Goal: Information Seeking & Learning: Learn about a topic

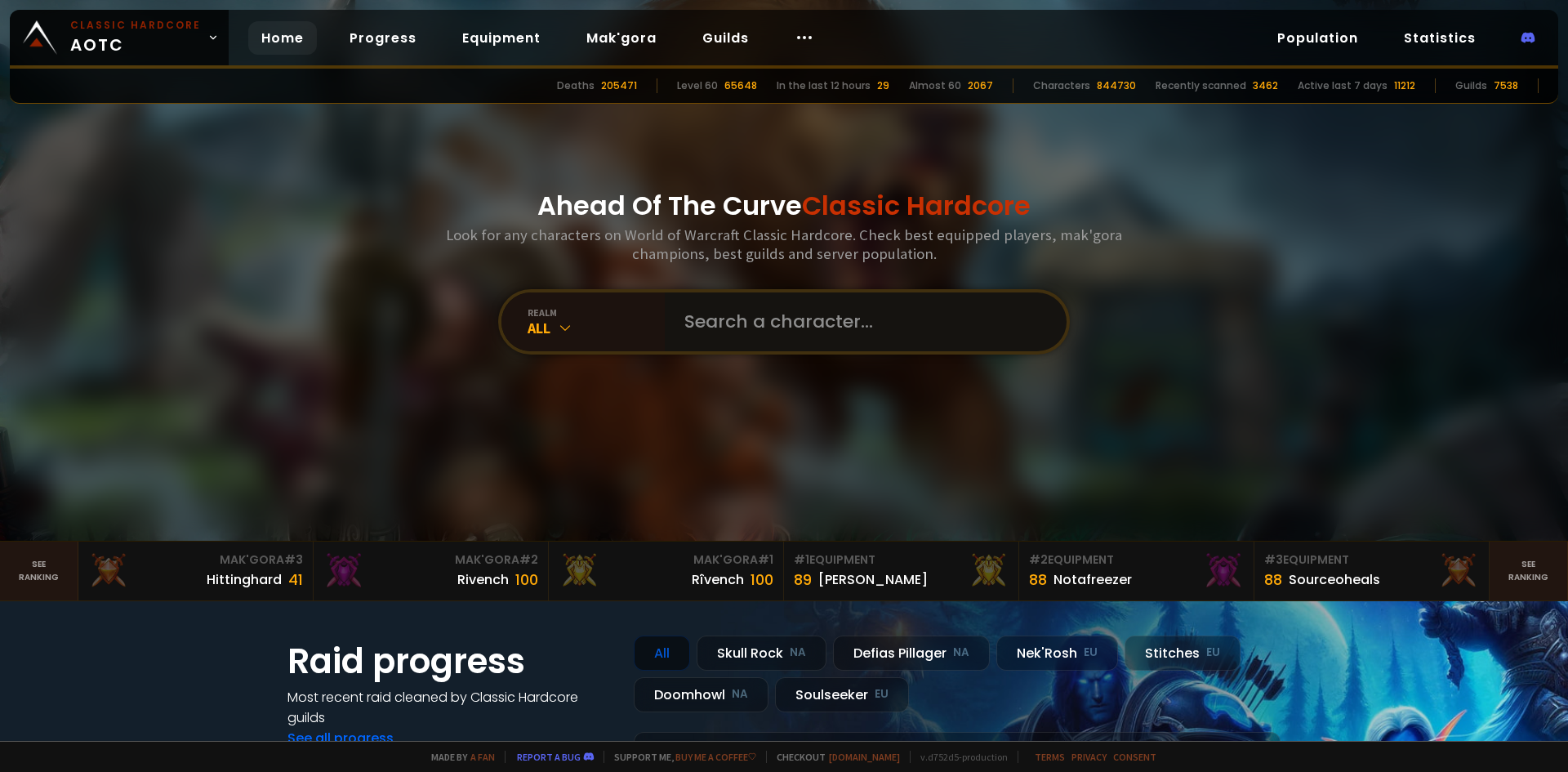
click at [716, 320] on input "text" at bounding box center [861, 322] width 373 height 59
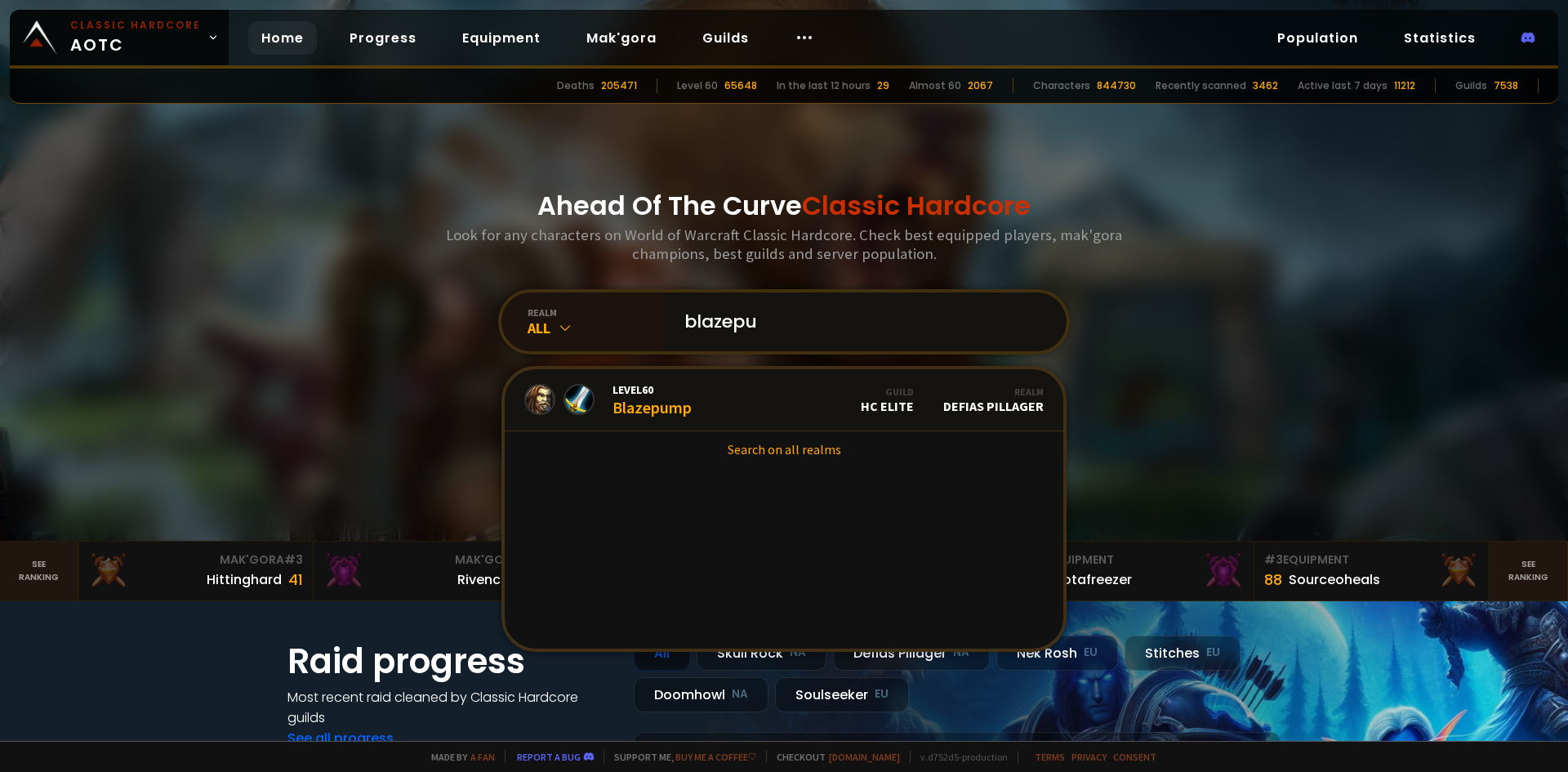
type input "blazepu"
click at [712, 413] on link "Level 60 Blazepump Guild HC Elite Realm Defias Pillager" at bounding box center [784, 400] width 558 height 62
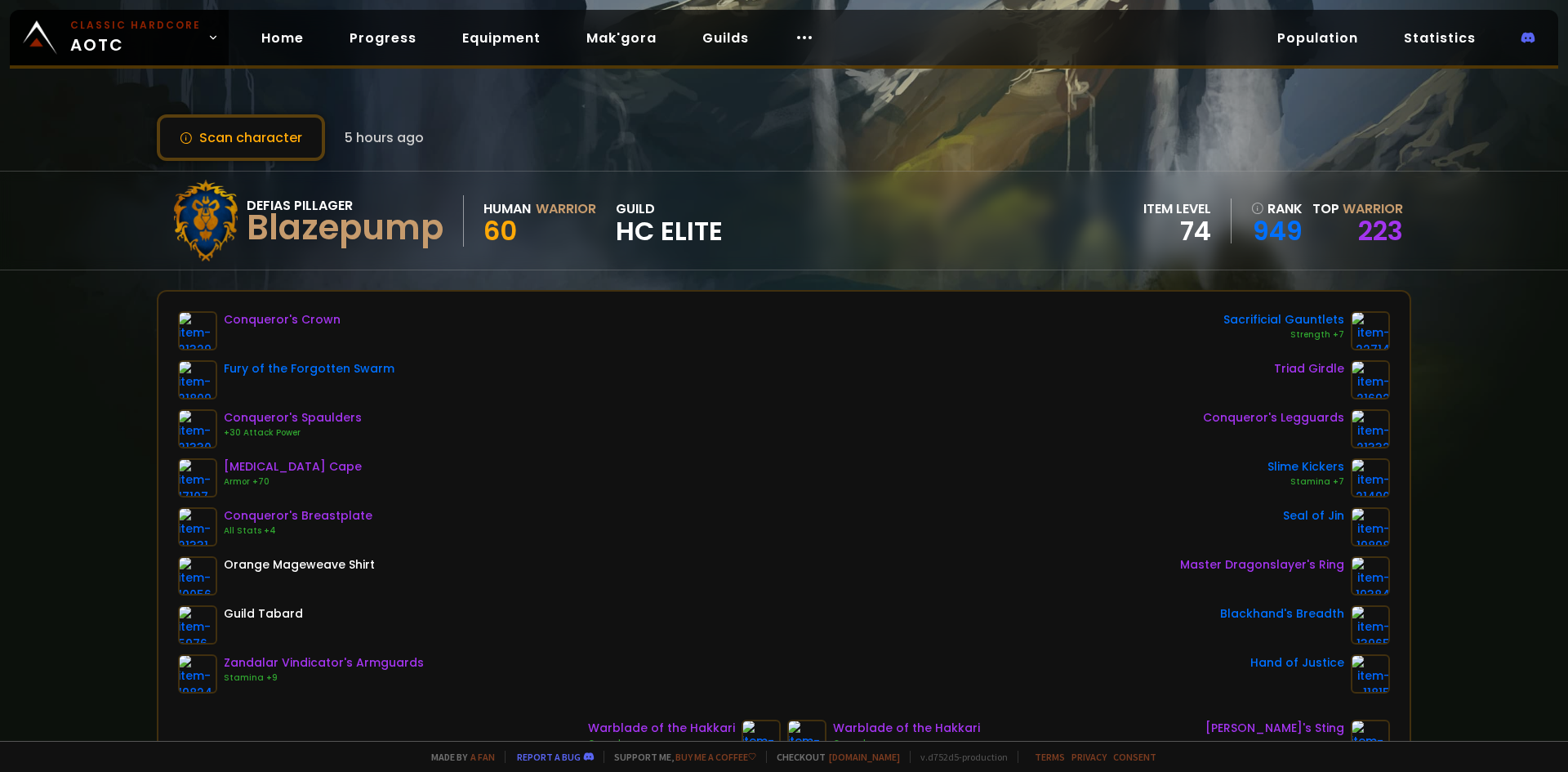
click at [705, 169] on div "Scan character 5 hours ago Defias Pillager Blazepump Human Warrior 60 guild HC …" at bounding box center [784, 370] width 1568 height 741
click at [806, 188] on div "Defias Pillager Blazepump Human Warrior 60 guild HC Elite item level 74 rank 94…" at bounding box center [784, 220] width 1254 height 98
click at [779, 210] on div "Defias Pillager Blazepump Human Warrior 60 guild HC Elite item level 74 rank 94…" at bounding box center [784, 220] width 1254 height 98
click at [748, 237] on div "Defias Pillager Blazepump Human Warrior 60 guild HC Elite item level 74 rank 94…" at bounding box center [784, 220] width 1254 height 98
click at [730, 283] on div "Scan character 5 hours ago Defias Pillager Blazepump Human Warrior 60 guild HC …" at bounding box center [784, 370] width 1568 height 741
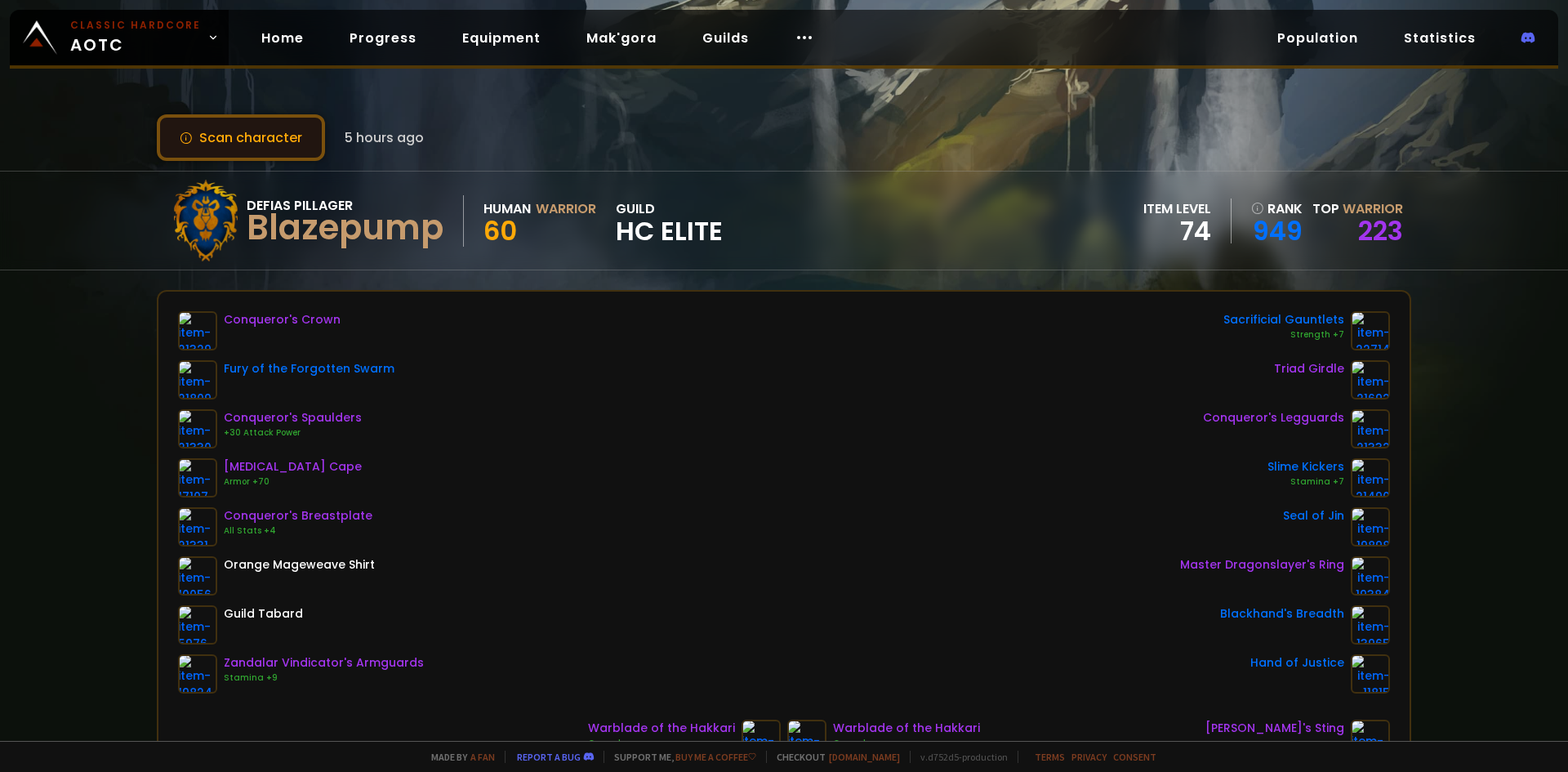
click at [258, 138] on button "Scan character" at bounding box center [241, 138] width 168 height 47
click at [165, 311] on div "Conqueror's Crown Fury of the Forgotten Swarm Conqueror's Spaulders +30 Attack …" at bounding box center [784, 535] width 1251 height 487
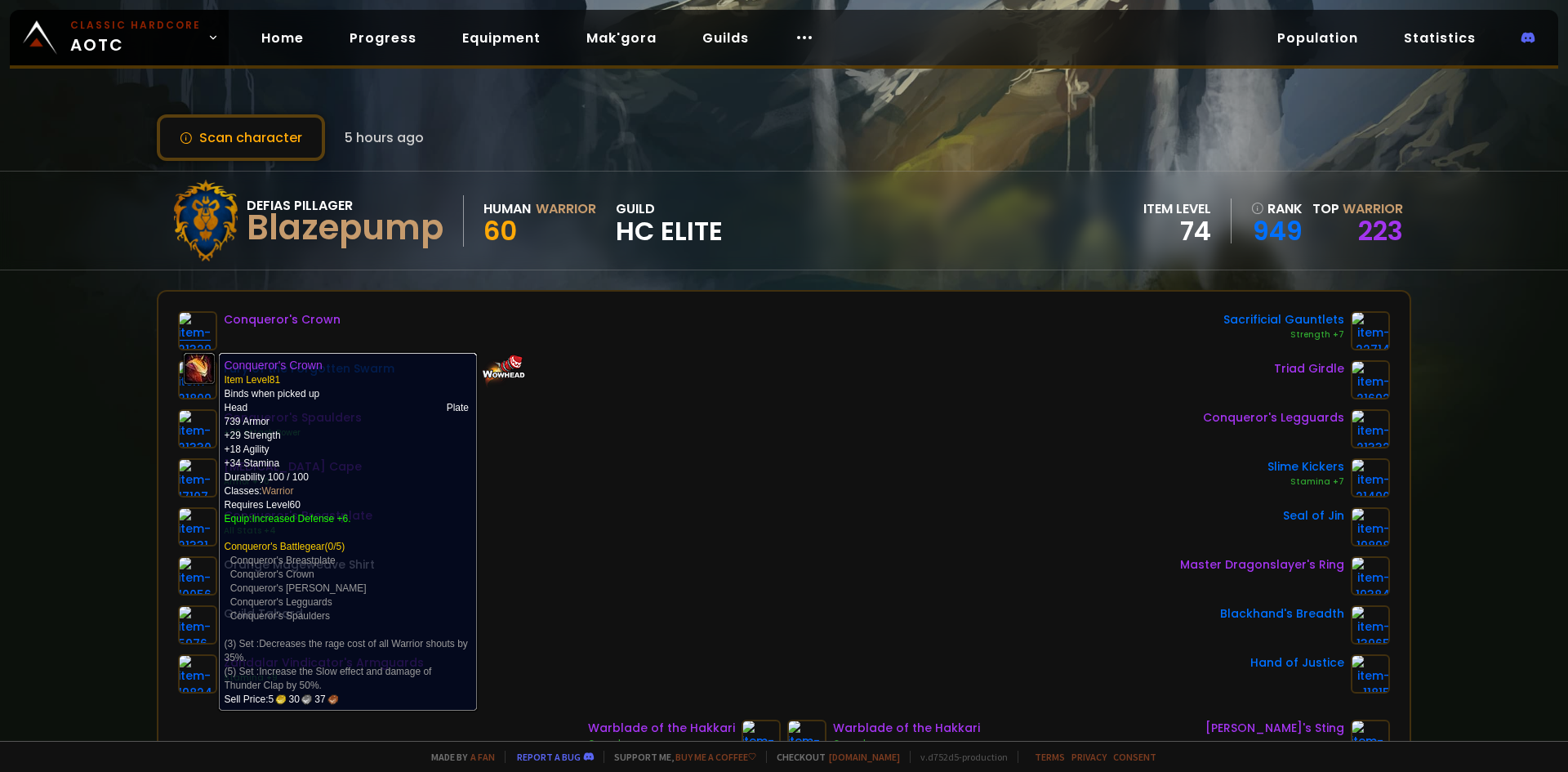
click at [197, 339] on img at bounding box center [197, 331] width 39 height 39
click at [196, 339] on img at bounding box center [197, 331] width 39 height 39
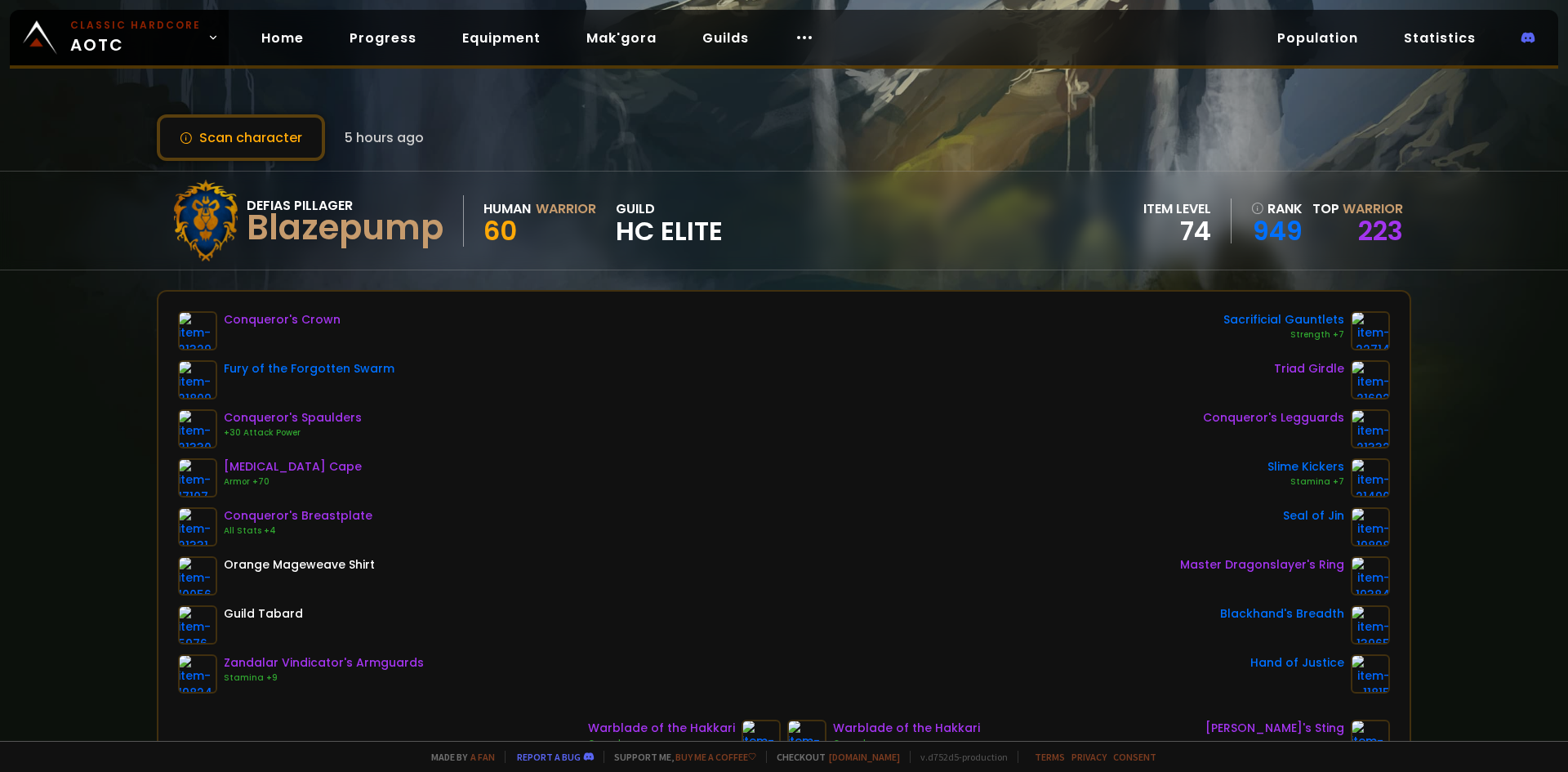
drag, startPoint x: 201, startPoint y: 338, endPoint x: 663, endPoint y: 463, distance: 478.6
click at [663, 463] on div "Conqueror's Crown Fury of the Forgotten Swarm Conqueror's Spaulders +30 Attack …" at bounding box center [784, 502] width 1212 height 382
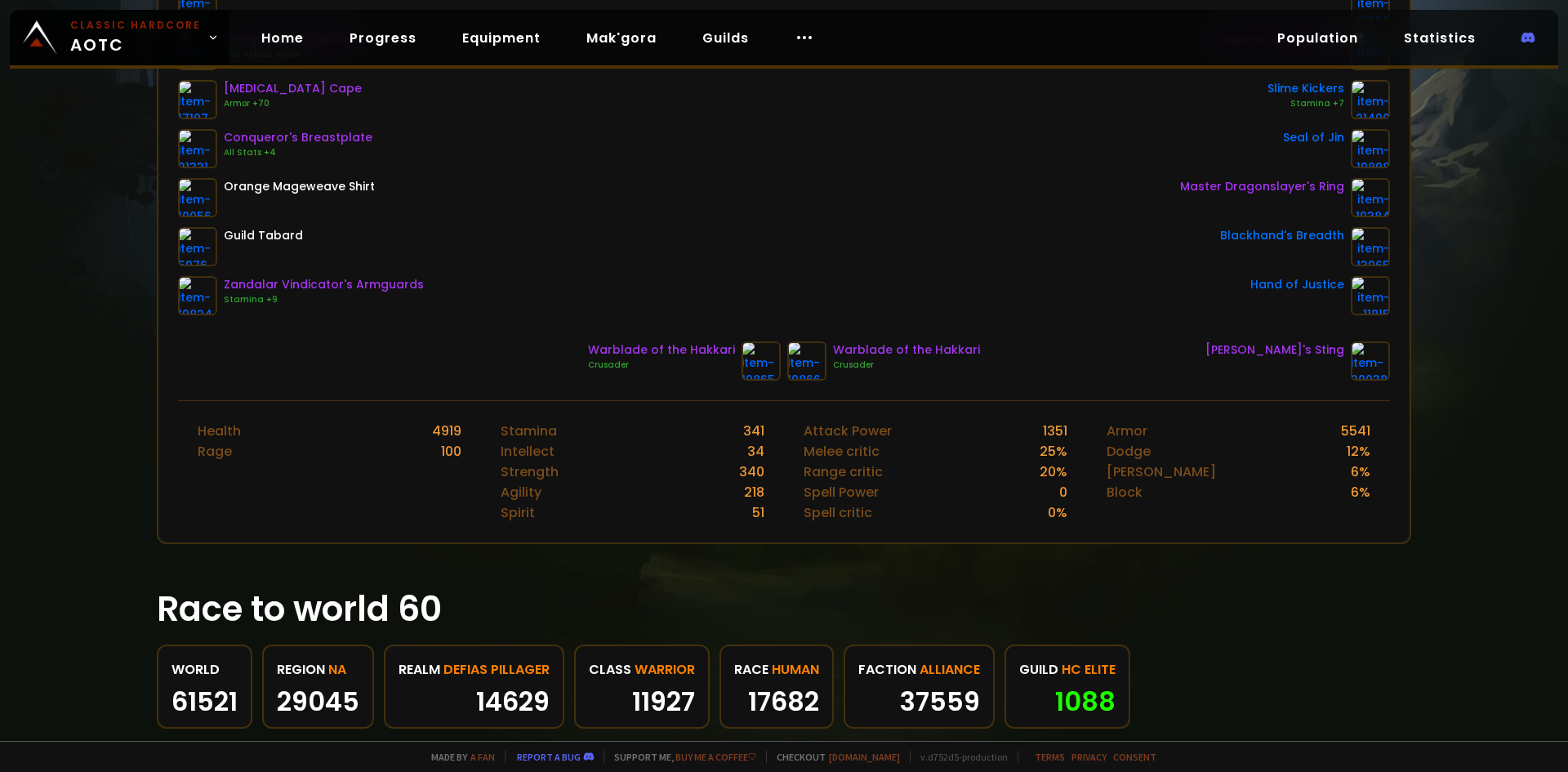
scroll to position [409, 0]
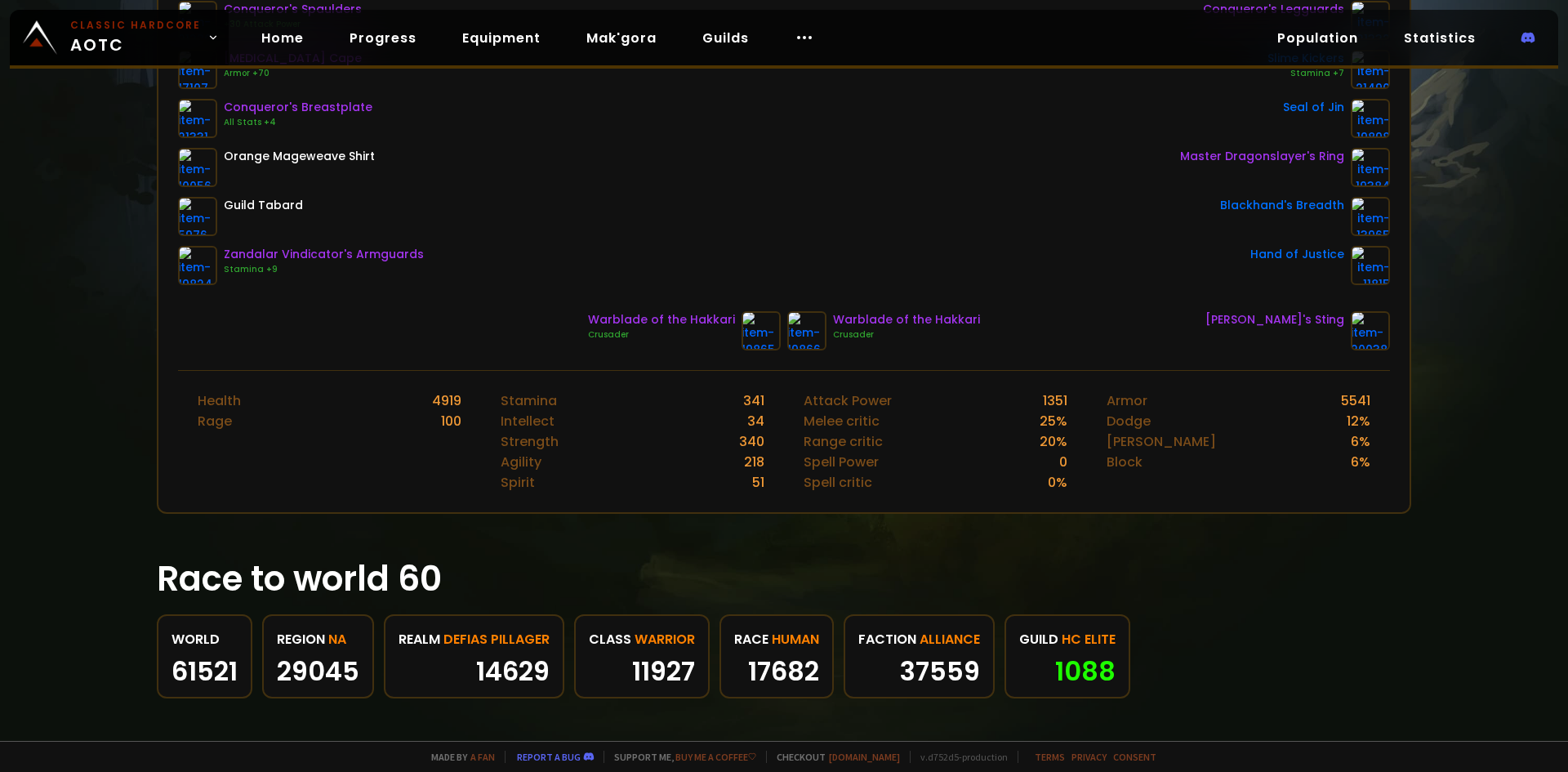
drag, startPoint x: 217, startPoint y: 309, endPoint x: 1134, endPoint y: 661, distance: 982.2
click at [1134, 661] on div "Scan character 5 hours ago Defias Pillager Blazepump Human Warrior 60 guild HC …" at bounding box center [784, 370] width 1568 height 741
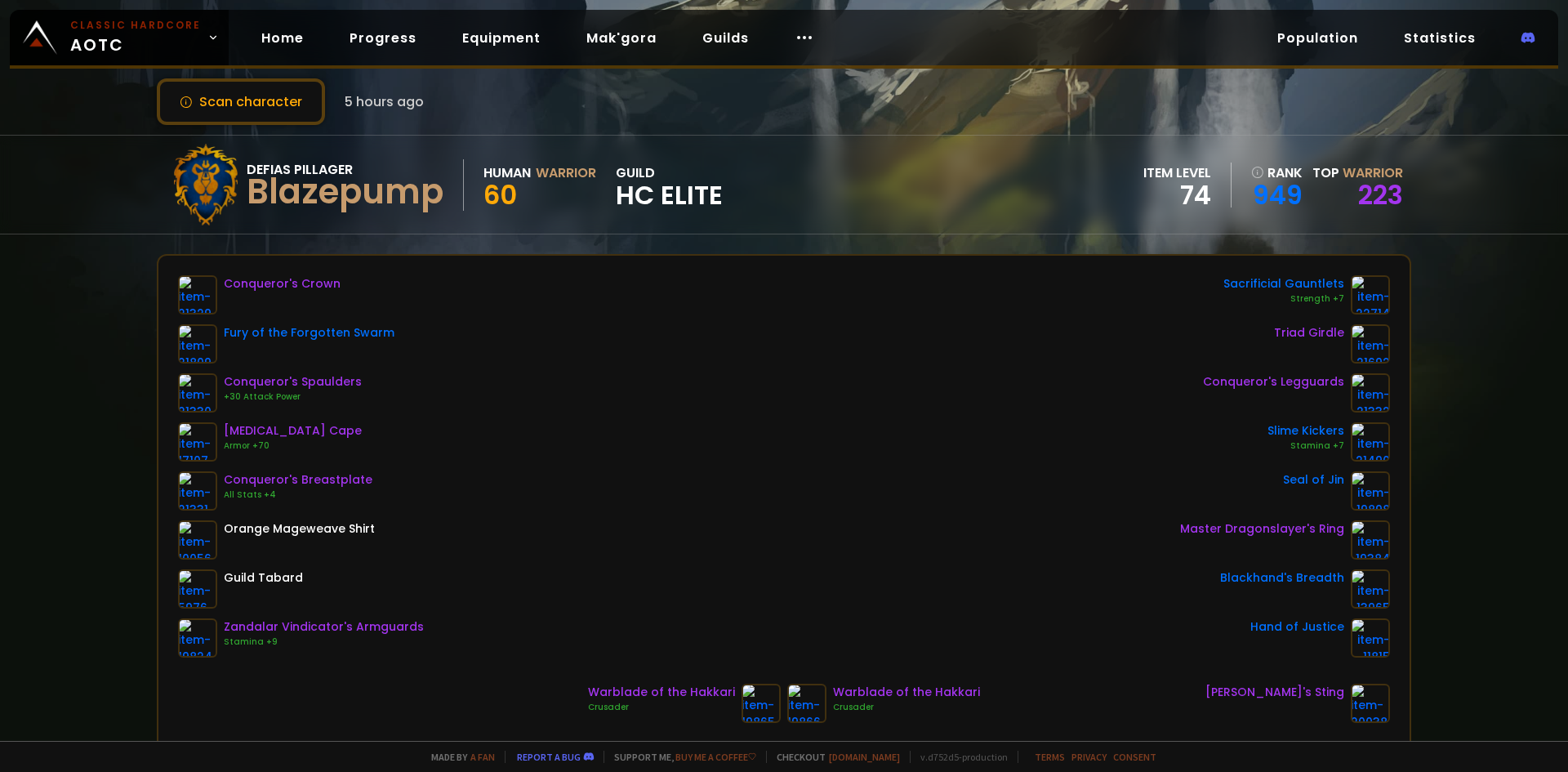
scroll to position [0, 0]
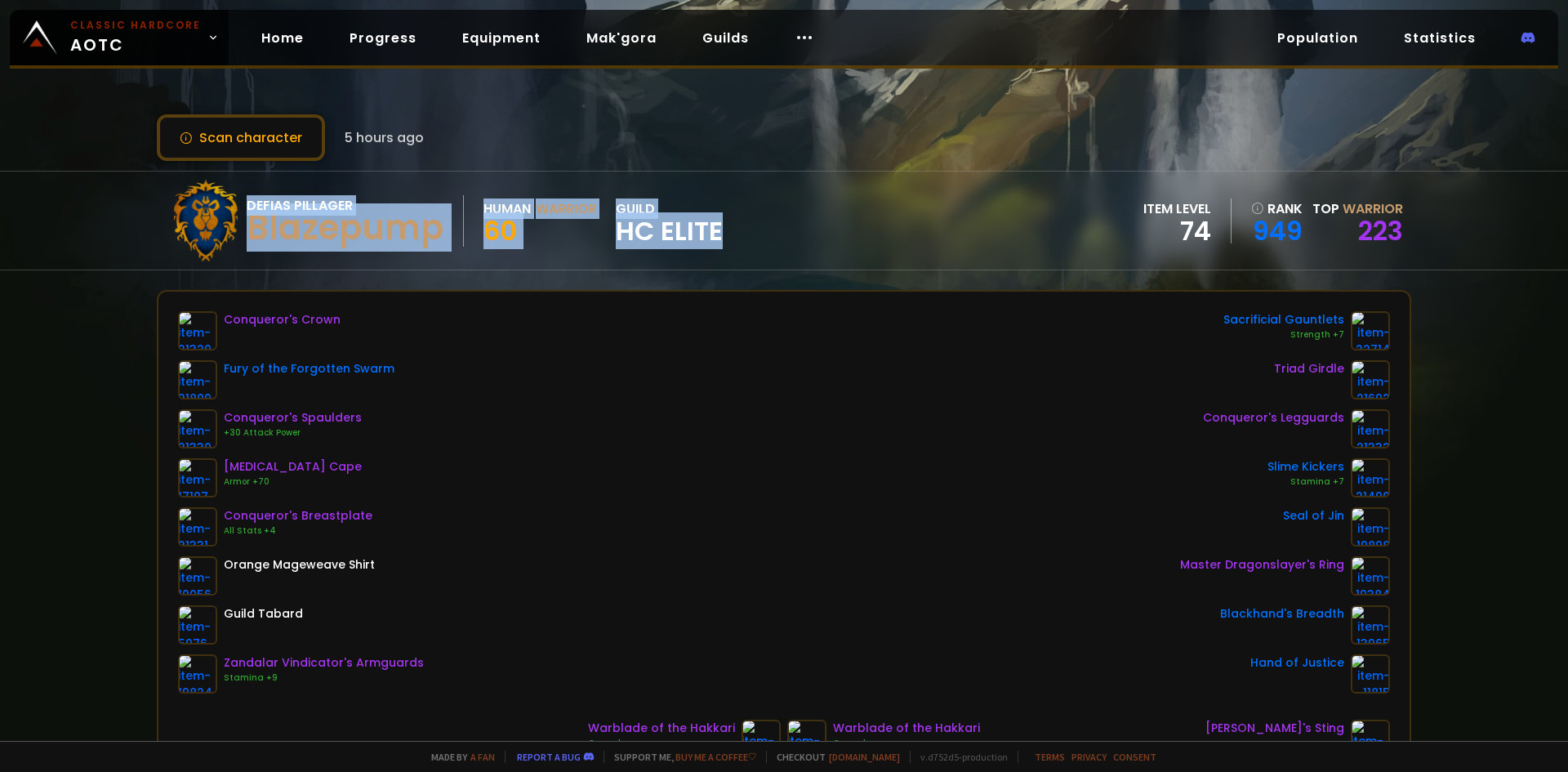
drag, startPoint x: 249, startPoint y: 200, endPoint x: 740, endPoint y: 245, distance: 493.1
click at [743, 246] on div "Defias Pillager Blazepump Human Warrior 60 guild HC Elite item level 74 rank 94…" at bounding box center [784, 220] width 1254 height 98
copy div "Defias Pillager Blazepump Human Warrior 60 guild HC Elite"
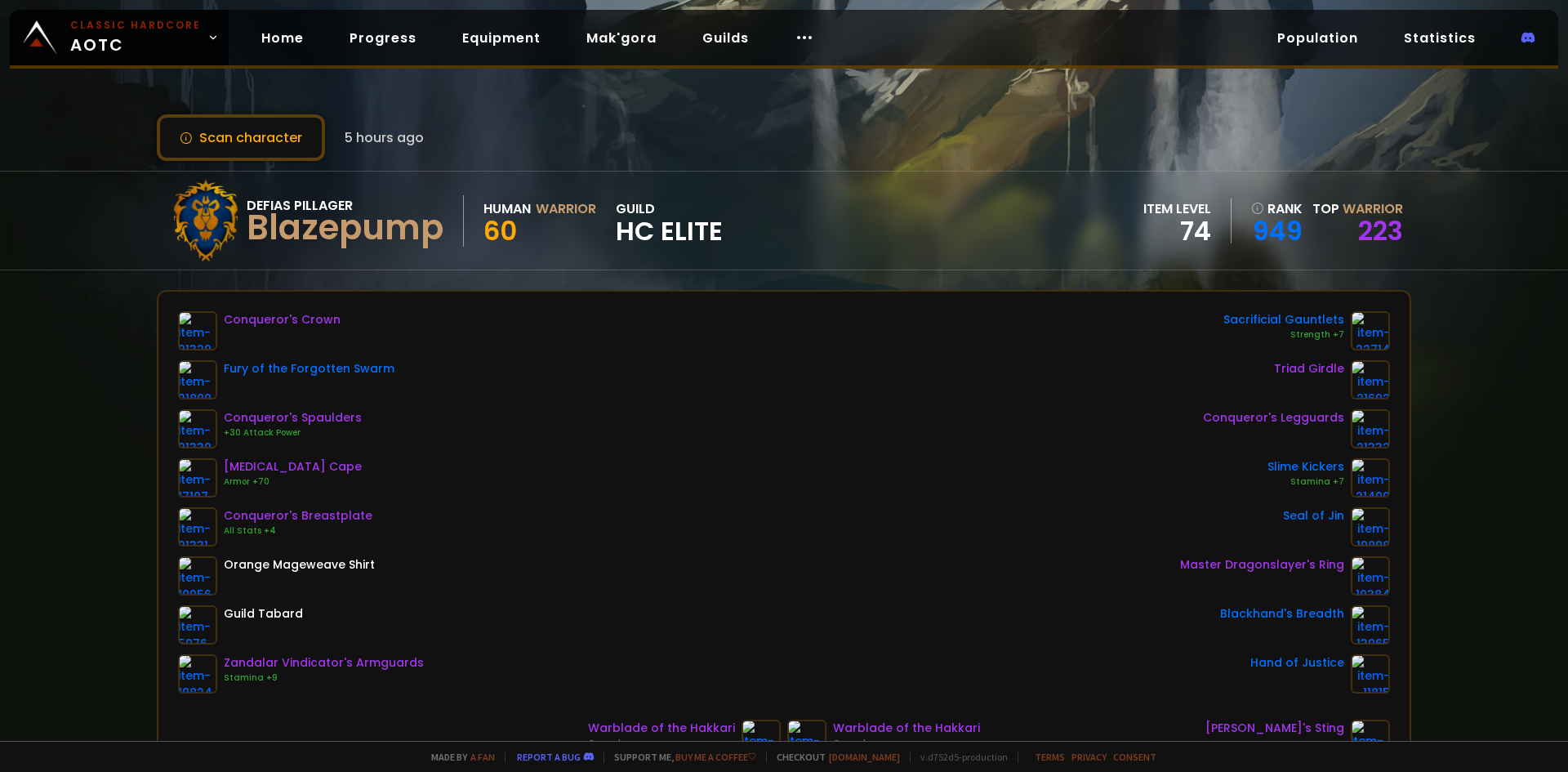
click at [1084, 243] on div "Defias Pillager Blazepump Human Warrior 60 guild HC Elite item level 74 rank 94…" at bounding box center [784, 220] width 1254 height 98
click at [201, 130] on button "Scan character" at bounding box center [241, 138] width 168 height 47
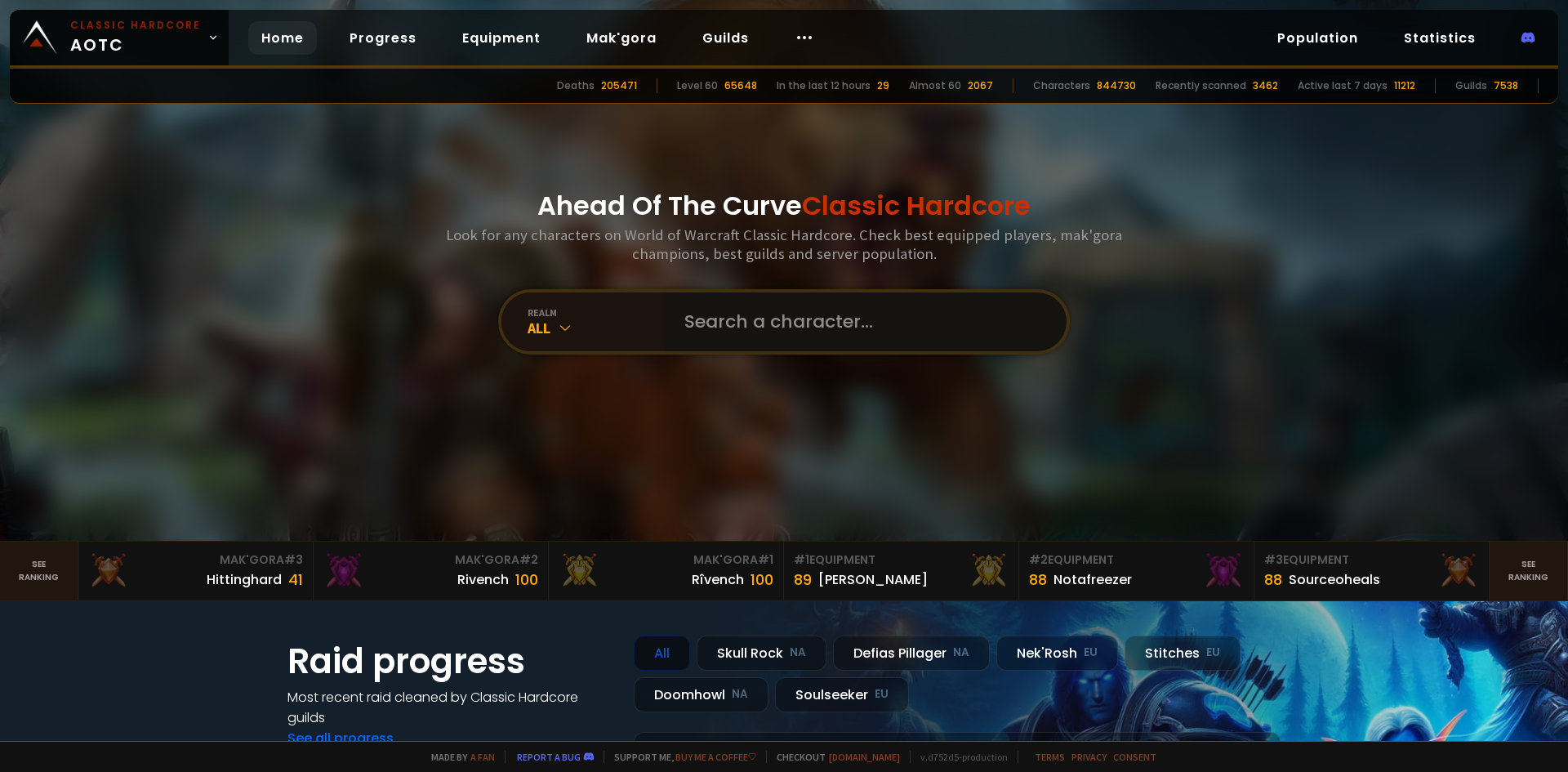
click at [797, 322] on input "text" at bounding box center [861, 322] width 373 height 59
type input "valpump"
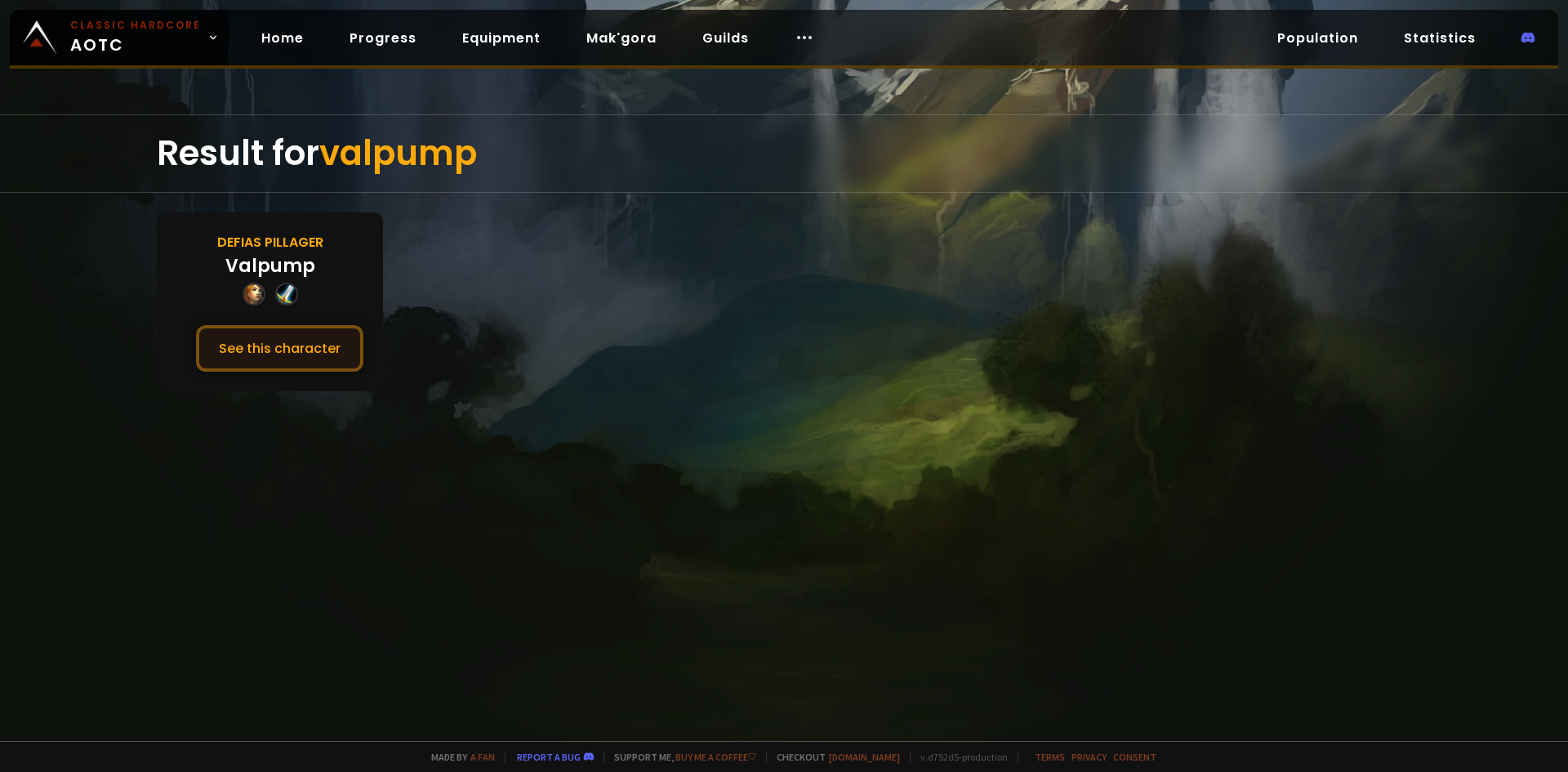
click at [278, 363] on button "See this character" at bounding box center [279, 348] width 168 height 47
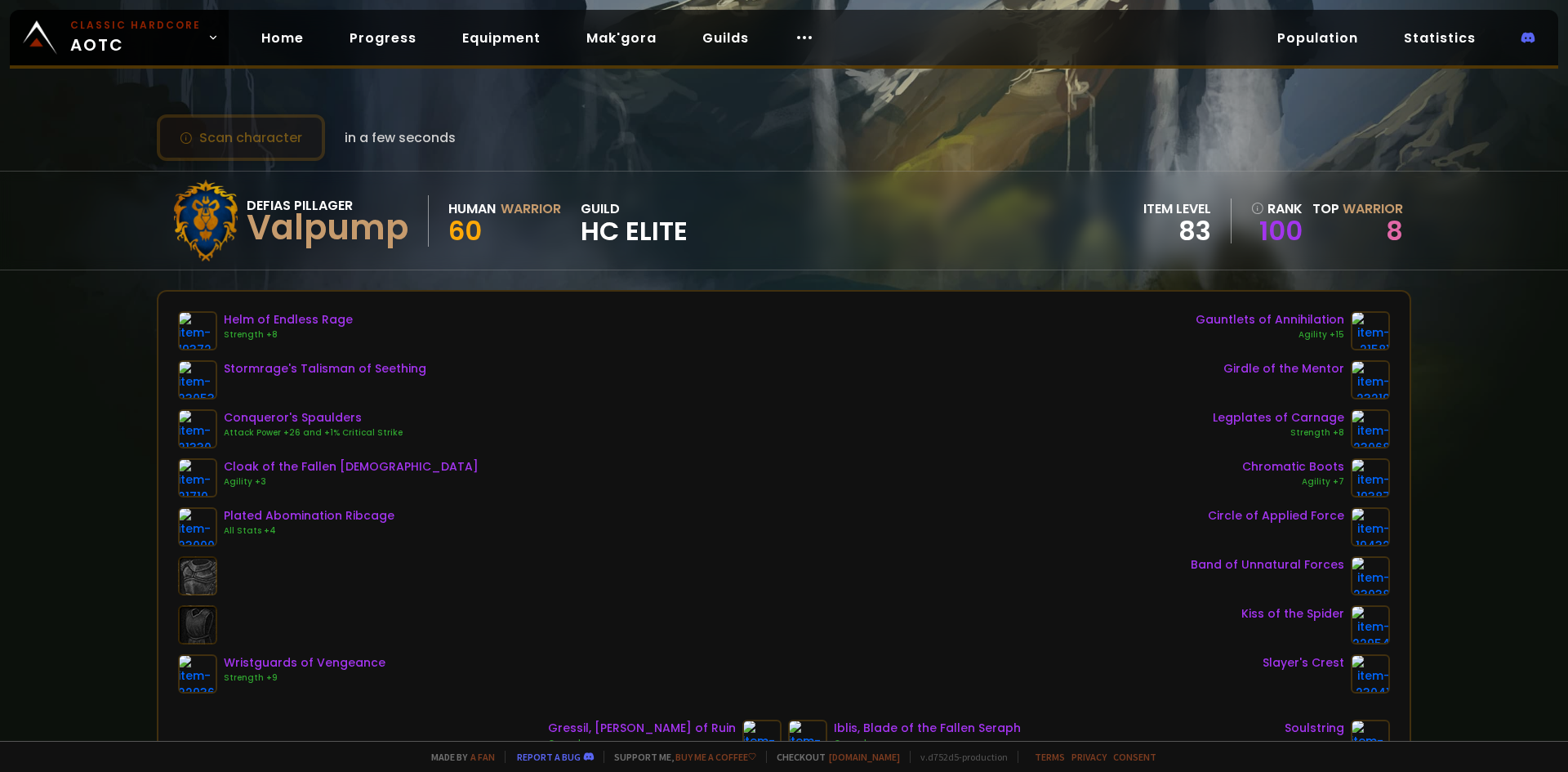
click at [258, 141] on button "Scan character" at bounding box center [241, 138] width 168 height 47
click at [1251, 209] on icon at bounding box center [1258, 208] width 13 height 13
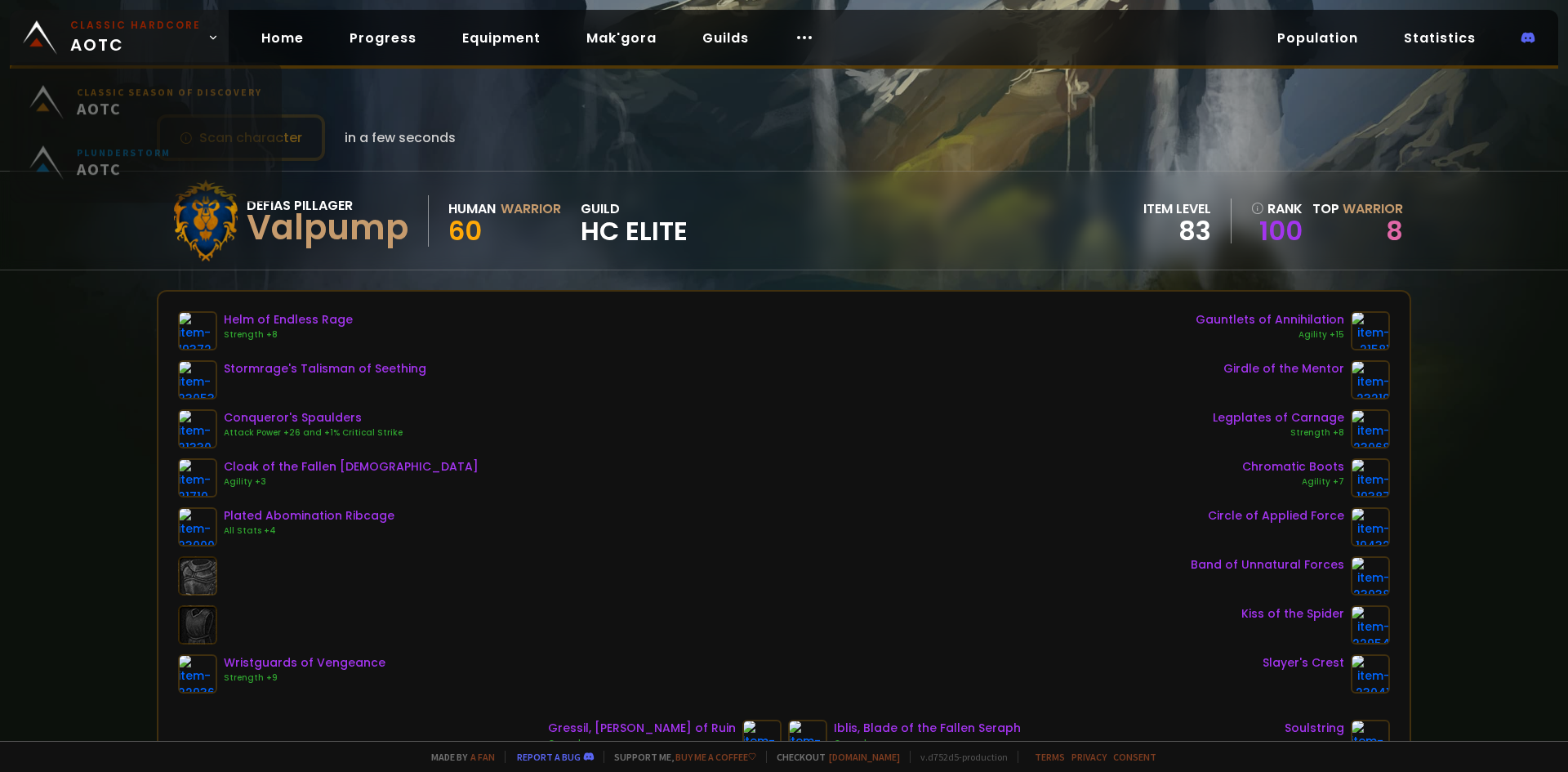
click at [184, 46] on span "Classic Hardcore AOTC" at bounding box center [136, 38] width 131 height 39
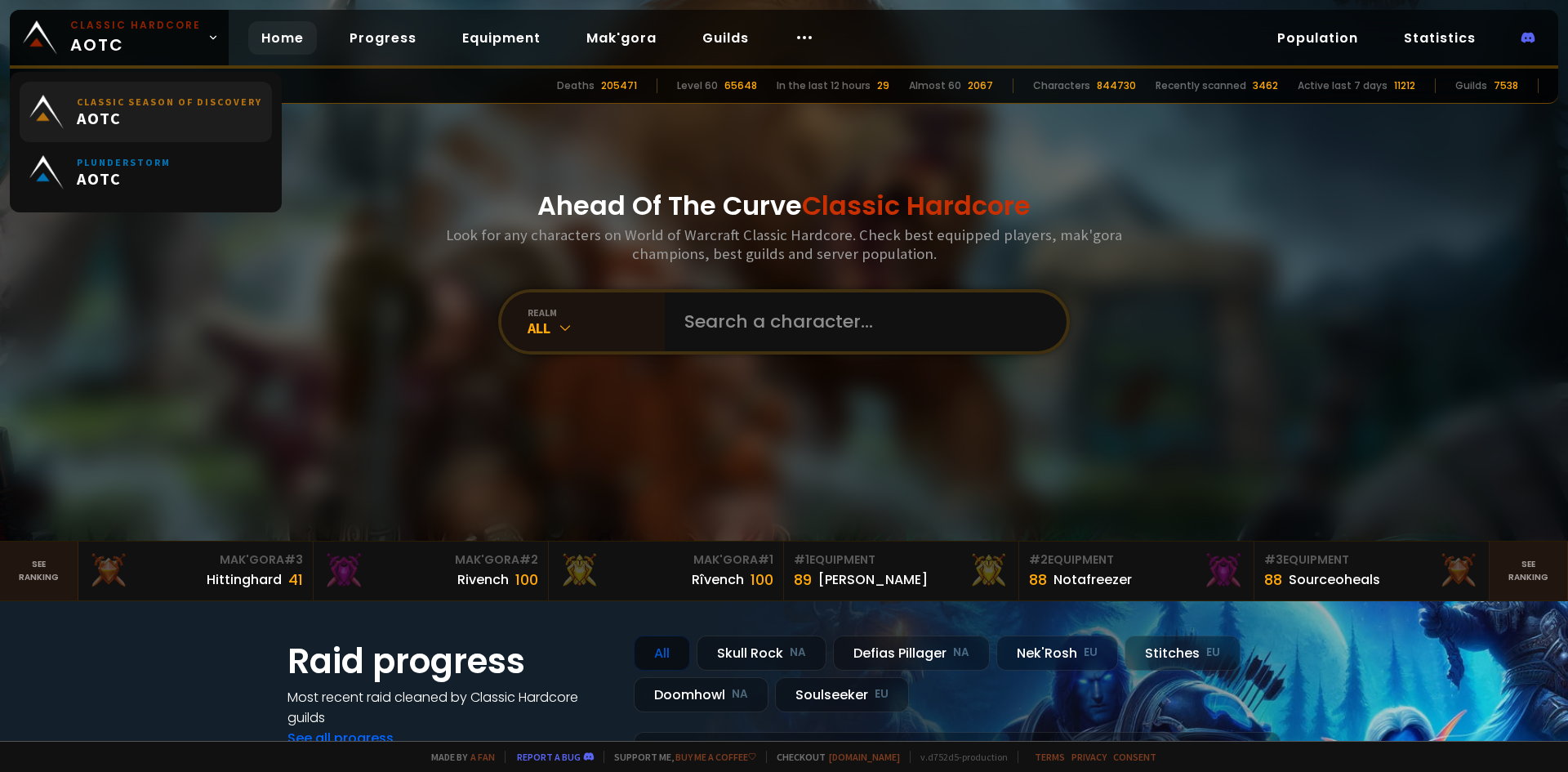
click at [136, 102] on small "Classic Season of Discovery" at bounding box center [169, 102] width 185 height 12
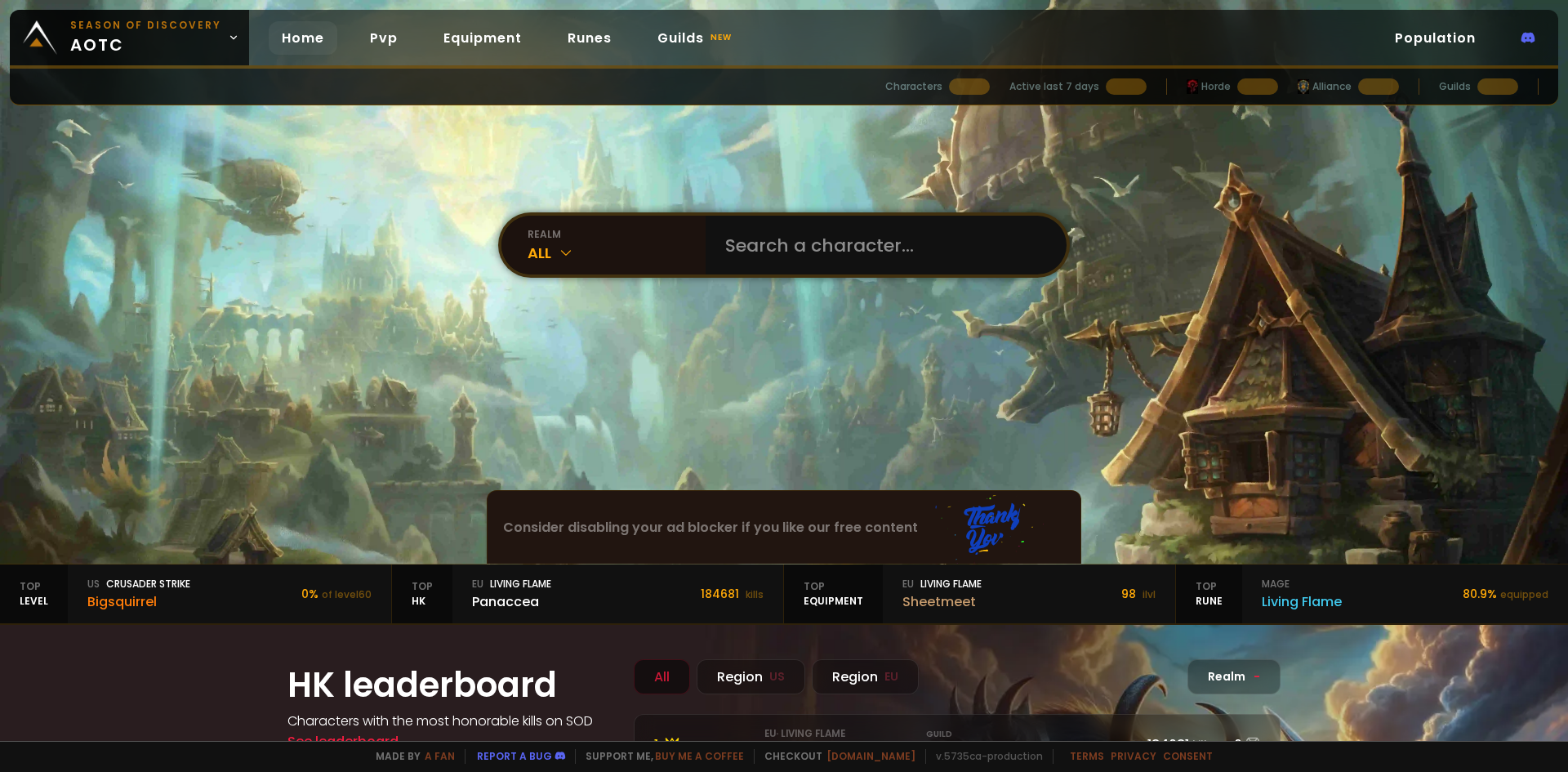
click at [142, 52] on span "Season of Discovery aotc" at bounding box center [146, 38] width 151 height 39
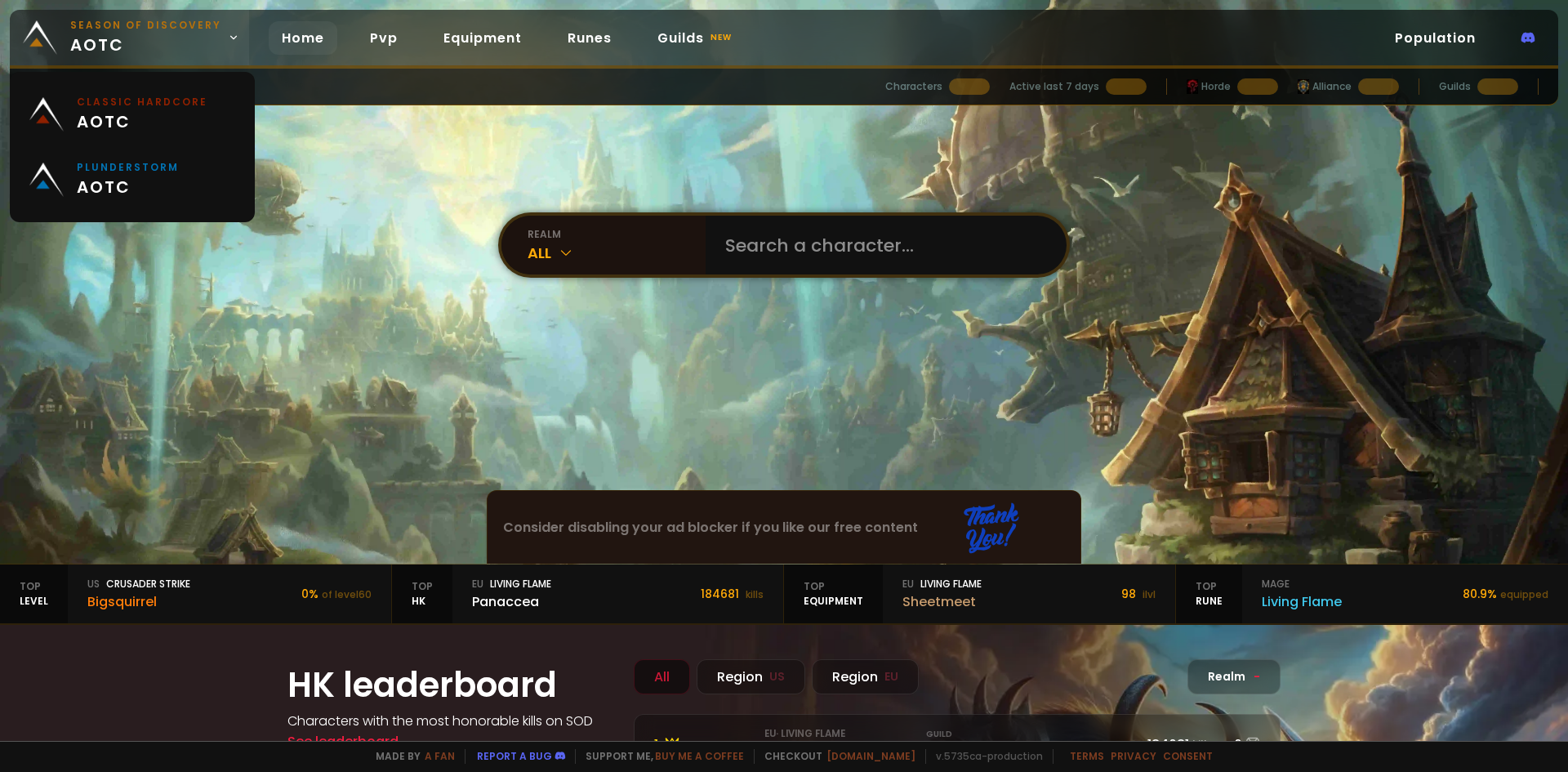
click at [221, 47] on link "Season of Discovery aotc" at bounding box center [129, 38] width 239 height 56
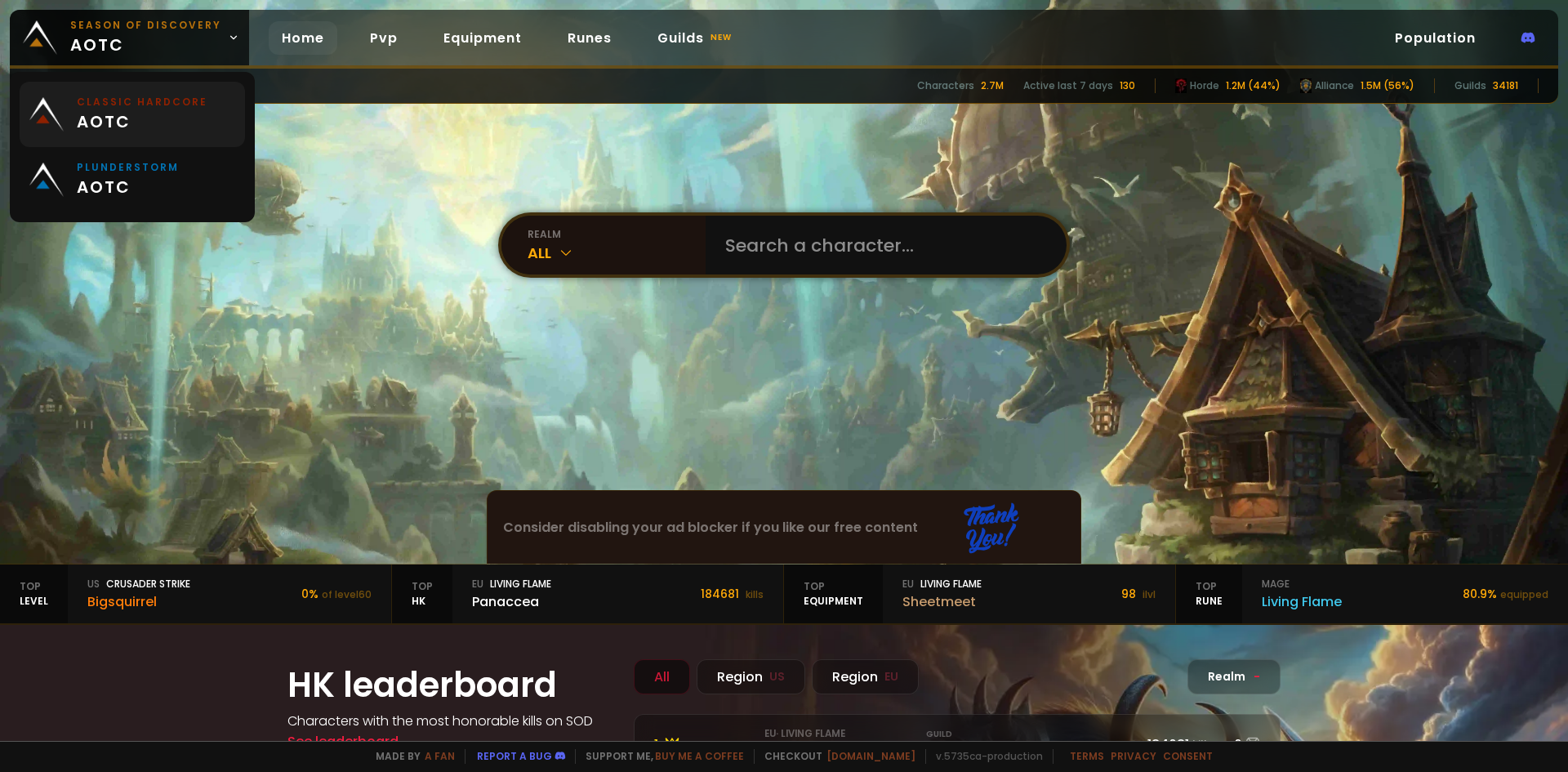
click at [178, 111] on span "aotc" at bounding box center [142, 122] width 131 height 25
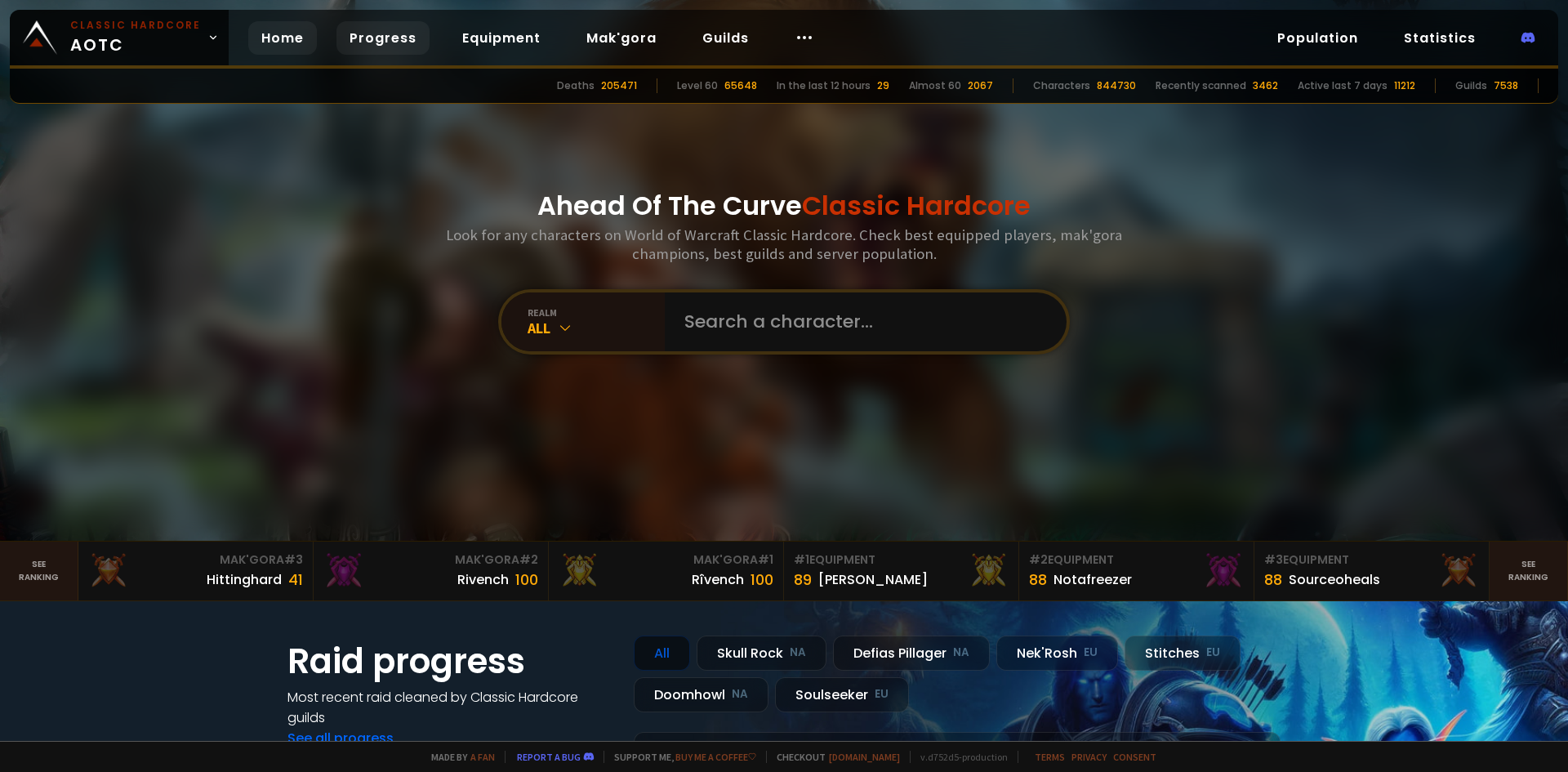
click at [403, 40] on link "Progress" at bounding box center [383, 38] width 93 height 34
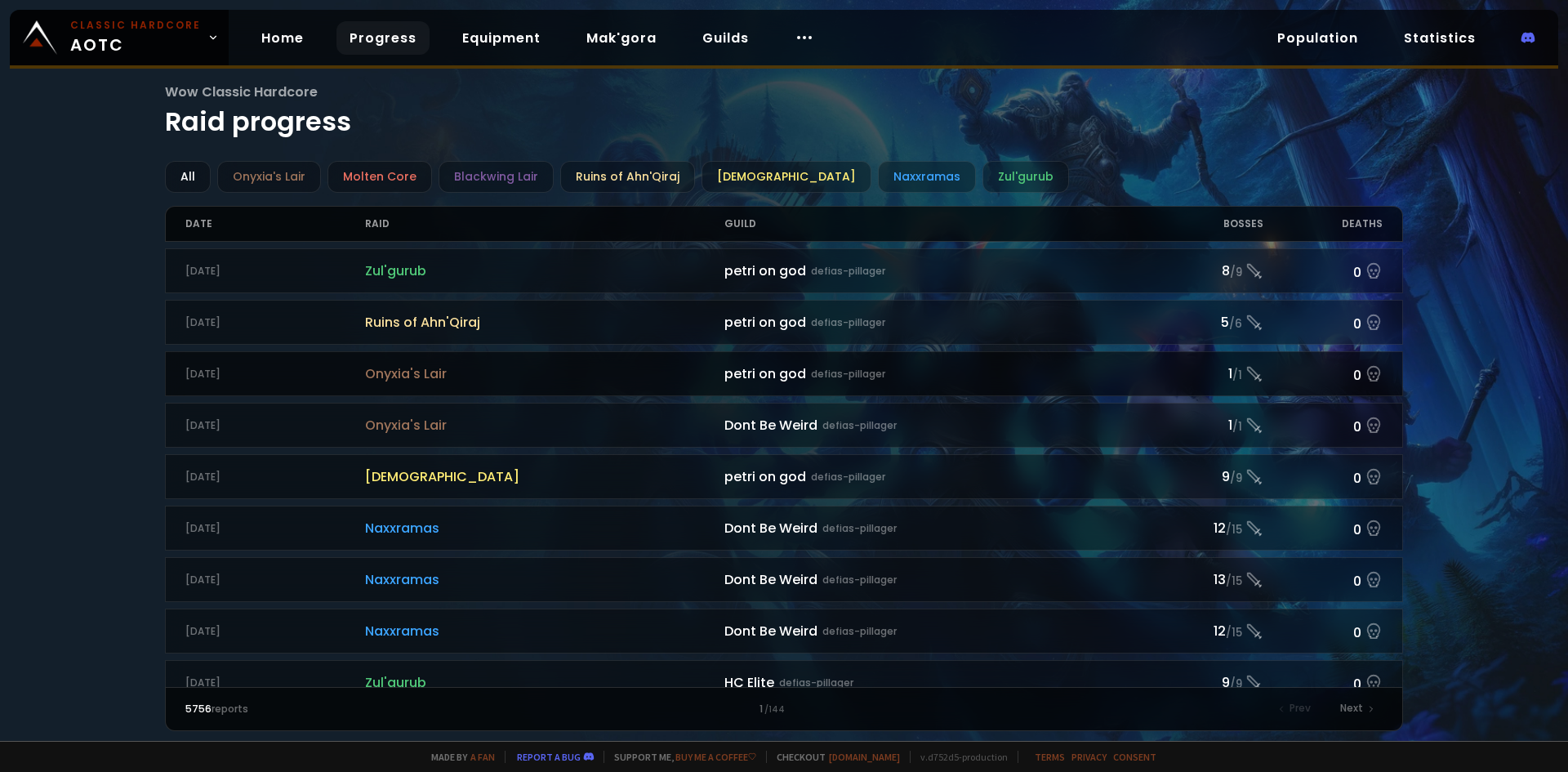
click at [434, 372] on span "Onyxia's Lair" at bounding box center [545, 373] width 359 height 20
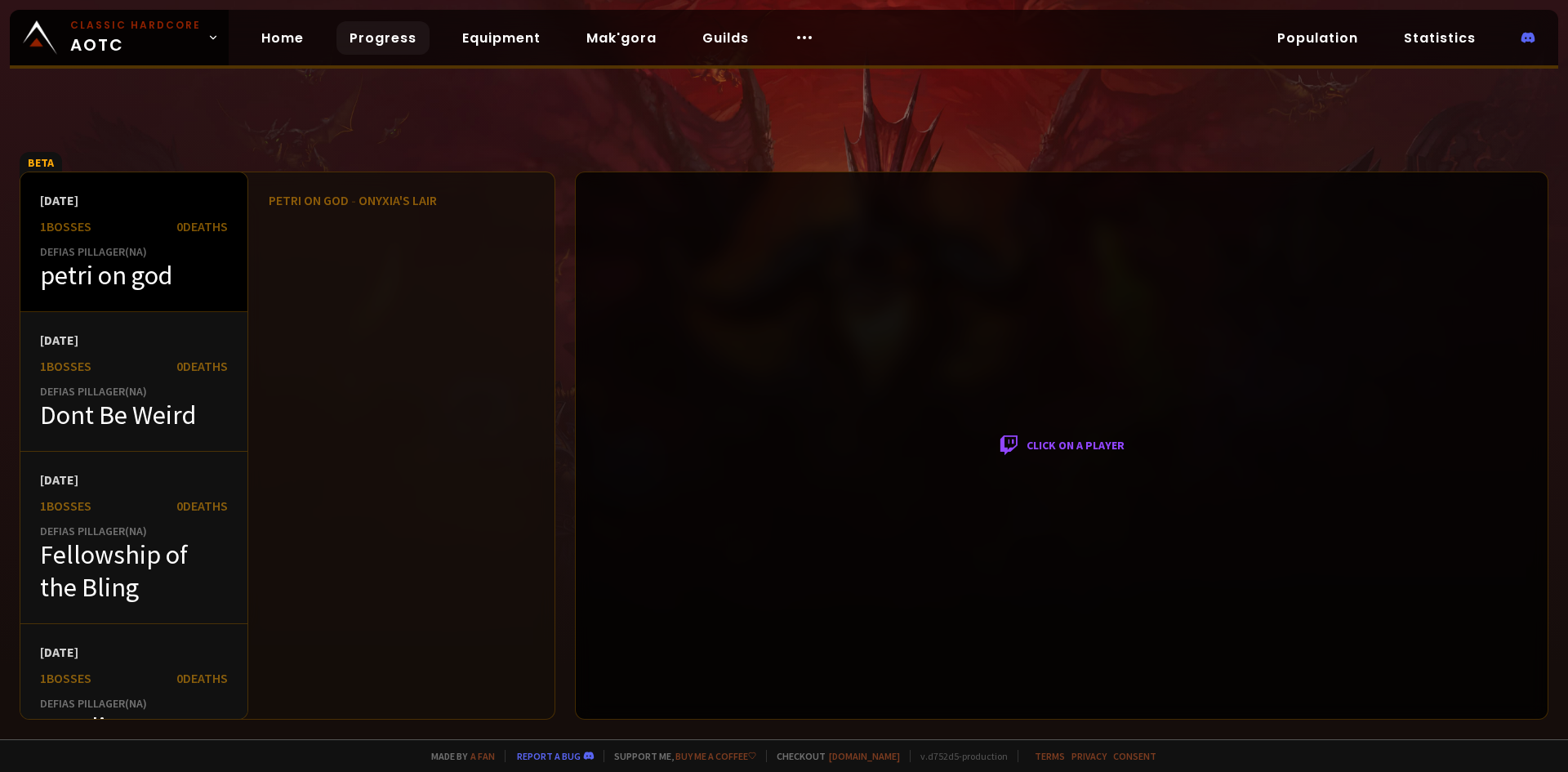
click at [166, 271] on div "petri on god" at bounding box center [133, 275] width 188 height 33
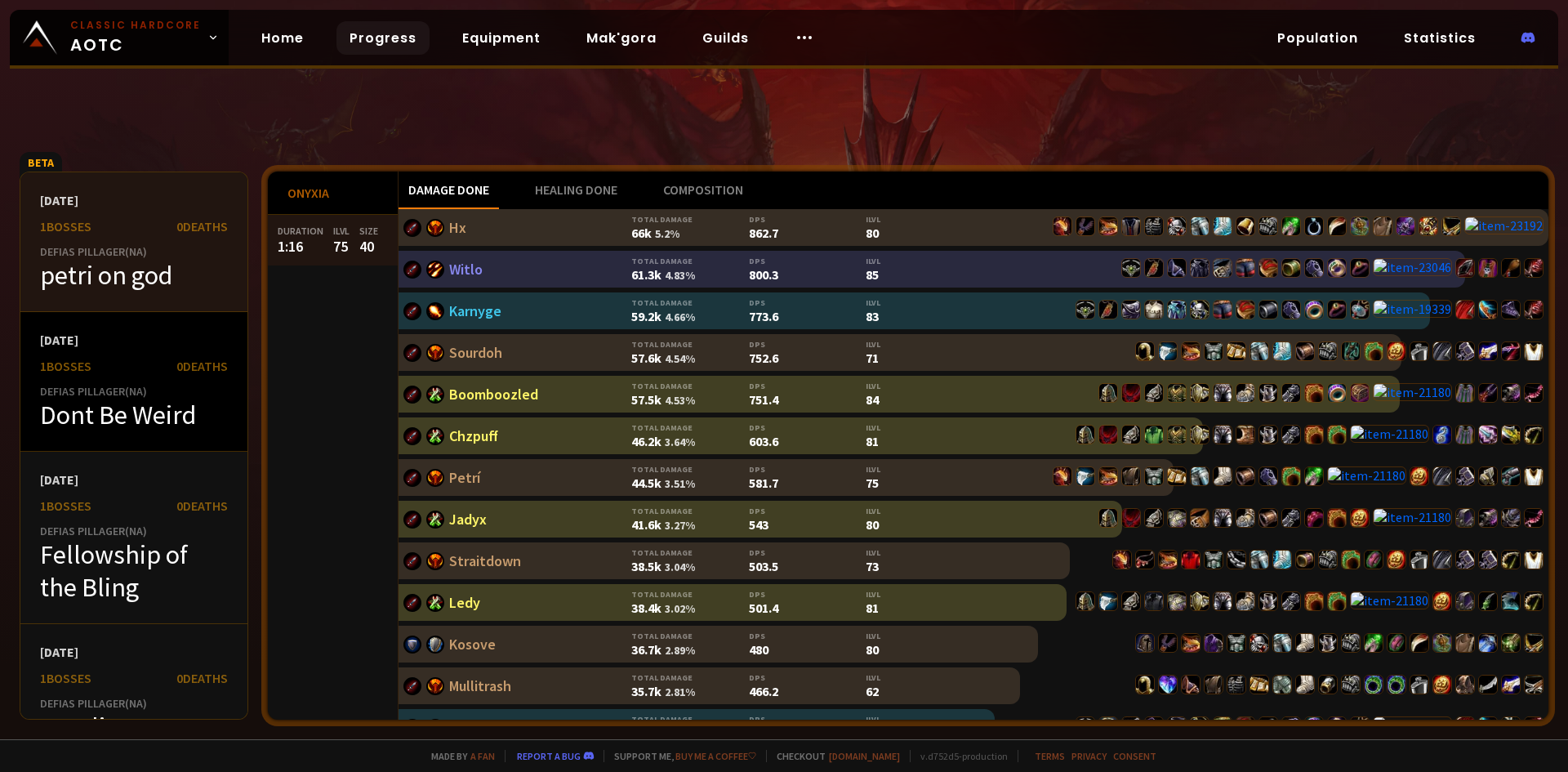
click at [108, 333] on div "[DATE]" at bounding box center [133, 340] width 188 height 16
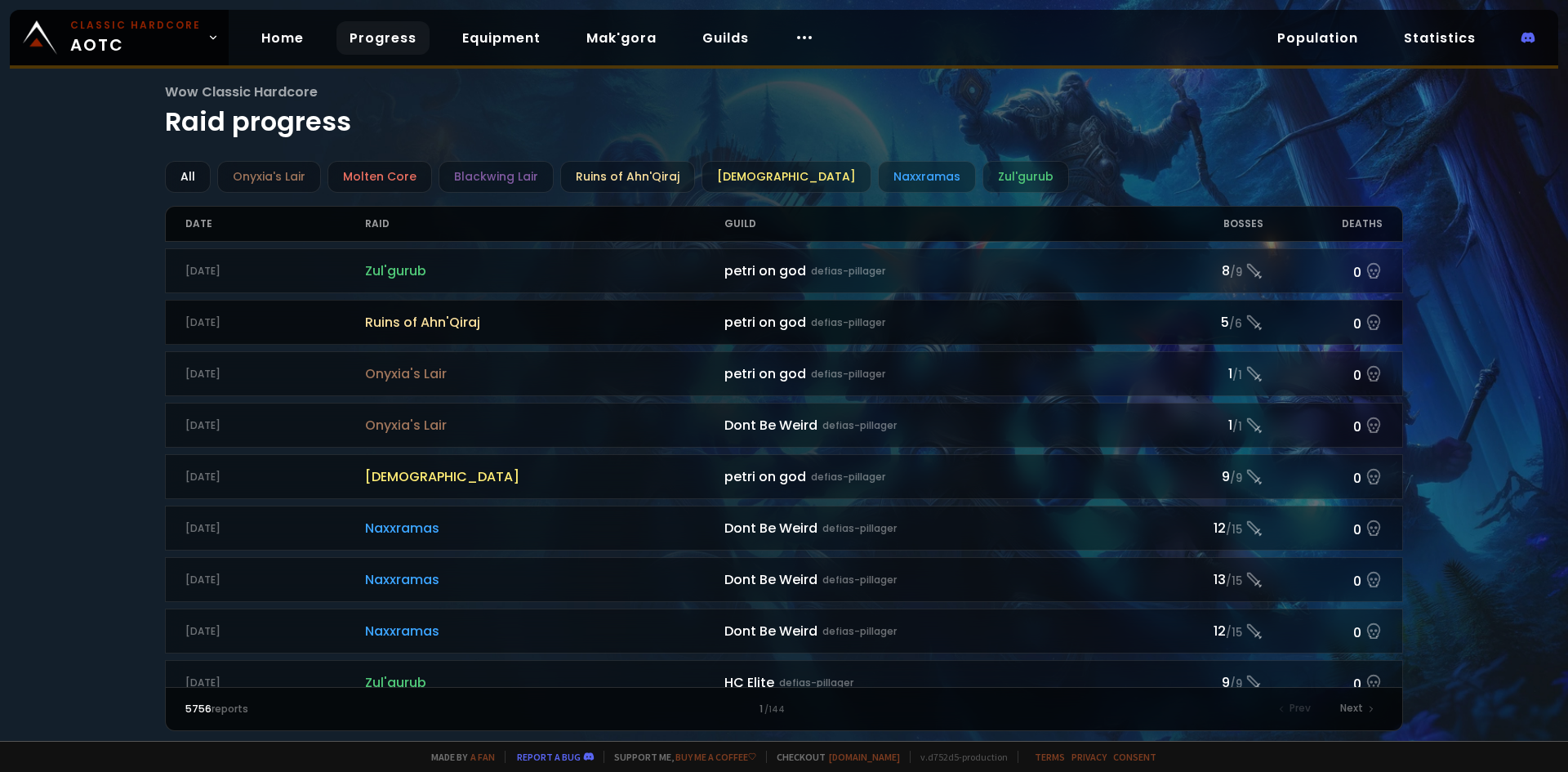
click at [382, 326] on span "Ruins of Ahn'Qiraj" at bounding box center [545, 322] width 359 height 20
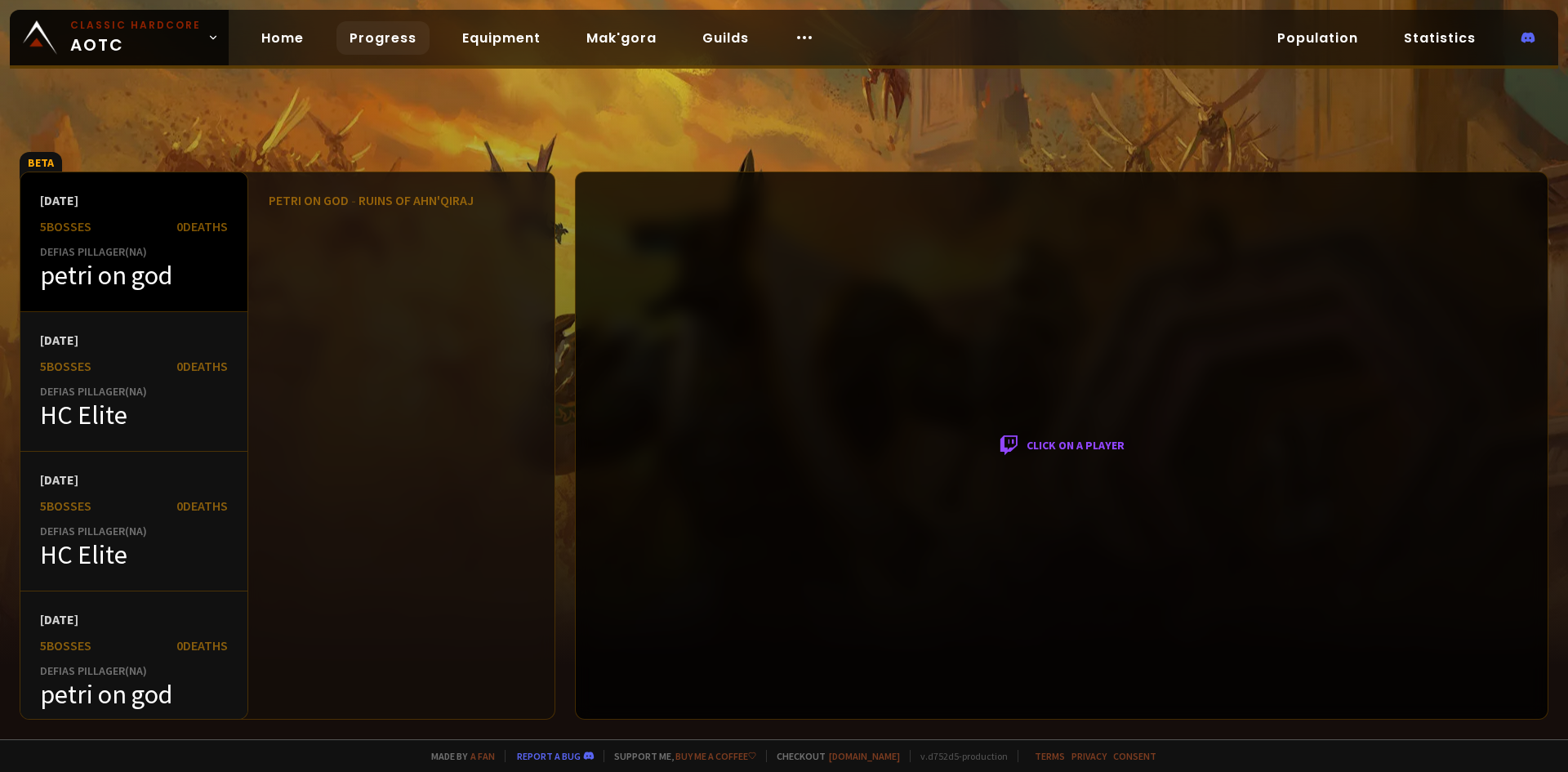
click at [118, 269] on div "petri on god" at bounding box center [133, 275] width 188 height 33
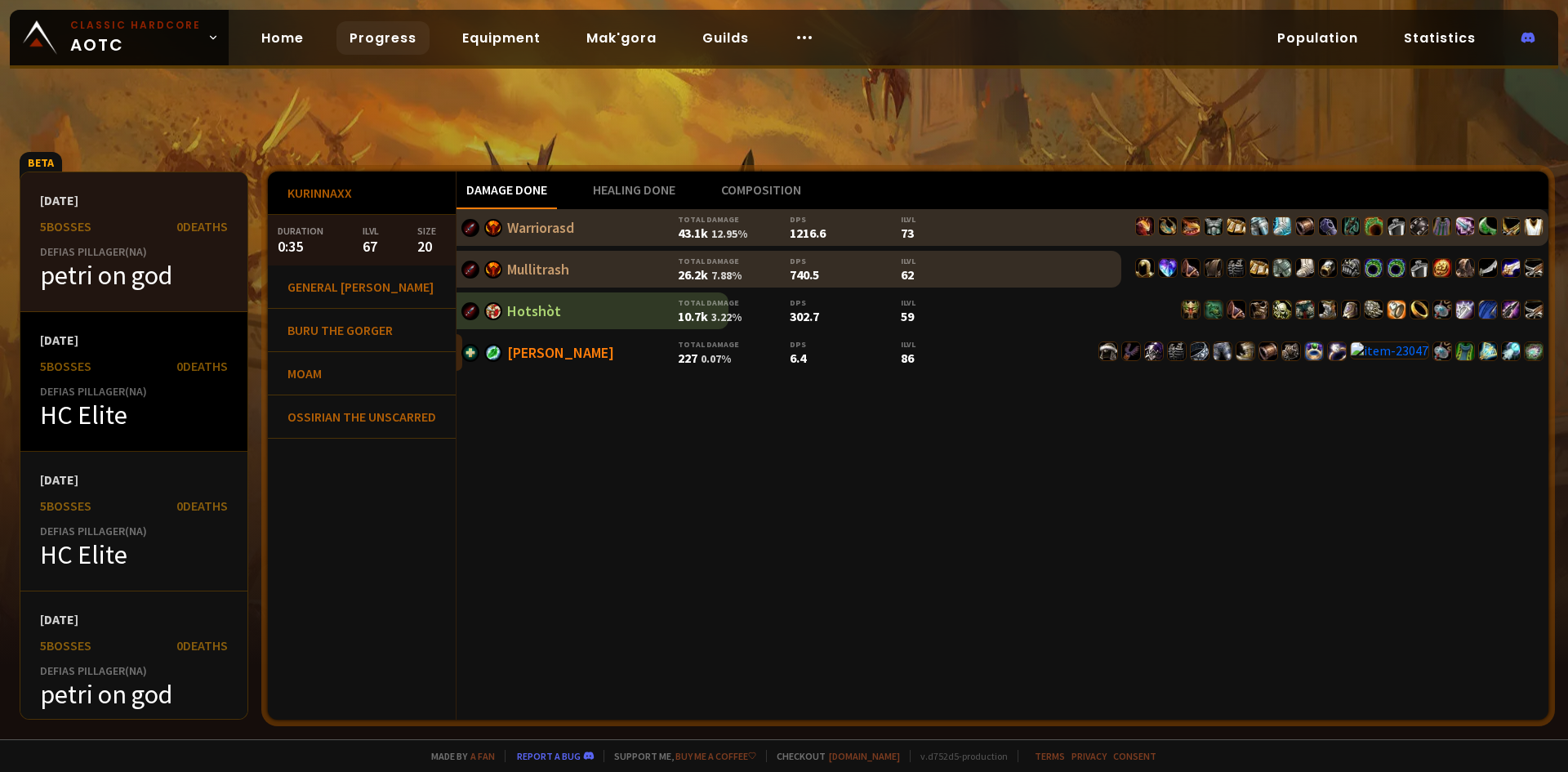
click at [203, 346] on div "[DATE]" at bounding box center [133, 340] width 188 height 16
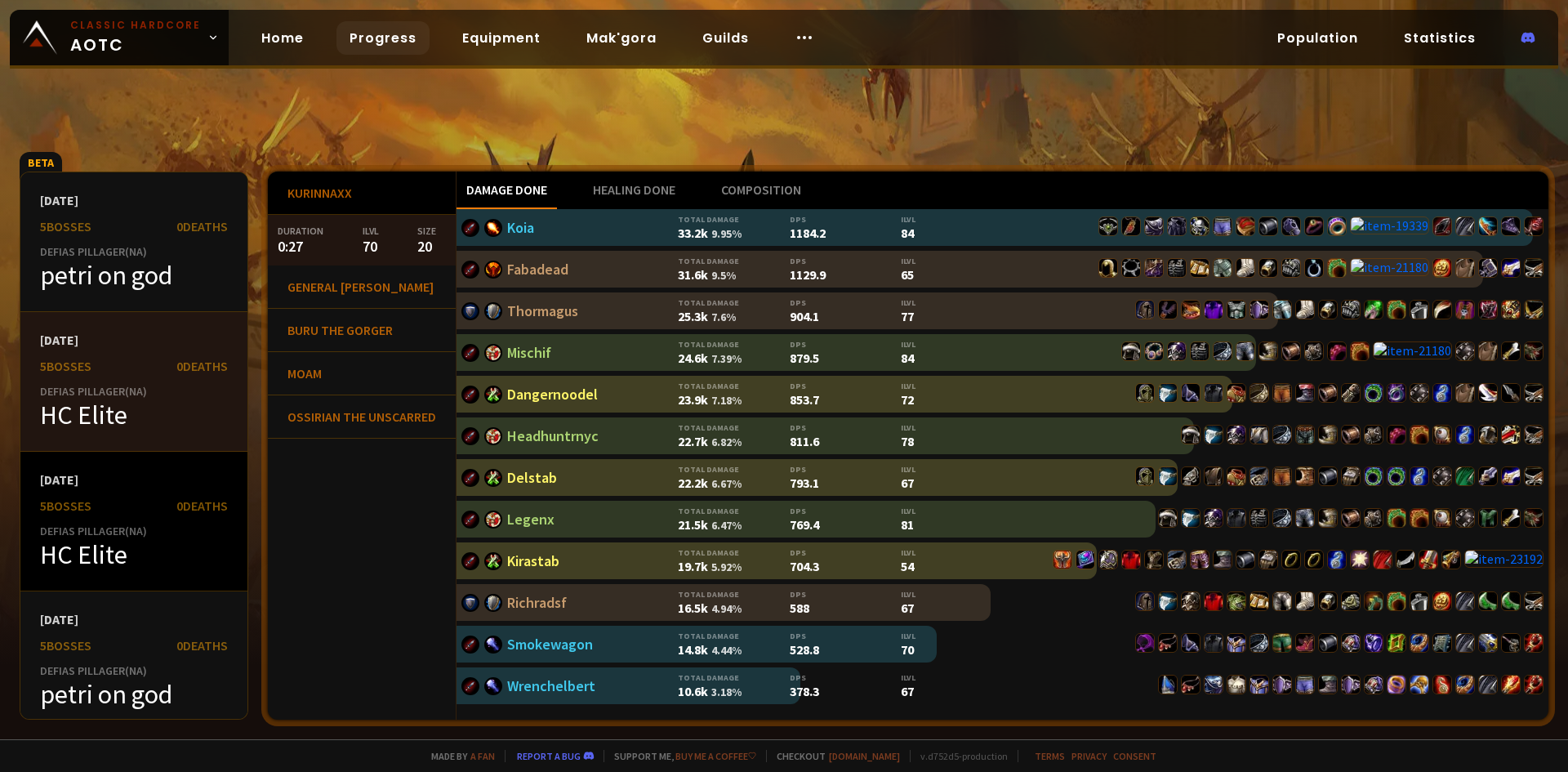
click at [123, 487] on div "[DATE]" at bounding box center [133, 480] width 188 height 16
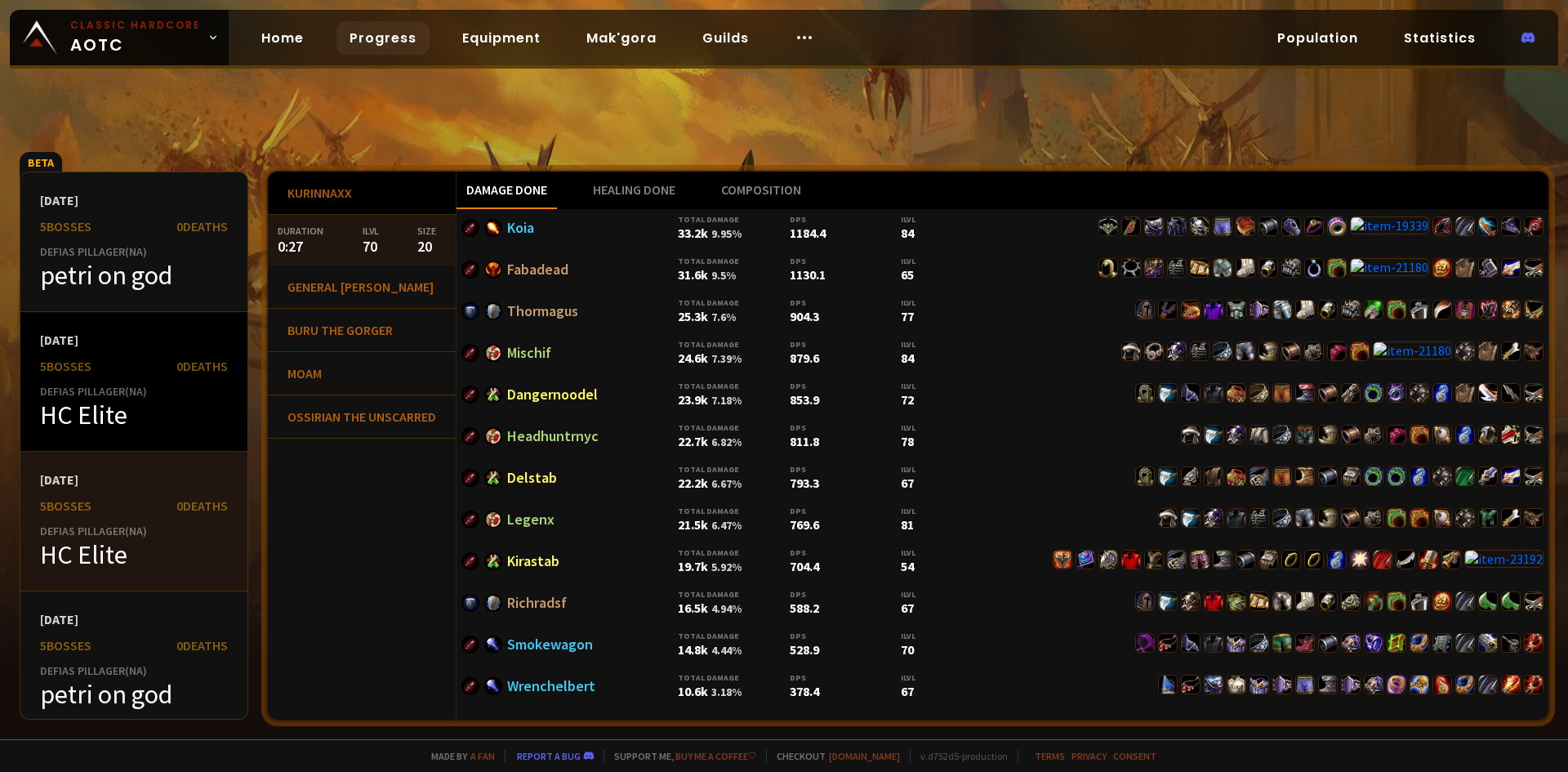
click at [147, 410] on div "HC Elite" at bounding box center [133, 415] width 188 height 33
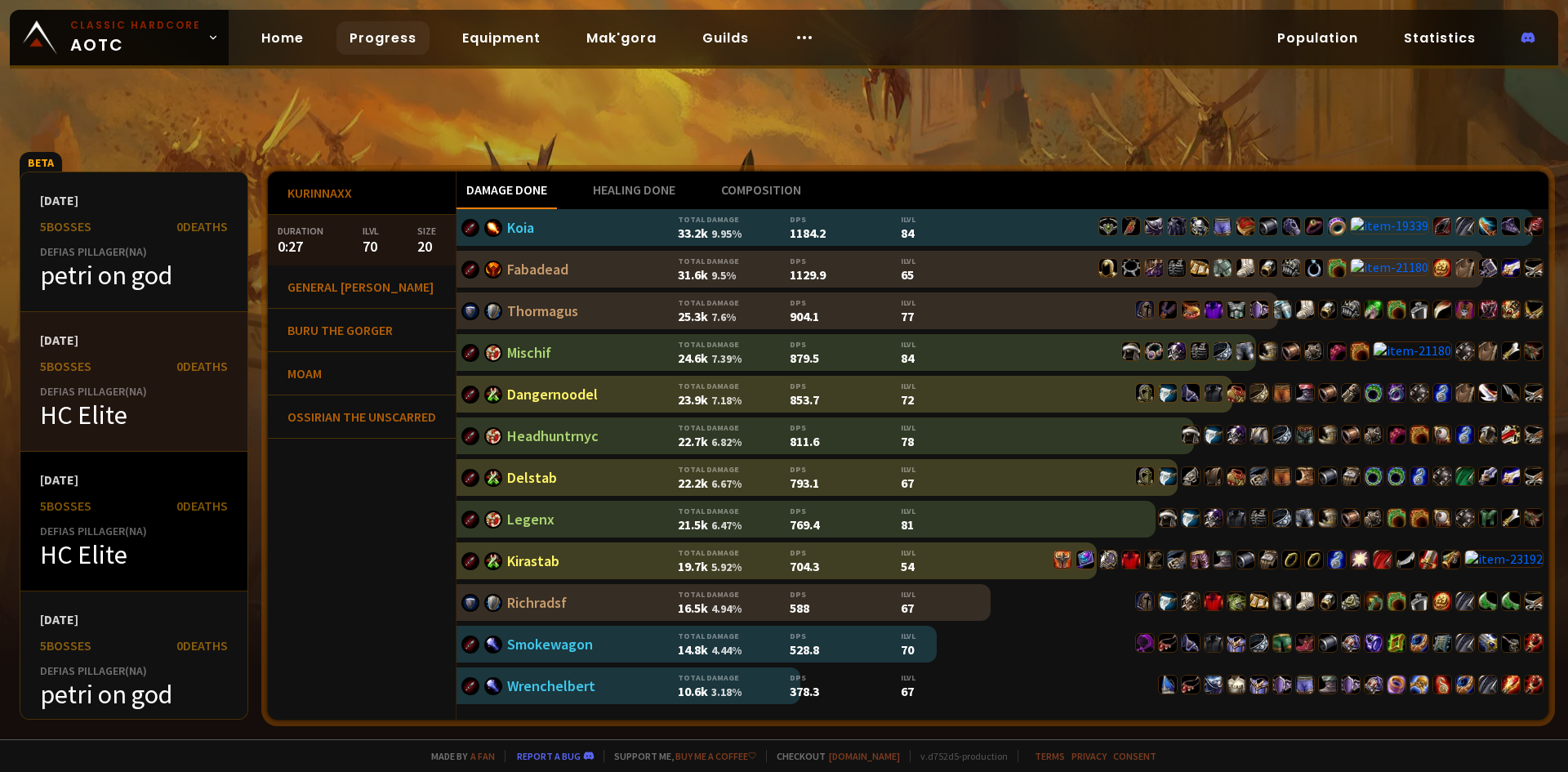
click at [175, 546] on div "HC Elite" at bounding box center [133, 554] width 188 height 33
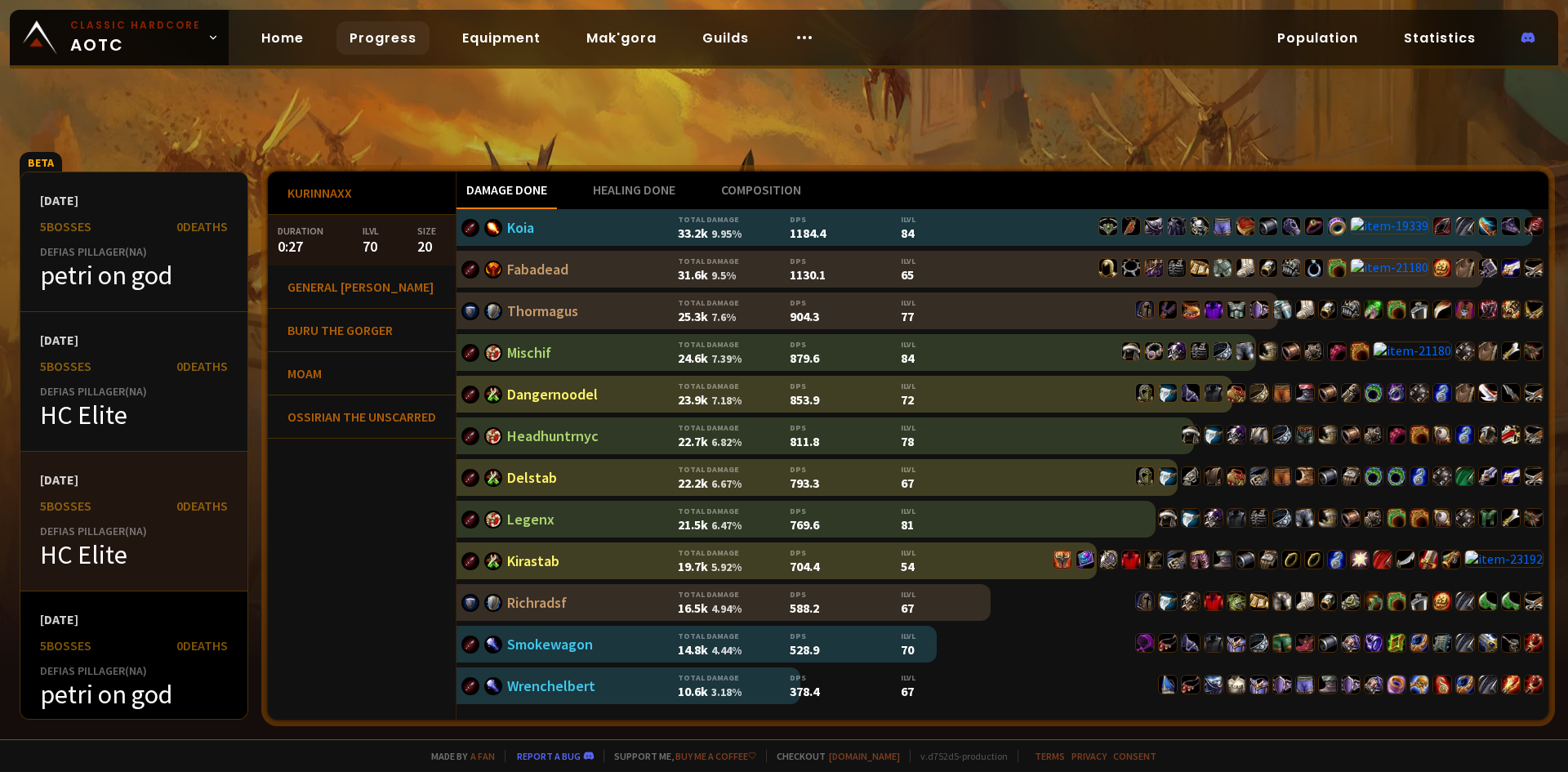
click at [153, 661] on div "[DATE] 5 bosses 0 Deaths Defias Pillager ( NA ) petri on god" at bounding box center [133, 661] width 227 height 140
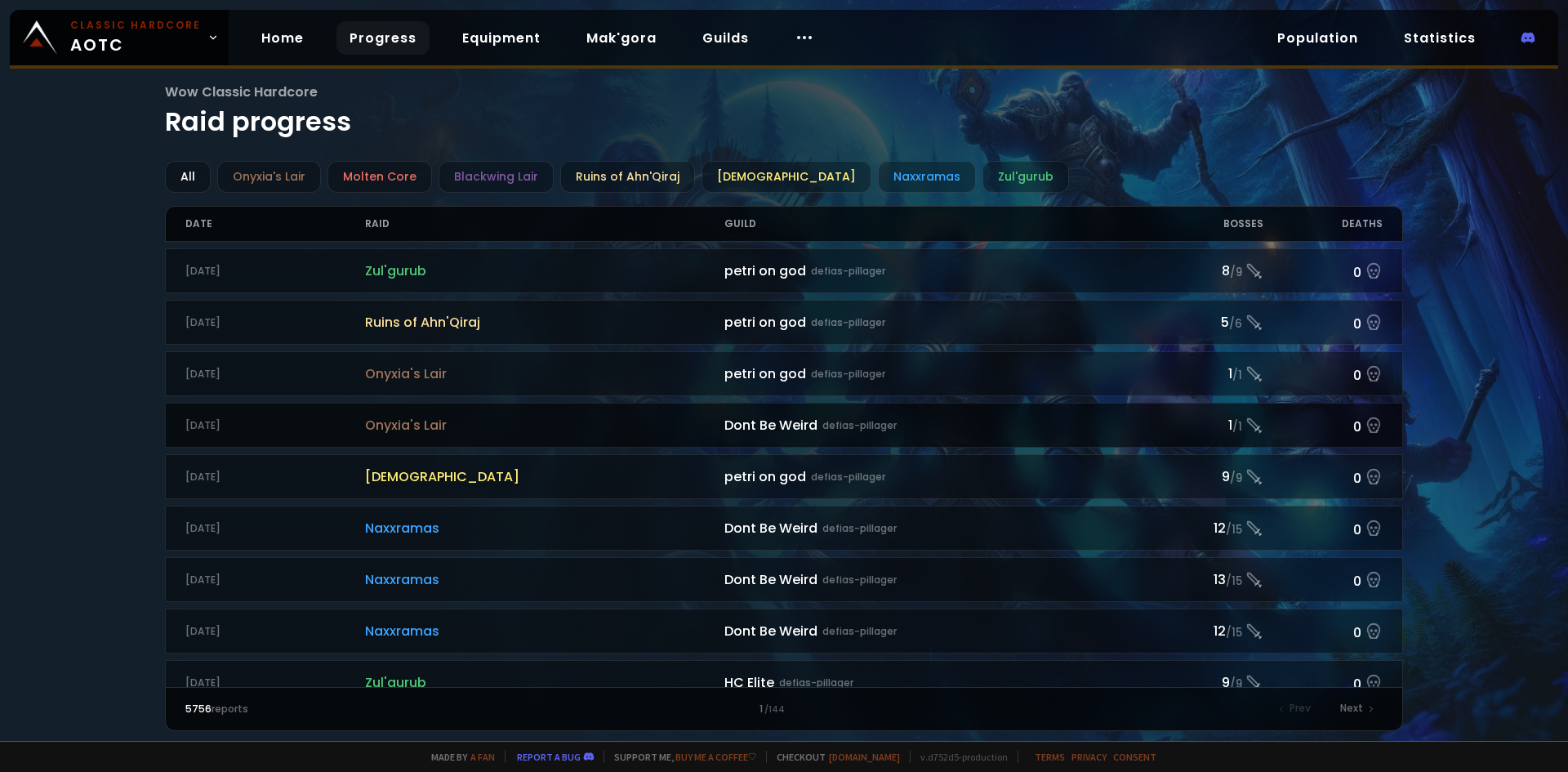
click at [428, 434] on span "Onyxia's Lair" at bounding box center [545, 425] width 359 height 20
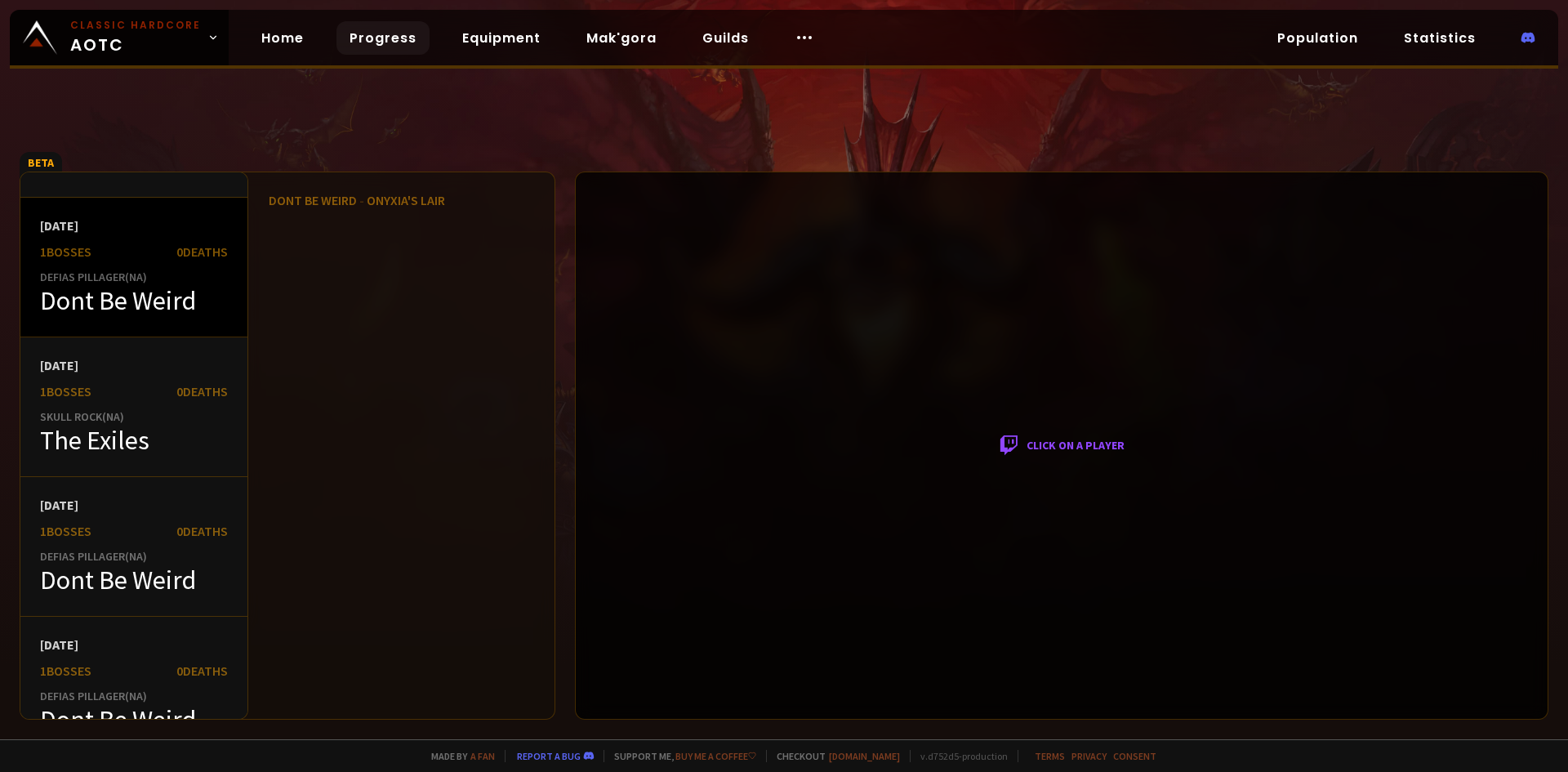
scroll to position [3022, 0]
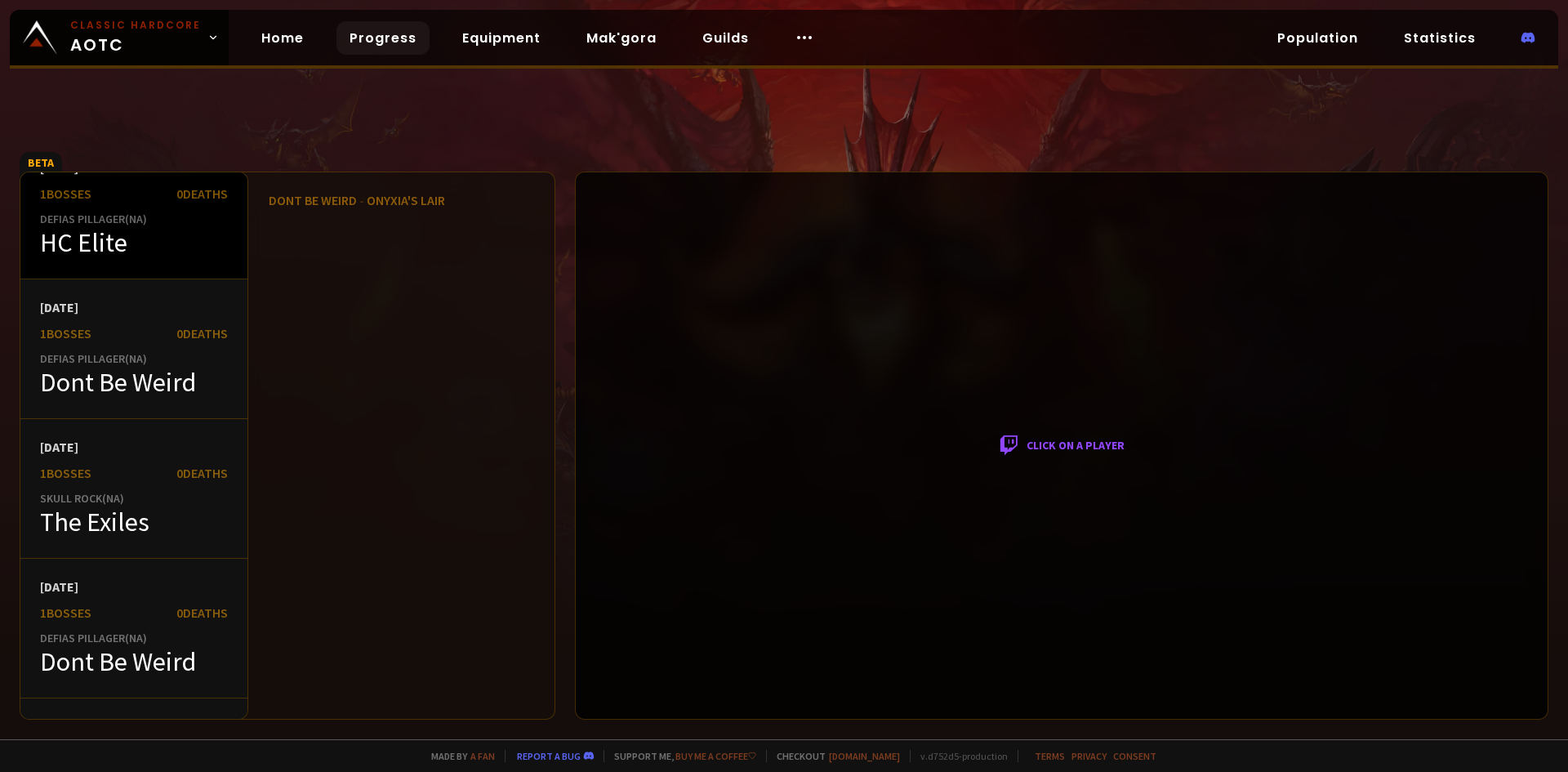
click at [144, 266] on div "[DATE] 1 bosses 0 Deaths Defias Pillager ( NA ) HC Elite" at bounding box center [133, 210] width 227 height 140
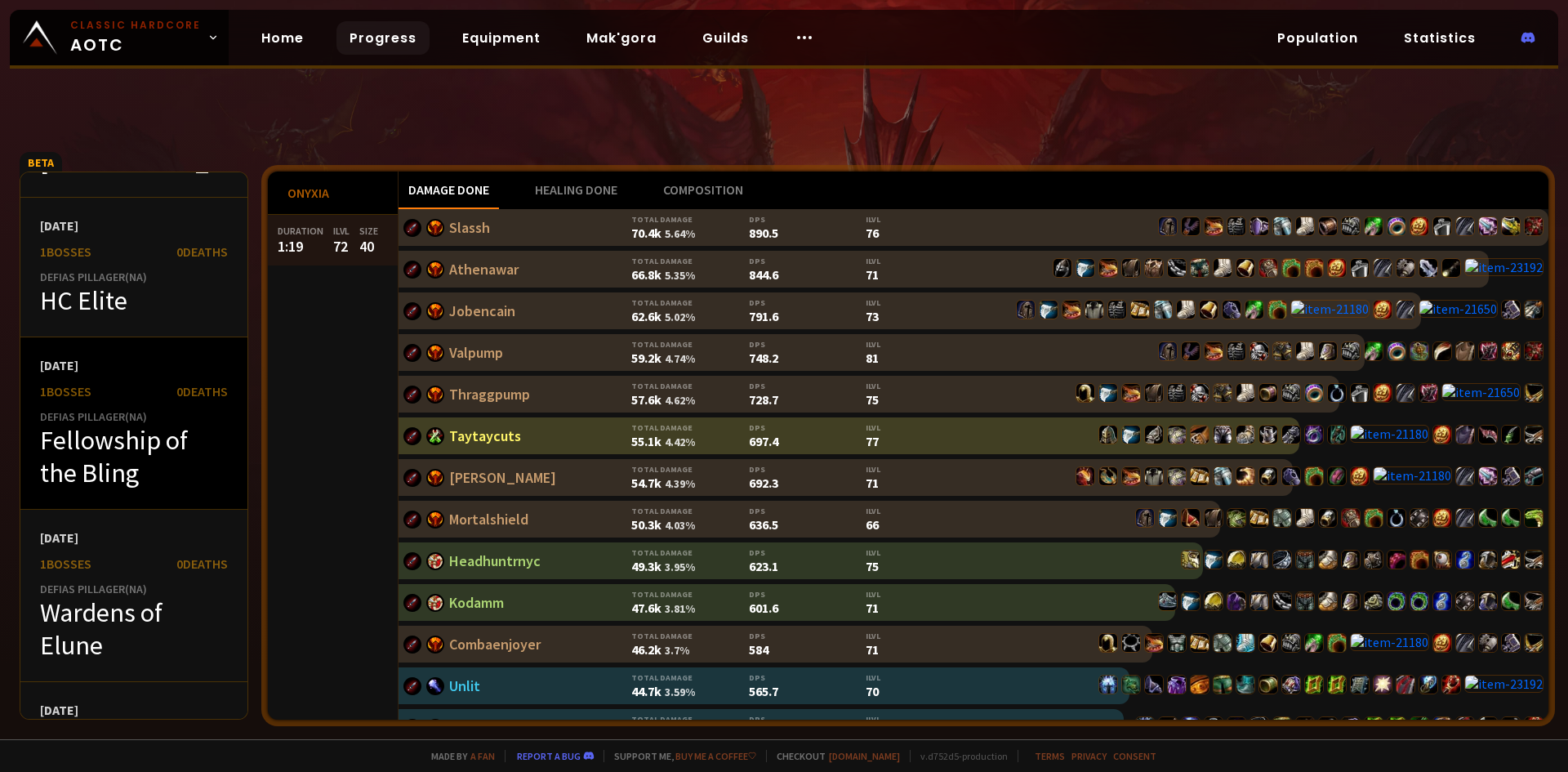
scroll to position [4083, 0]
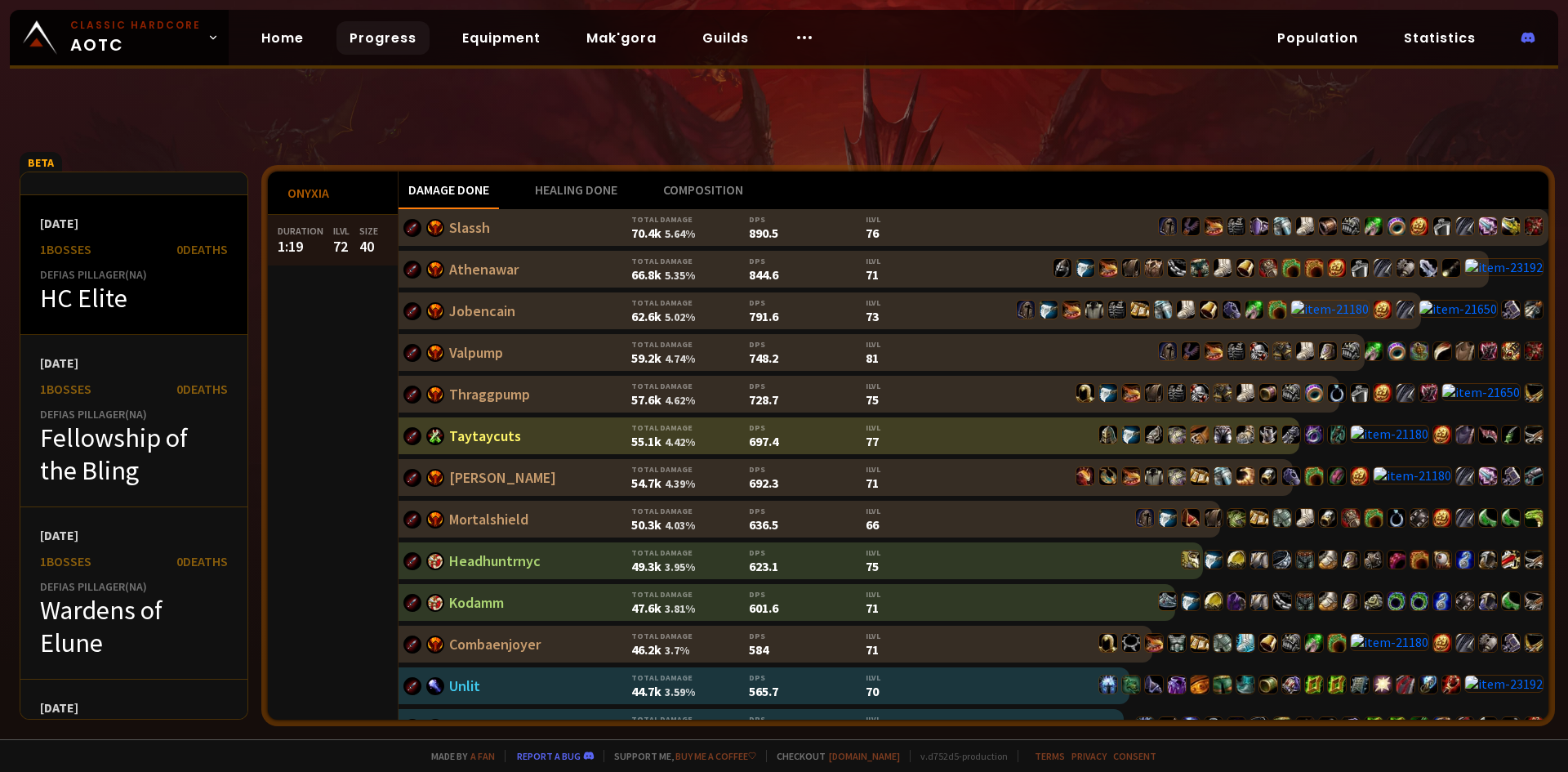
click at [102, 329] on div "[DATE] 1 bosses 0 Deaths Defias Pillager ( NA ) HC Elite" at bounding box center [133, 264] width 227 height 140
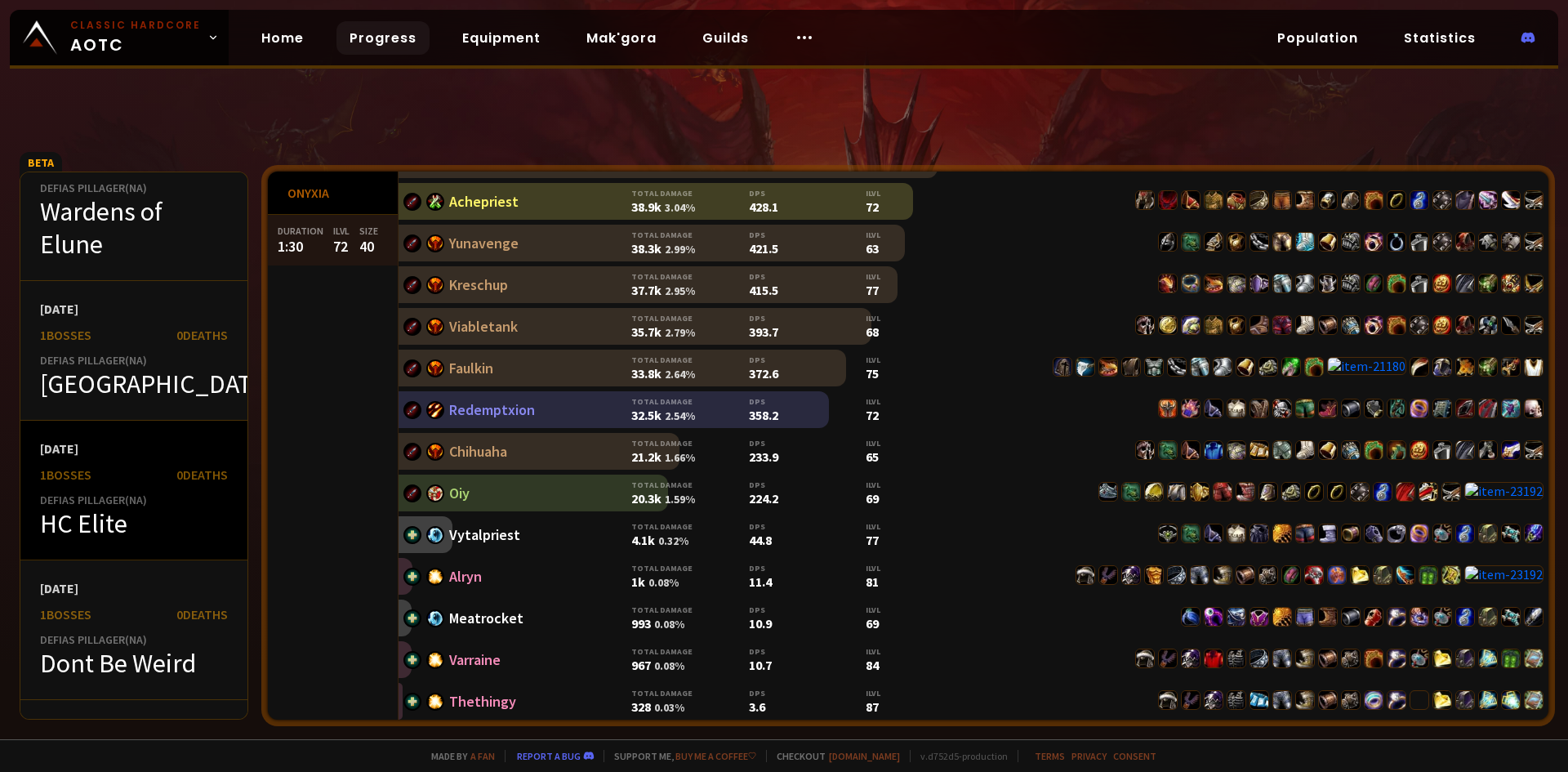
scroll to position [4655, 0]
click at [153, 521] on div "HC Elite" at bounding box center [133, 522] width 188 height 33
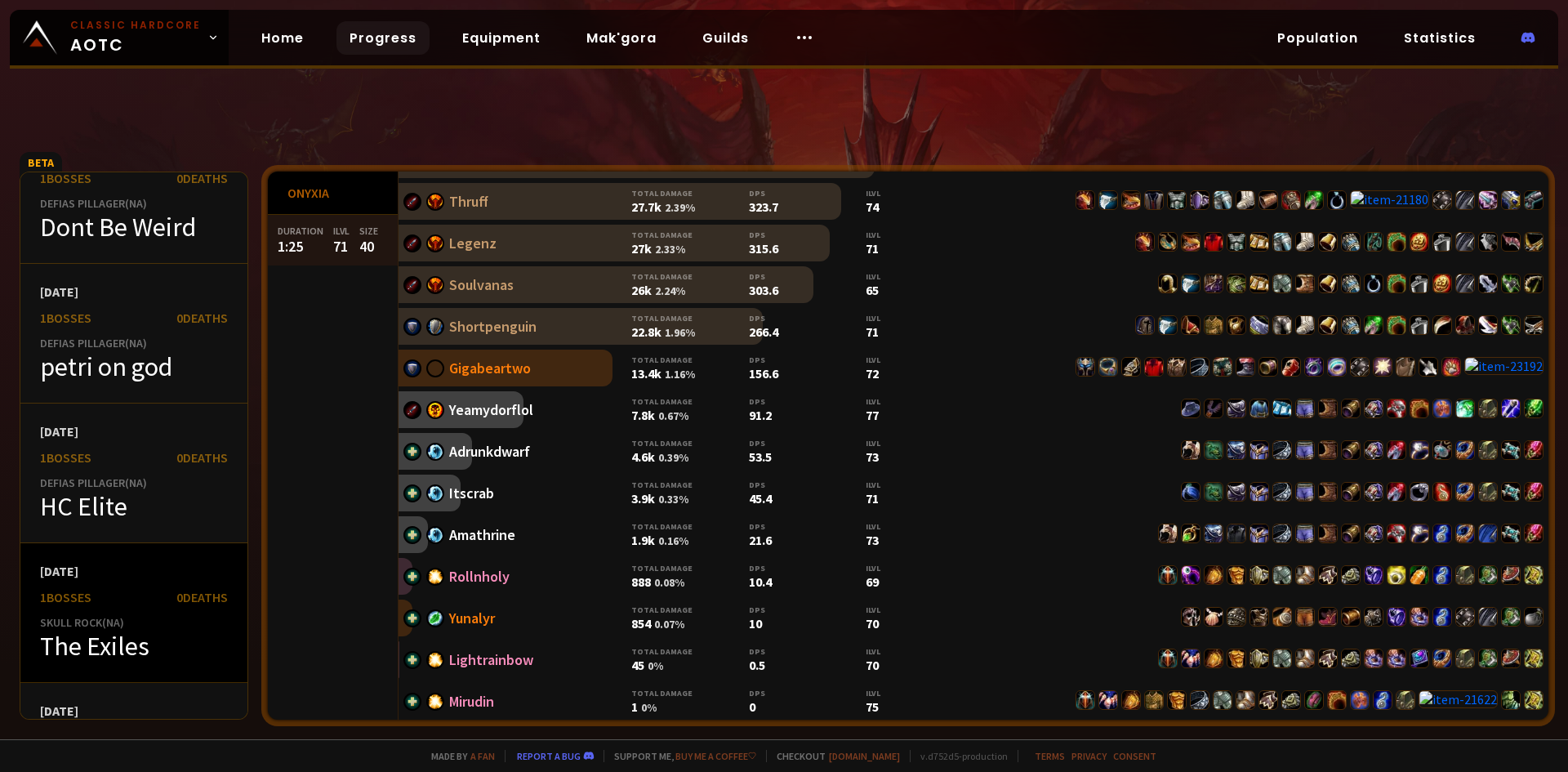
scroll to position [5145, 0]
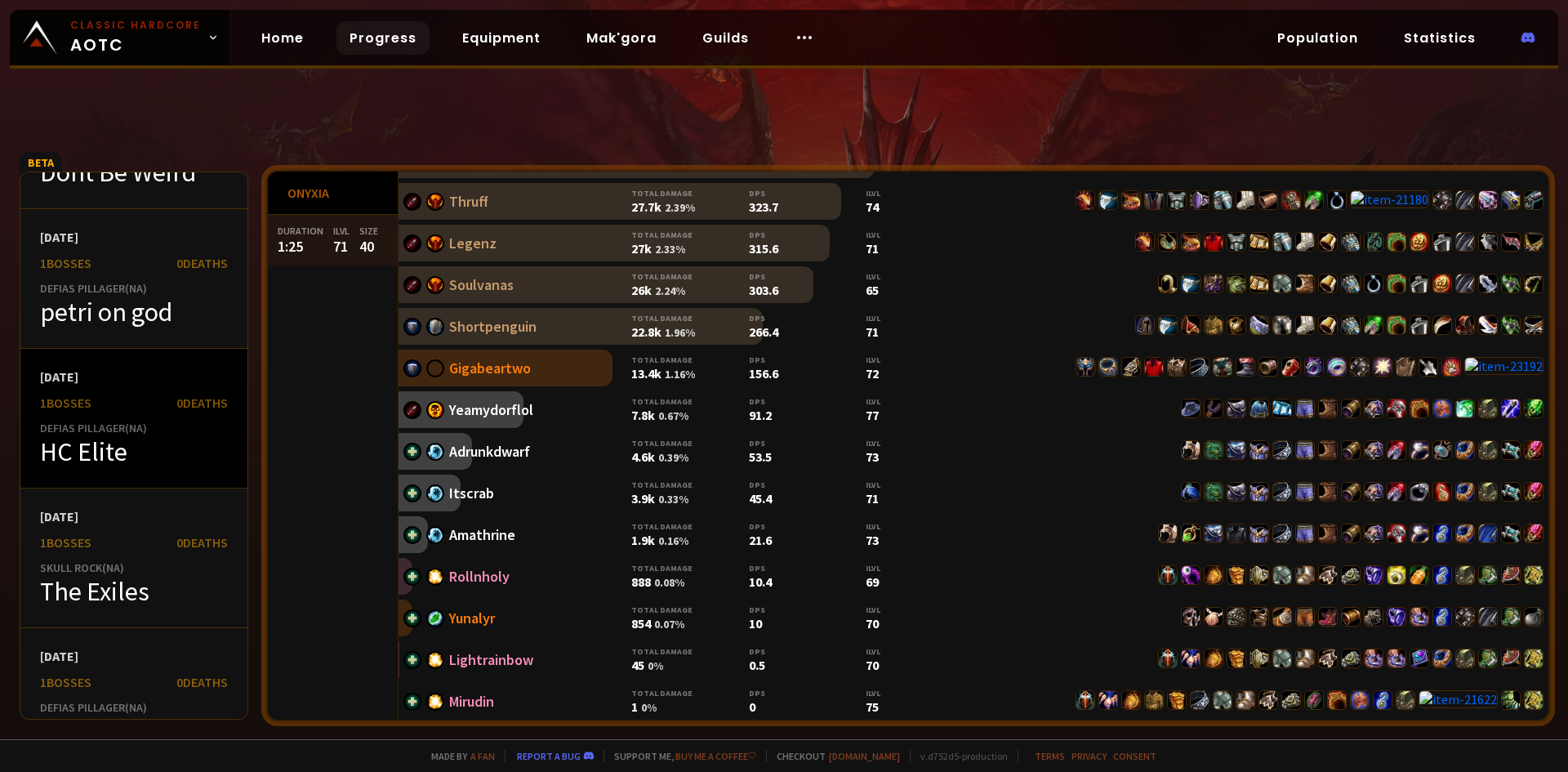
click at [104, 439] on div "HC Elite" at bounding box center [133, 452] width 188 height 33
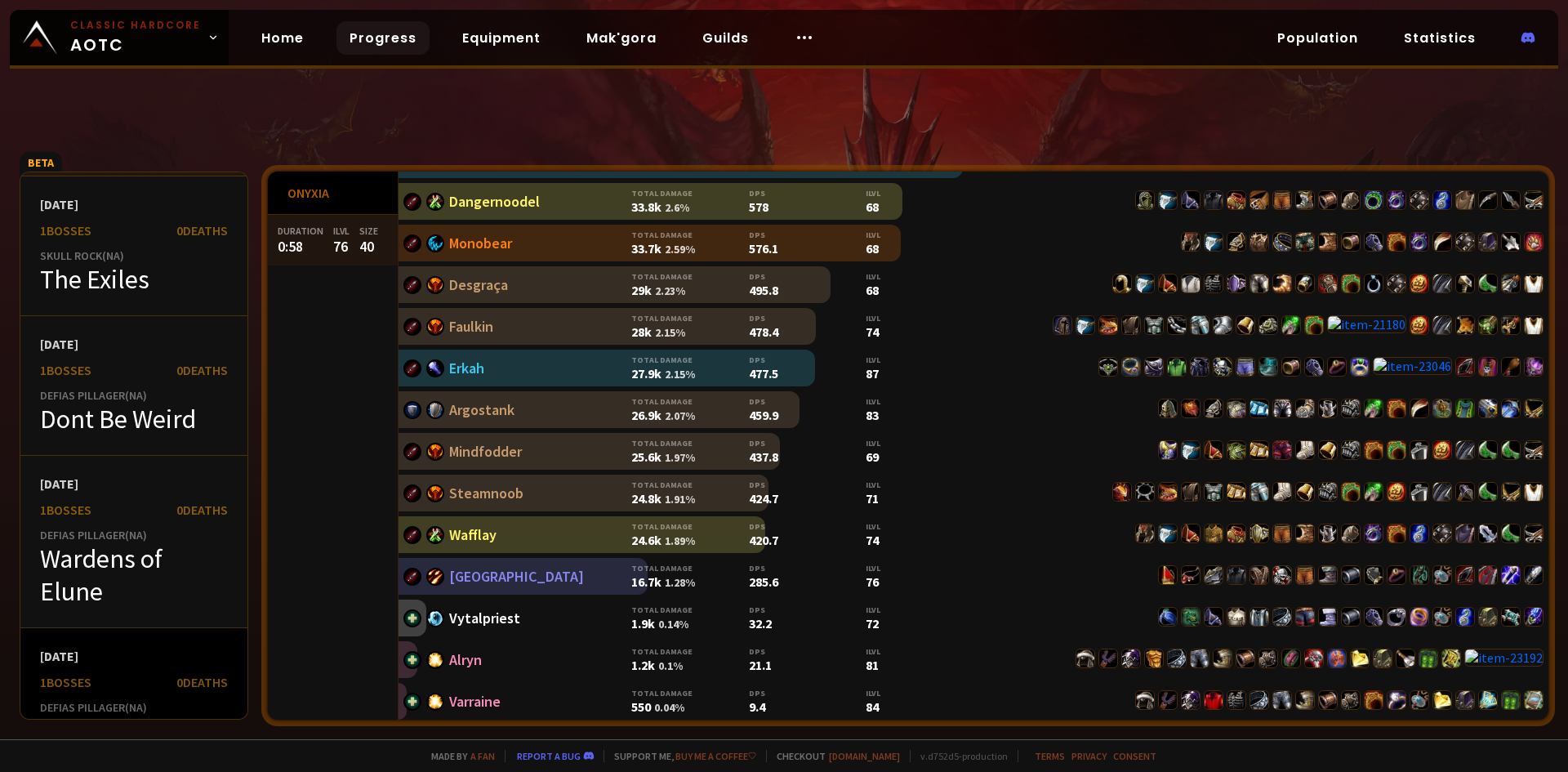
scroll to position [5390, 0]
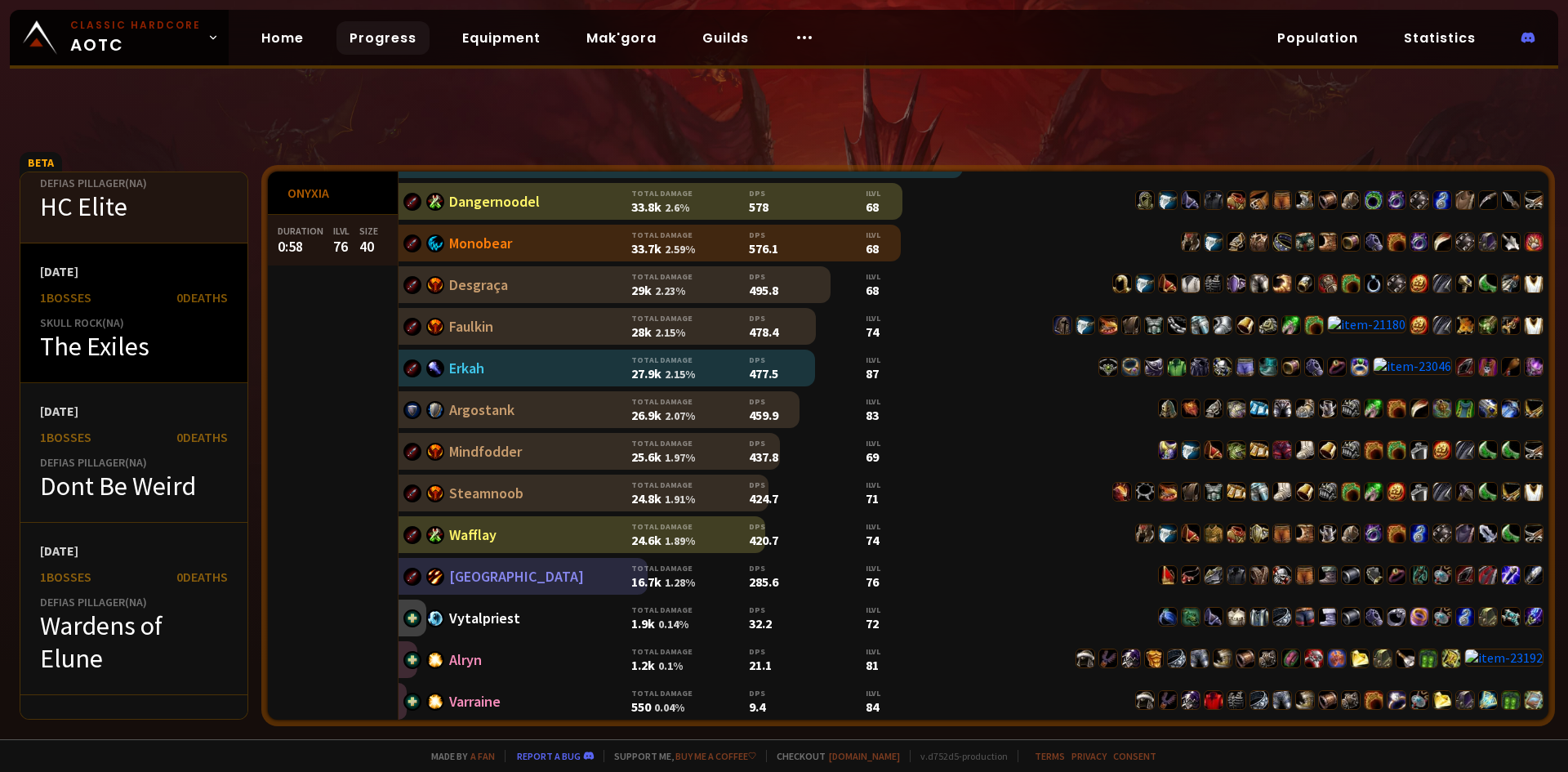
click at [131, 365] on div "[DATE] 1 bosses 0 Deaths Skull Rock ( NA ) The Exiles" at bounding box center [133, 313] width 227 height 140
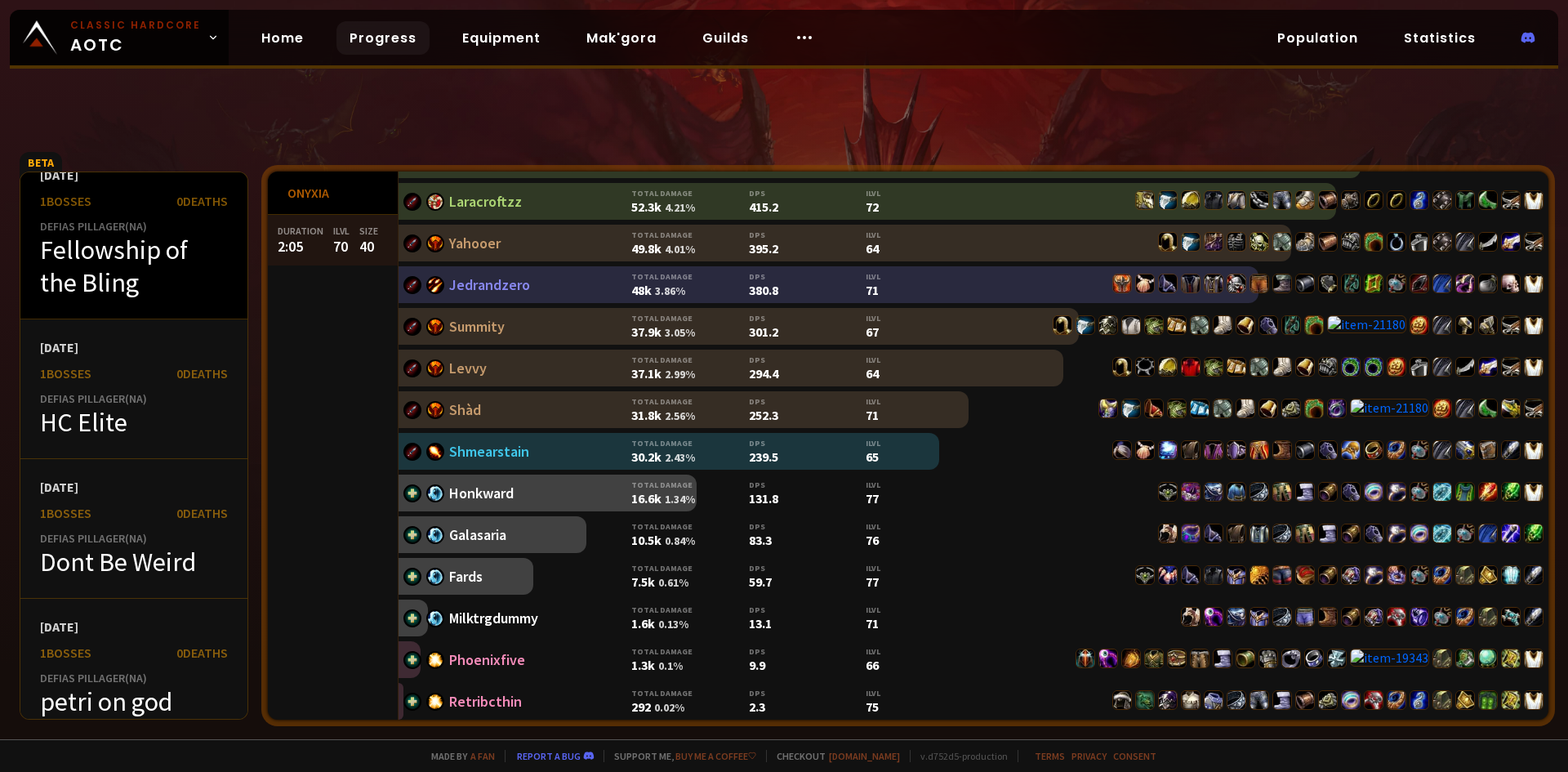
scroll to position [6941, 0]
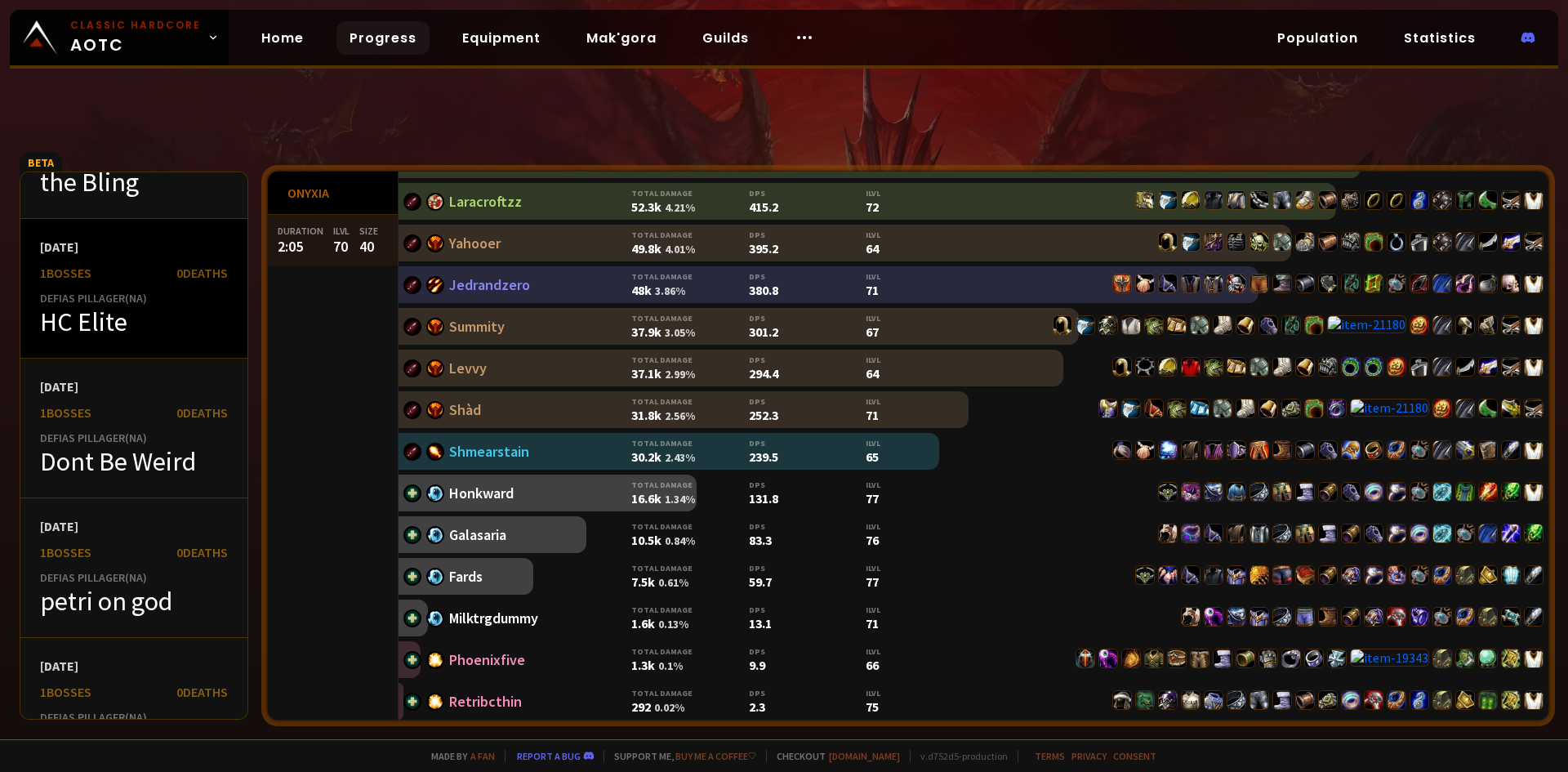
click at [151, 330] on div "HC Elite" at bounding box center [133, 322] width 188 height 33
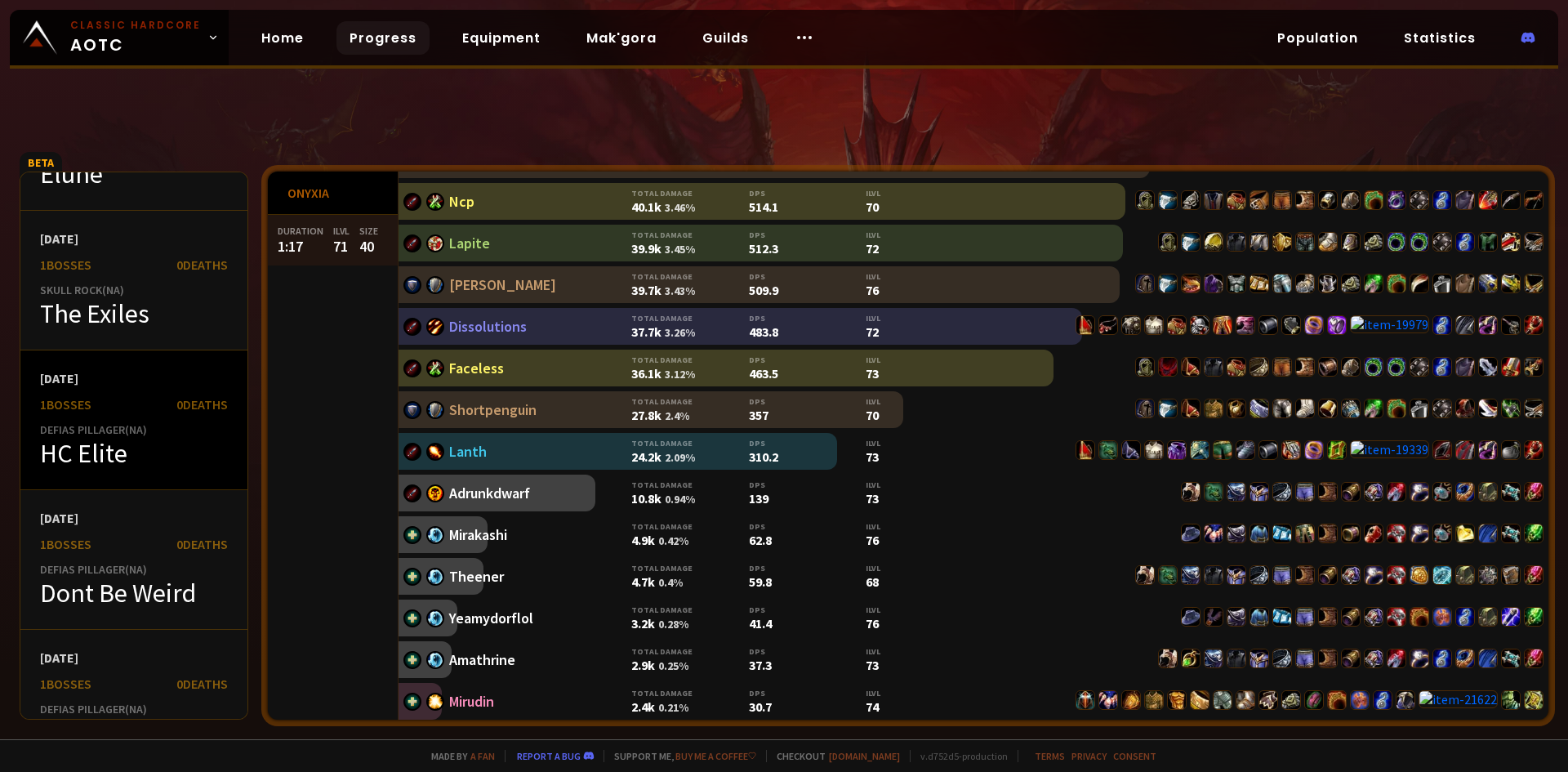
scroll to position [7840, 0]
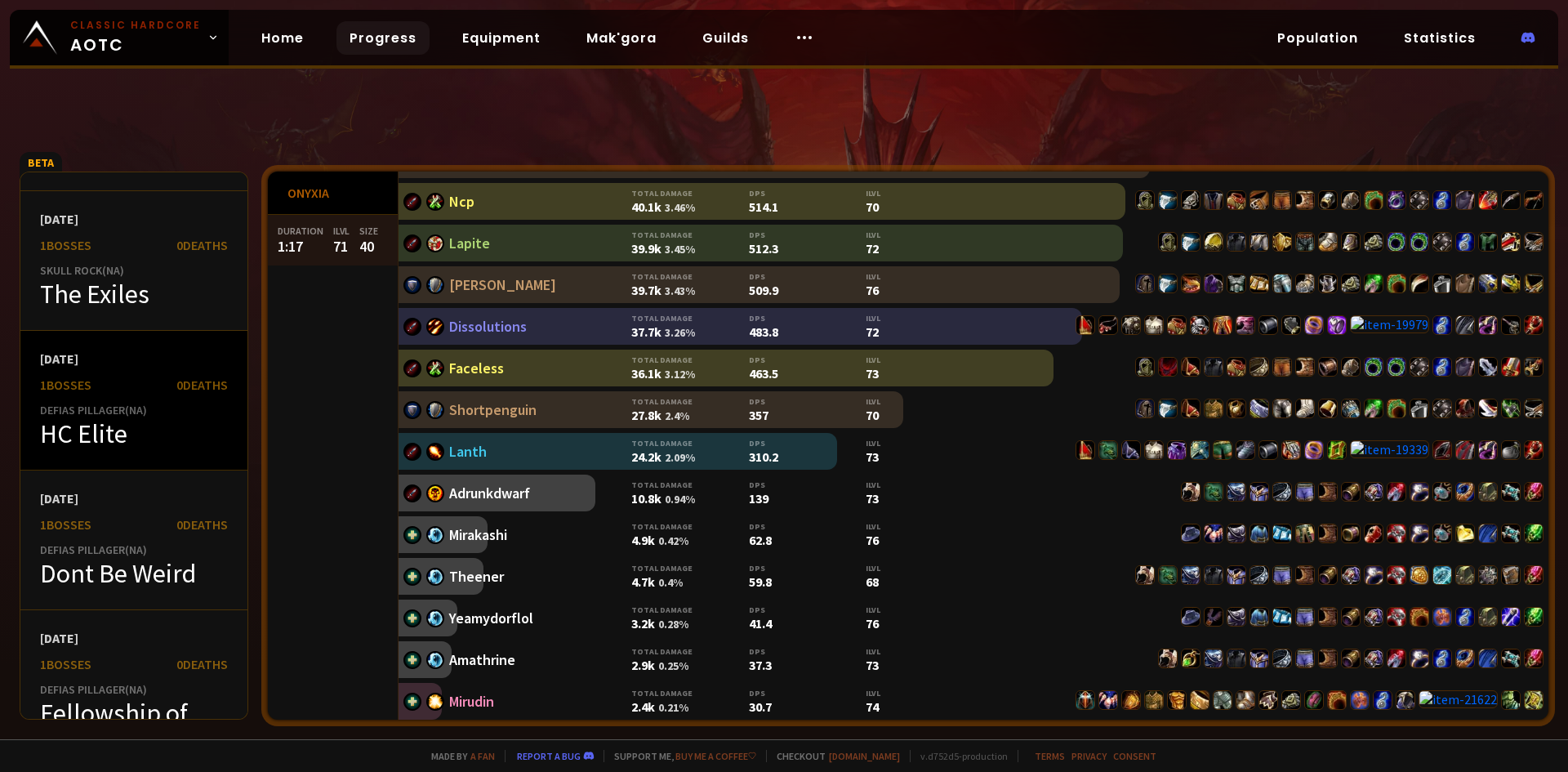
click at [148, 449] on div "HC Elite" at bounding box center [133, 434] width 188 height 33
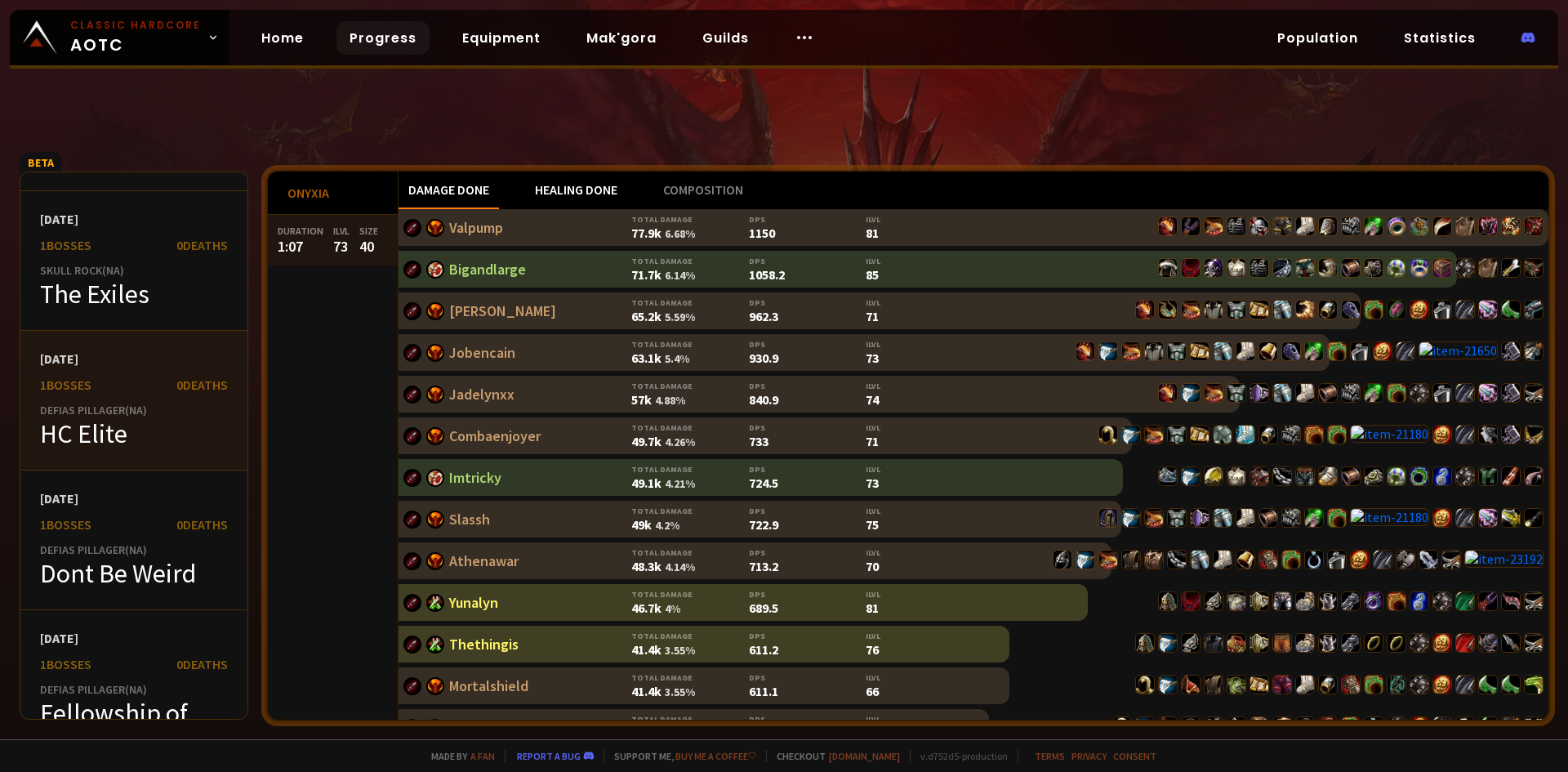
click at [545, 182] on div "Healing done" at bounding box center [576, 190] width 102 height 38
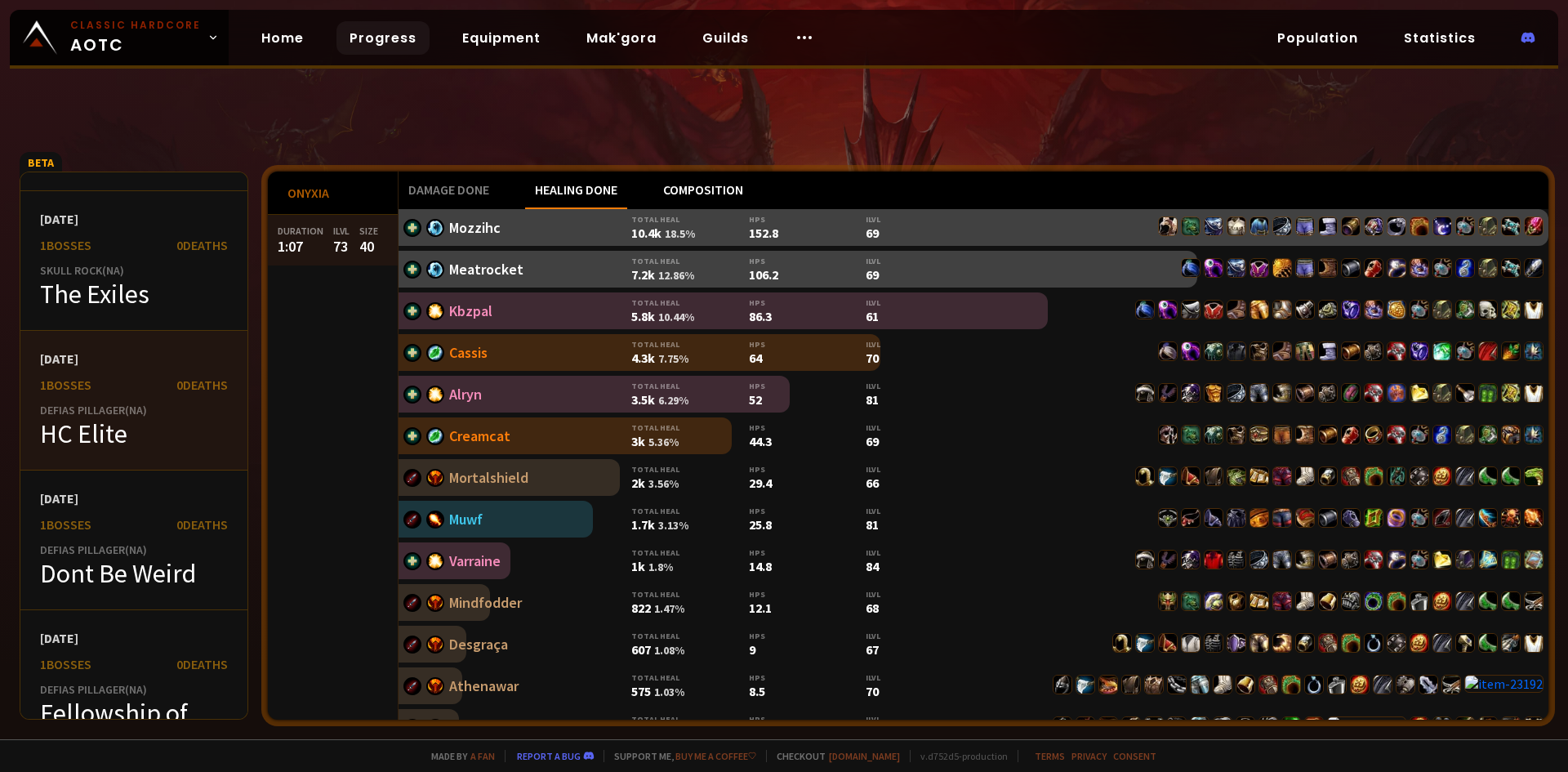
click at [691, 197] on div "Composition" at bounding box center [703, 190] width 100 height 38
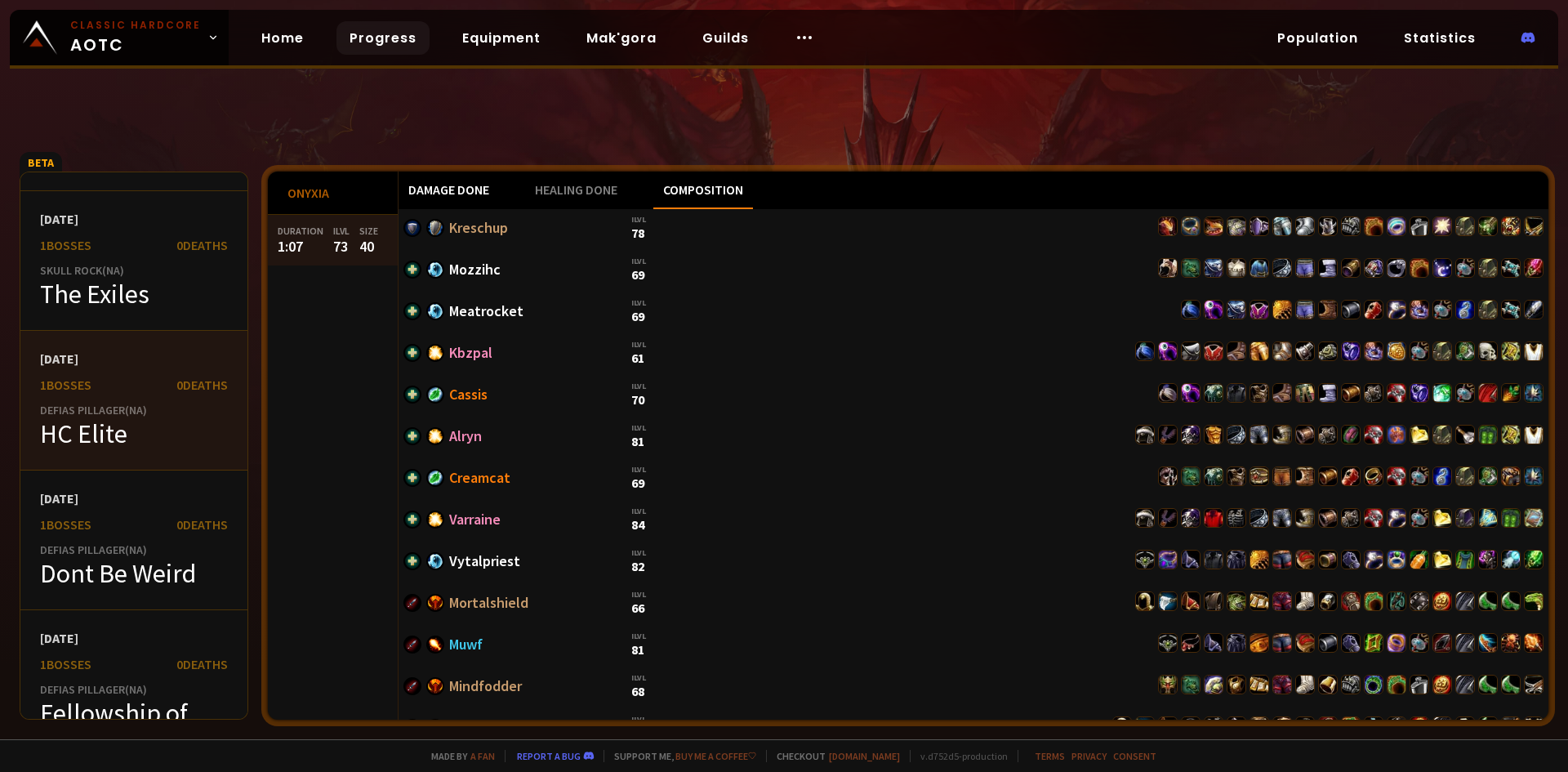
click at [431, 188] on div "Damage done" at bounding box center [449, 190] width 101 height 38
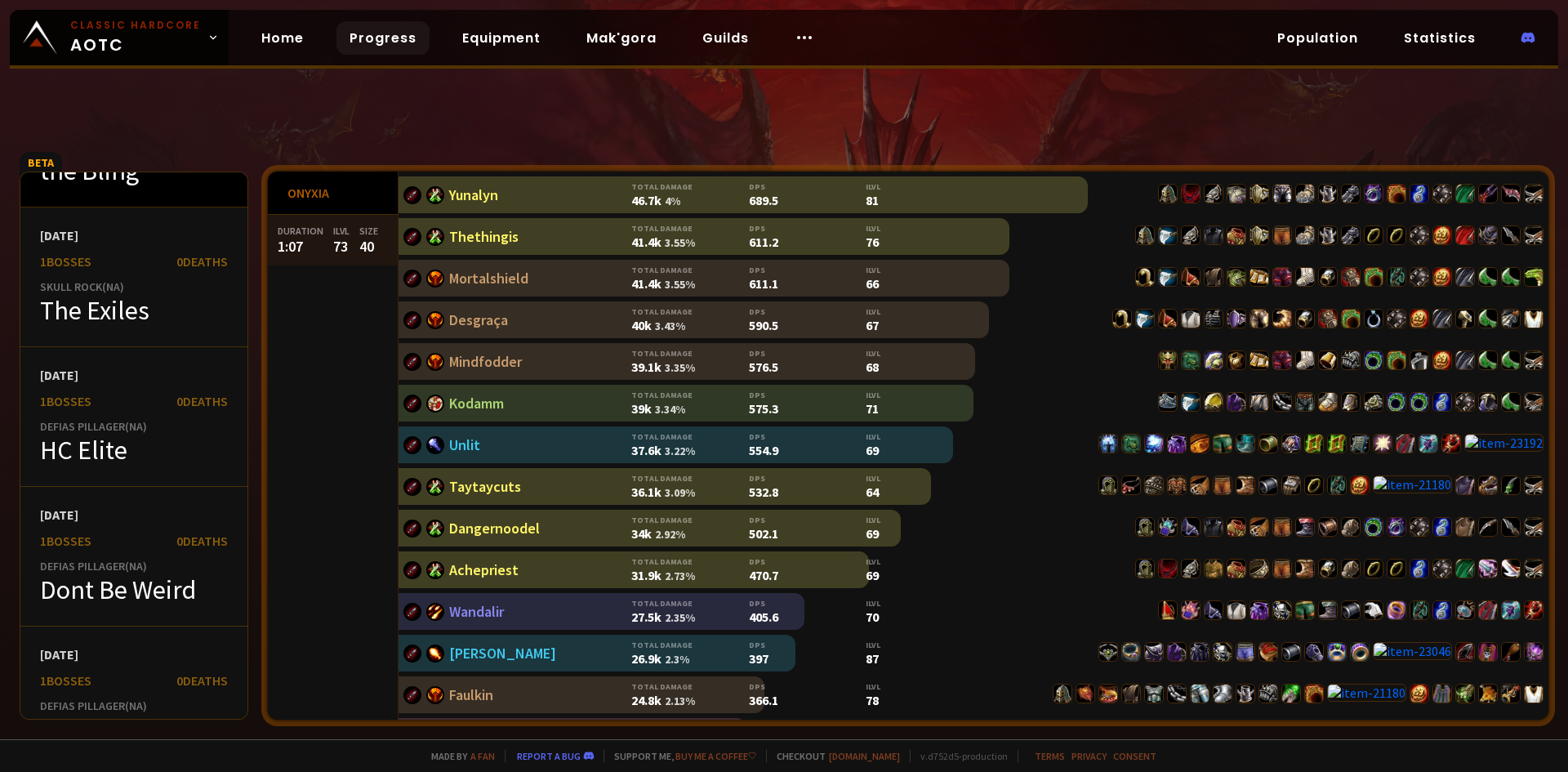
scroll to position [8901, 0]
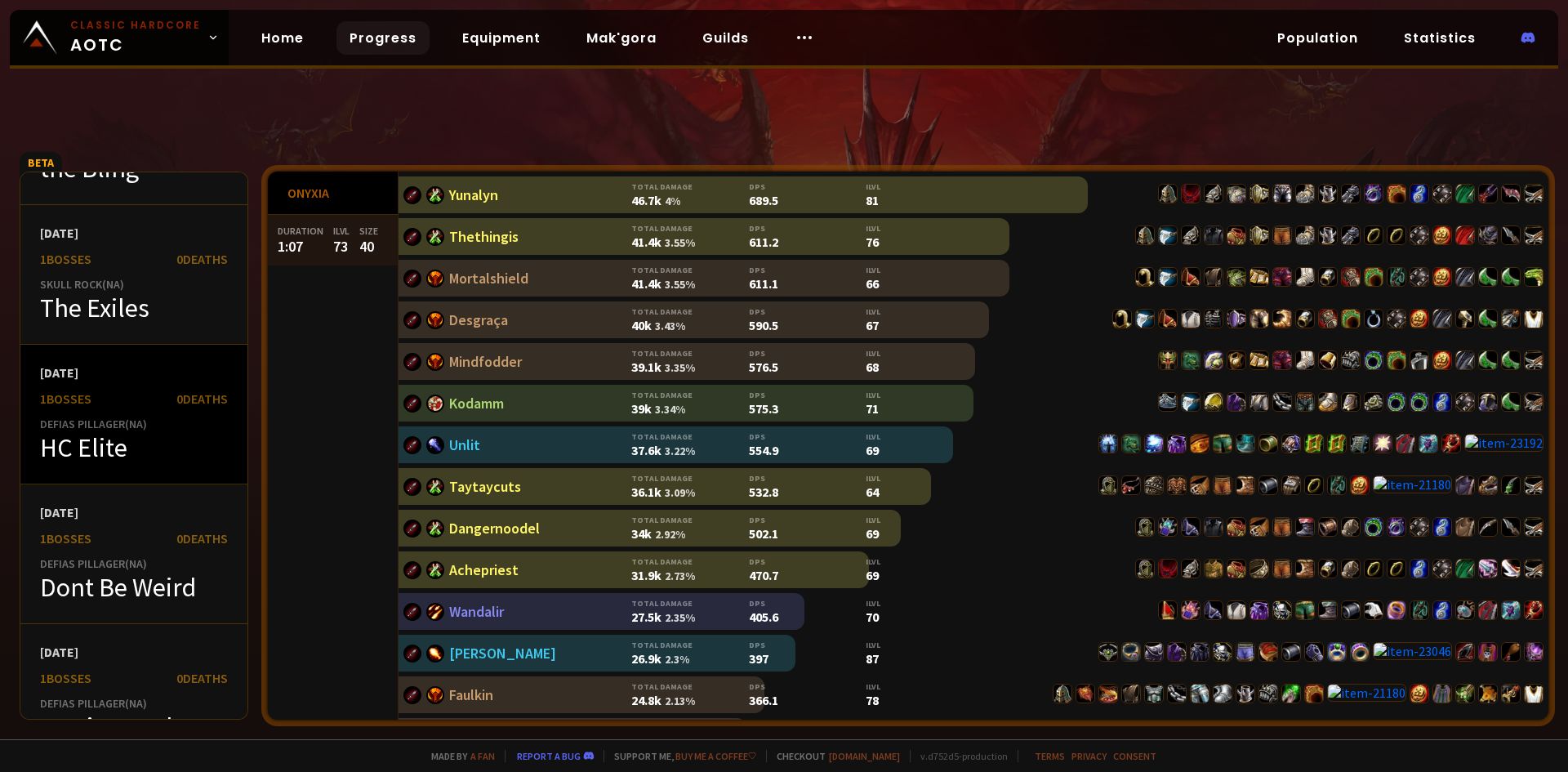
click at [143, 458] on div "HC Elite" at bounding box center [133, 448] width 188 height 33
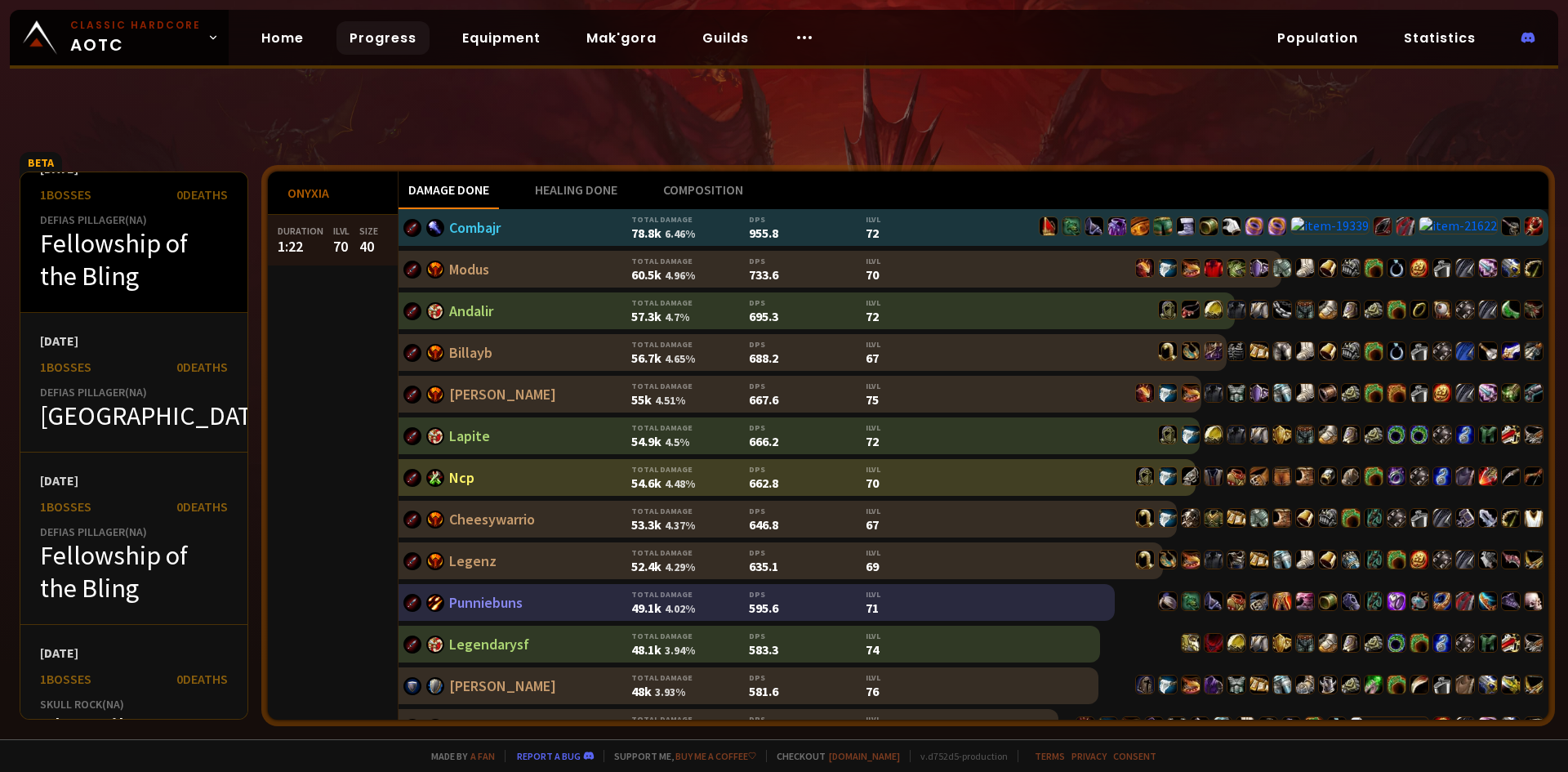
scroll to position [8412, 0]
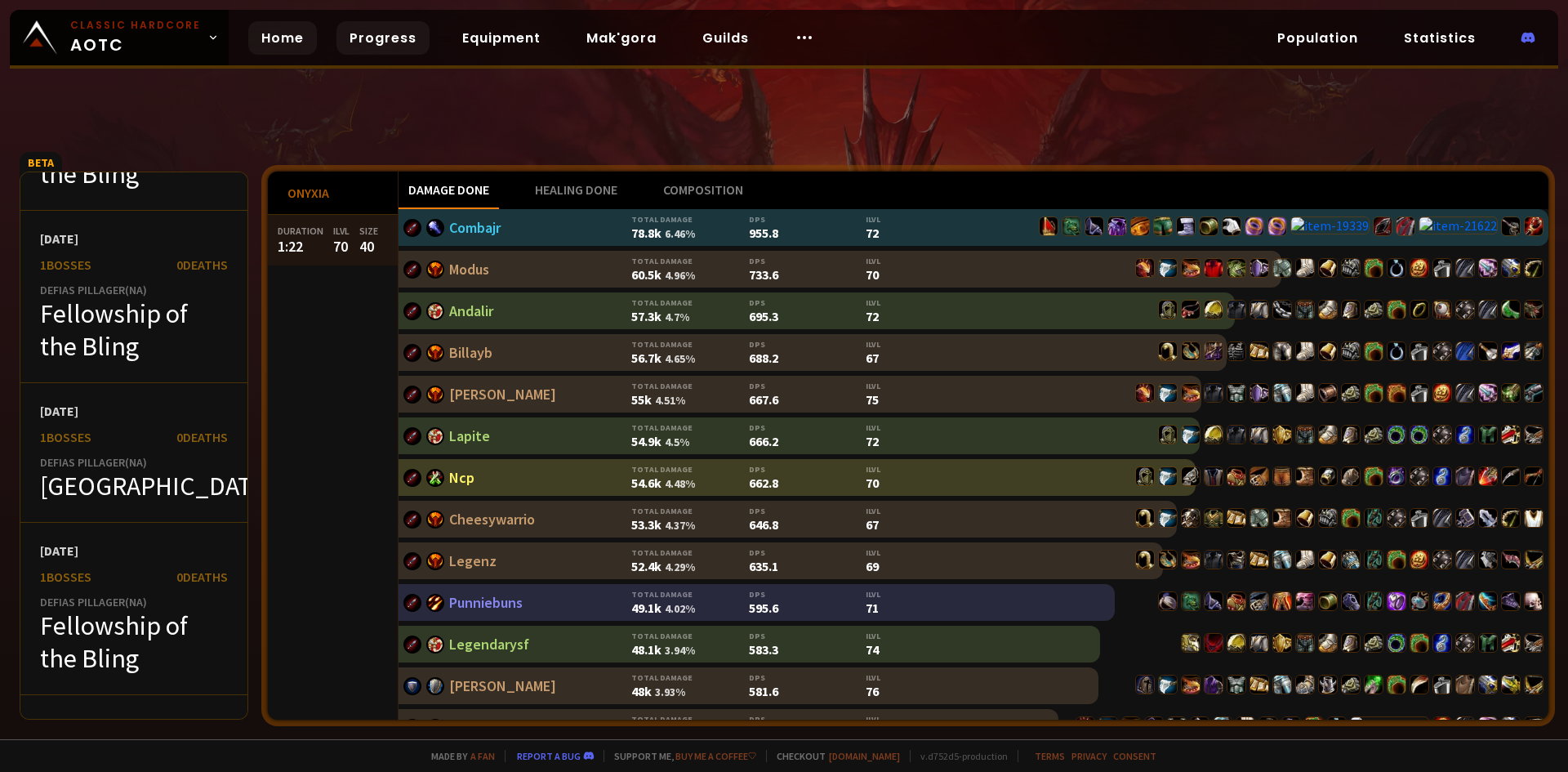
click at [272, 34] on link "Home" at bounding box center [282, 38] width 69 height 34
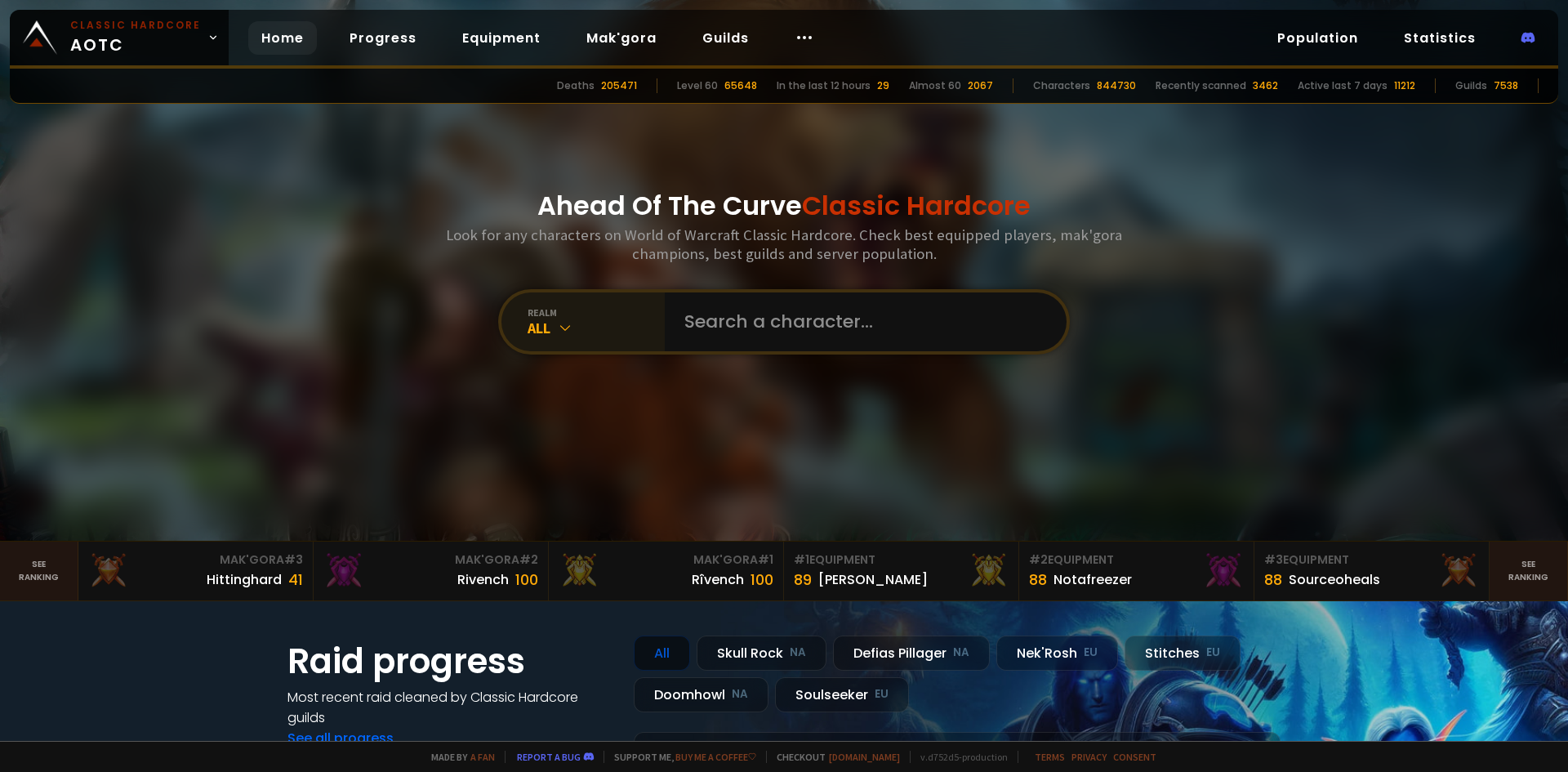
click at [557, 304] on div "realm All" at bounding box center [584, 322] width 164 height 59
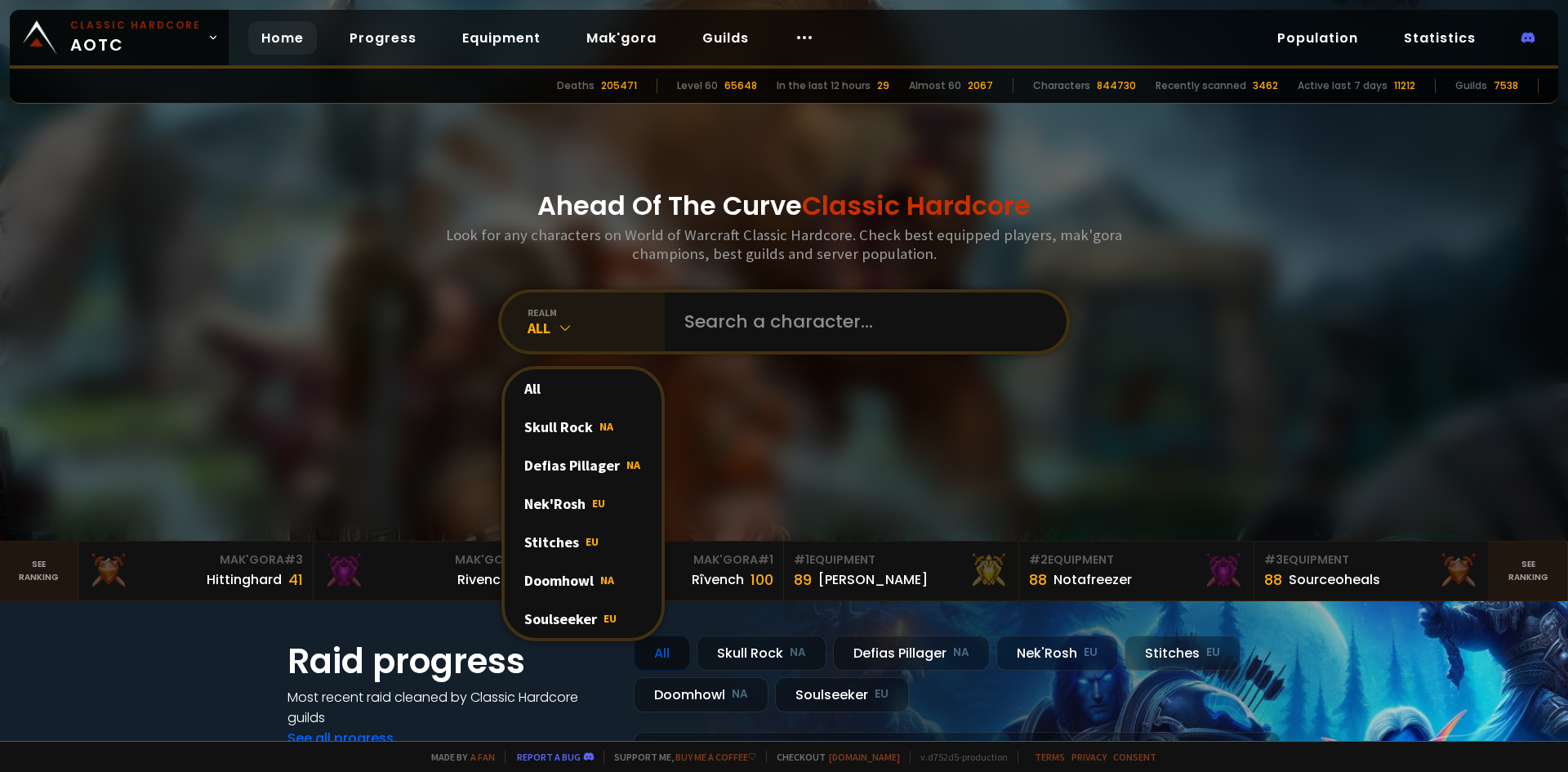
click at [557, 304] on div "realm All All Skull Rock NA Defias Pillager NA Nek'Rosh EU Stitches EU Doomhowl…" at bounding box center [584, 322] width 164 height 59
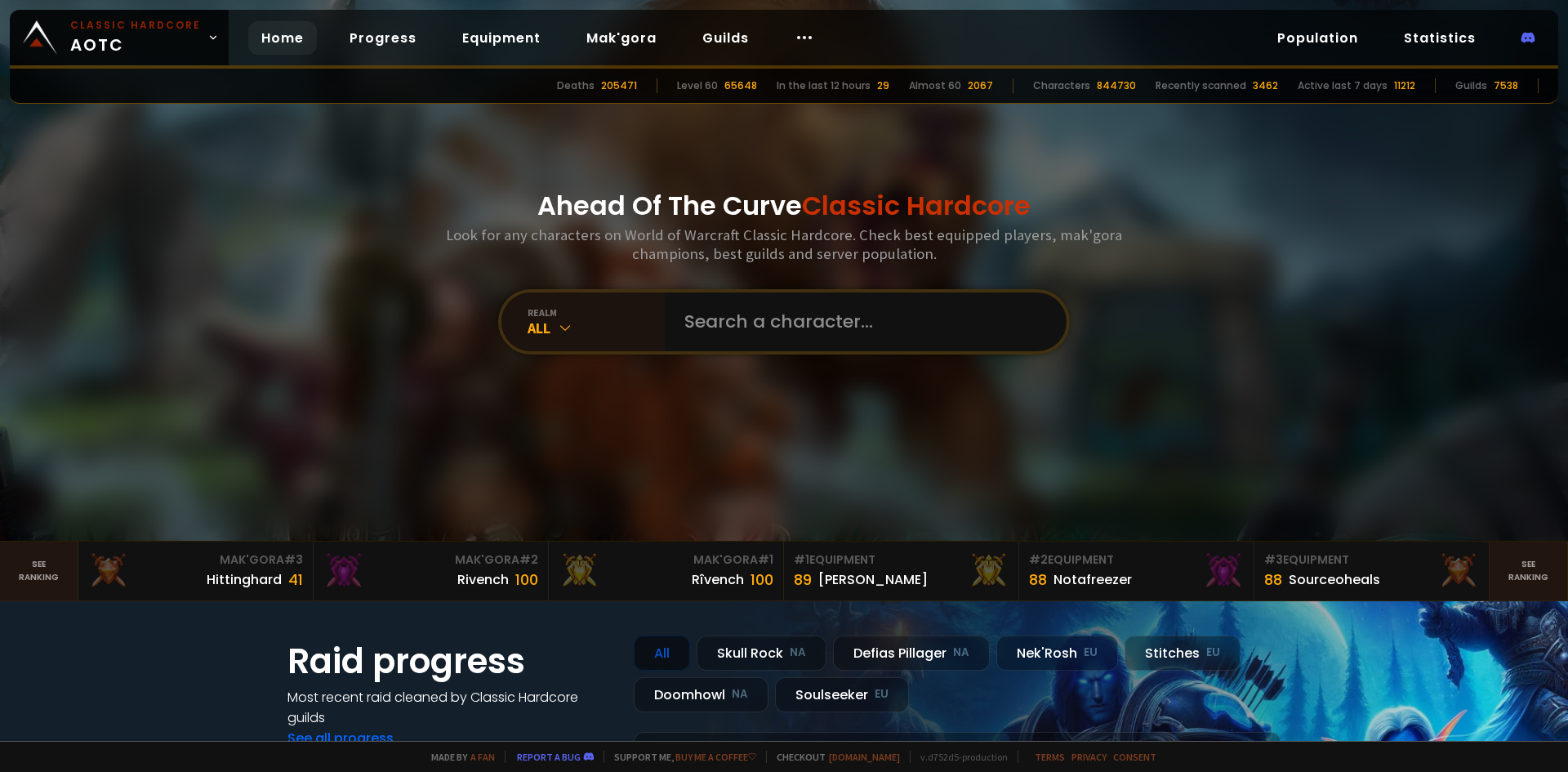
click at [373, 20] on div "Home Progress Equipment Mak'gora Guilds" at bounding box center [537, 38] width 618 height 53
click at [373, 34] on link "Progress" at bounding box center [383, 38] width 93 height 34
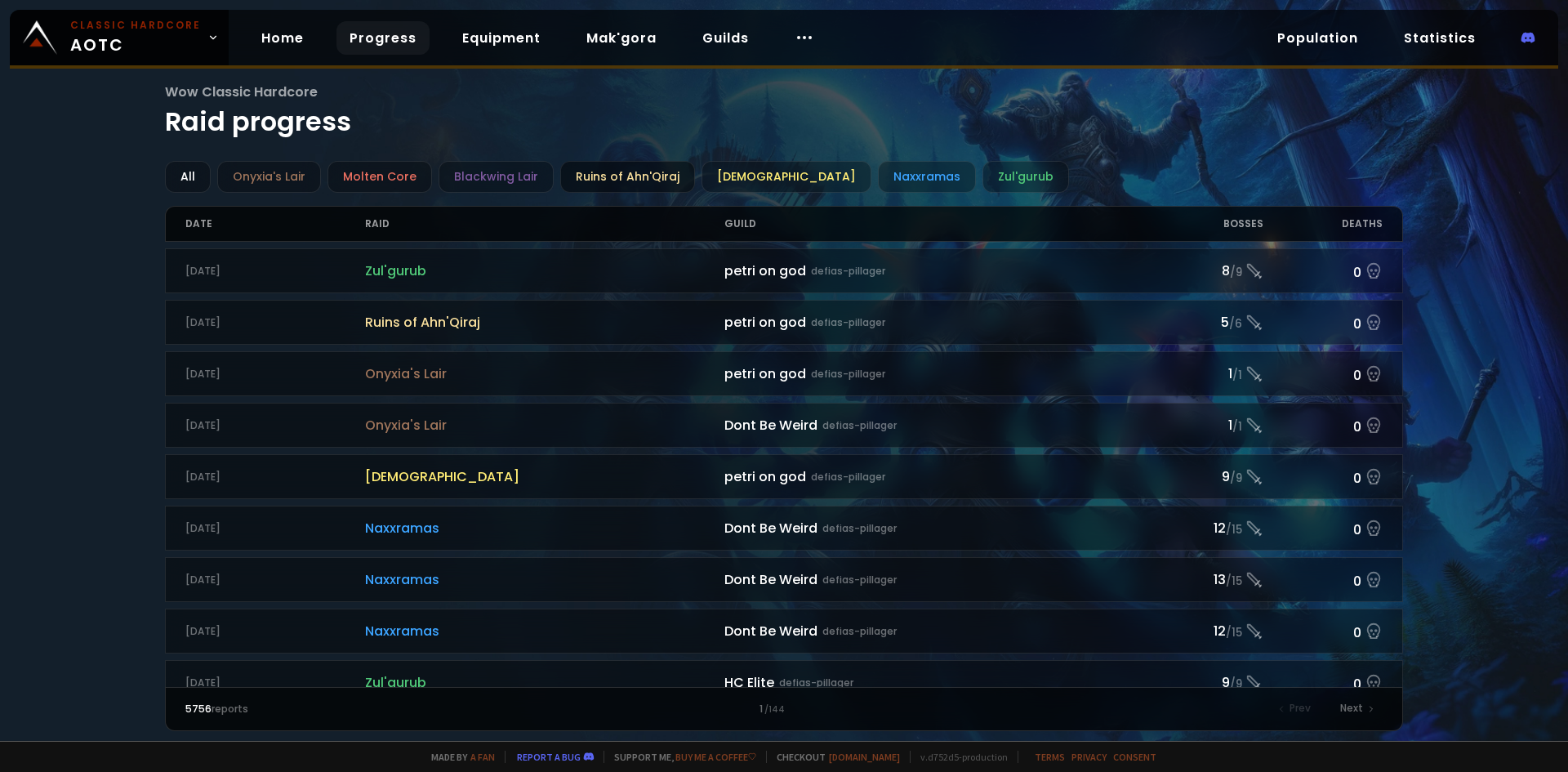
click at [649, 189] on div "Ruins of Ahn'Qiraj" at bounding box center [627, 177] width 135 height 32
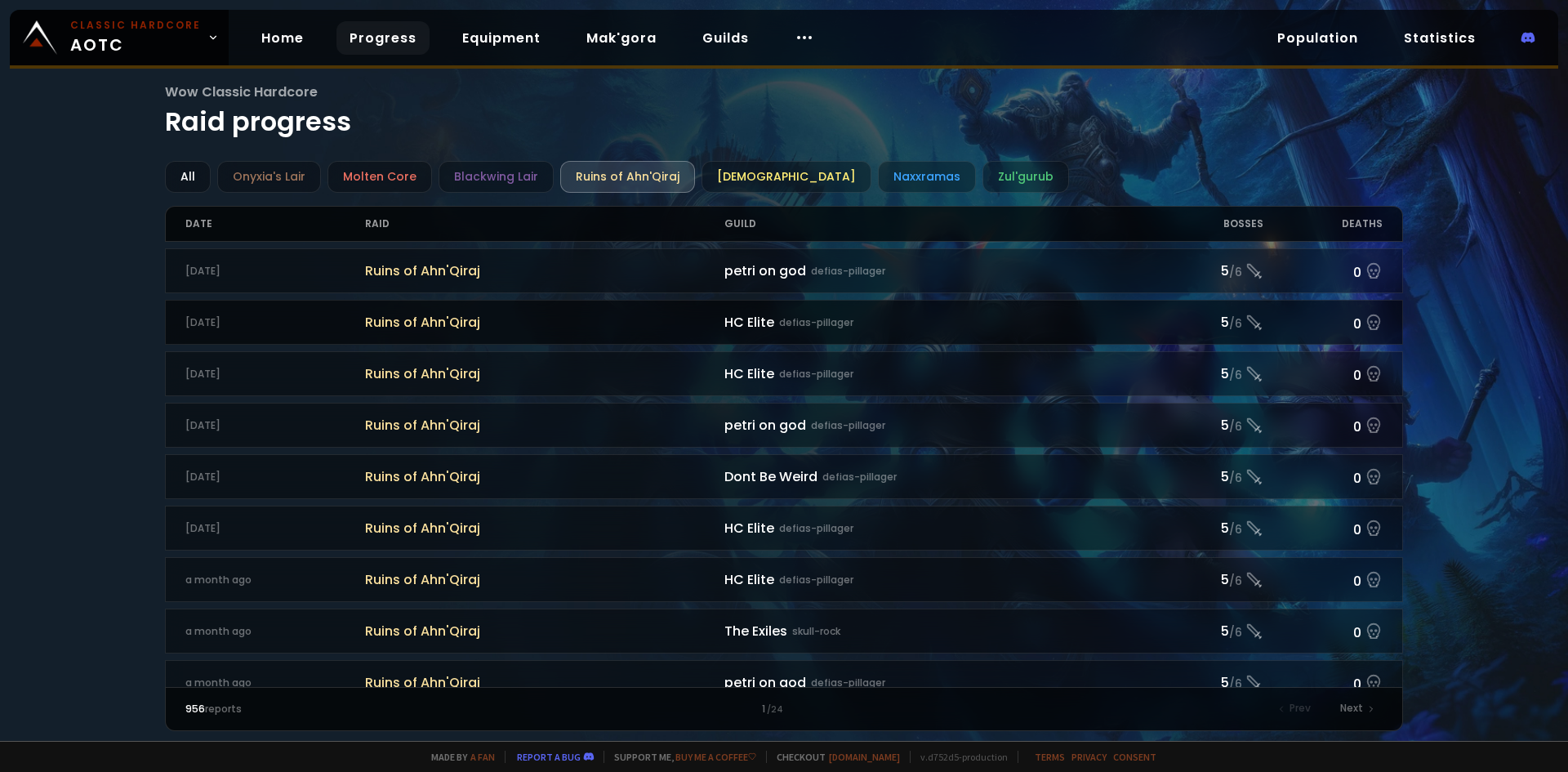
click at [531, 317] on span "Ruins of Ahn'Qiraj" at bounding box center [545, 322] width 359 height 20
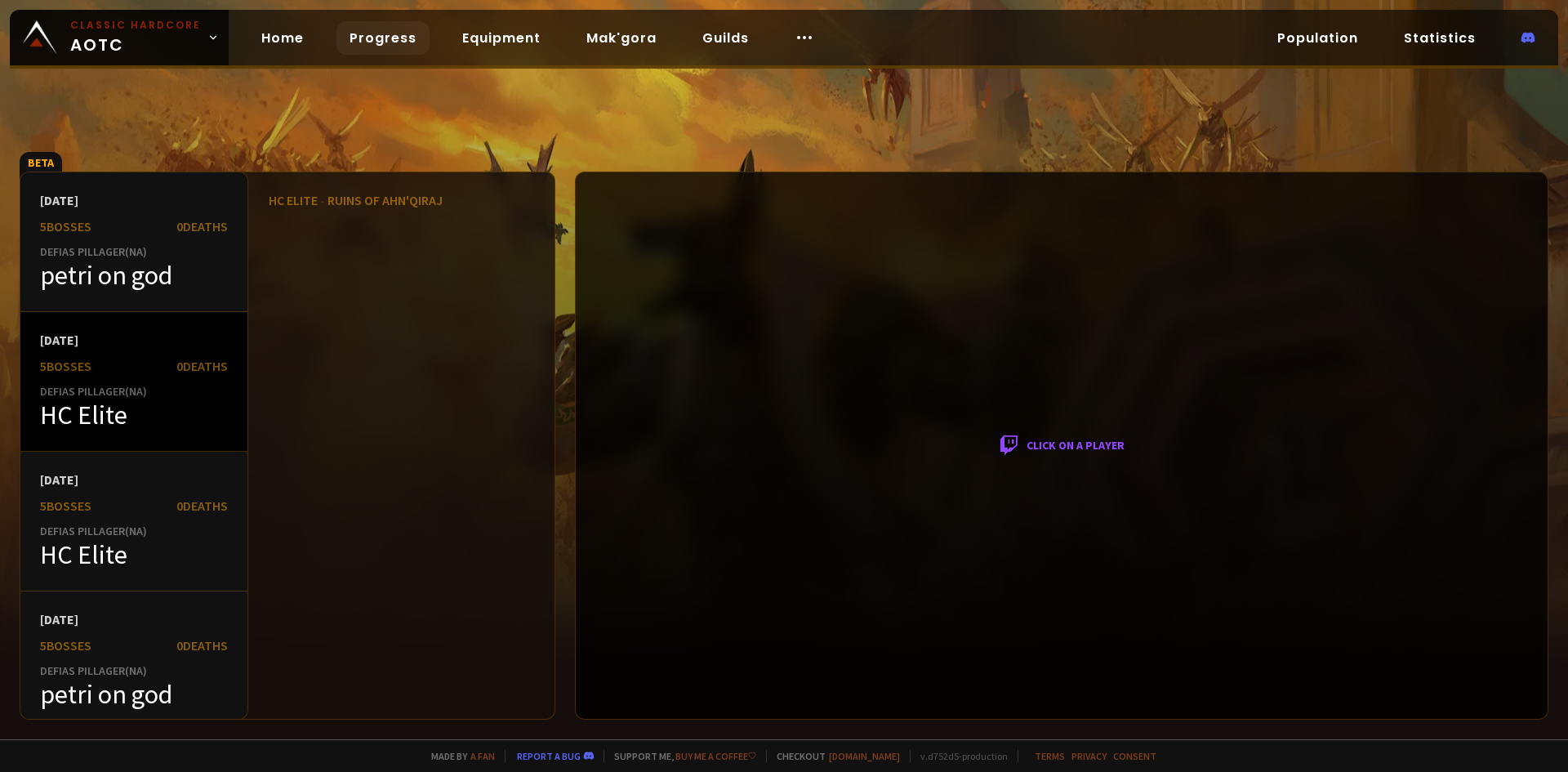
click at [156, 335] on div "[DATE]" at bounding box center [133, 340] width 188 height 16
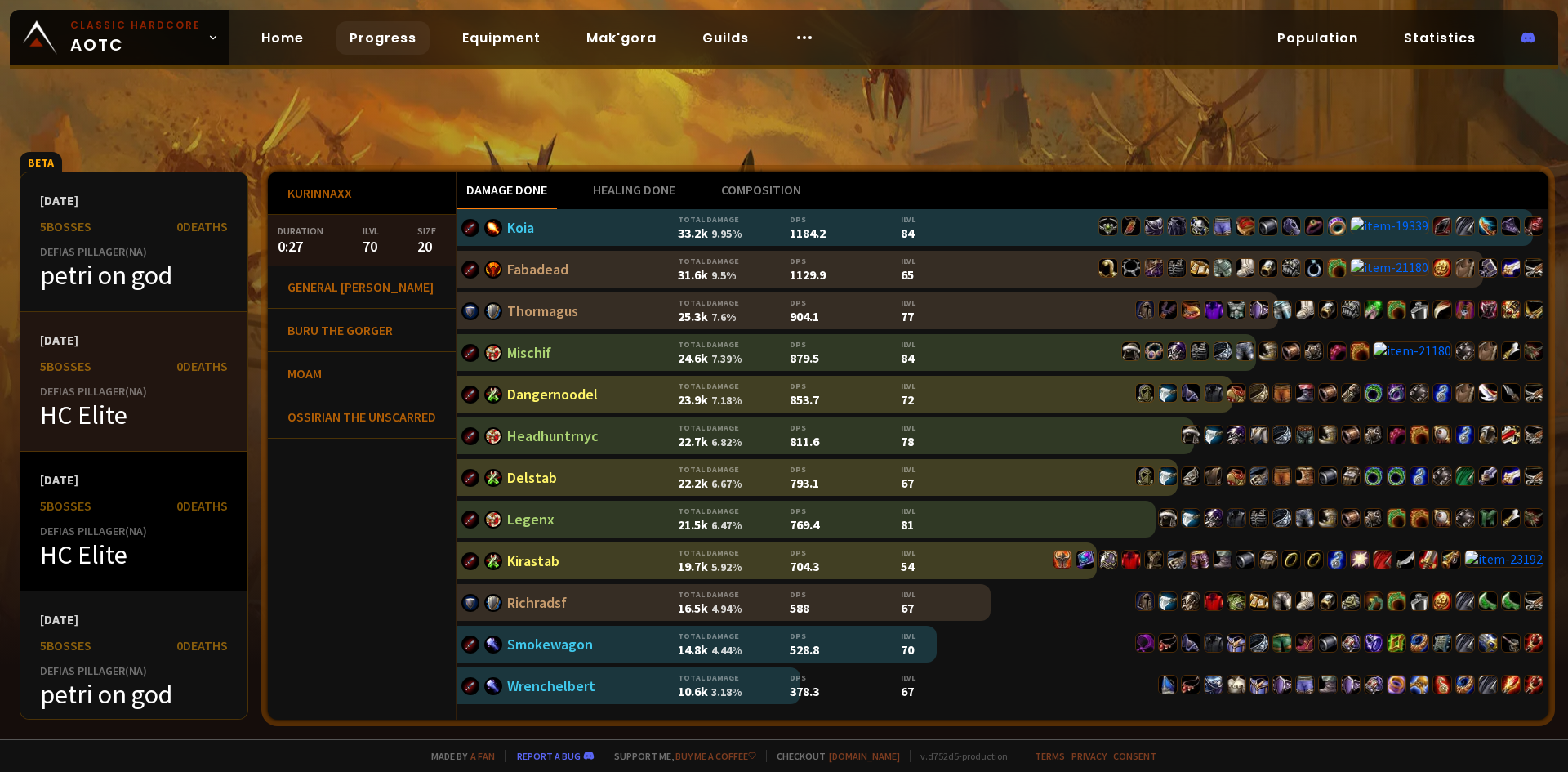
click at [160, 531] on div "Defias Pillager ( NA )" at bounding box center [133, 530] width 188 height 15
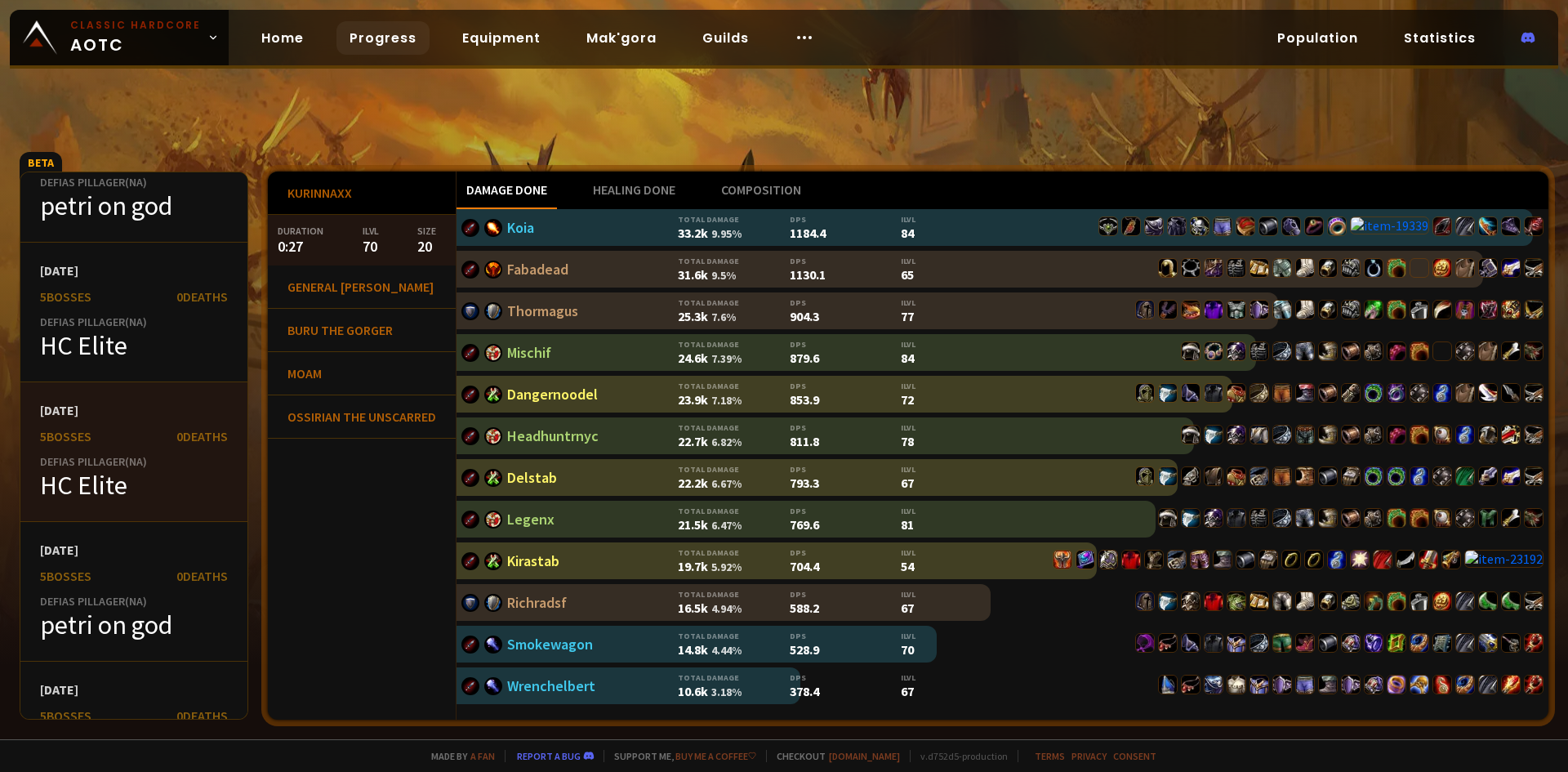
scroll to position [82, 0]
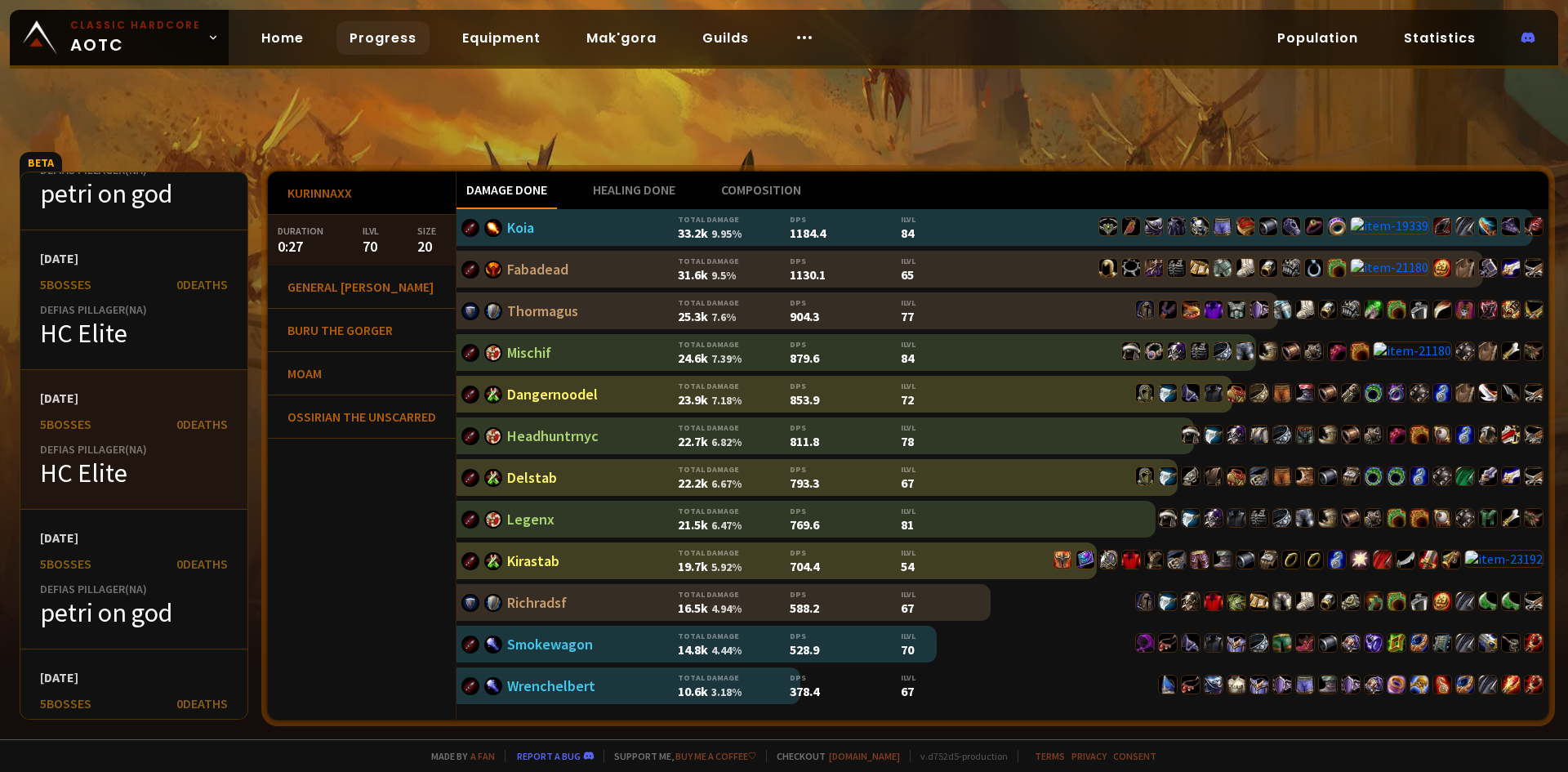
click at [116, 543] on div "[DATE]" at bounding box center [133, 537] width 188 height 16
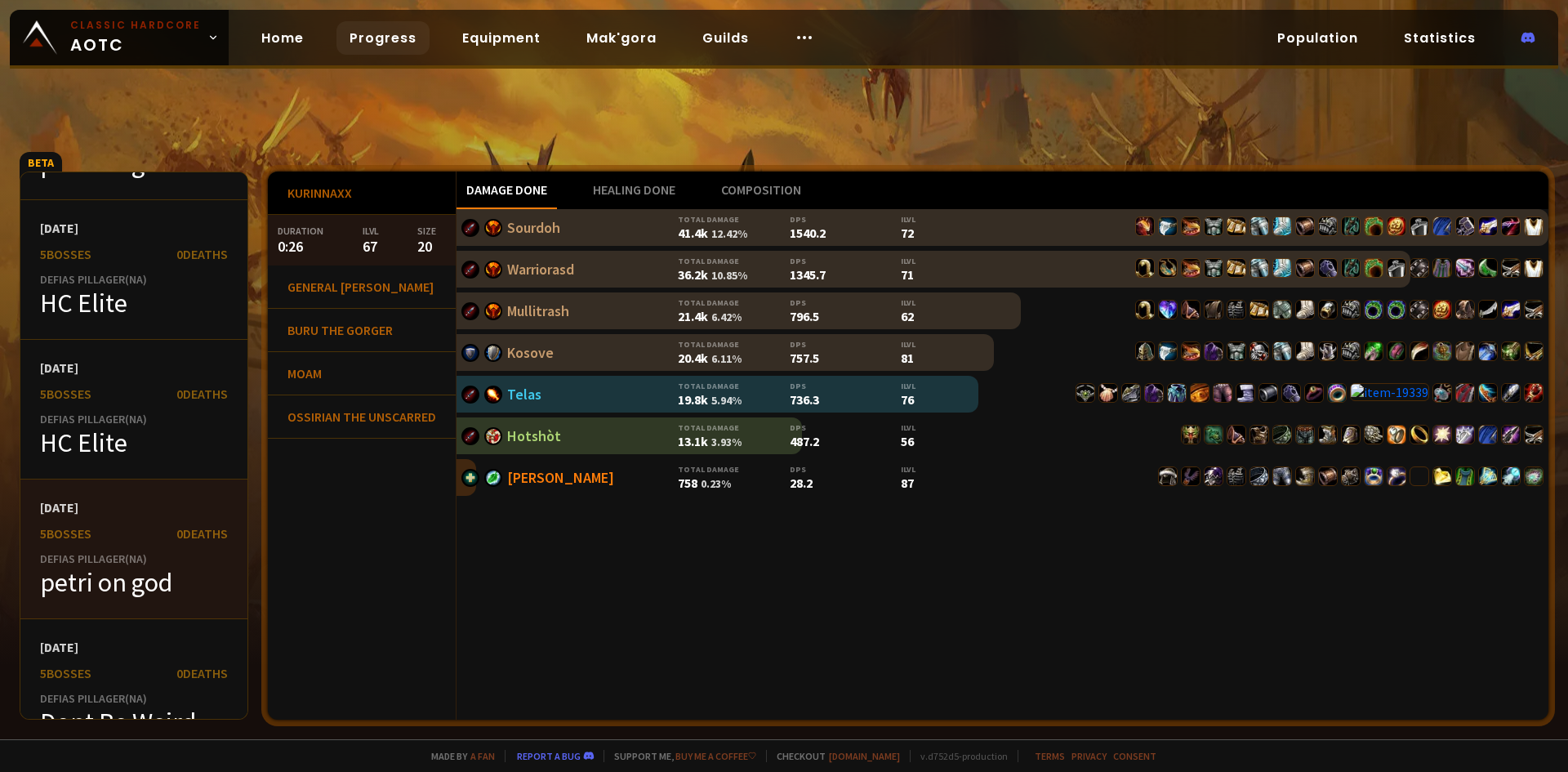
scroll to position [327, 0]
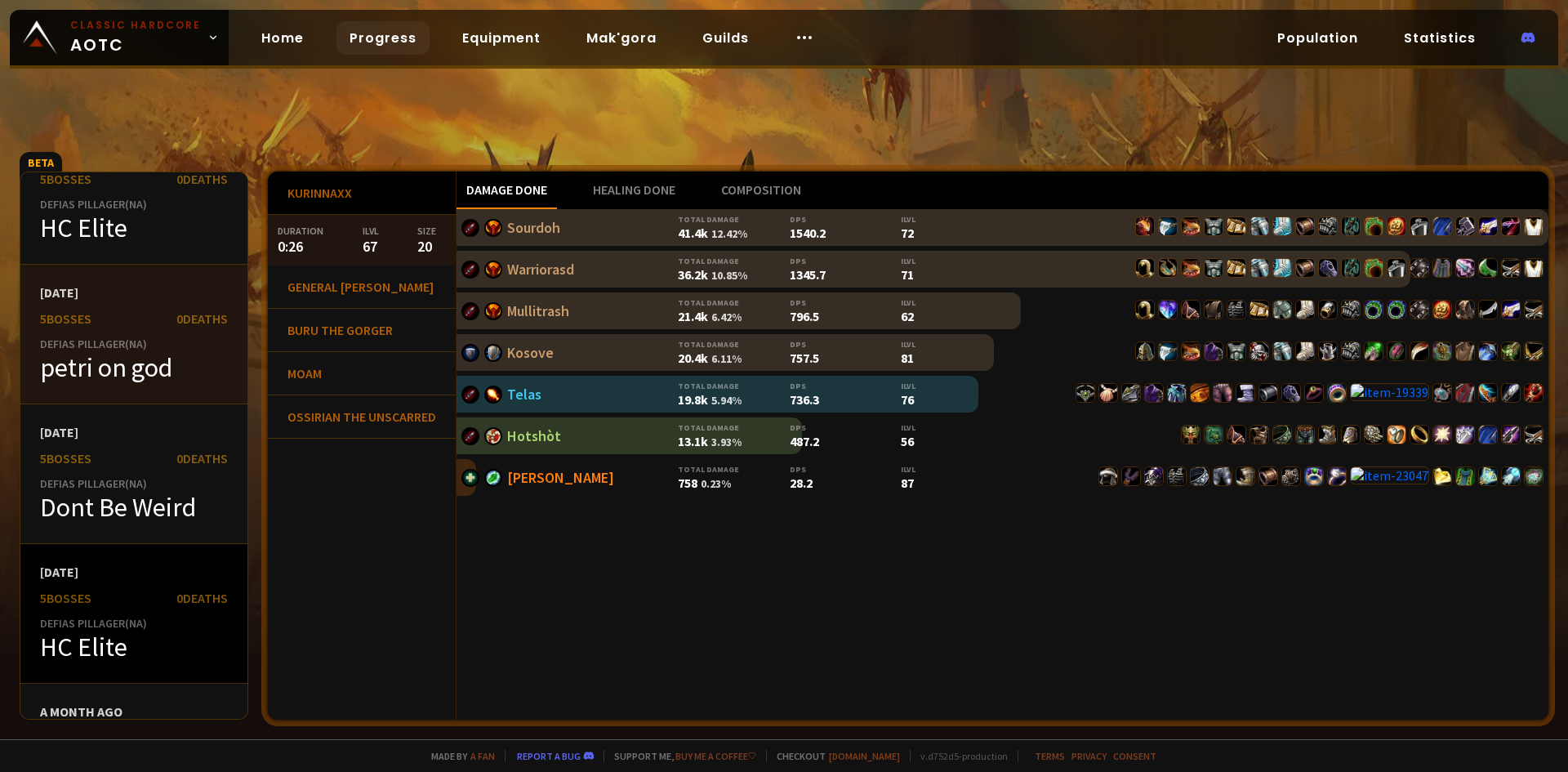
click at [121, 582] on div "[DATE] 5 bosses 0 Deaths Defias Pillager ( NA ) HC Elite" at bounding box center [133, 613] width 227 height 140
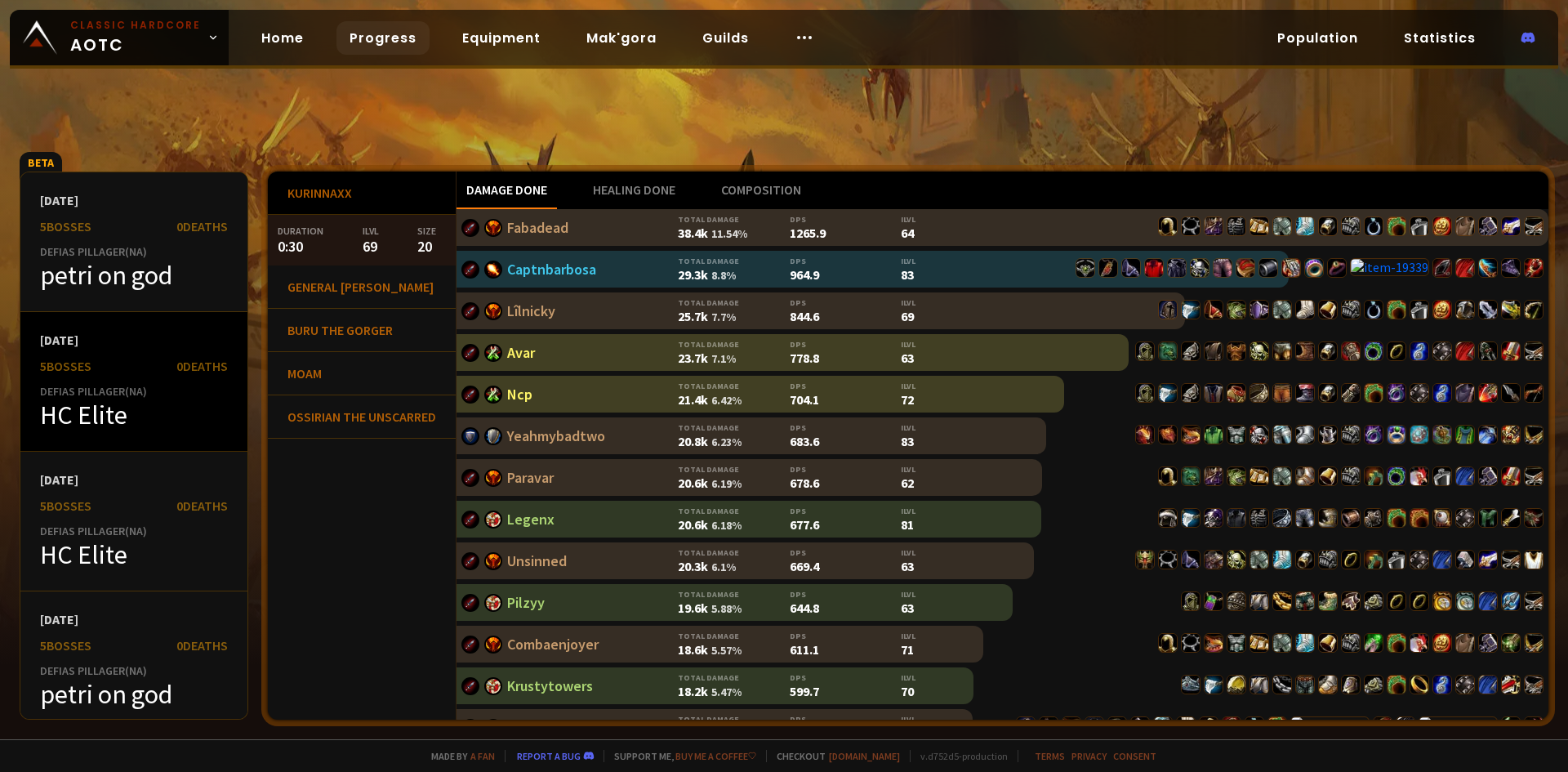
click at [97, 384] on div "[DATE] 5 bosses 0 Deaths Defias Pillager ( NA ) HC Elite" at bounding box center [133, 381] width 227 height 140
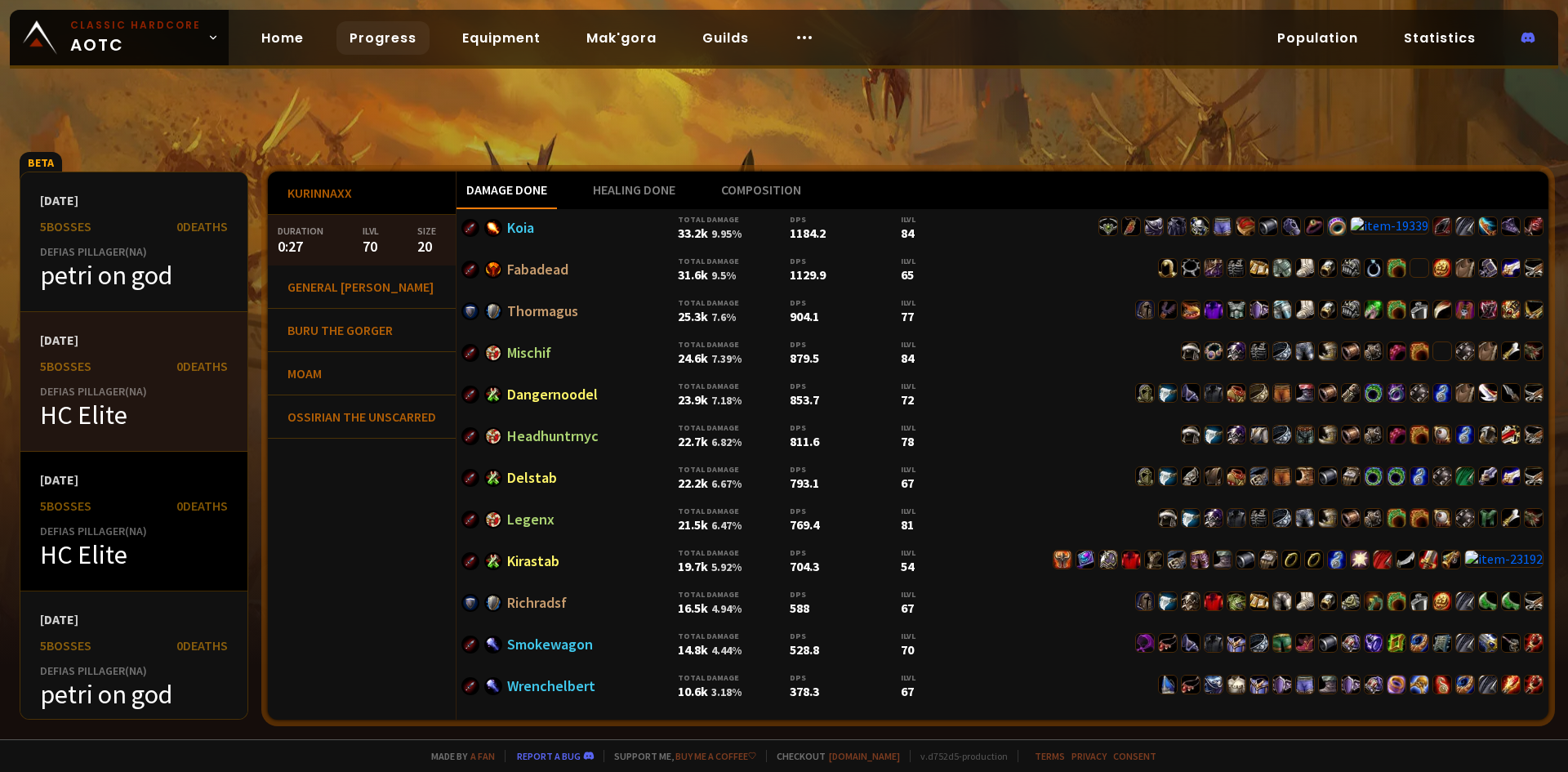
click at [107, 492] on div "[DATE] 5 bosses 0 Deaths Defias Pillager ( NA ) HC Elite" at bounding box center [133, 521] width 227 height 140
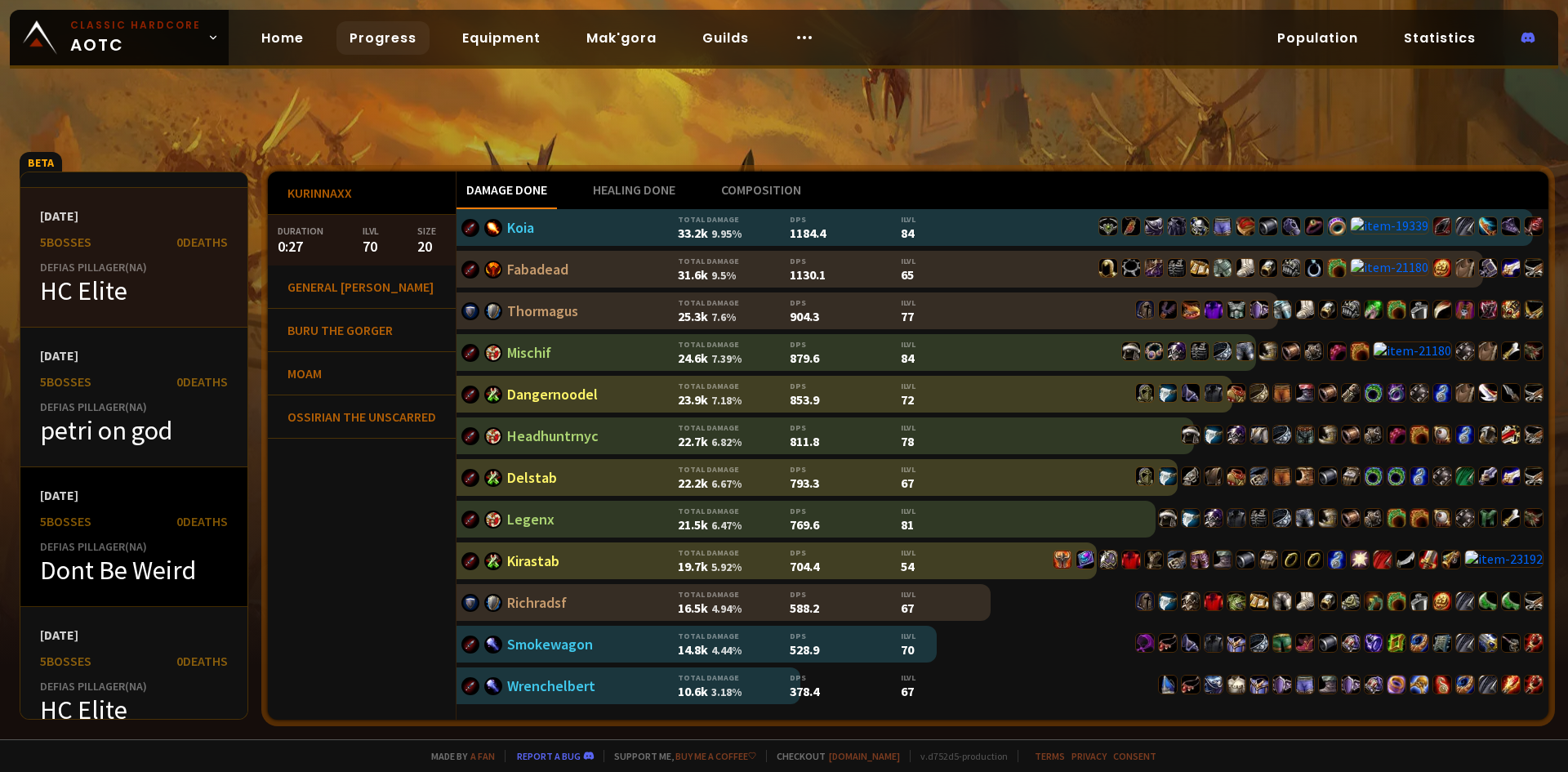
scroll to position [327, 0]
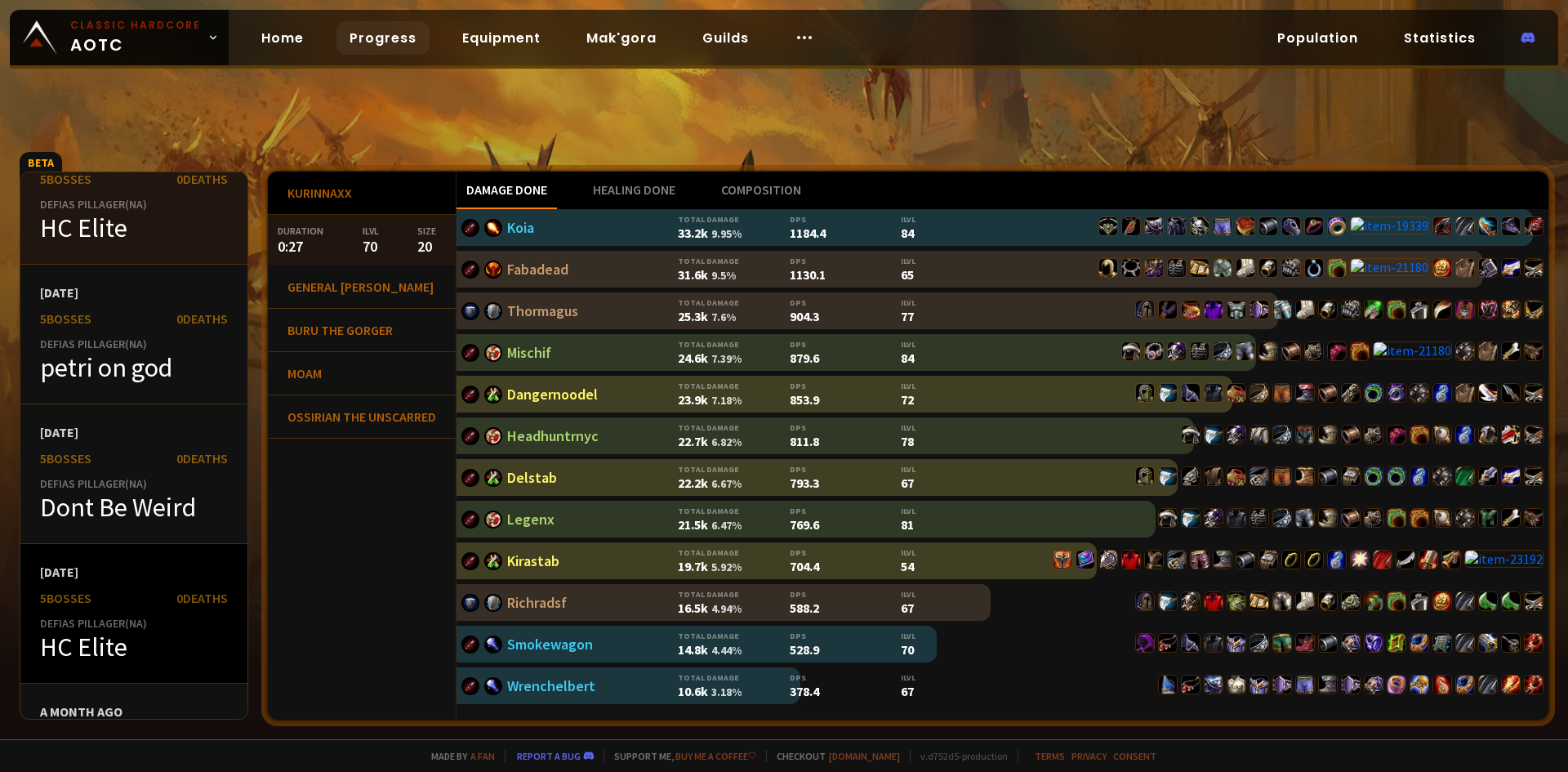
click at [92, 620] on div "Defias Pillager ( NA )" at bounding box center [133, 623] width 188 height 15
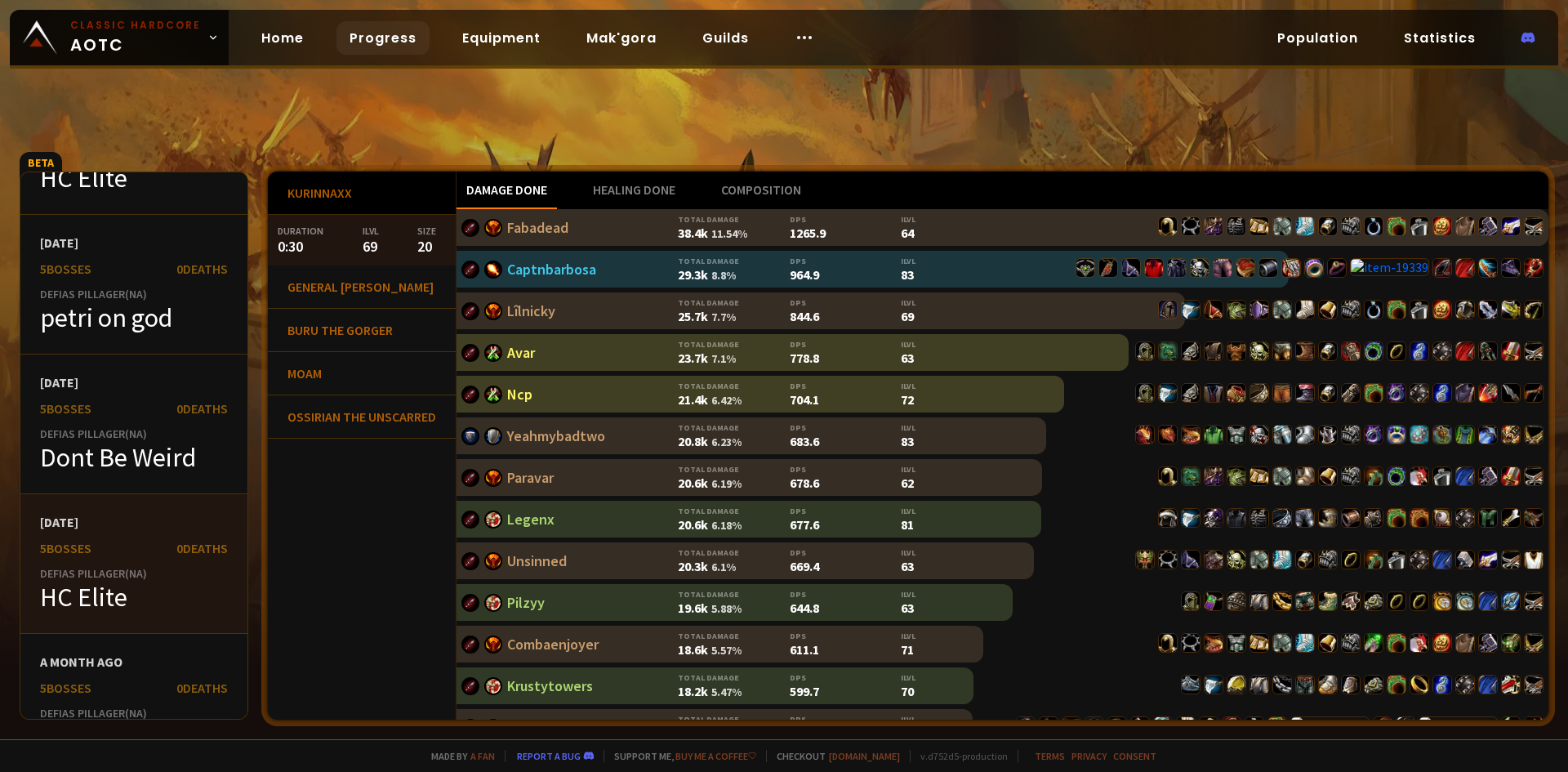
scroll to position [653, 0]
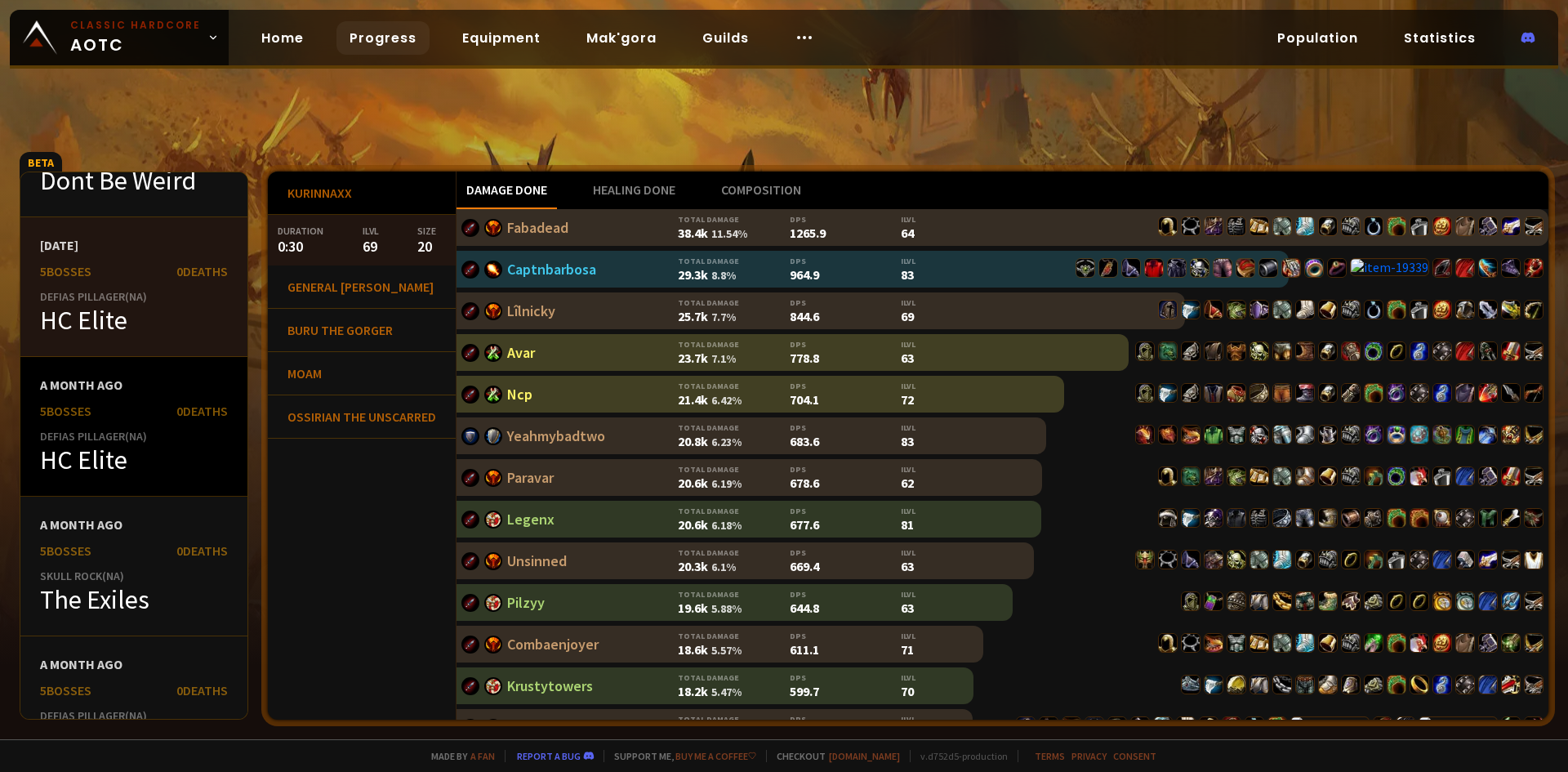
click at [142, 474] on div "HC Elite" at bounding box center [133, 460] width 188 height 33
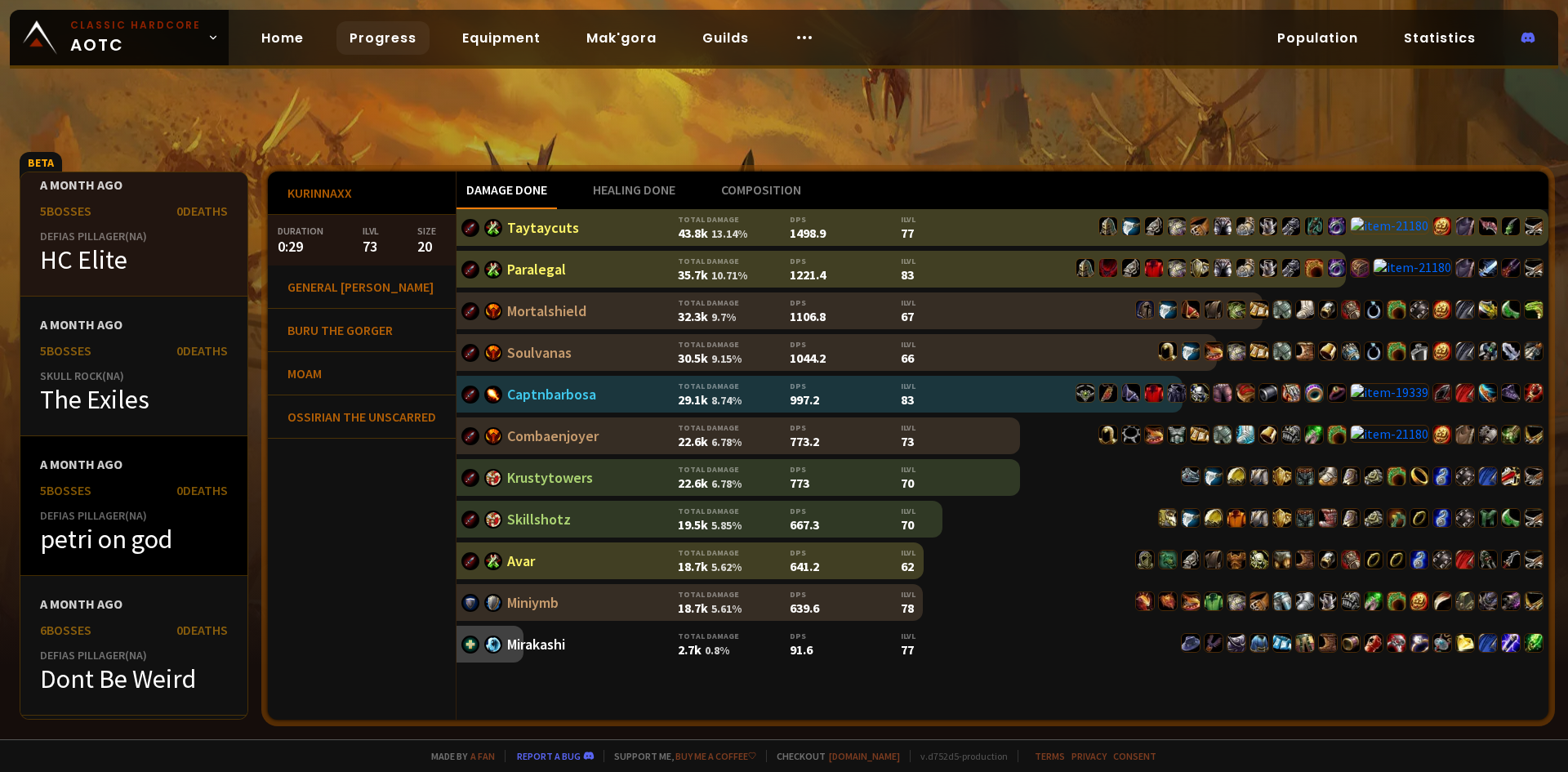
scroll to position [898, 0]
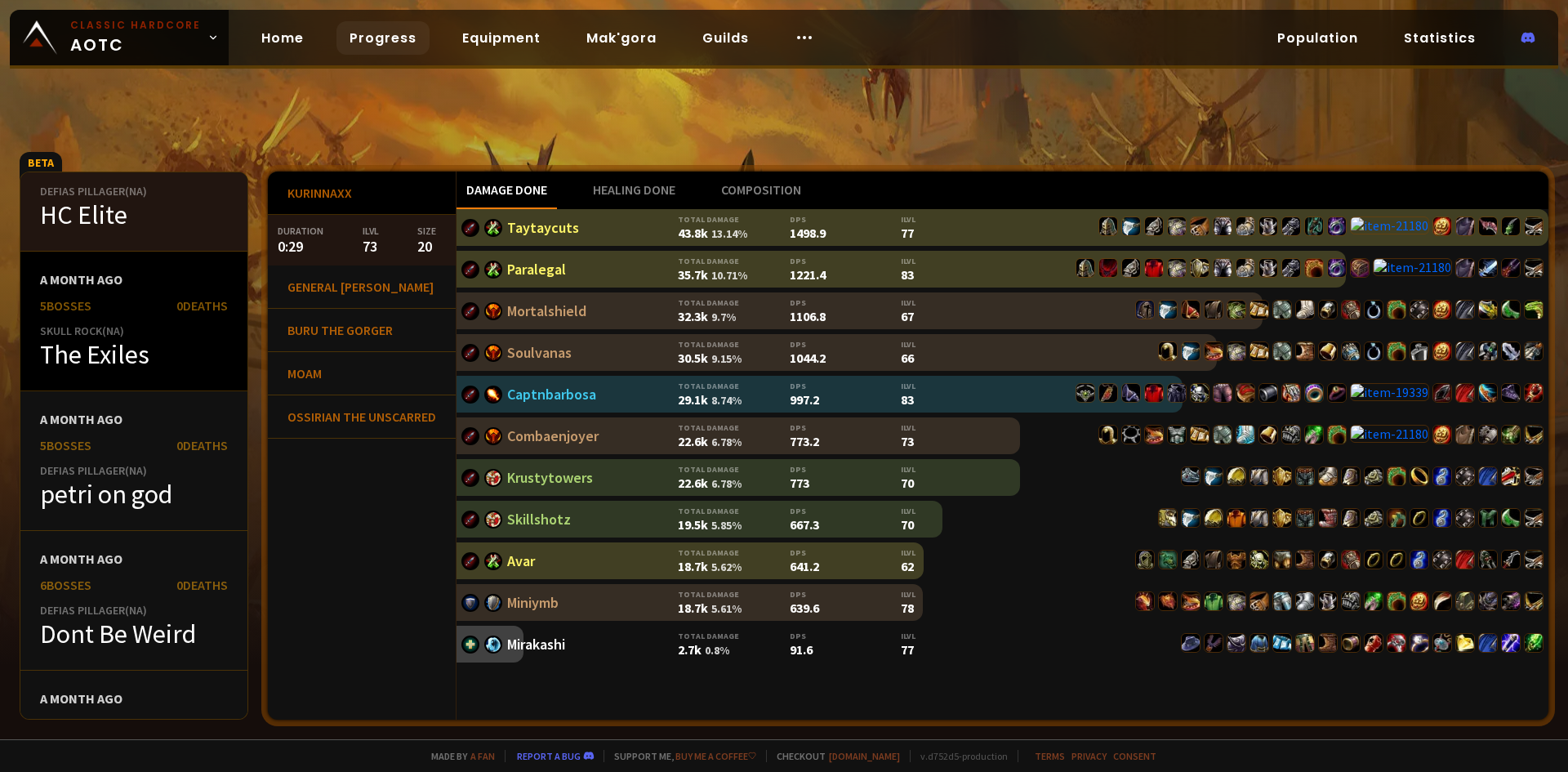
click at [174, 383] on div "a month ago 5 bosses 0 Deaths Skull Rock ( NA ) The Exiles" at bounding box center [133, 321] width 227 height 140
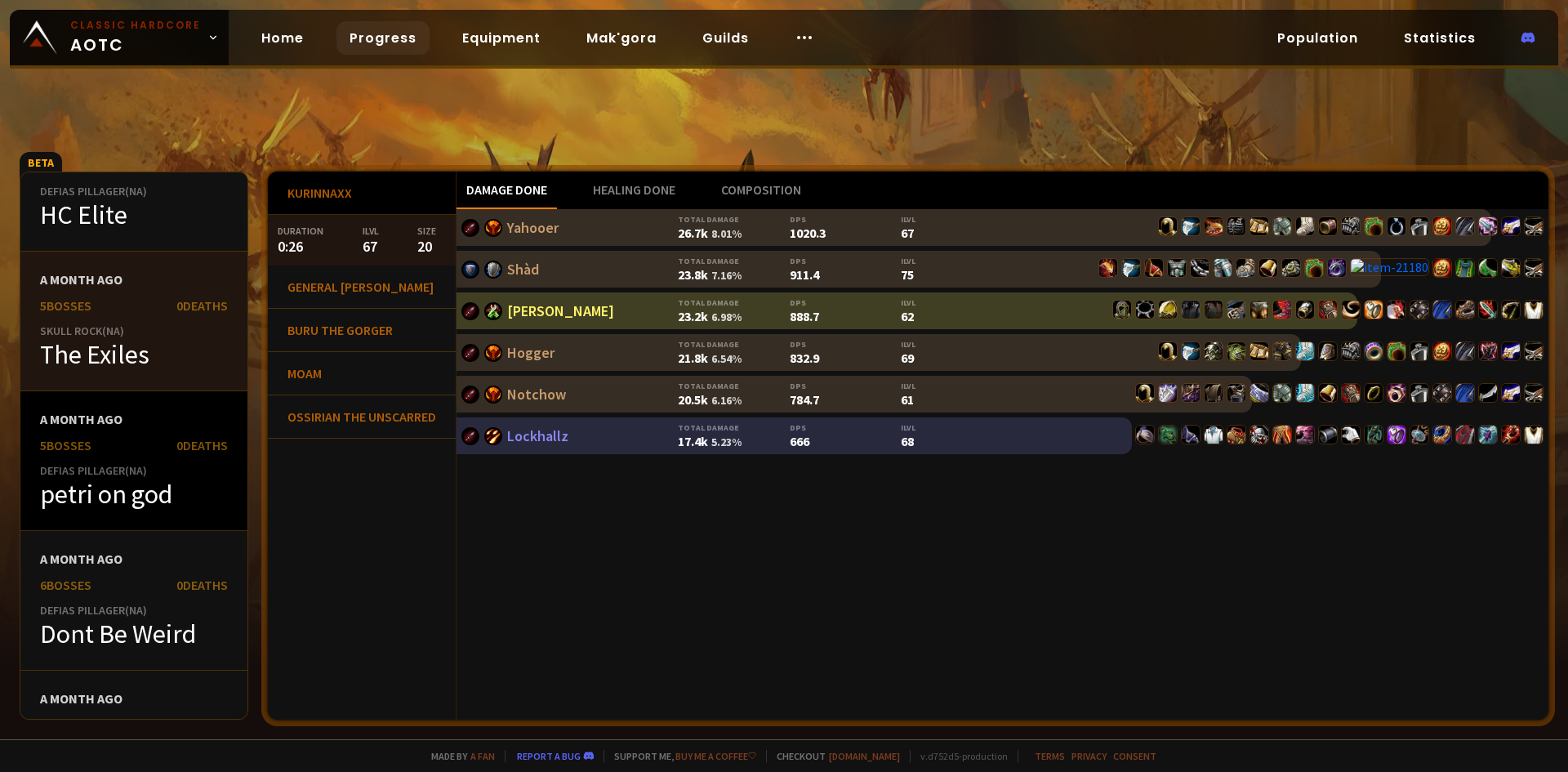
click at [152, 456] on div "a month ago 5 bosses 0 Deaths Defias Pillager ( NA ) petri on god" at bounding box center [133, 461] width 227 height 140
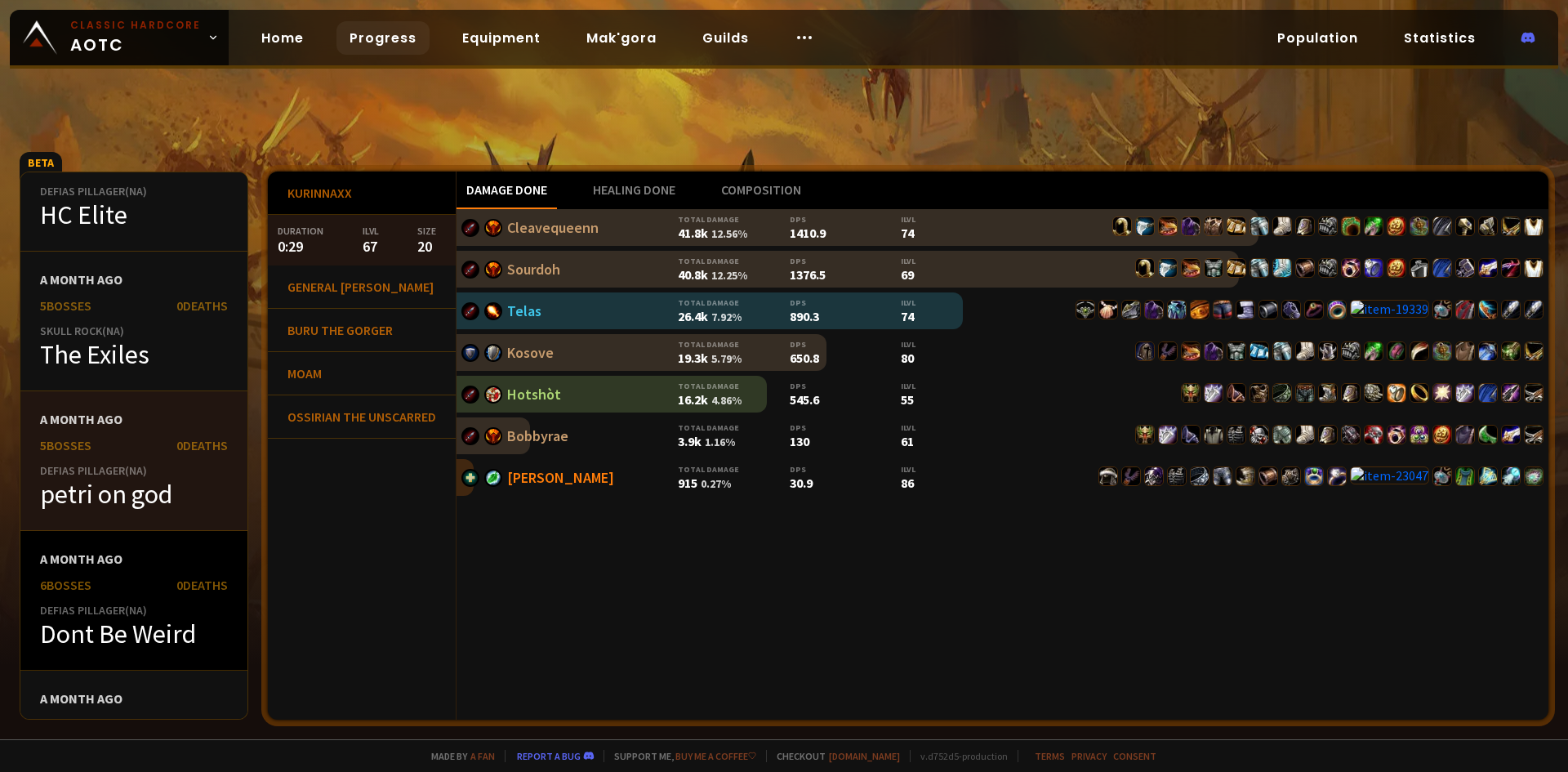
click at [134, 601] on div "a month ago 6 bosses 0 Deaths Defias Pillager ( NA ) Dont Be Weird" at bounding box center [133, 600] width 227 height 140
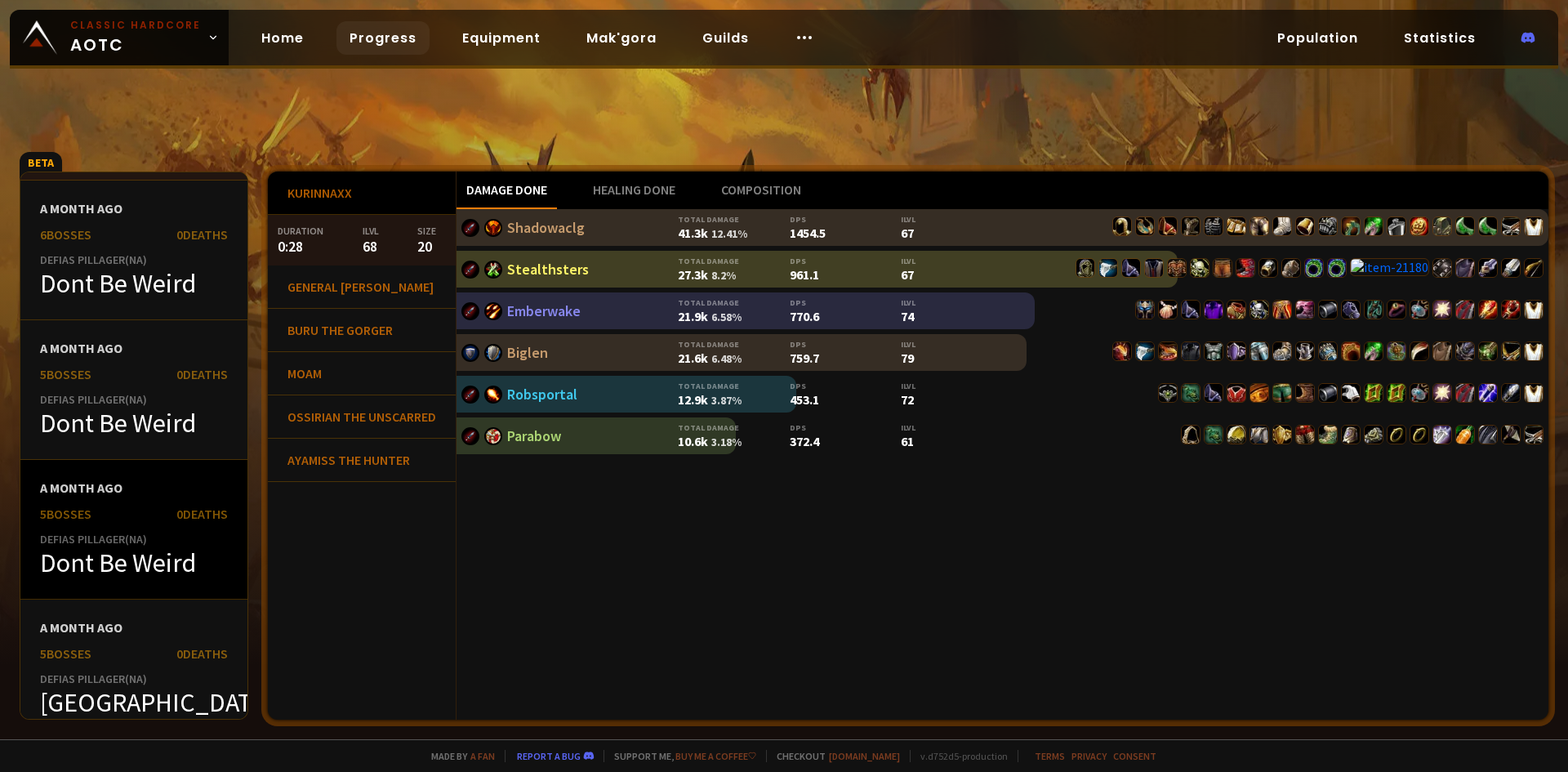
click at [123, 530] on div "a month ago 5 bosses 0 Deaths Defias Pillager ( NA ) Dont Be Weird" at bounding box center [133, 530] width 227 height 140
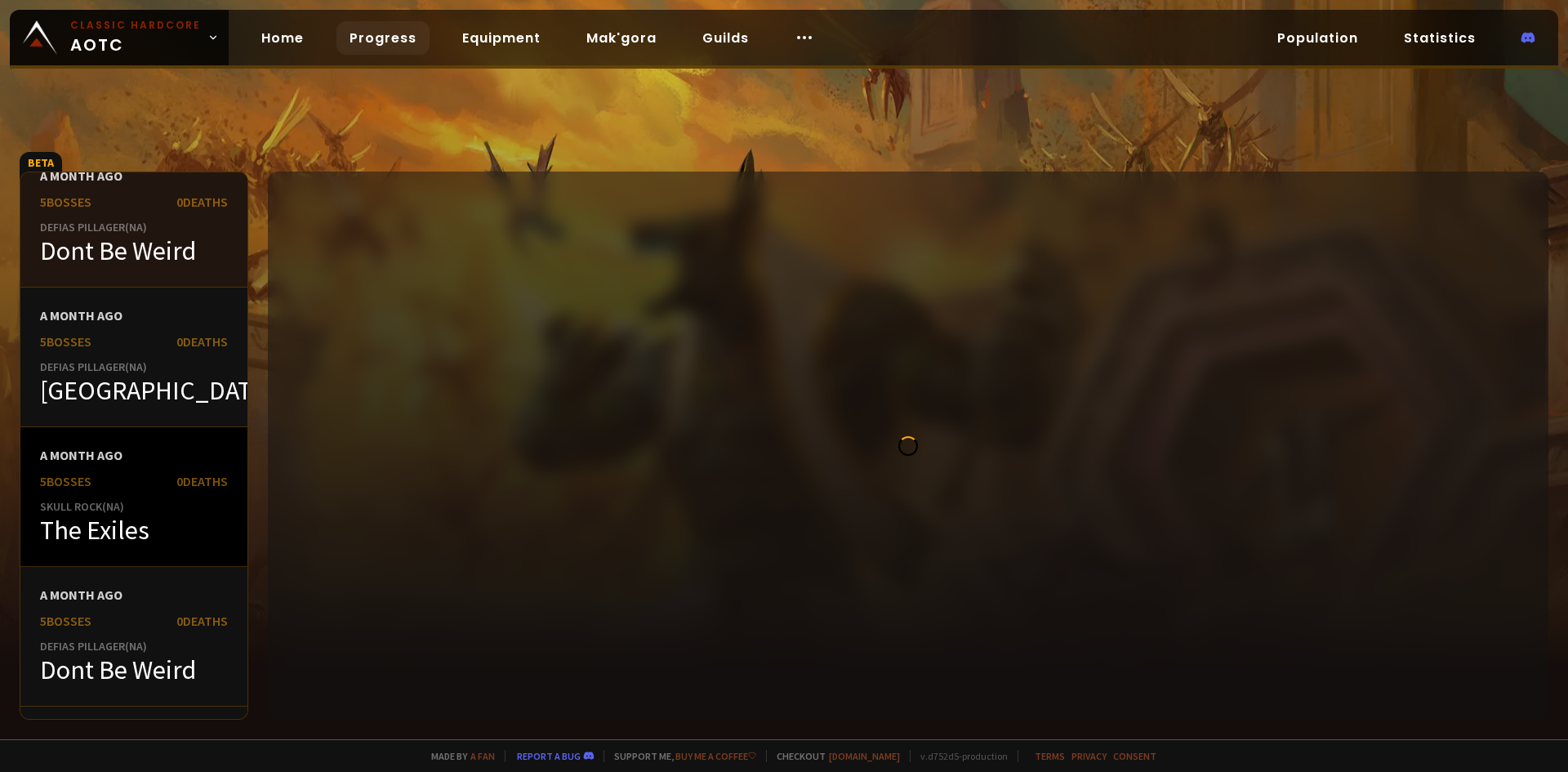
scroll to position [1797, 0]
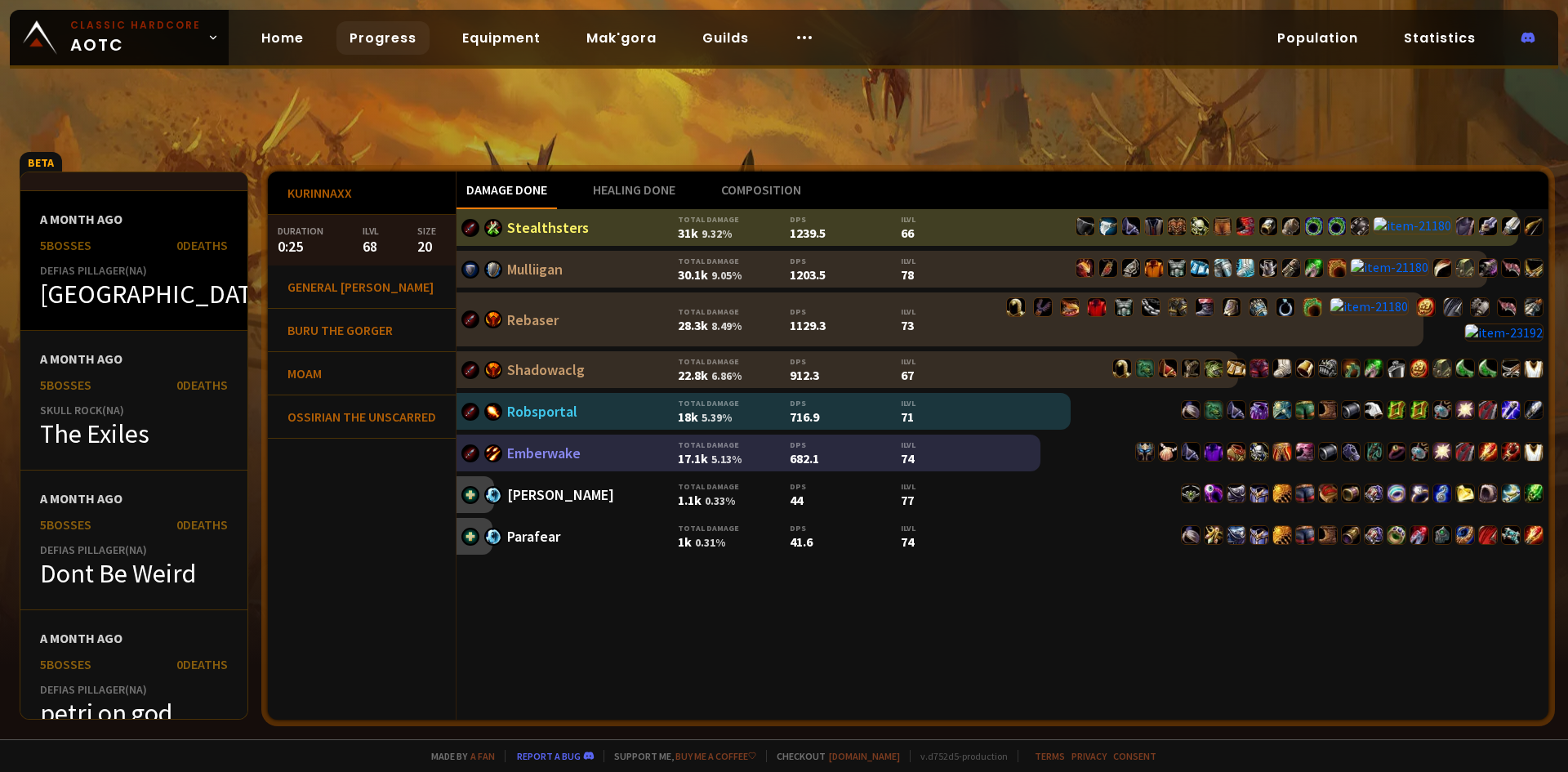
click at [173, 311] on div "a month ago 5 bosses 0 Deaths Defias Pillager ( NA ) HORDE DEPOT" at bounding box center [133, 260] width 227 height 140
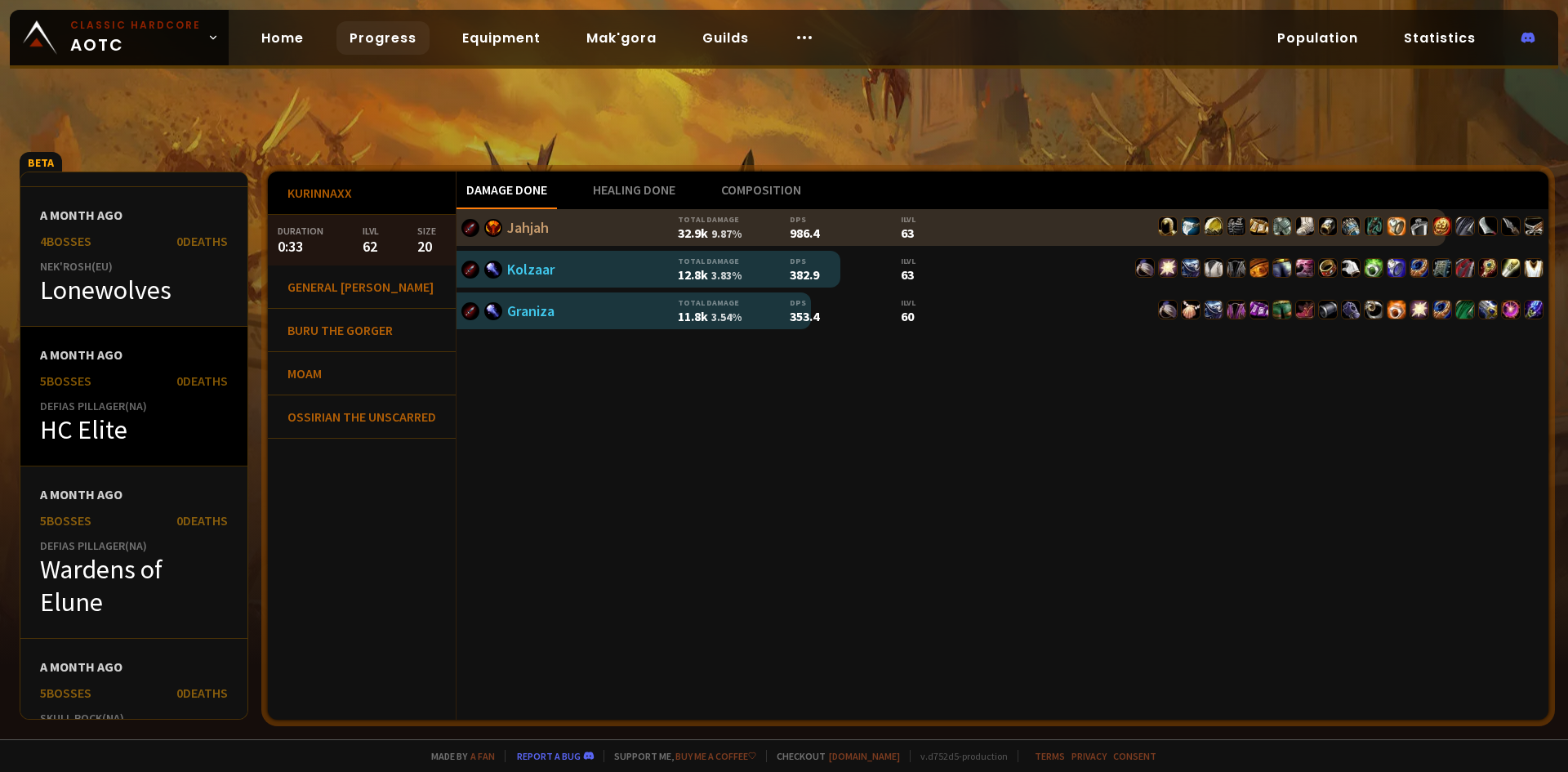
scroll to position [2695, 0]
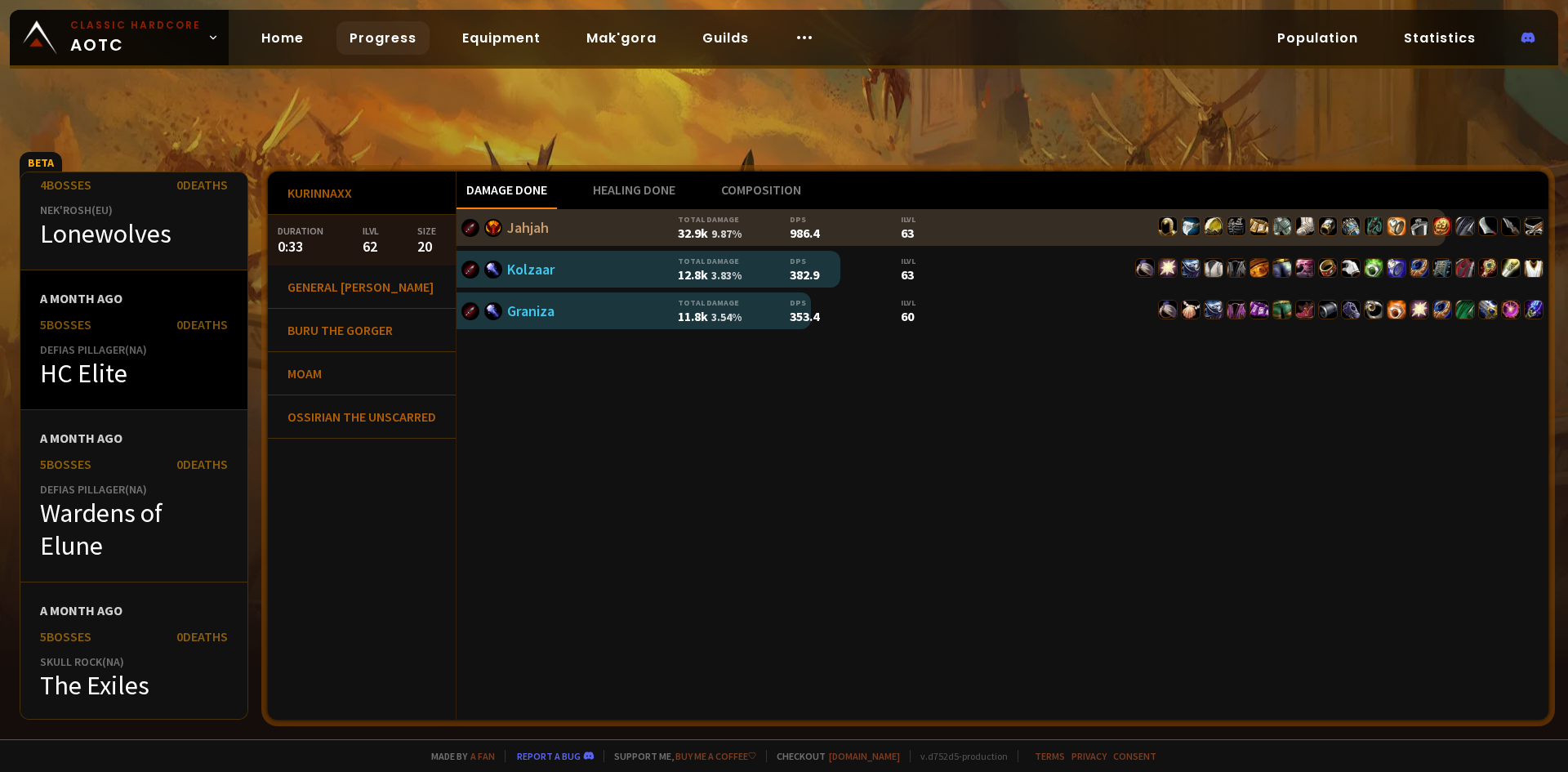
click at [133, 359] on div "HC Elite" at bounding box center [133, 373] width 188 height 33
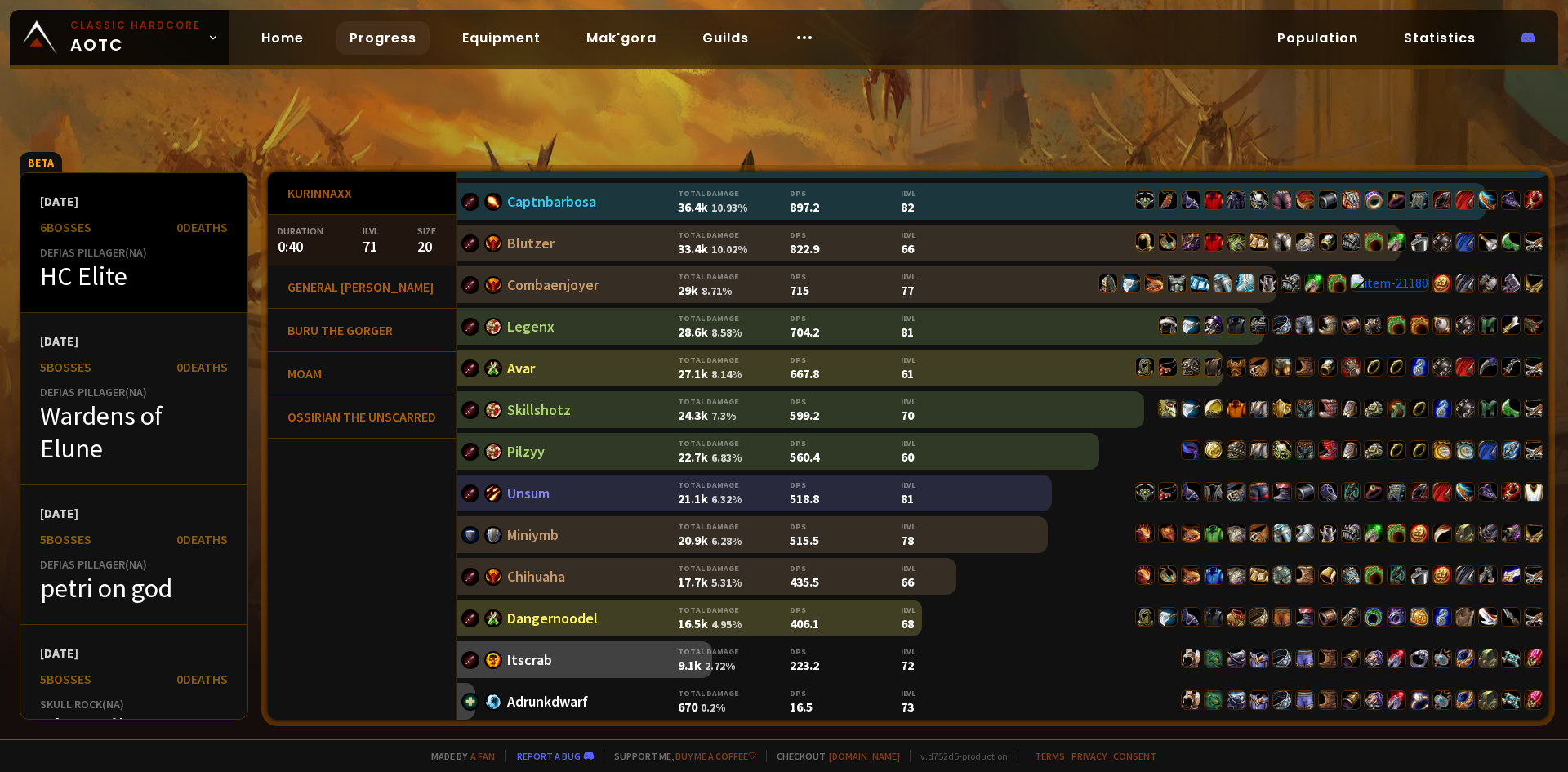
scroll to position [5472, 0]
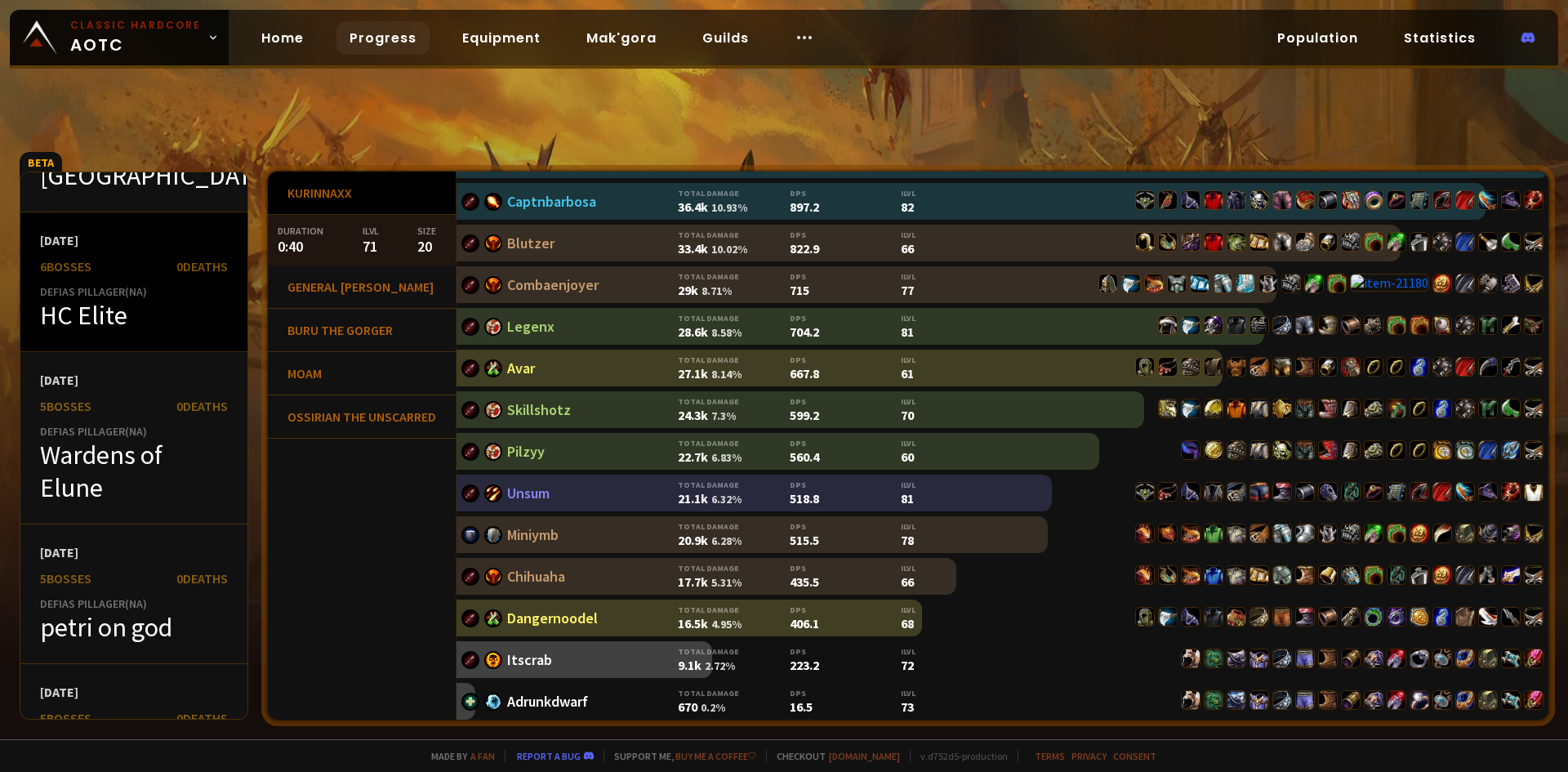
click at [134, 302] on div "HC Elite" at bounding box center [133, 315] width 188 height 33
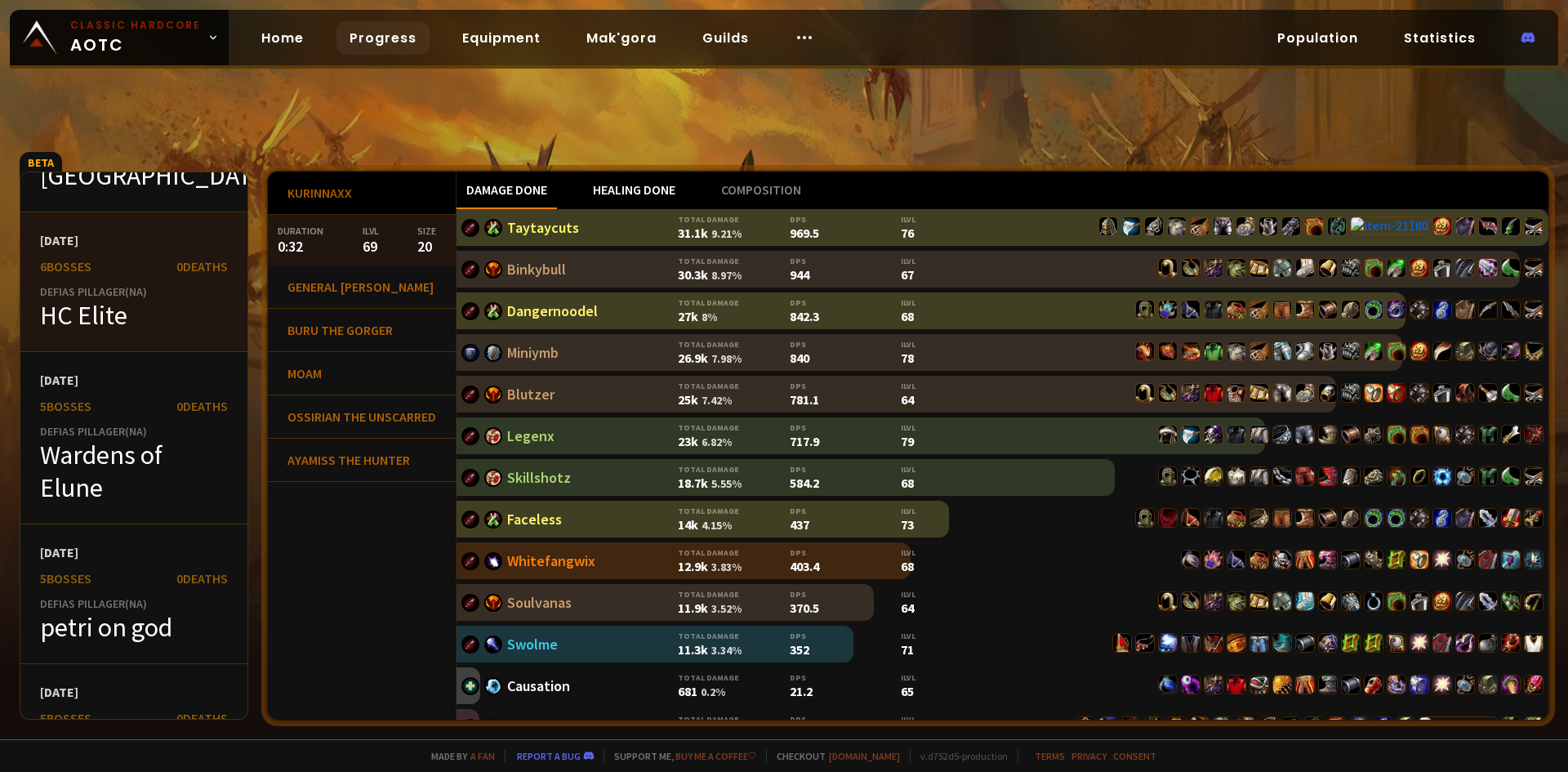
click at [639, 173] on div "Healing done" at bounding box center [634, 190] width 102 height 38
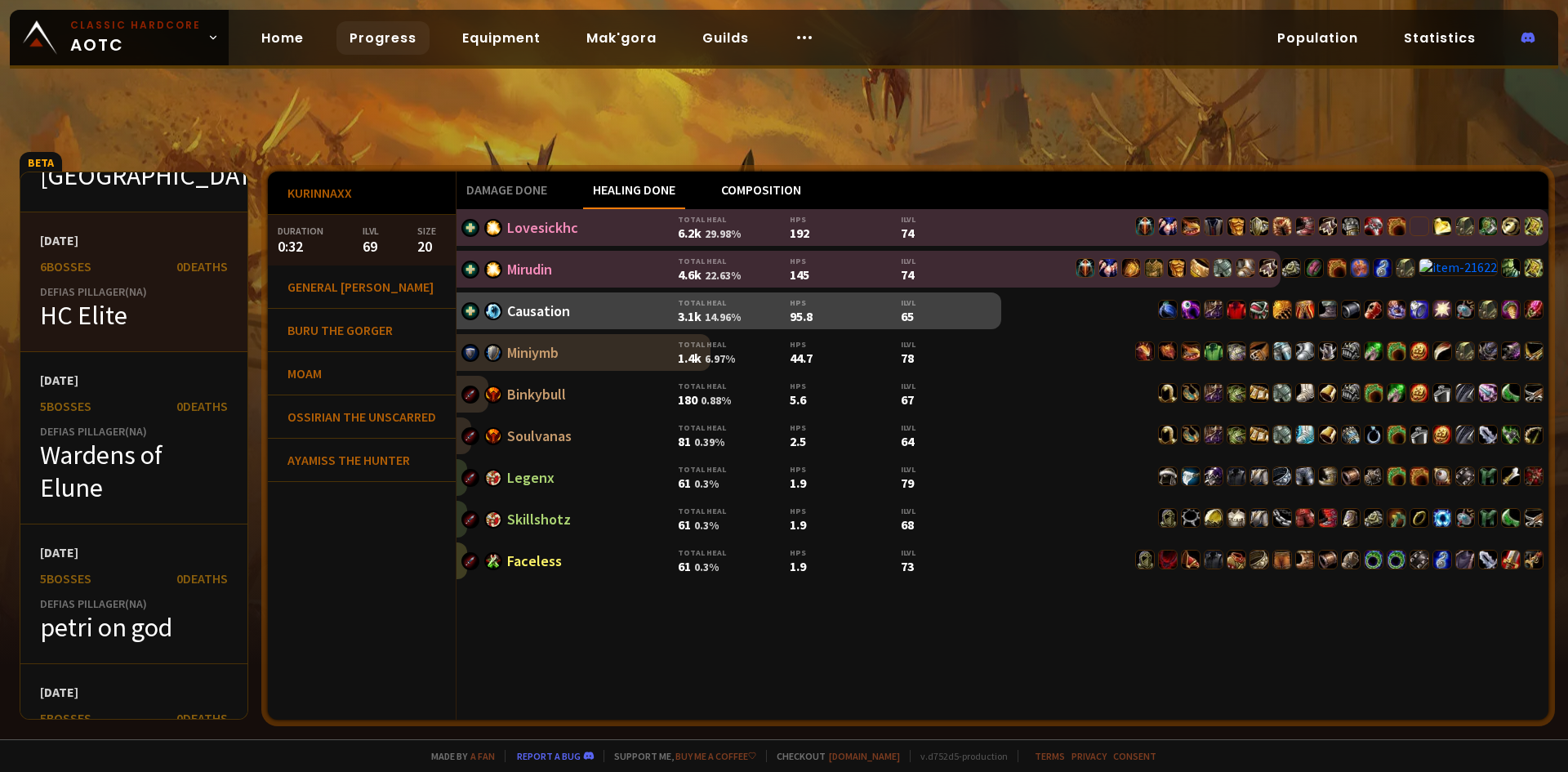
click at [761, 178] on div "Composition" at bounding box center [761, 190] width 100 height 38
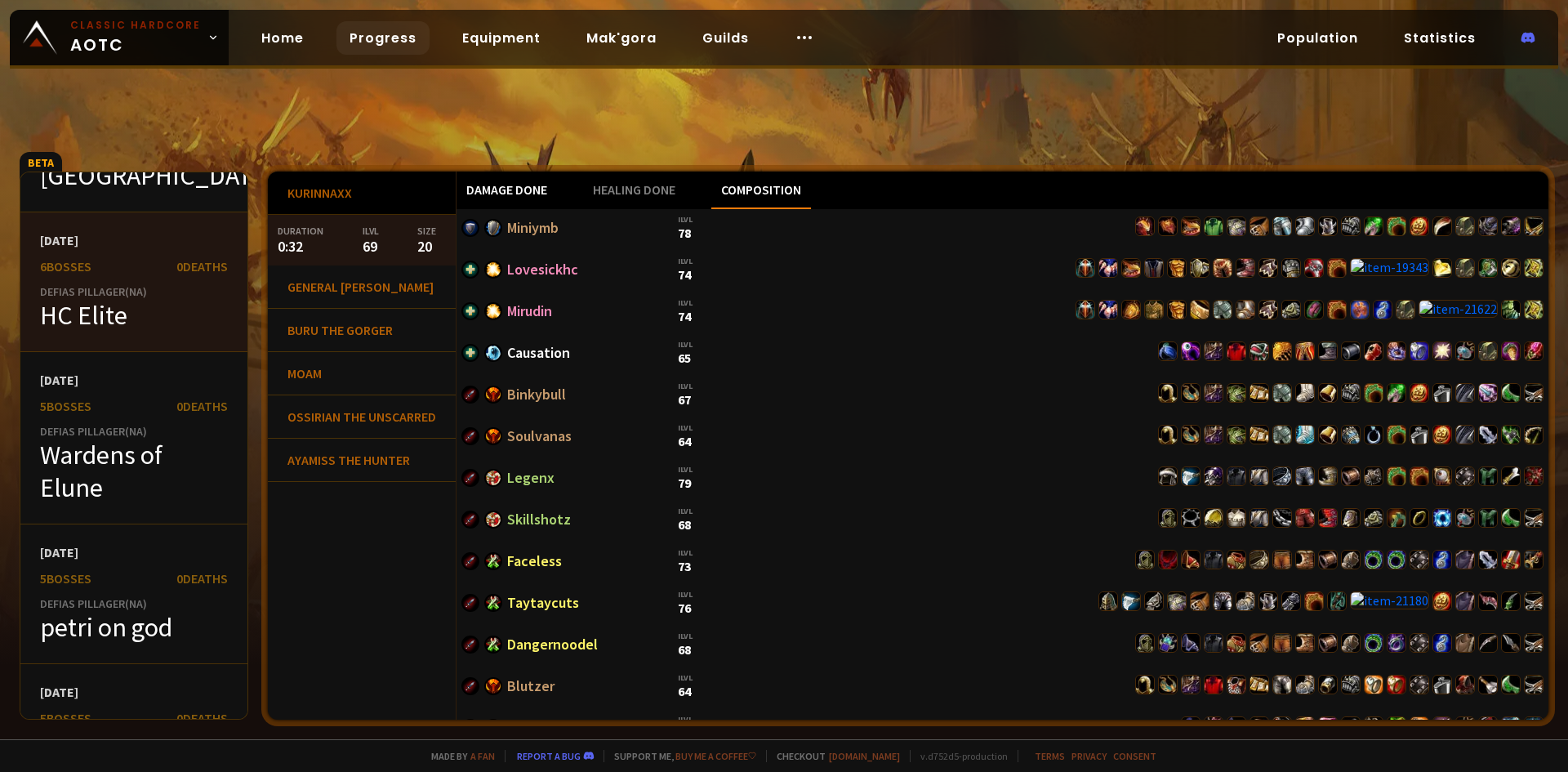
click at [503, 181] on div "Damage done" at bounding box center [507, 190] width 101 height 38
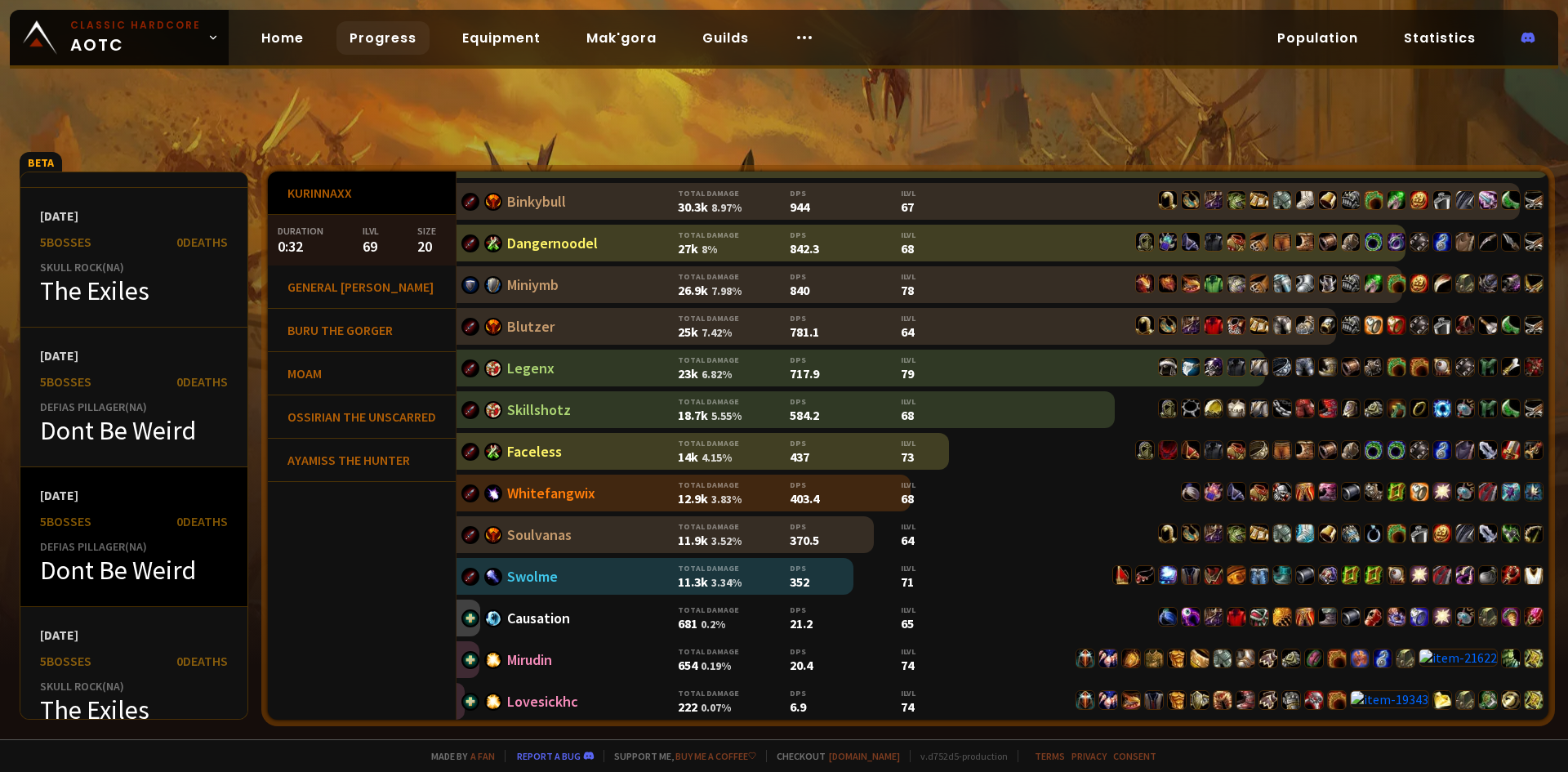
scroll to position [6288, 0]
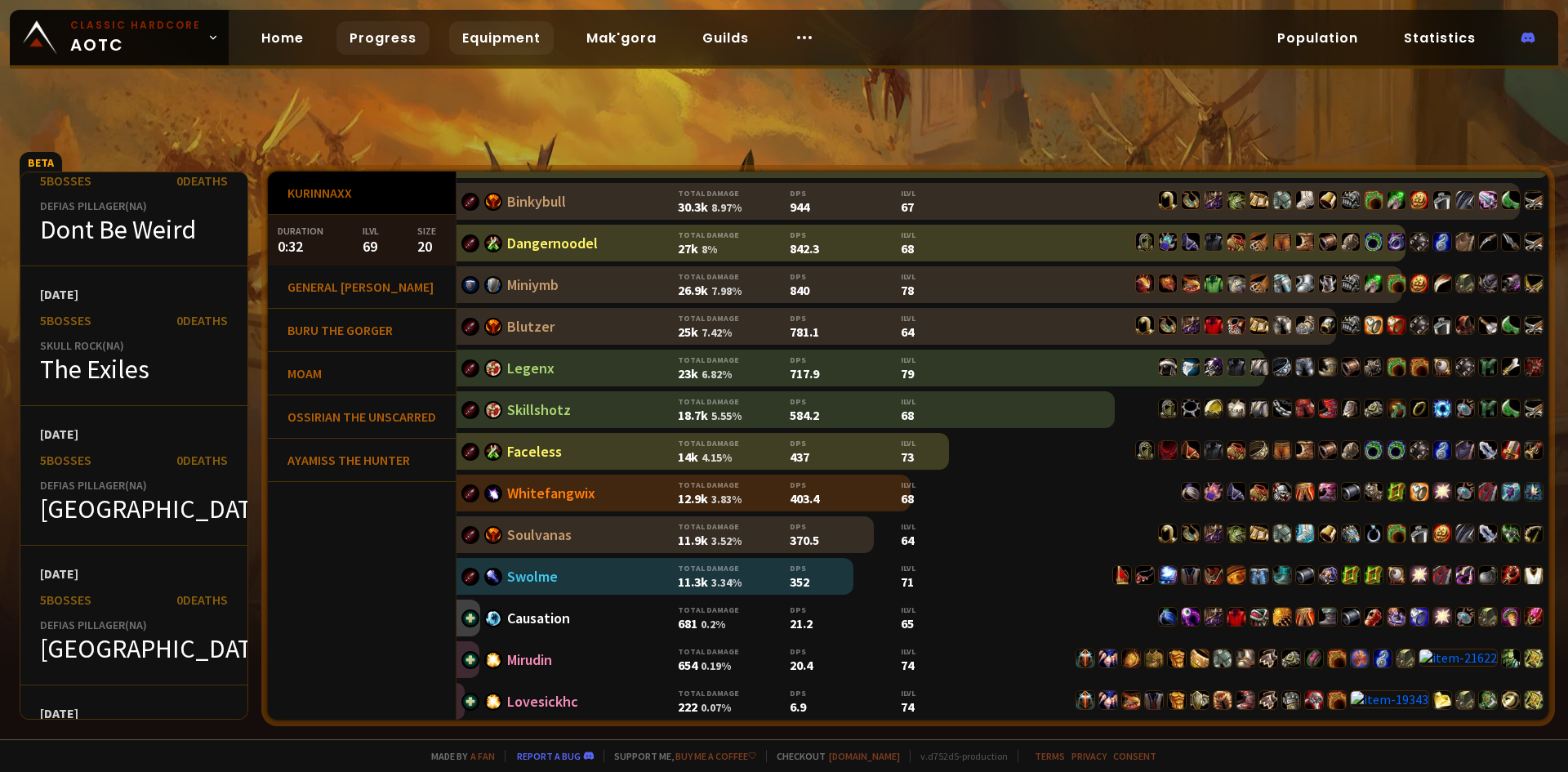
click at [472, 46] on link "Equipment" at bounding box center [502, 38] width 105 height 34
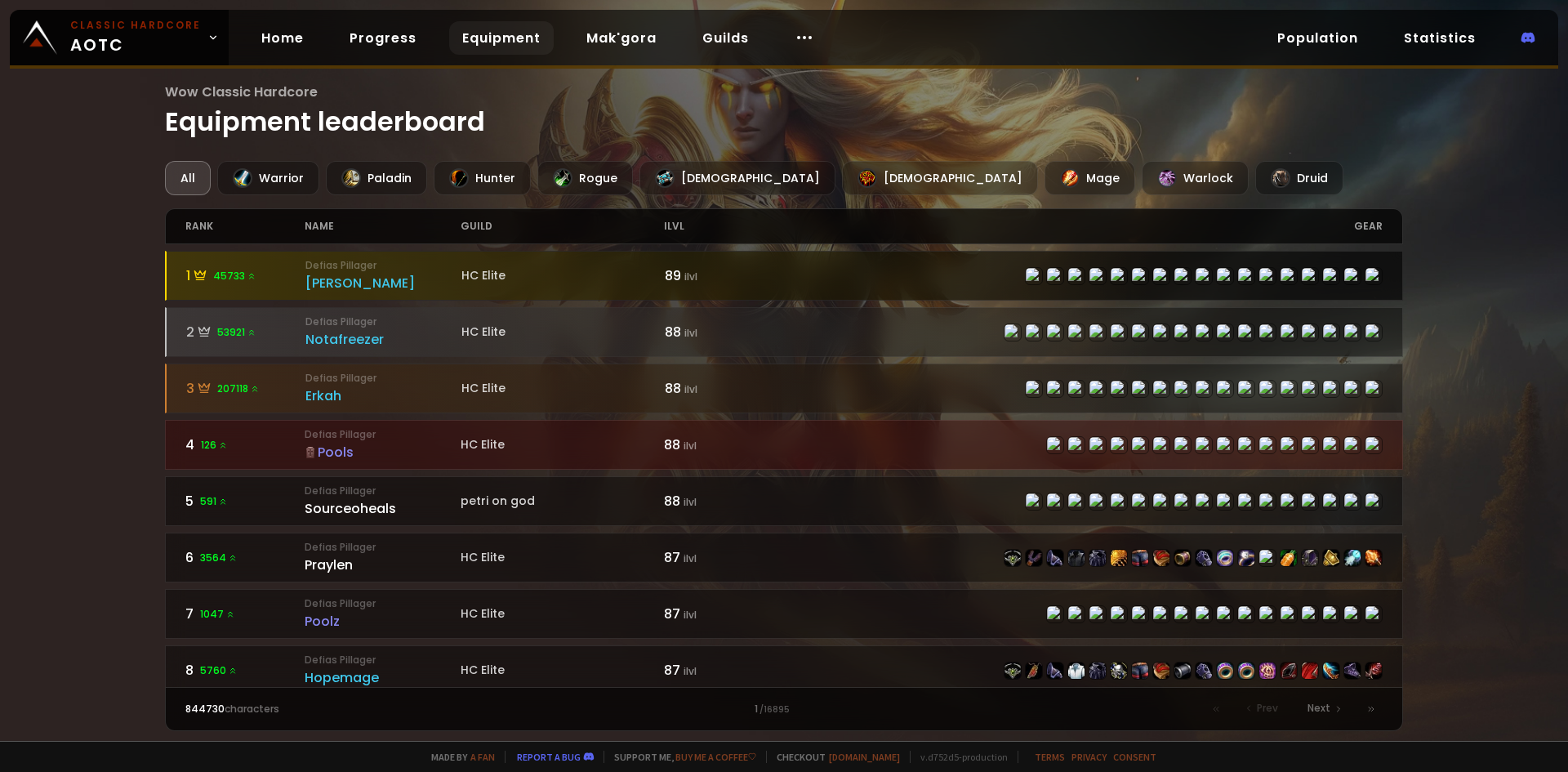
click at [328, 278] on div "[PERSON_NAME]" at bounding box center [383, 282] width 156 height 20
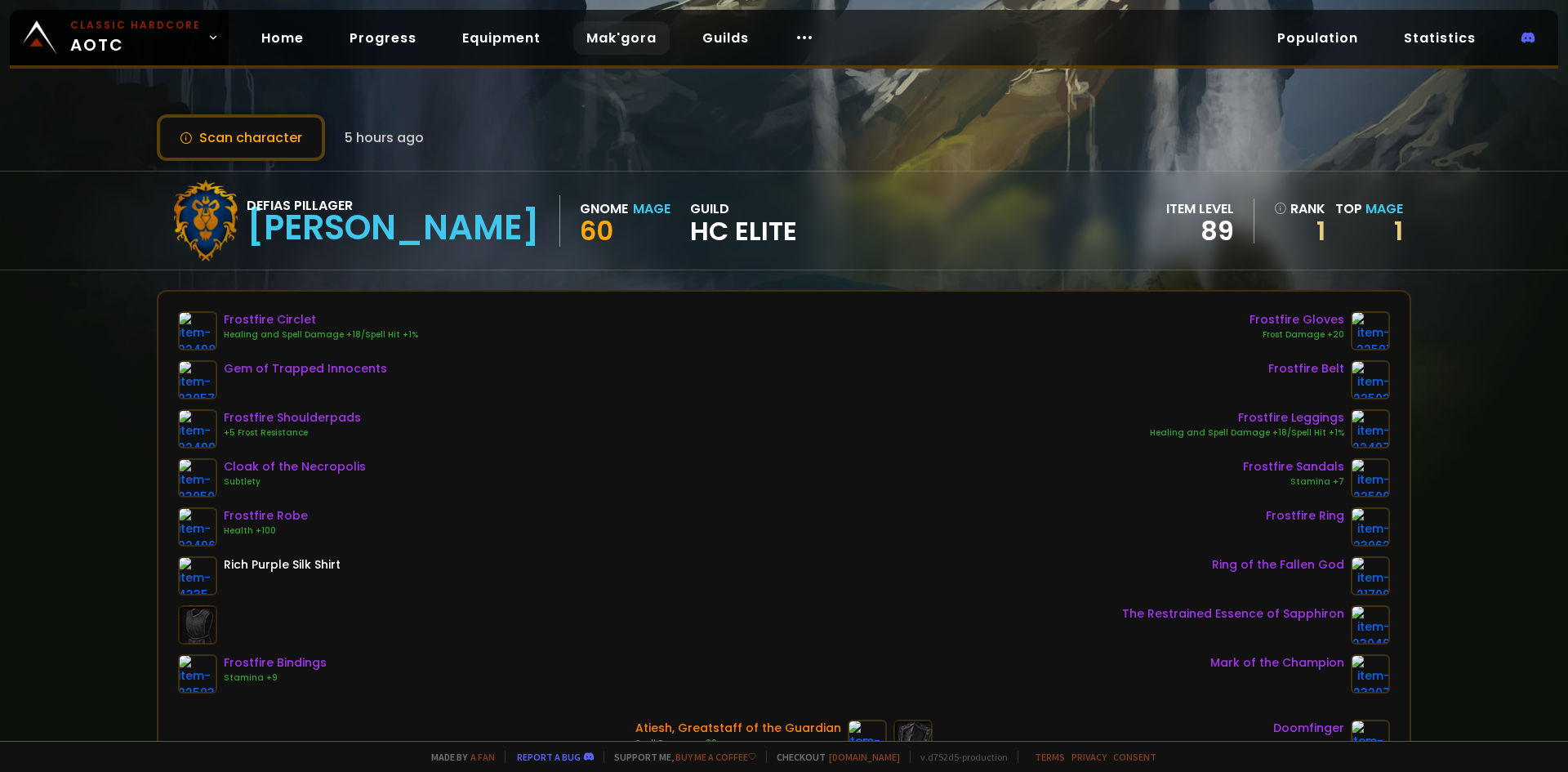
click at [603, 39] on link "Mak'gora" at bounding box center [621, 38] width 97 height 34
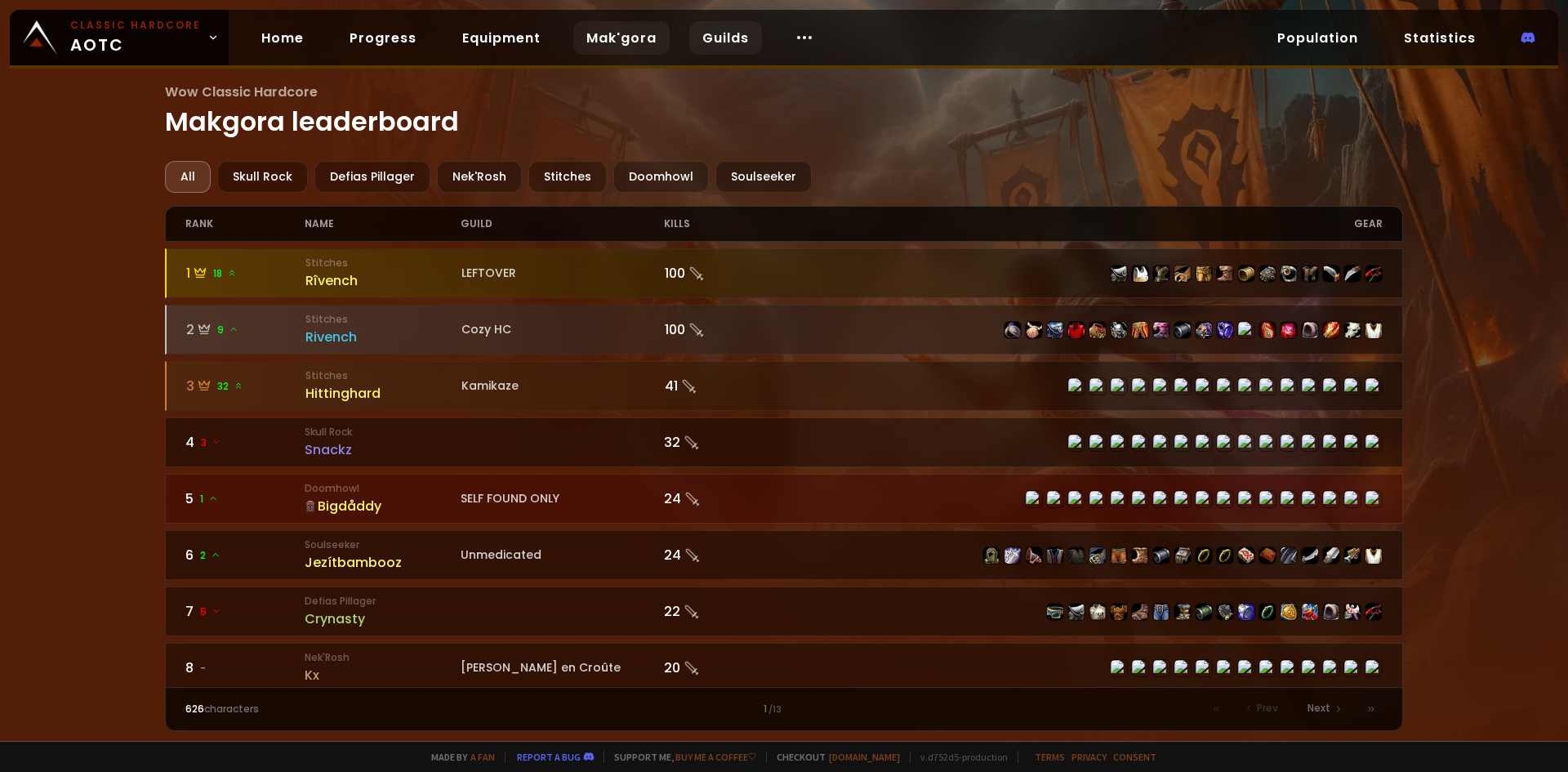
click at [703, 35] on link "Guilds" at bounding box center [725, 38] width 73 height 34
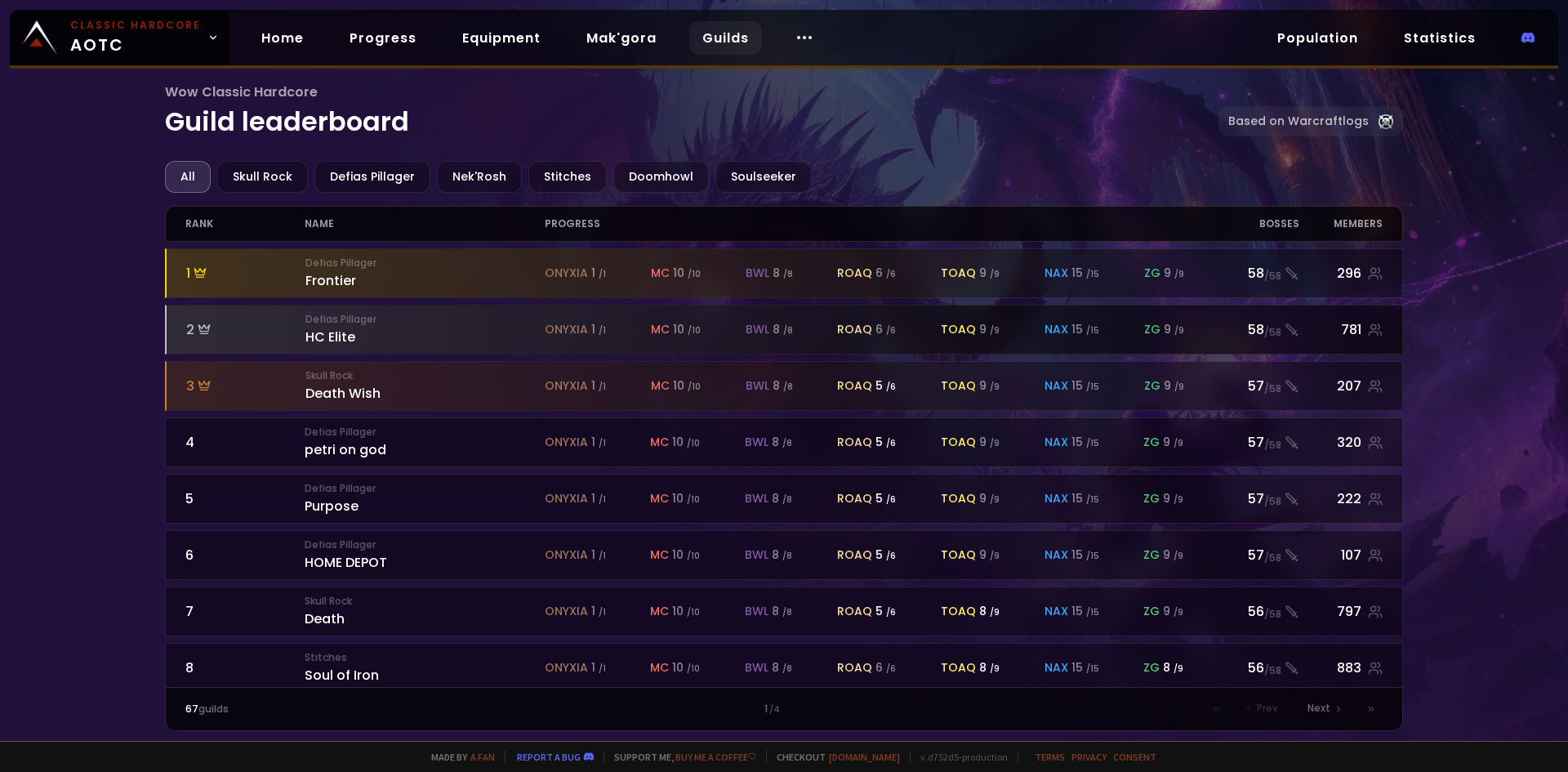
click at [334, 323] on small "Defias Pillager" at bounding box center [425, 319] width 239 height 15
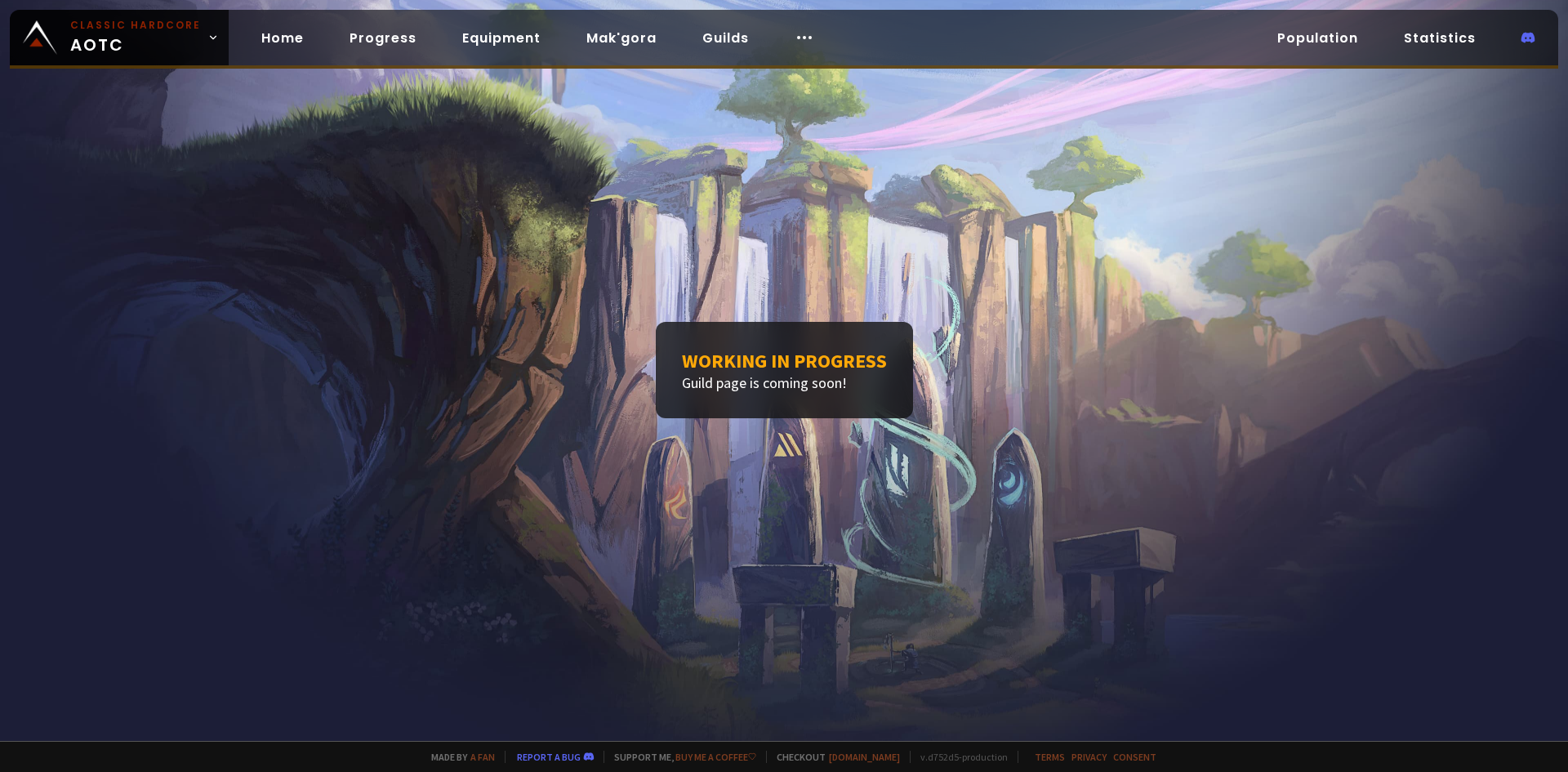
click at [763, 46] on div "Home Progress Equipment Mak'gora Guilds" at bounding box center [537, 38] width 618 height 53
click at [795, 33] on icon at bounding box center [805, 38] width 20 height 20
click at [709, 43] on link "Guilds" at bounding box center [725, 38] width 73 height 34
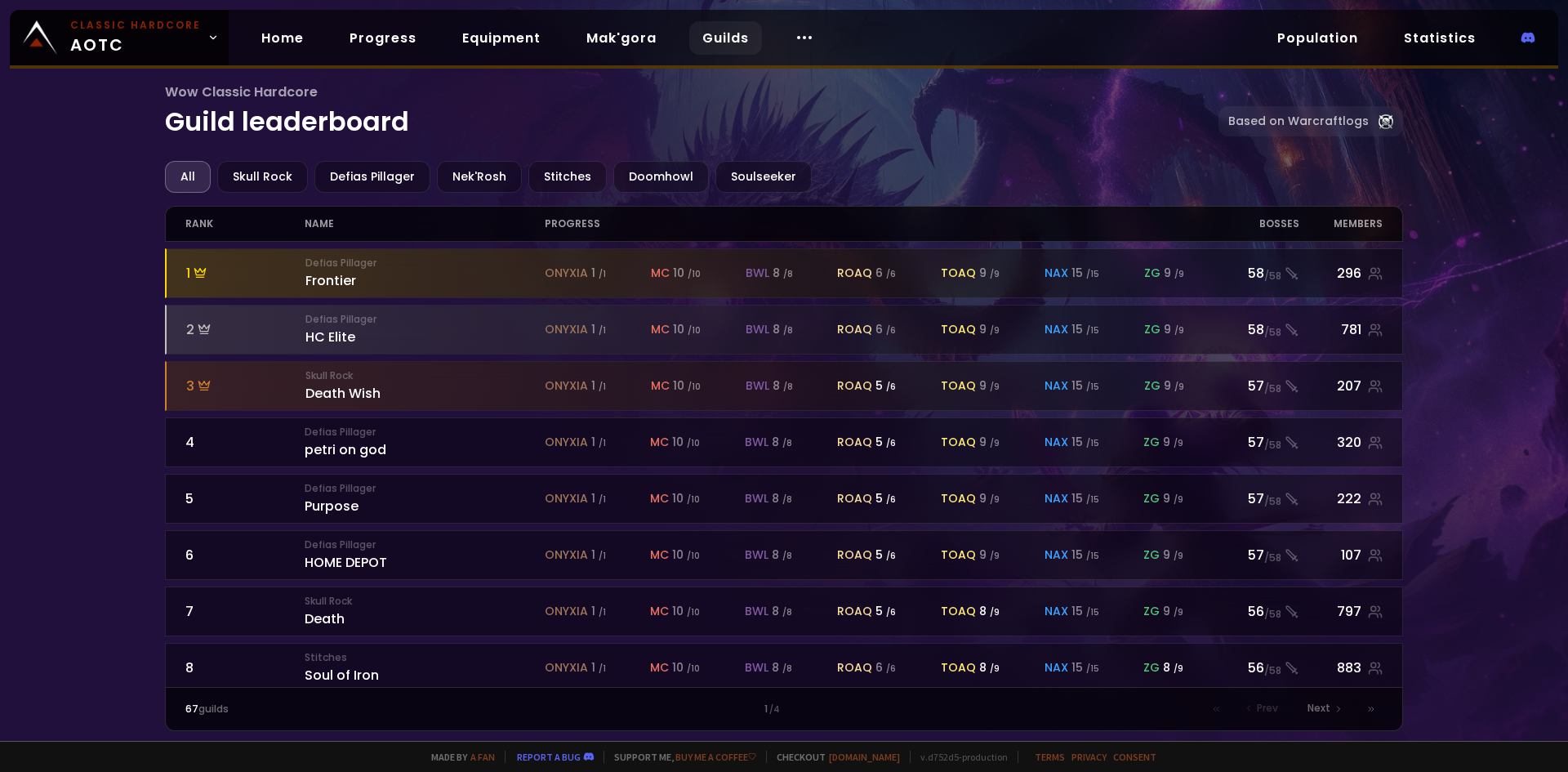
click at [260, 155] on div "Wow Classic Hardcore Guild leaderboard Based on Warcraftlogs" at bounding box center [784, 121] width 1239 height 79
click at [384, 52] on link "Progress" at bounding box center [383, 38] width 93 height 34
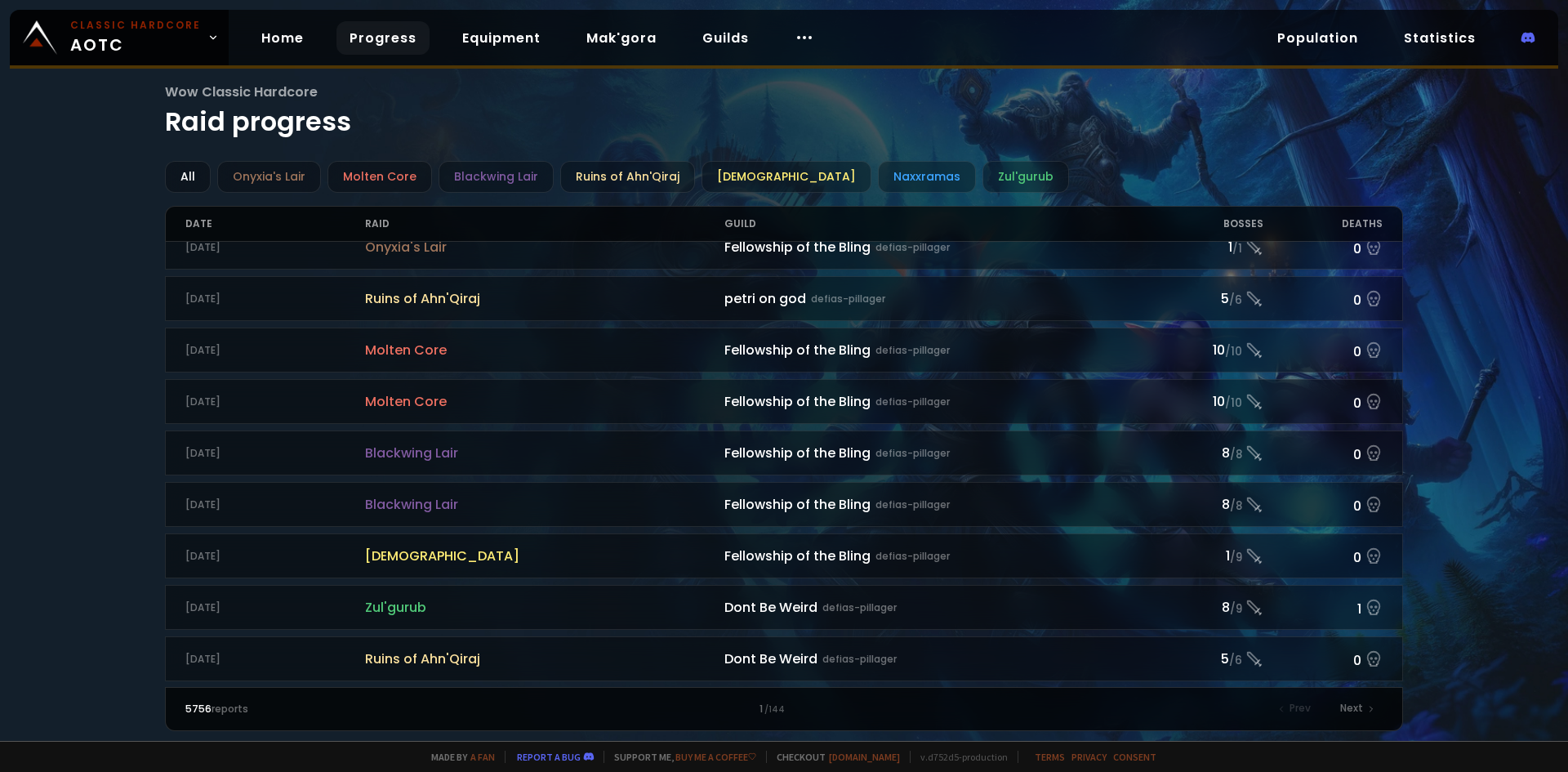
scroll to position [1062, 0]
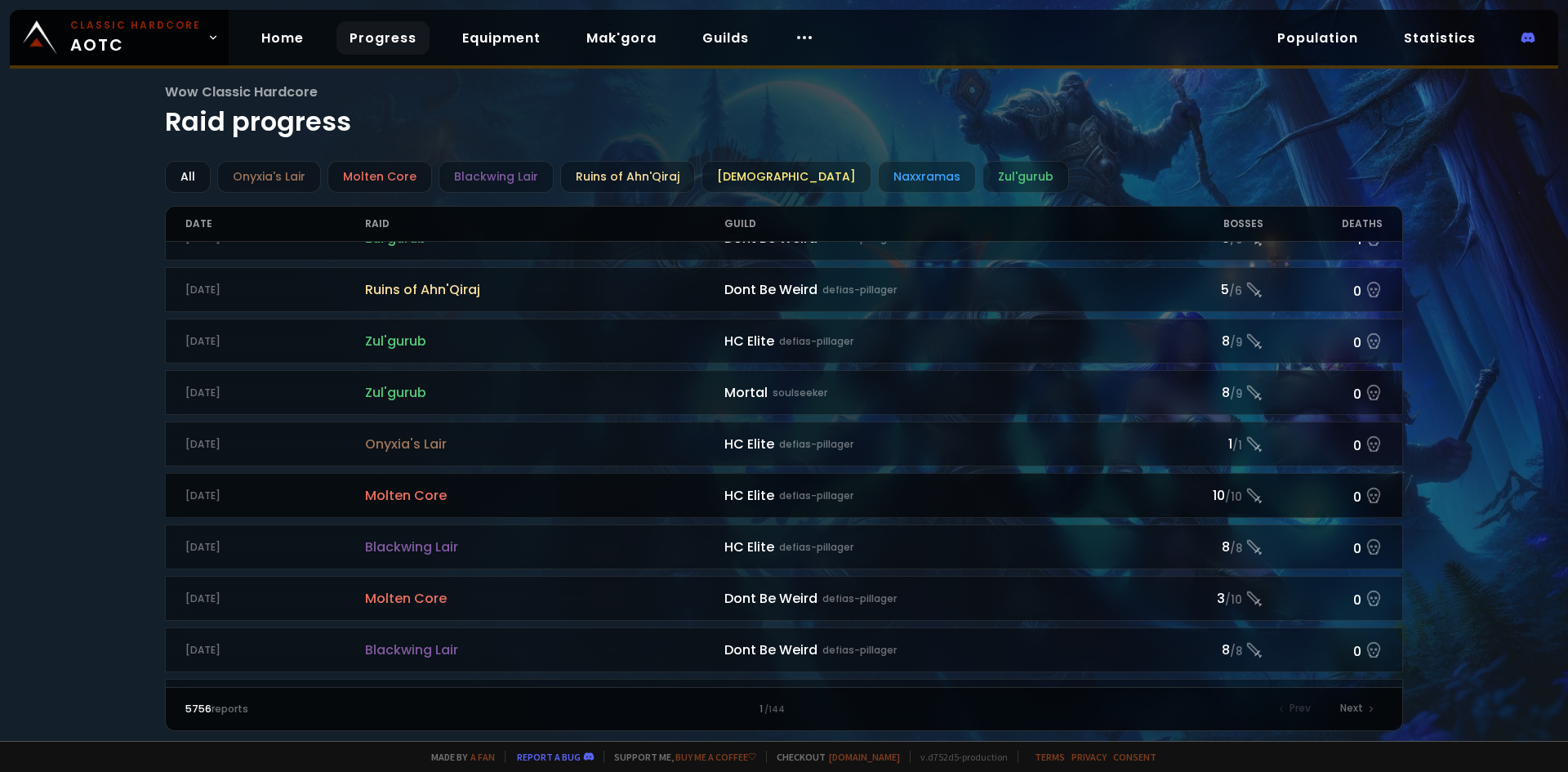
click at [881, 495] on div "HC Elite defias-pillager" at bounding box center [934, 495] width 419 height 20
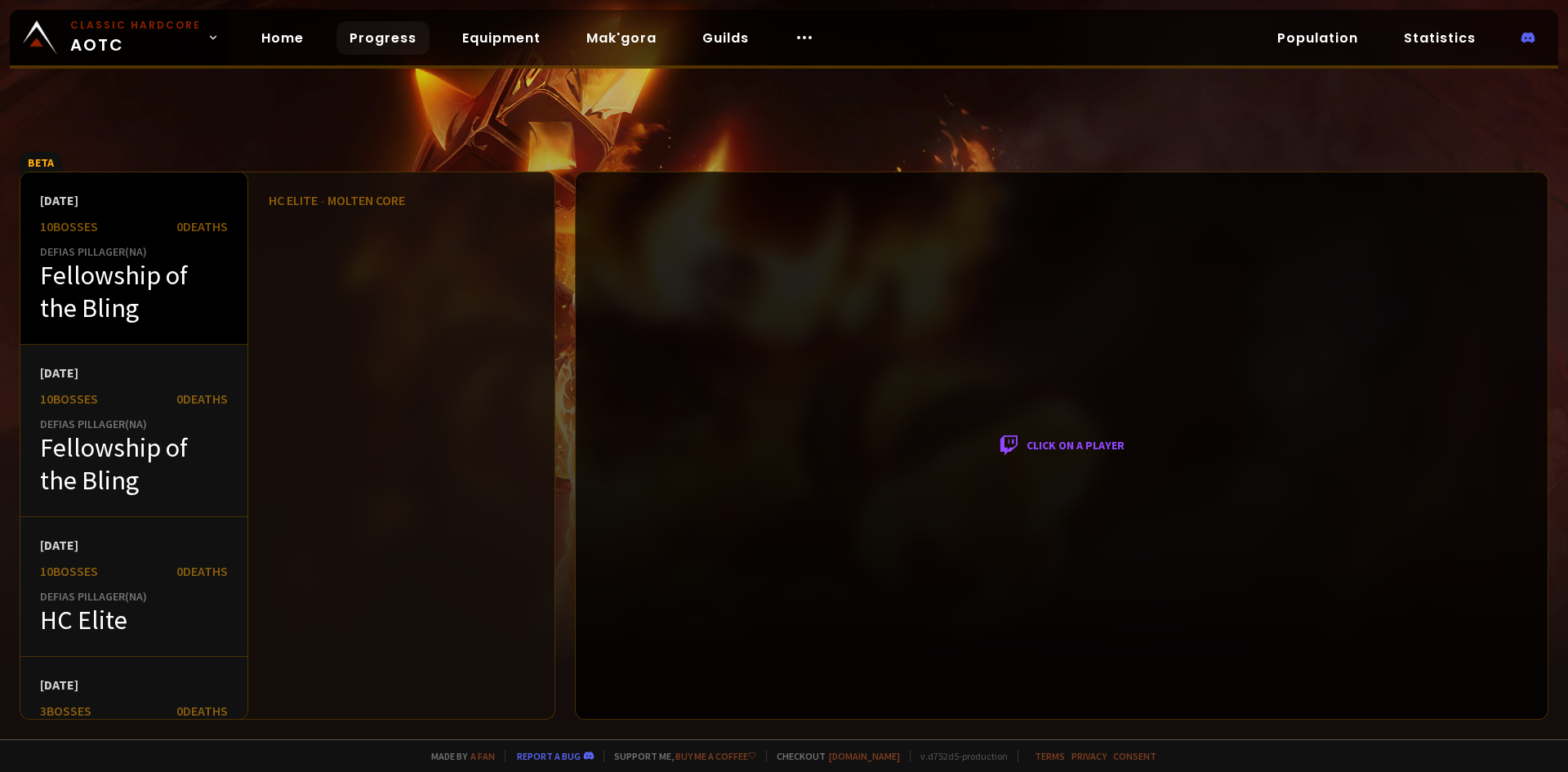
click at [151, 295] on div "Fellowship of the Bling" at bounding box center [133, 291] width 188 height 65
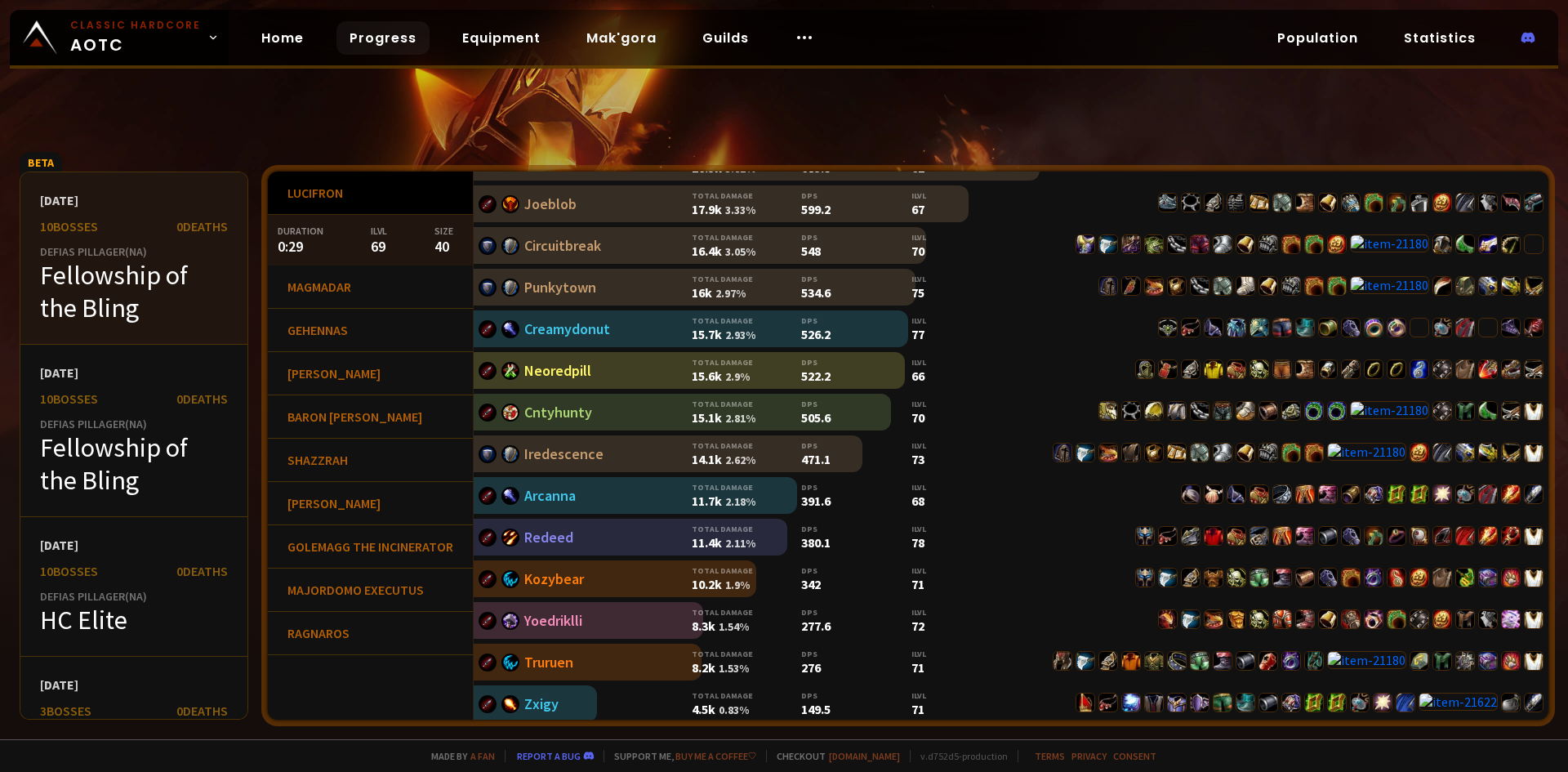
scroll to position [234, 0]
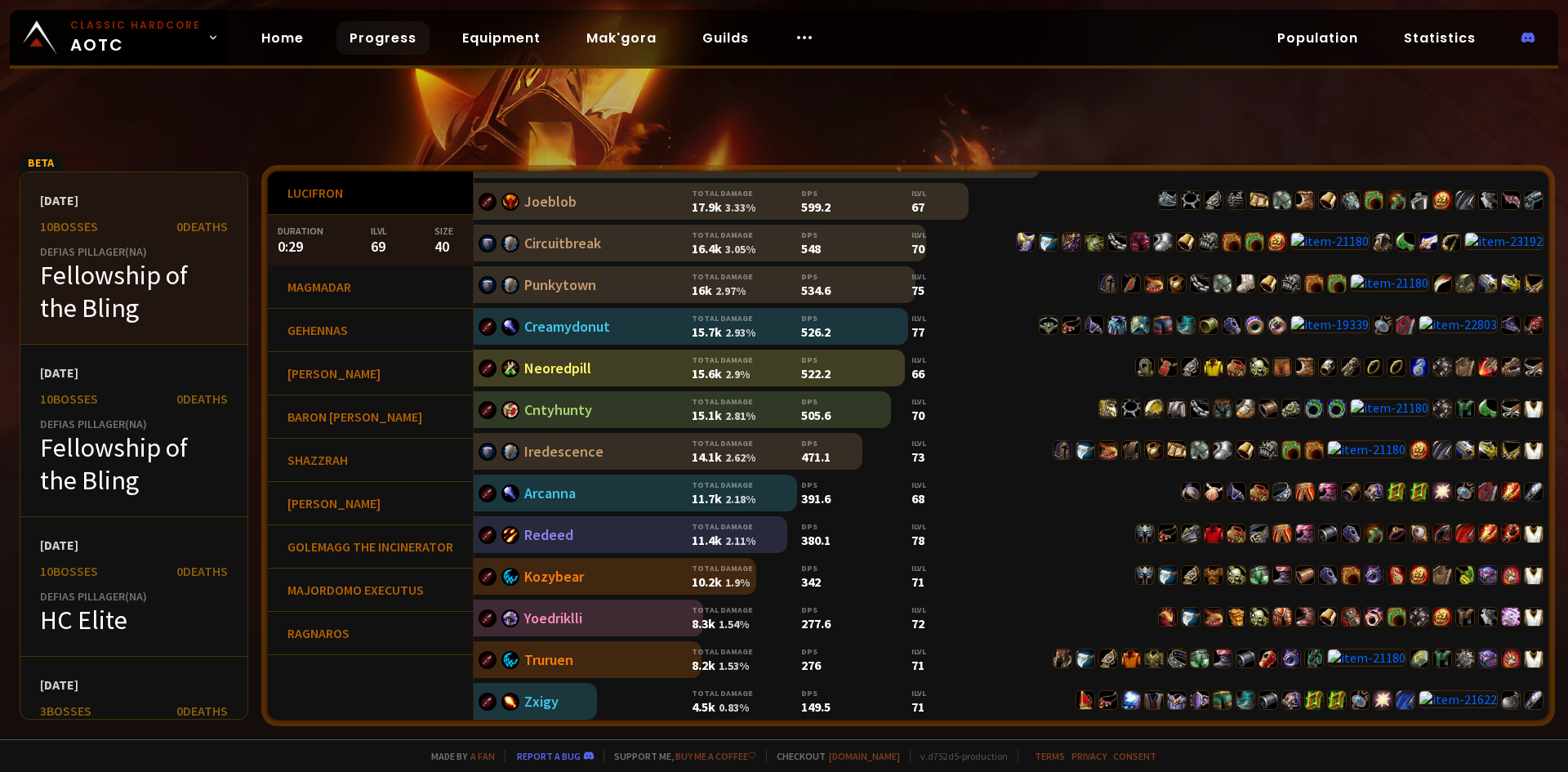
click at [95, 336] on div "[DATE] 10 bosses 0 Deaths Defias Pillager ( NA ) Fellowship of the Bling" at bounding box center [133, 258] width 227 height 172
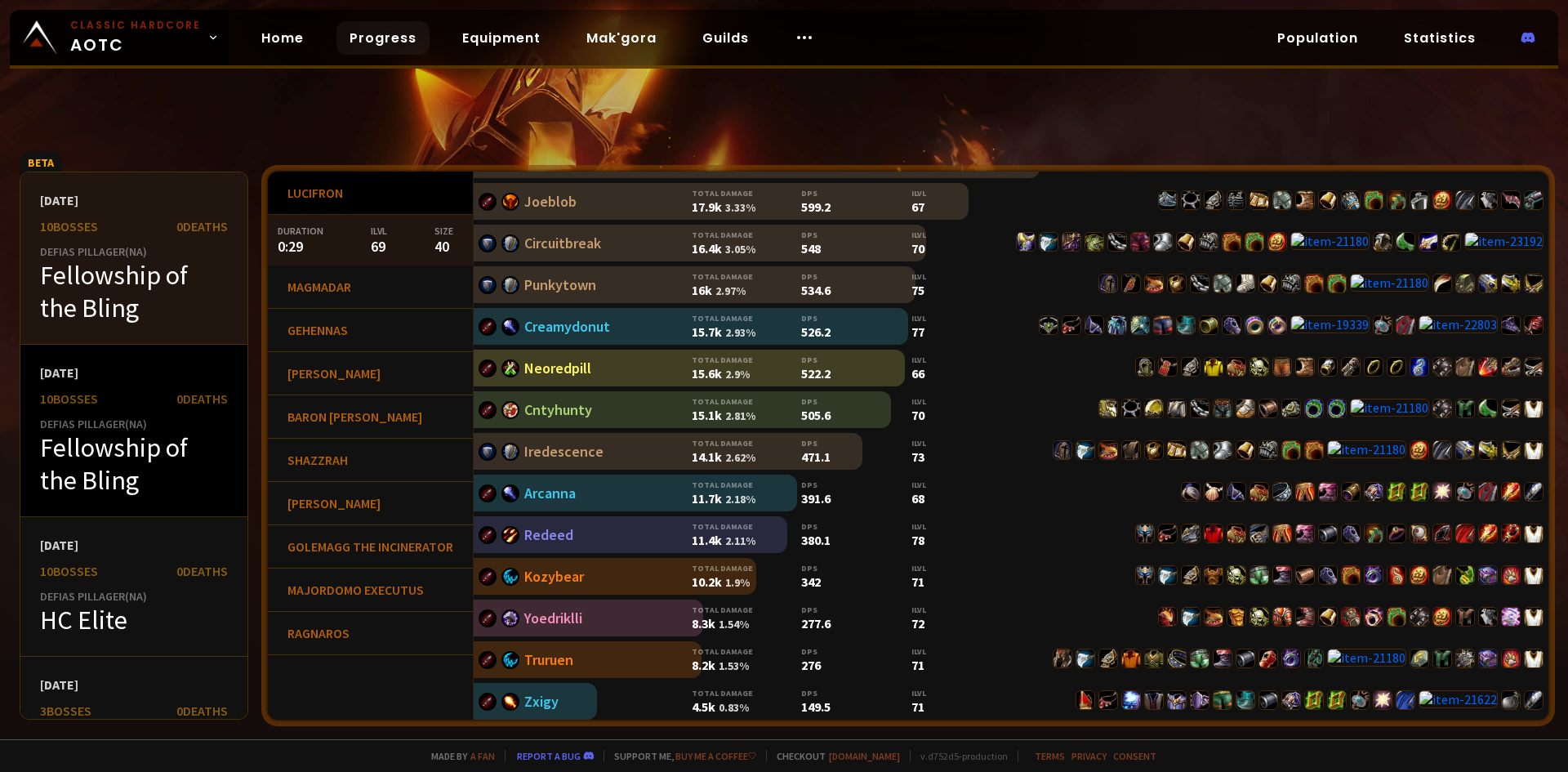
click at [102, 372] on div "[DATE]" at bounding box center [133, 372] width 188 height 16
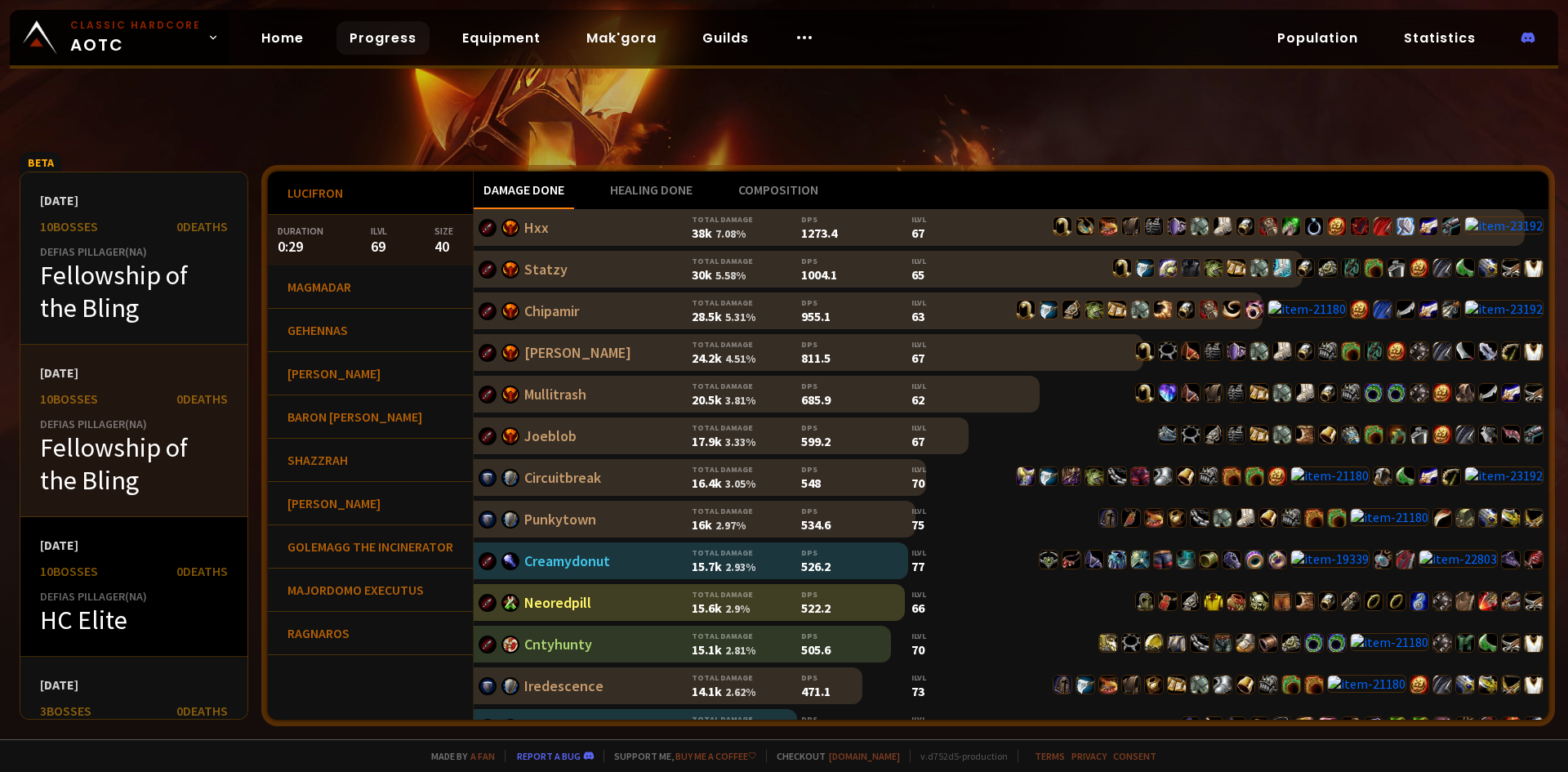
click at [138, 530] on div "[DATE] 10 bosses 0 Deaths Defias Pillager ( NA ) HC Elite" at bounding box center [133, 586] width 227 height 140
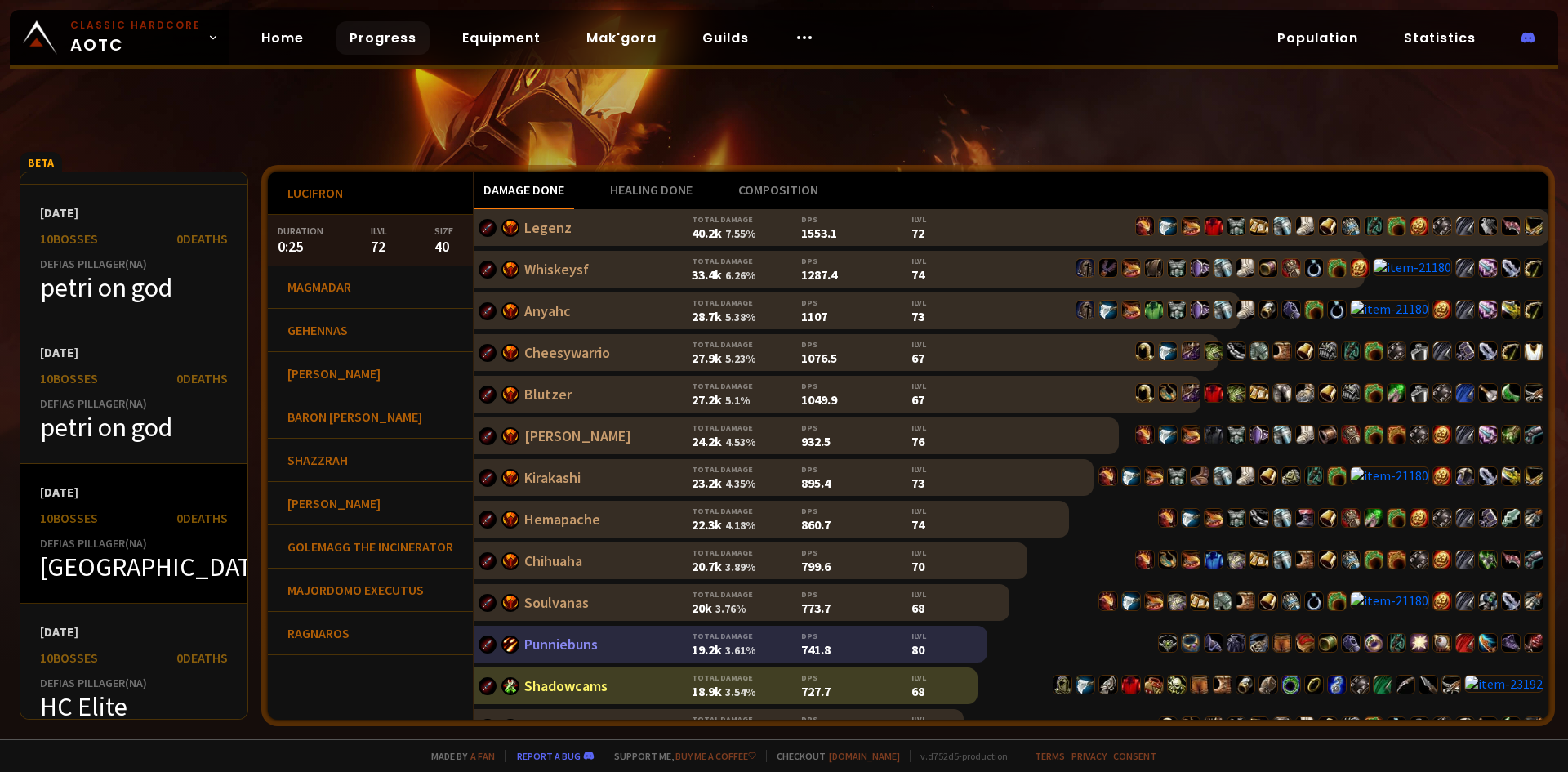
scroll to position [898, 0]
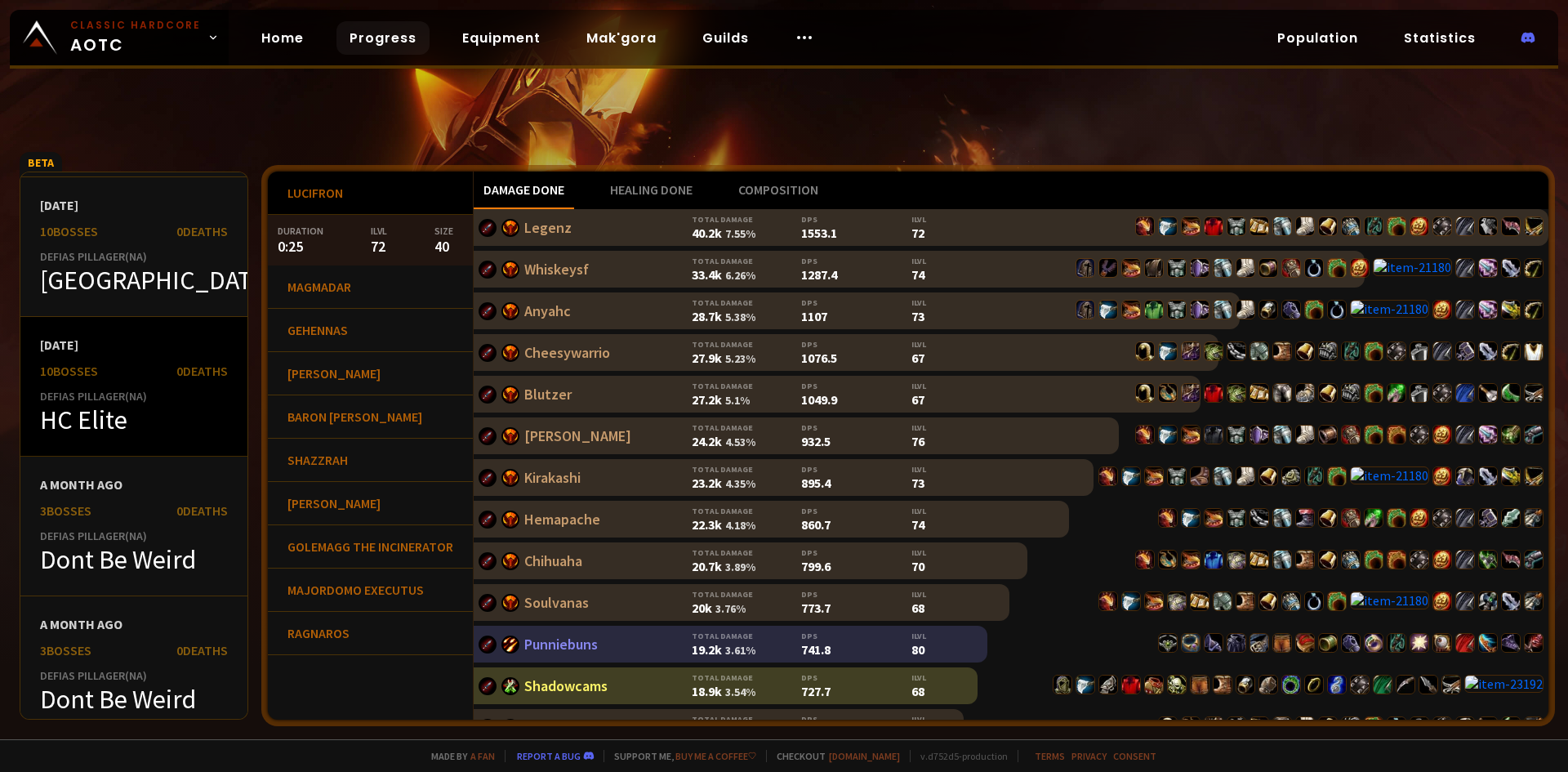
click at [132, 383] on div "[DATE] 10 bosses 0 Deaths Defias Pillager ( NA ) HC Elite" at bounding box center [133, 386] width 227 height 140
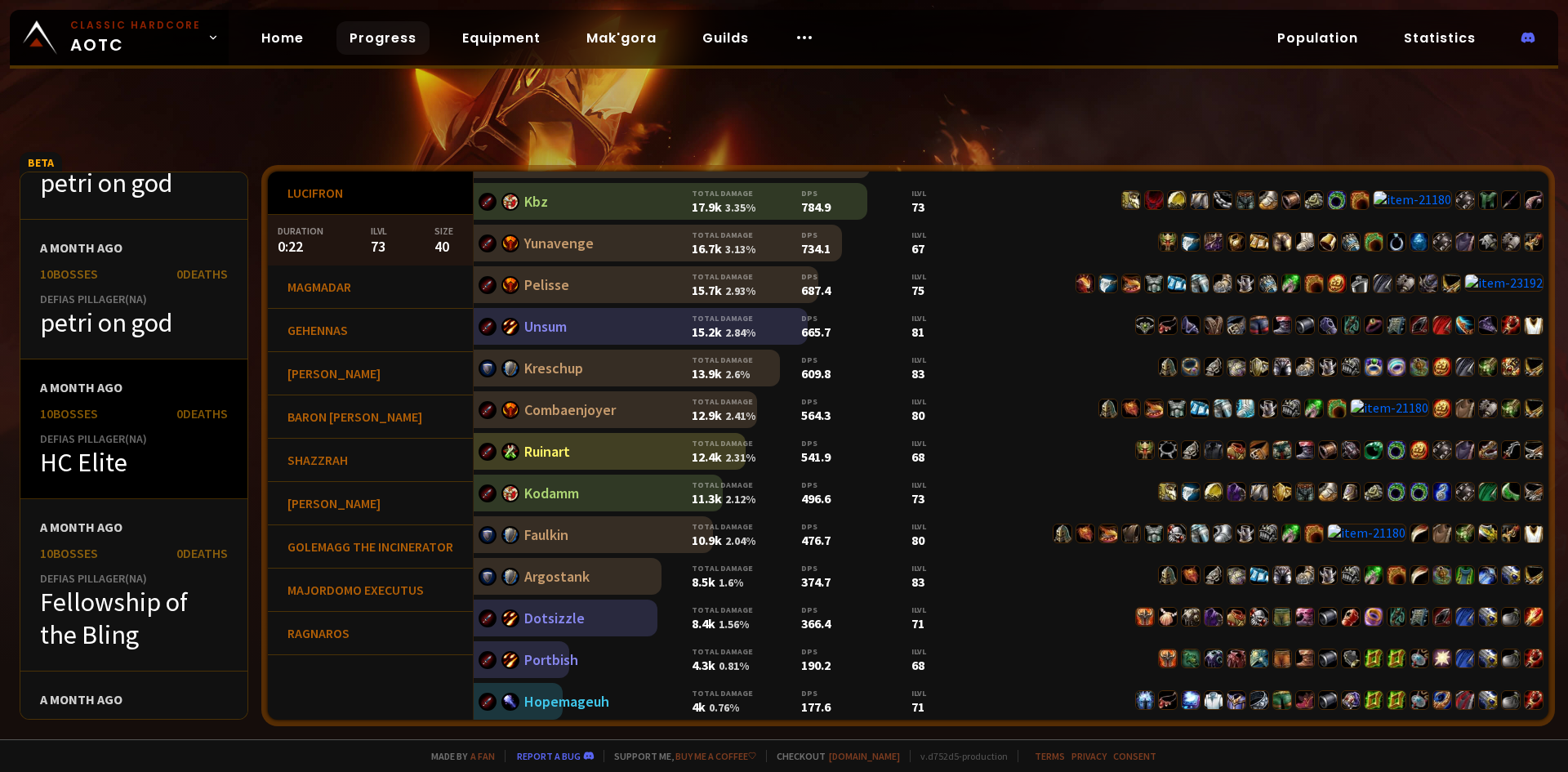
scroll to position [1715, 0]
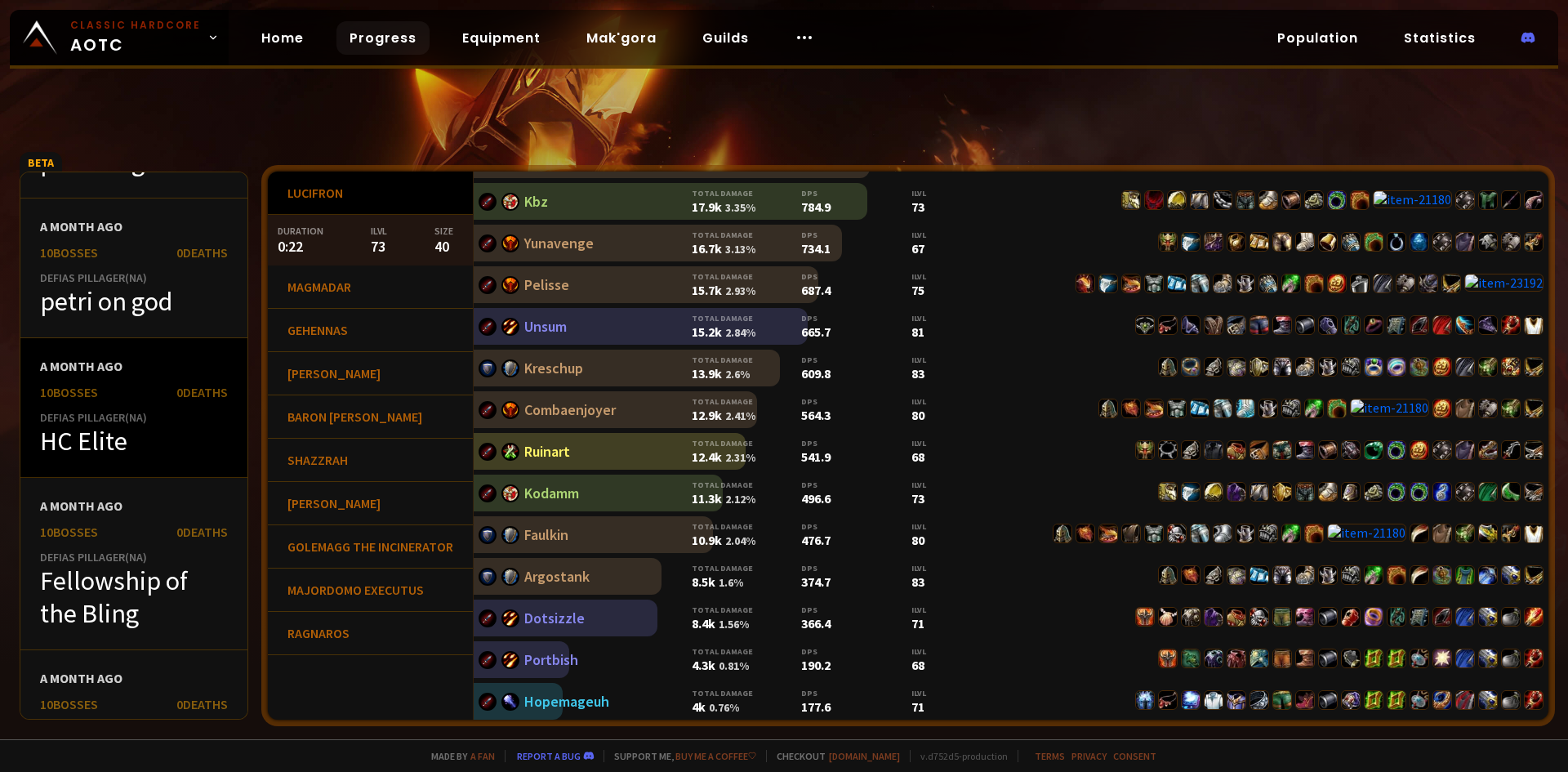
click at [102, 439] on div "HC Elite" at bounding box center [133, 441] width 188 height 33
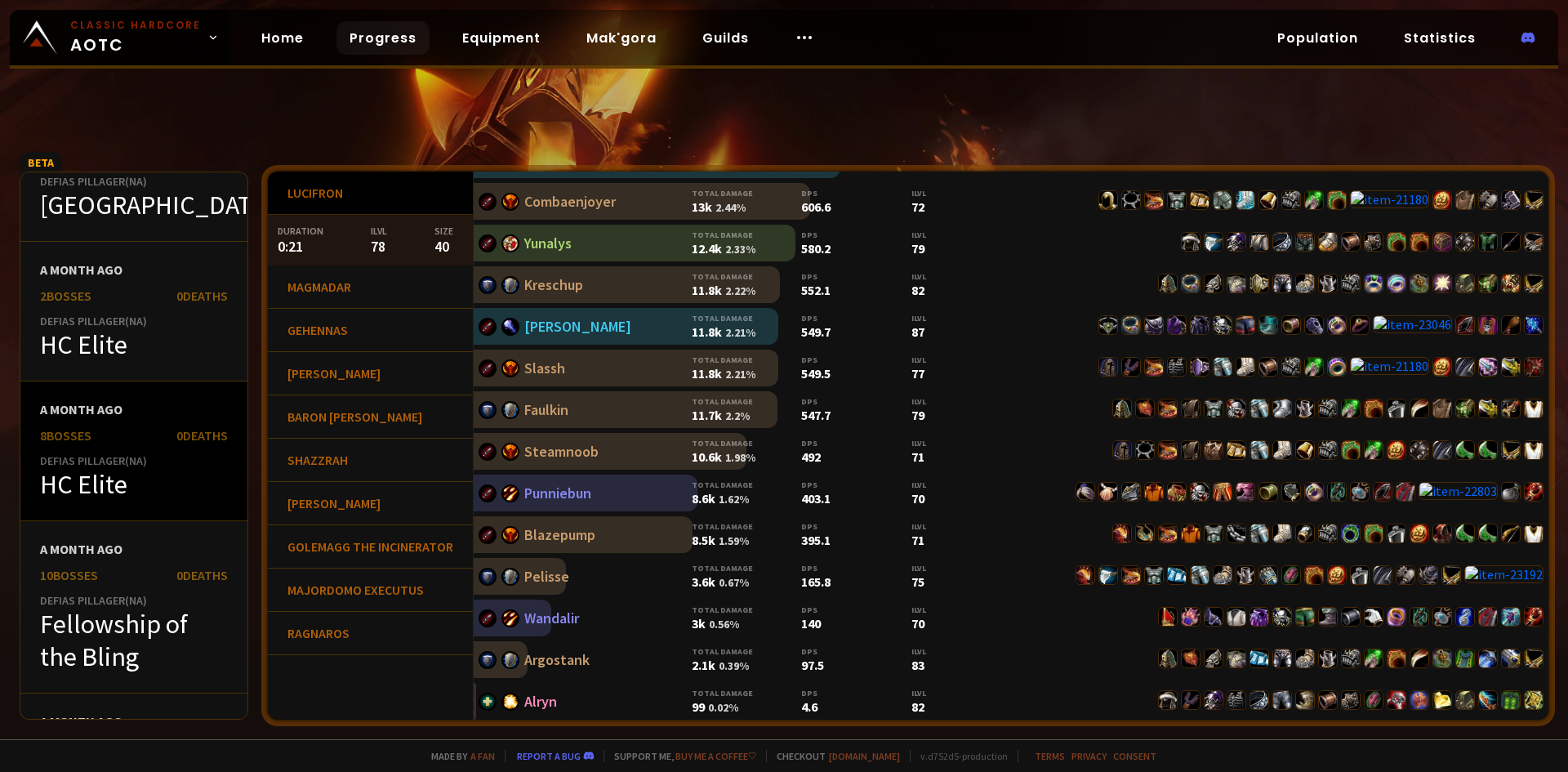
scroll to position [2858, 0]
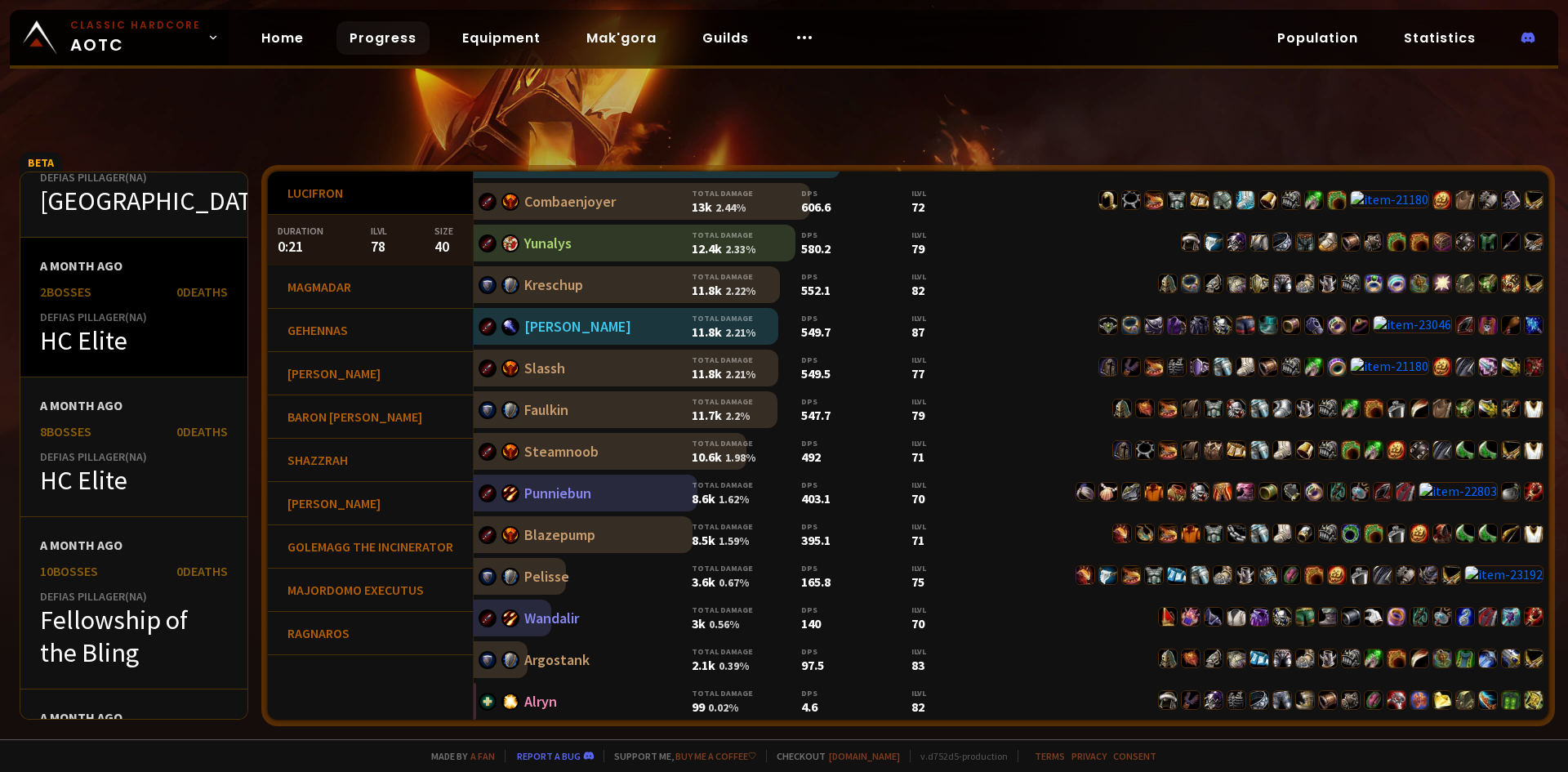
click at [102, 340] on div "HC Elite" at bounding box center [133, 341] width 188 height 33
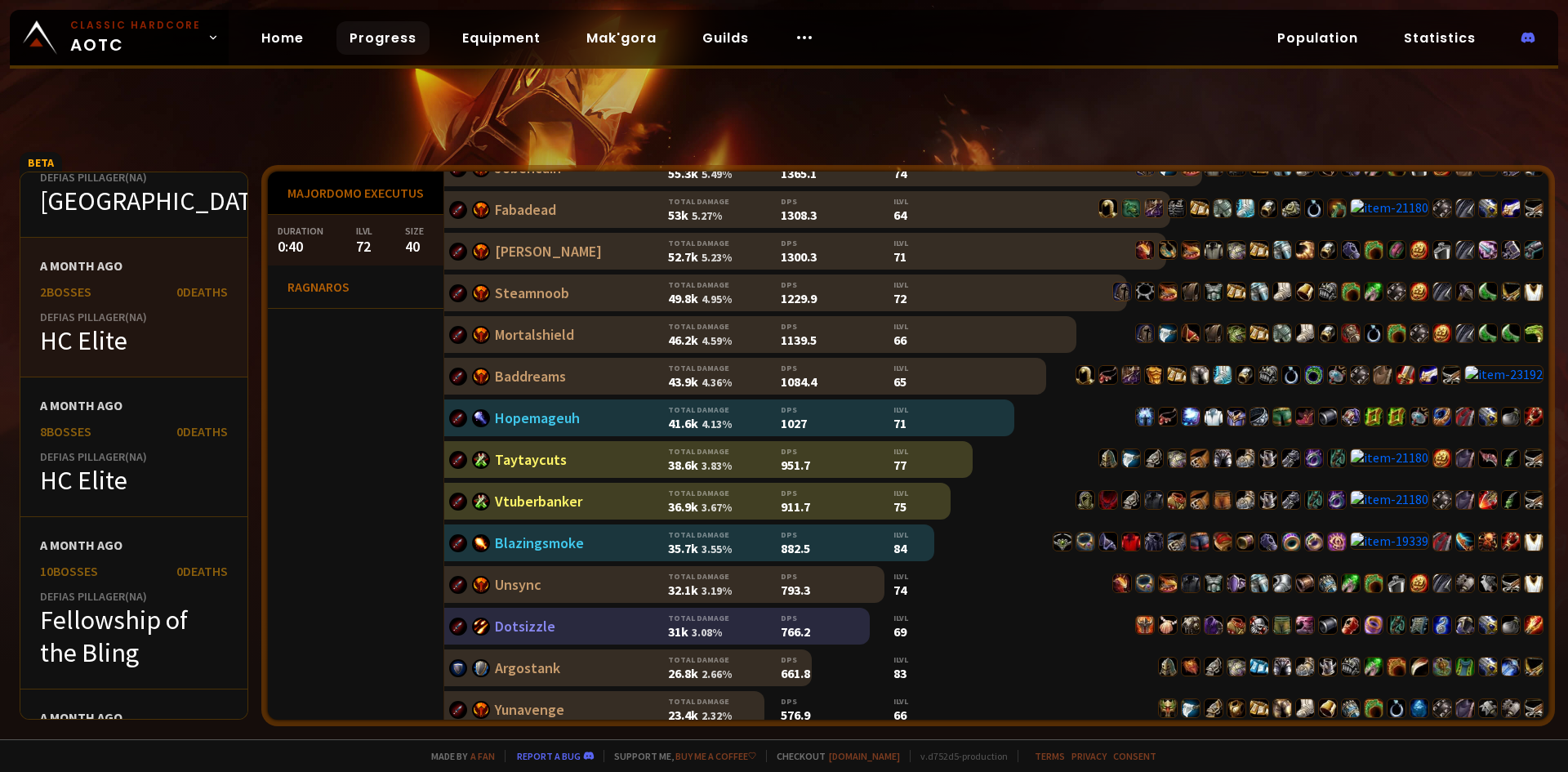
scroll to position [327, 0]
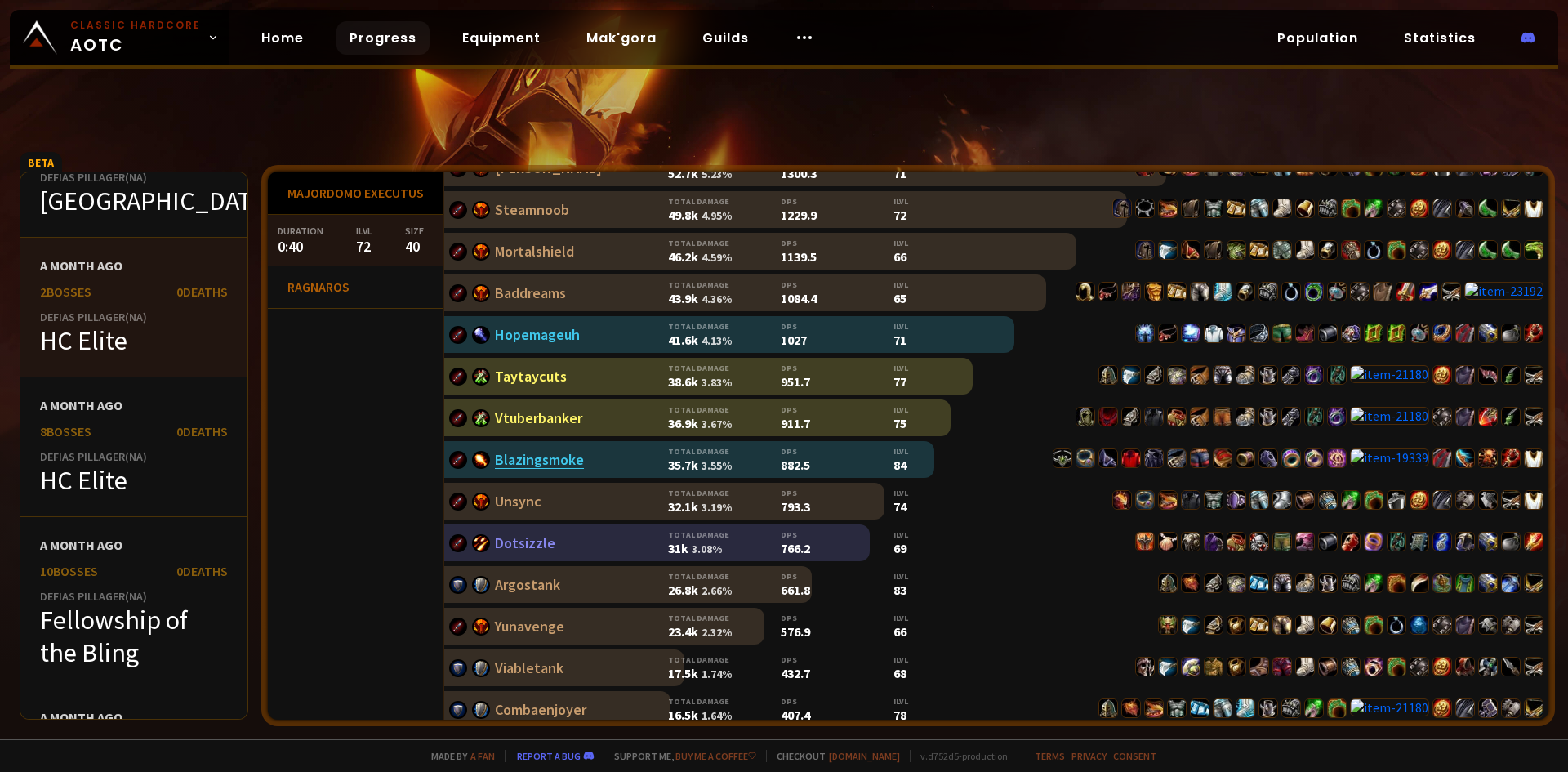
click at [542, 460] on link "Blazingsmoke" at bounding box center [540, 459] width 89 height 19
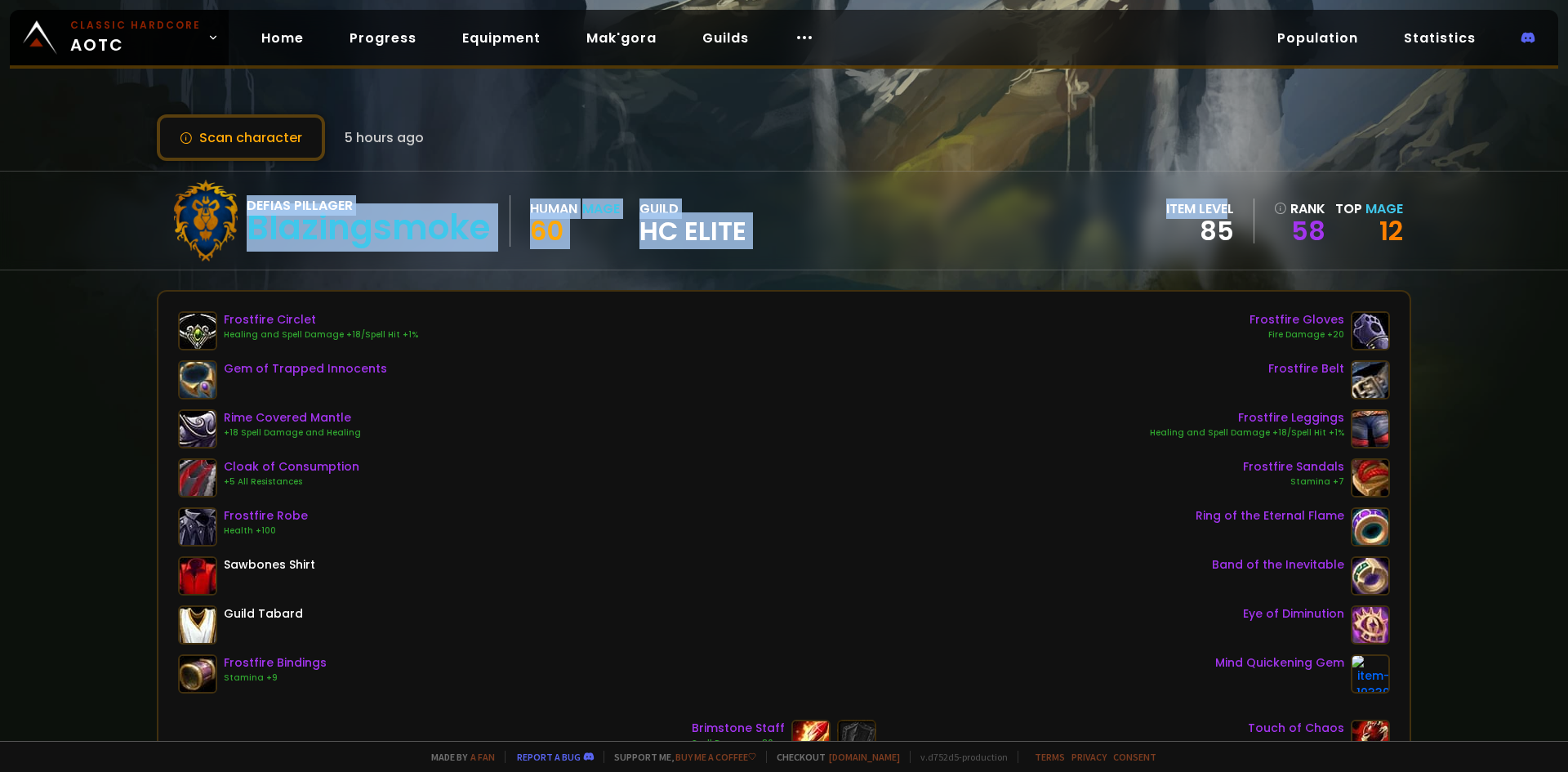
drag, startPoint x: 144, startPoint y: 185, endPoint x: 1032, endPoint y: 216, distance: 888.5
click at [1192, 196] on div "Defias Pillager Blazingsmoke Human Mage 60 guild HC Elite item level 85 rank 58…" at bounding box center [784, 220] width 1568 height 100
click at [337, 199] on div "Defias Pillager" at bounding box center [368, 205] width 243 height 20
drag, startPoint x: 211, startPoint y: 189, endPoint x: 733, endPoint y: 239, distance: 524.4
click at [752, 244] on div "Defias Pillager Blazingsmoke Human Mage 60 guild HC Elite item level 85 rank 58…" at bounding box center [784, 220] width 1254 height 98
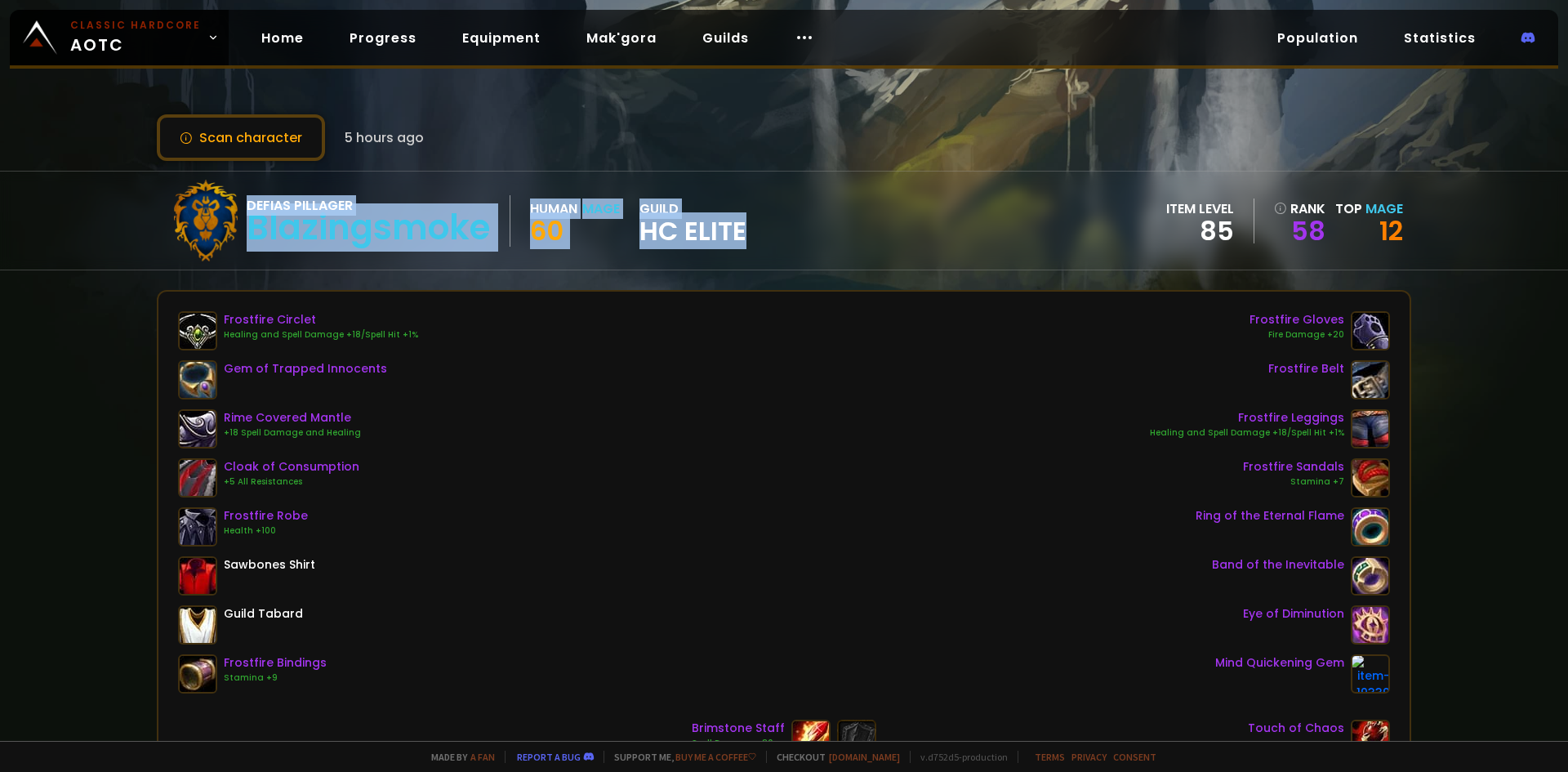
copy div "Defias Pillager Blazingsmoke Human Mage 60 guild HC Elite"
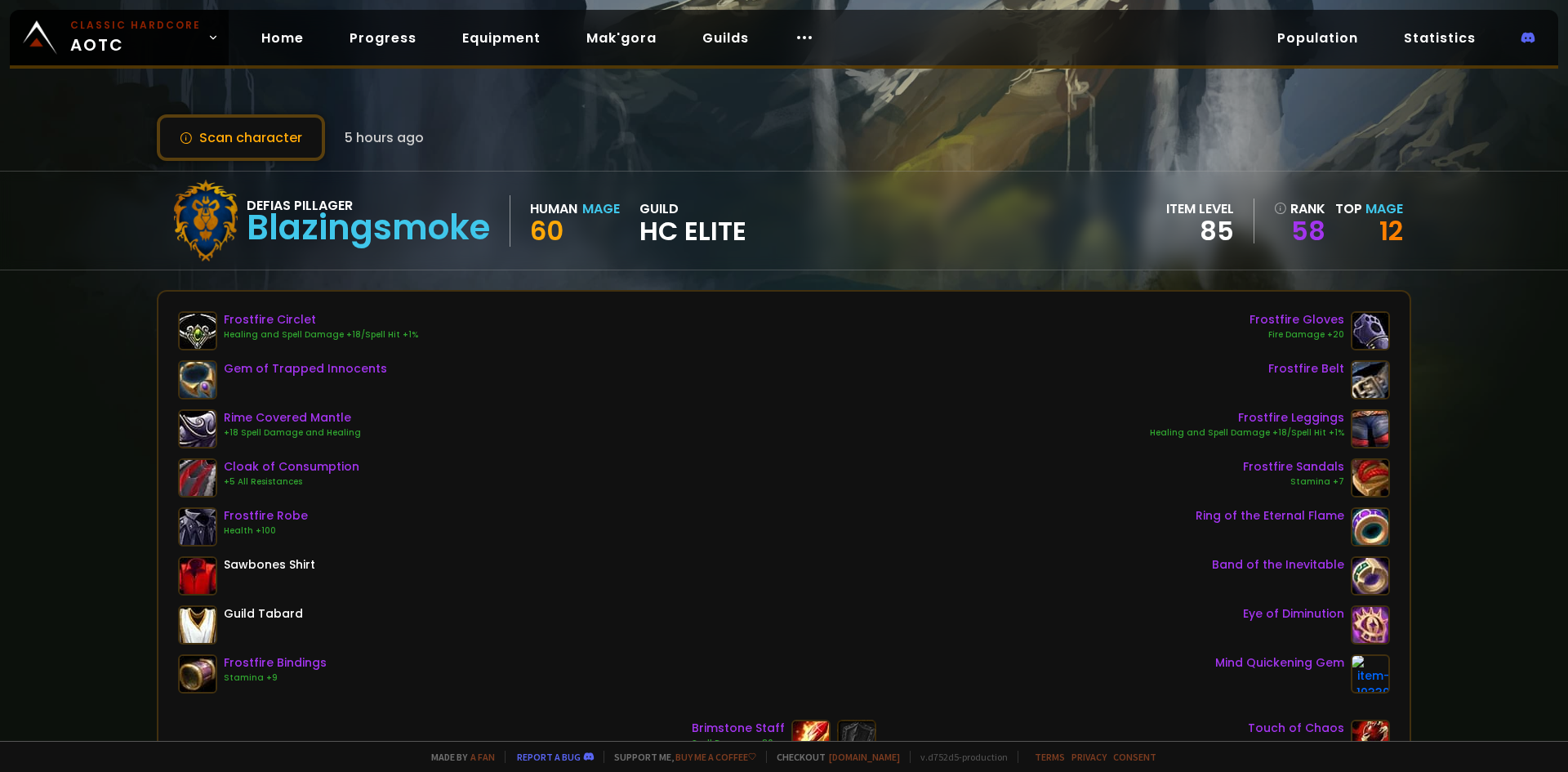
click at [1290, 195] on div "Defias Pillager Blazingsmoke Human Mage 60 guild HC Elite item level 85 rank 58…" at bounding box center [784, 220] width 1254 height 98
drag, startPoint x: 1286, startPoint y: 190, endPoint x: 1311, endPoint y: 228, distance: 45.5
click at [1311, 228] on div "Defias Pillager Blazingsmoke Human Mage 60 guild HC Elite item level 85 rank 58…" at bounding box center [784, 220] width 1254 height 98
copy div "rank 58"
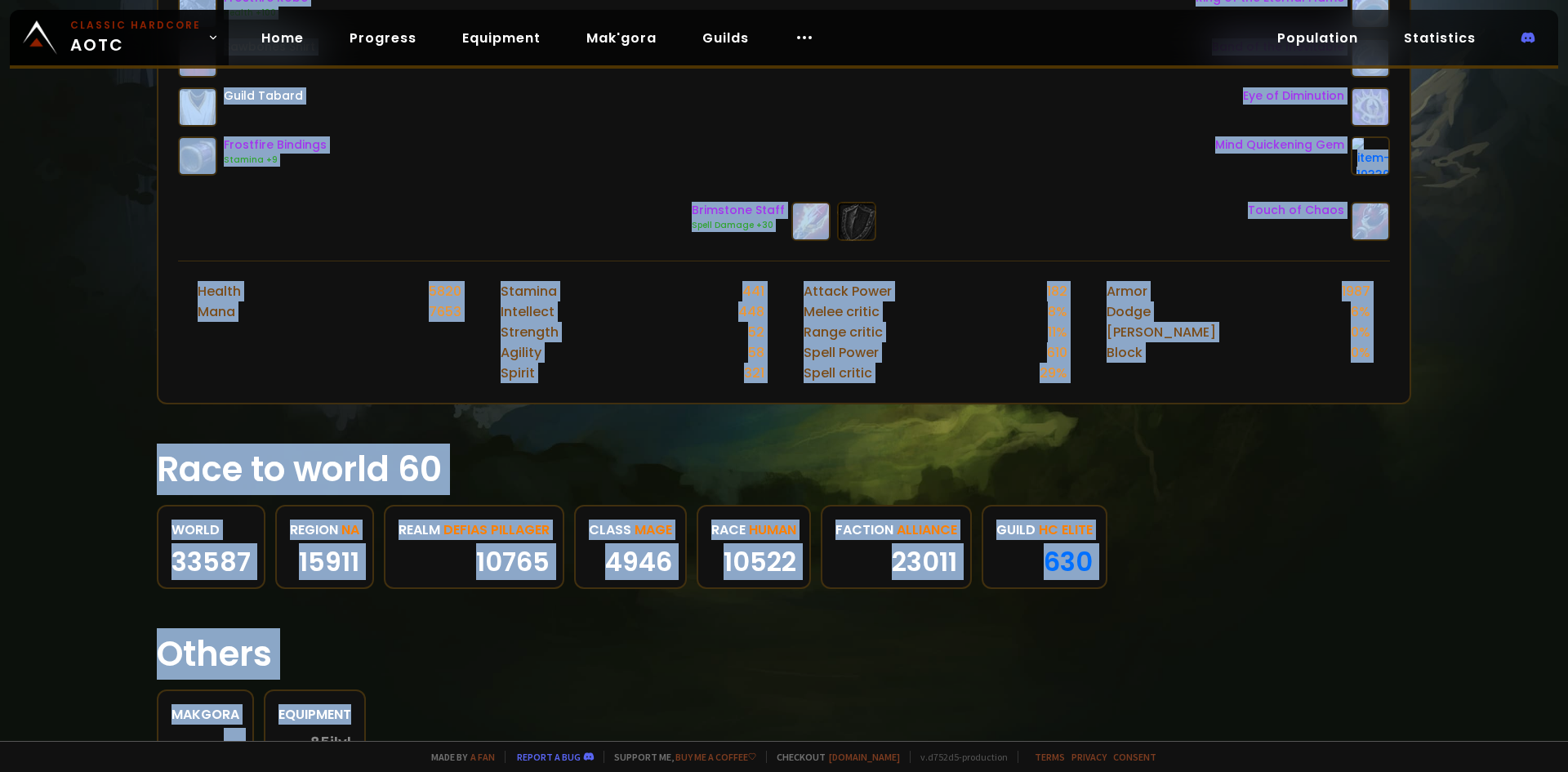
scroll to position [625, 0]
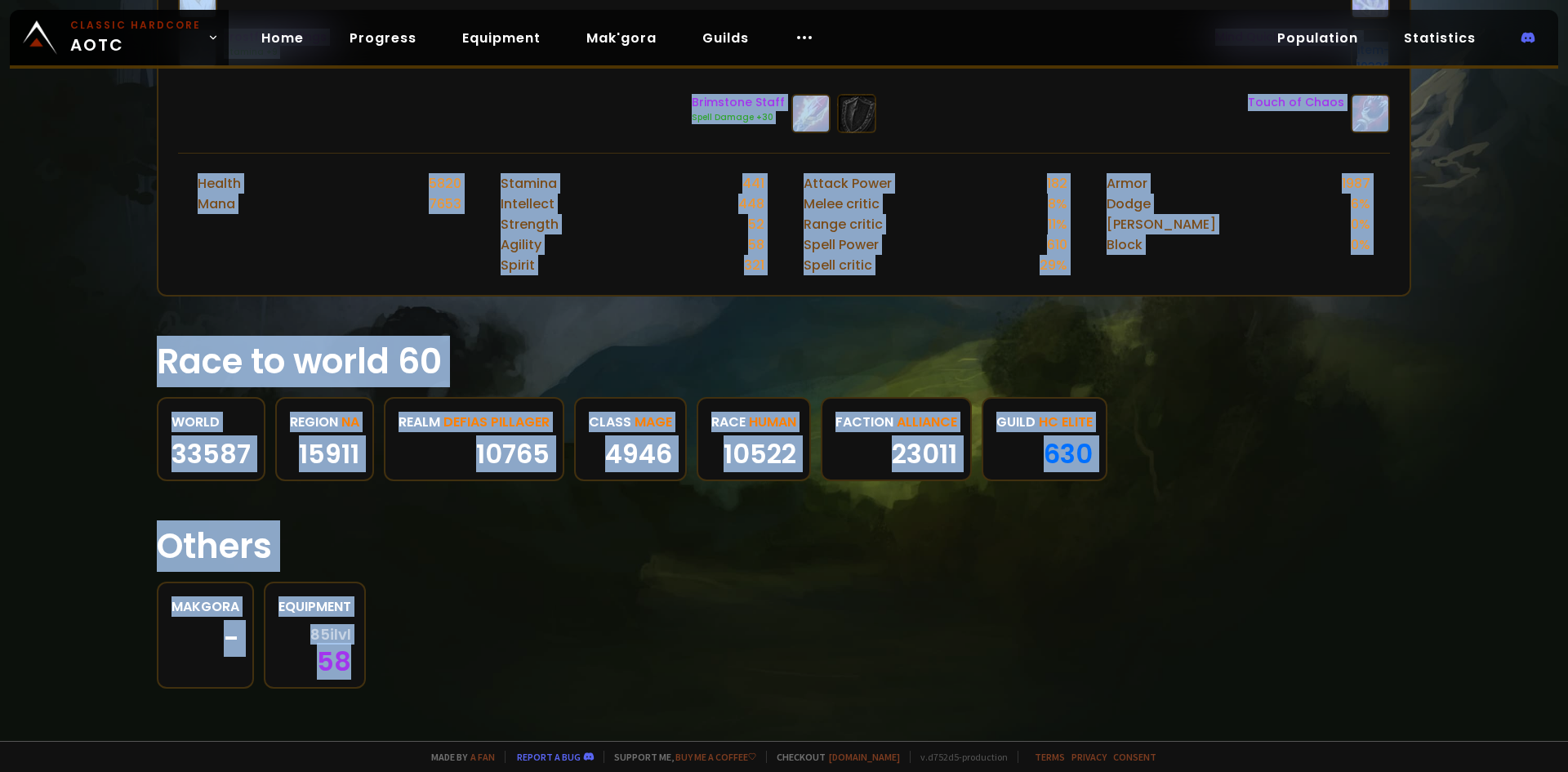
drag, startPoint x: 206, startPoint y: 322, endPoint x: 1010, endPoint y: 659, distance: 871.8
click at [1010, 659] on div "Scan character 5 hours ago Defias Pillager Blazingsmoke Human Mage 60 guild HC …" at bounding box center [784, 370] width 1568 height 741
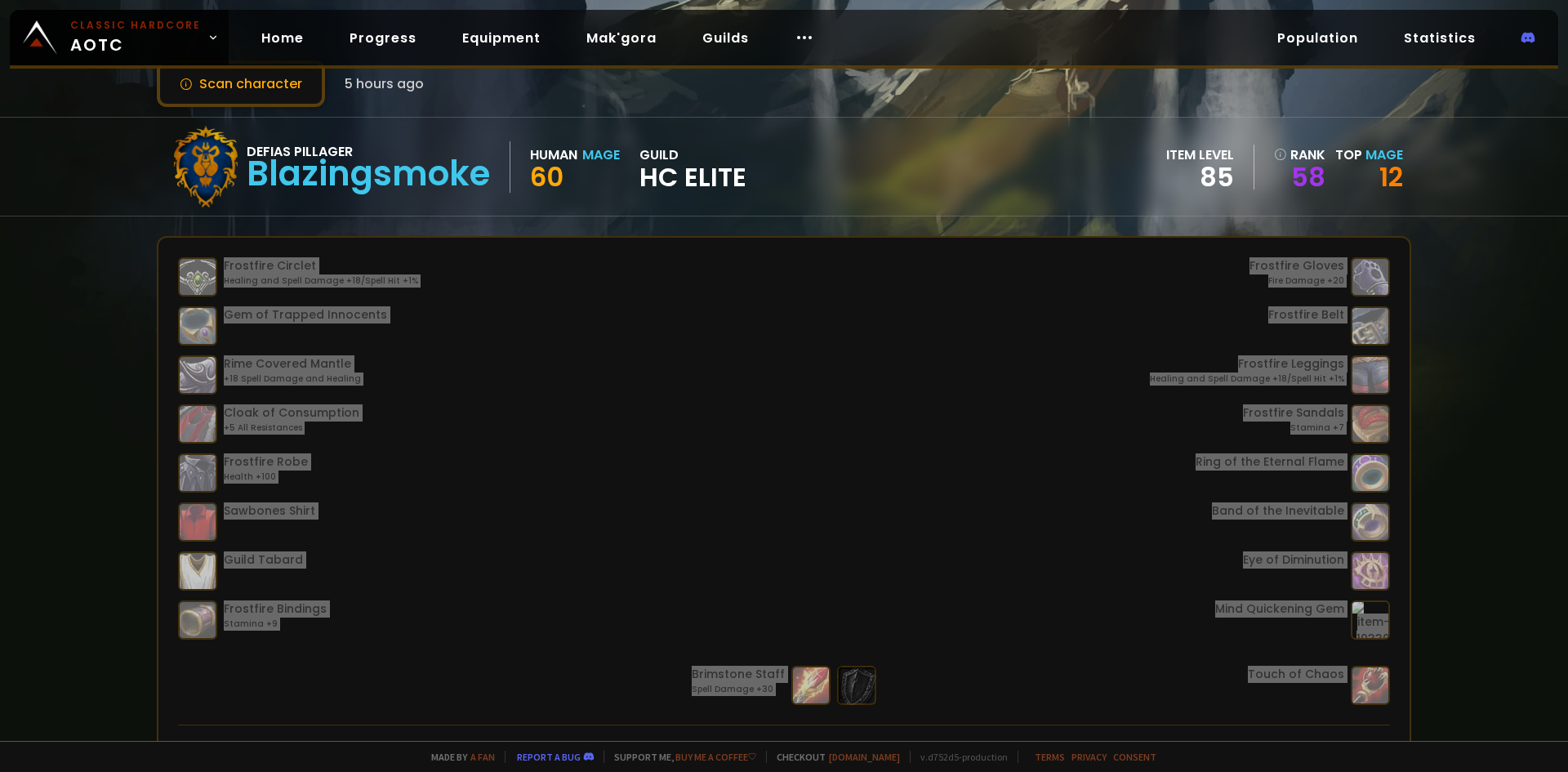
scroll to position [0, 0]
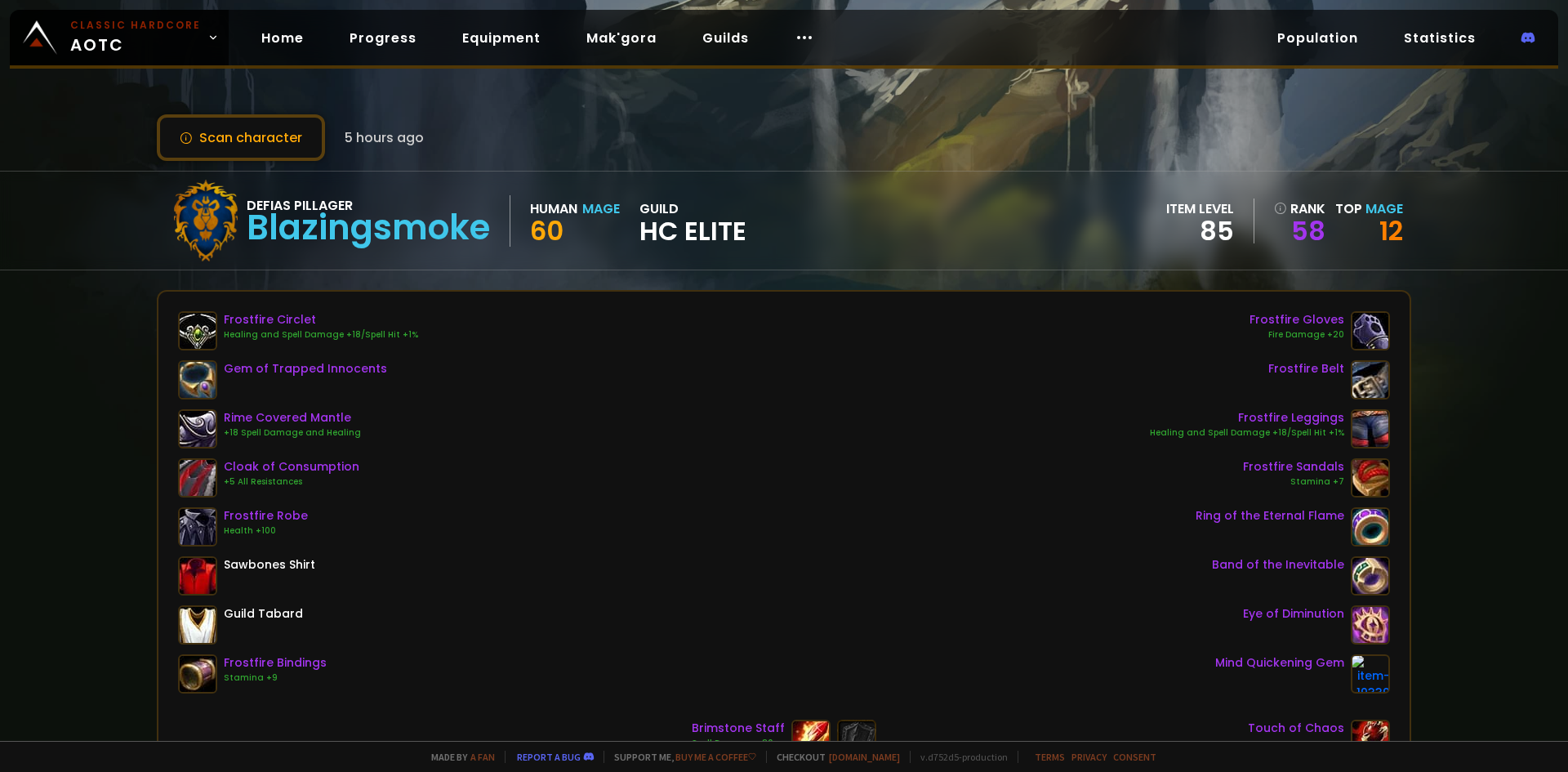
click at [497, 95] on div "Scan character 5 hours ago Defias Pillager Blazingsmoke Human Mage 60 guild HC …" at bounding box center [784, 370] width 1568 height 741
click at [243, 120] on button "Scan character" at bounding box center [241, 138] width 168 height 47
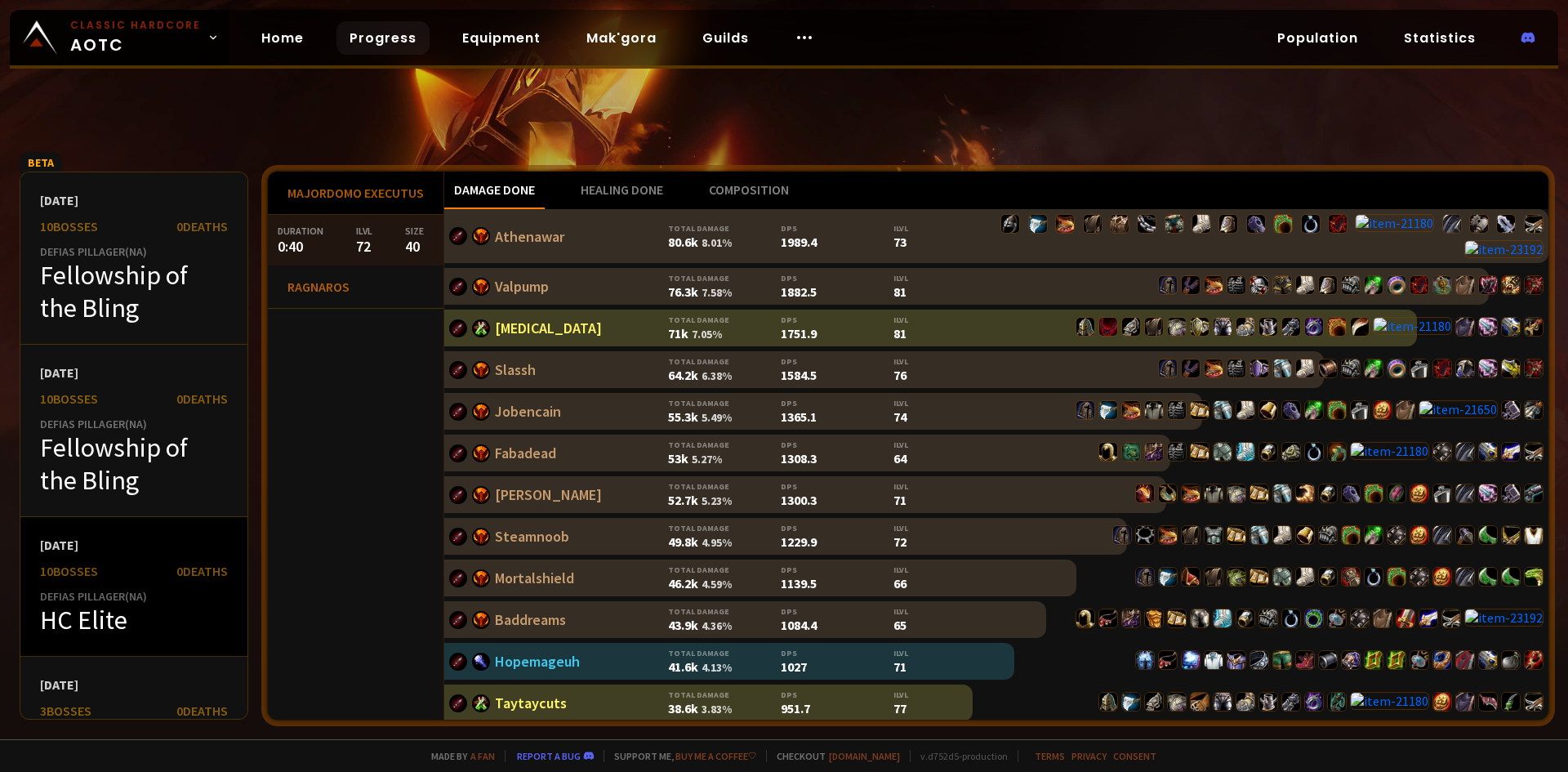
click at [188, 532] on div "[DATE] 10 bosses 0 Deaths Defias Pillager ( NA ) HC Elite" at bounding box center [133, 586] width 227 height 140
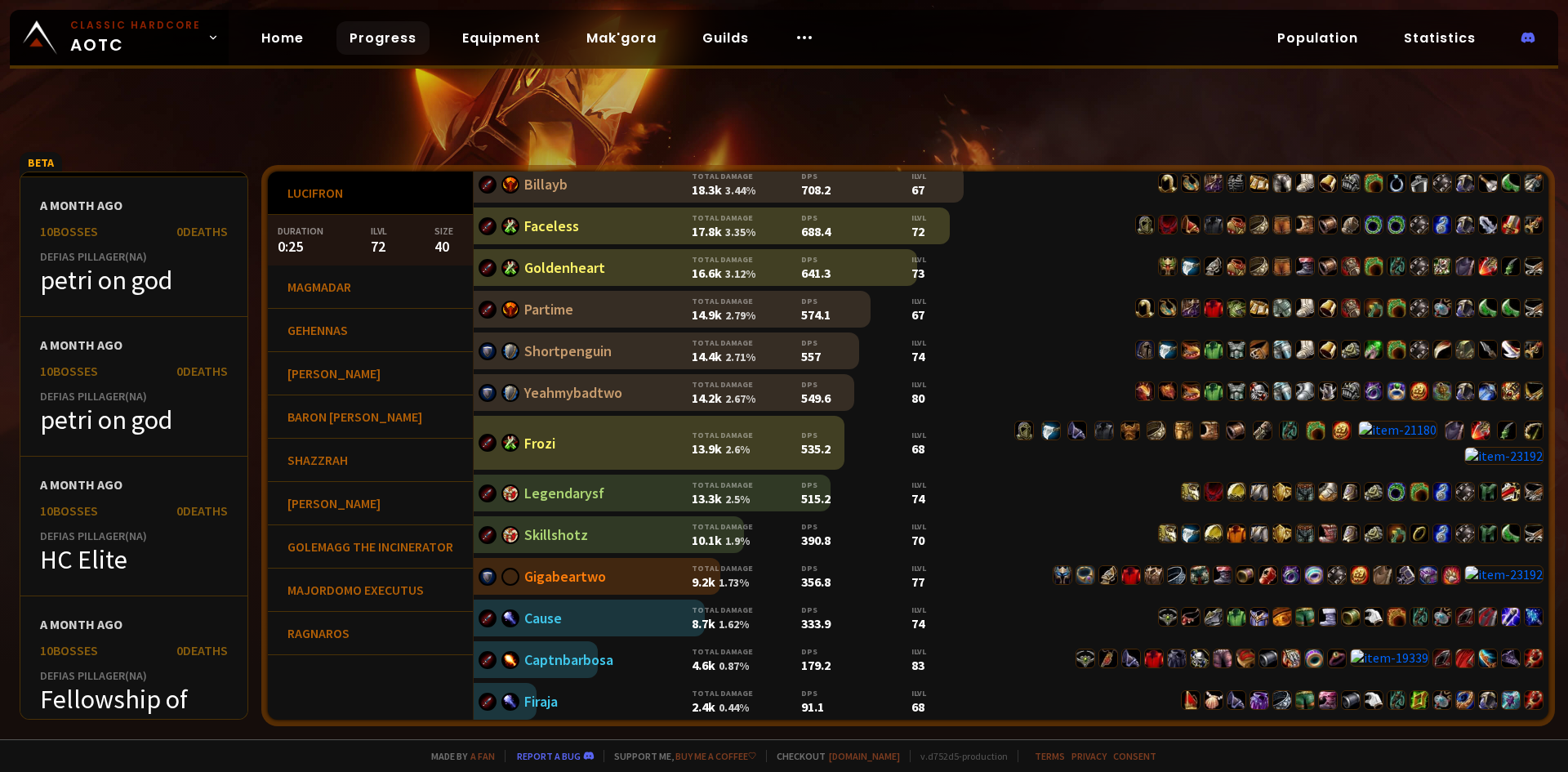
scroll to position [1633, 0]
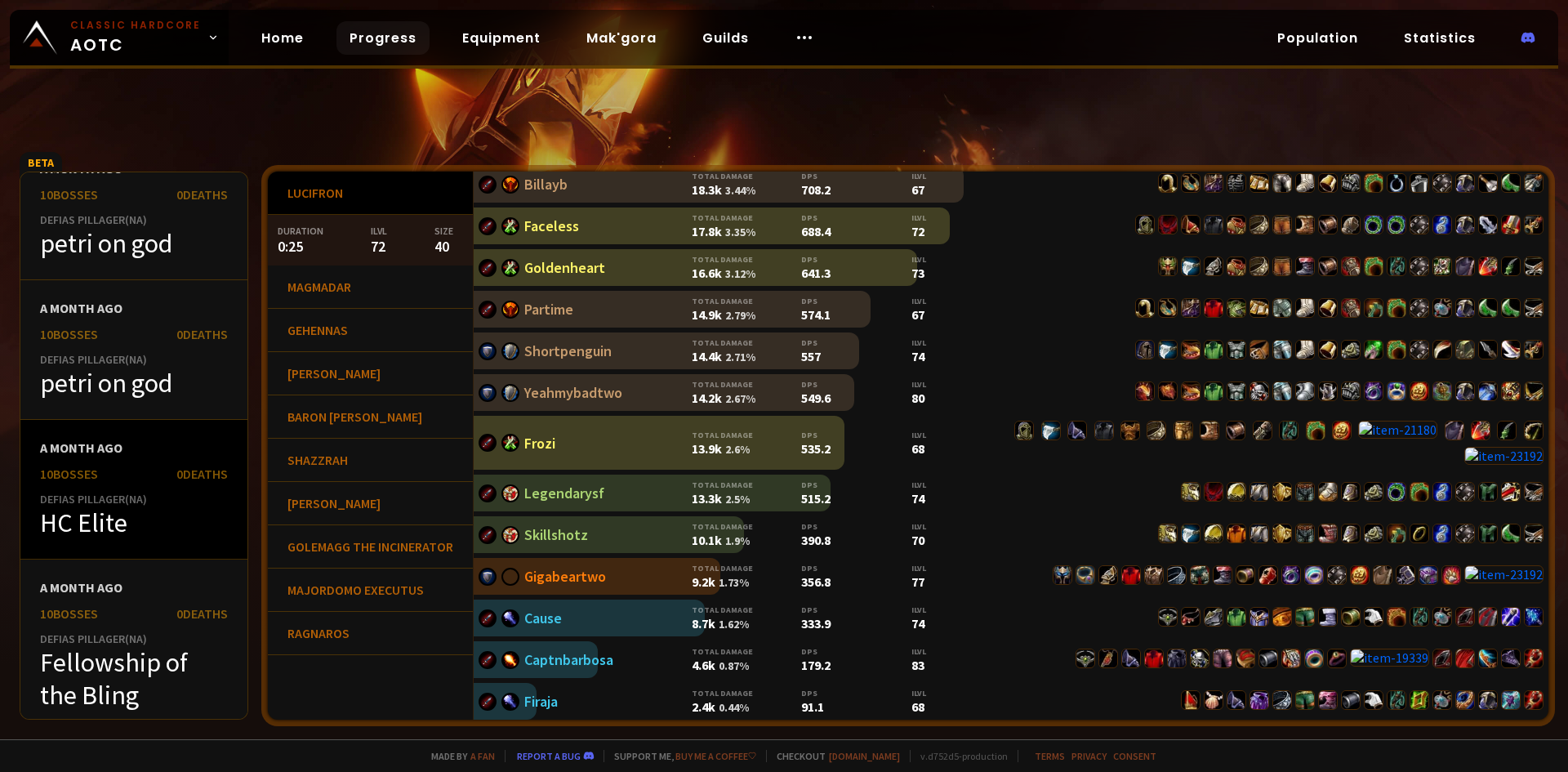
click at [136, 508] on div "HC Elite" at bounding box center [133, 522] width 188 height 33
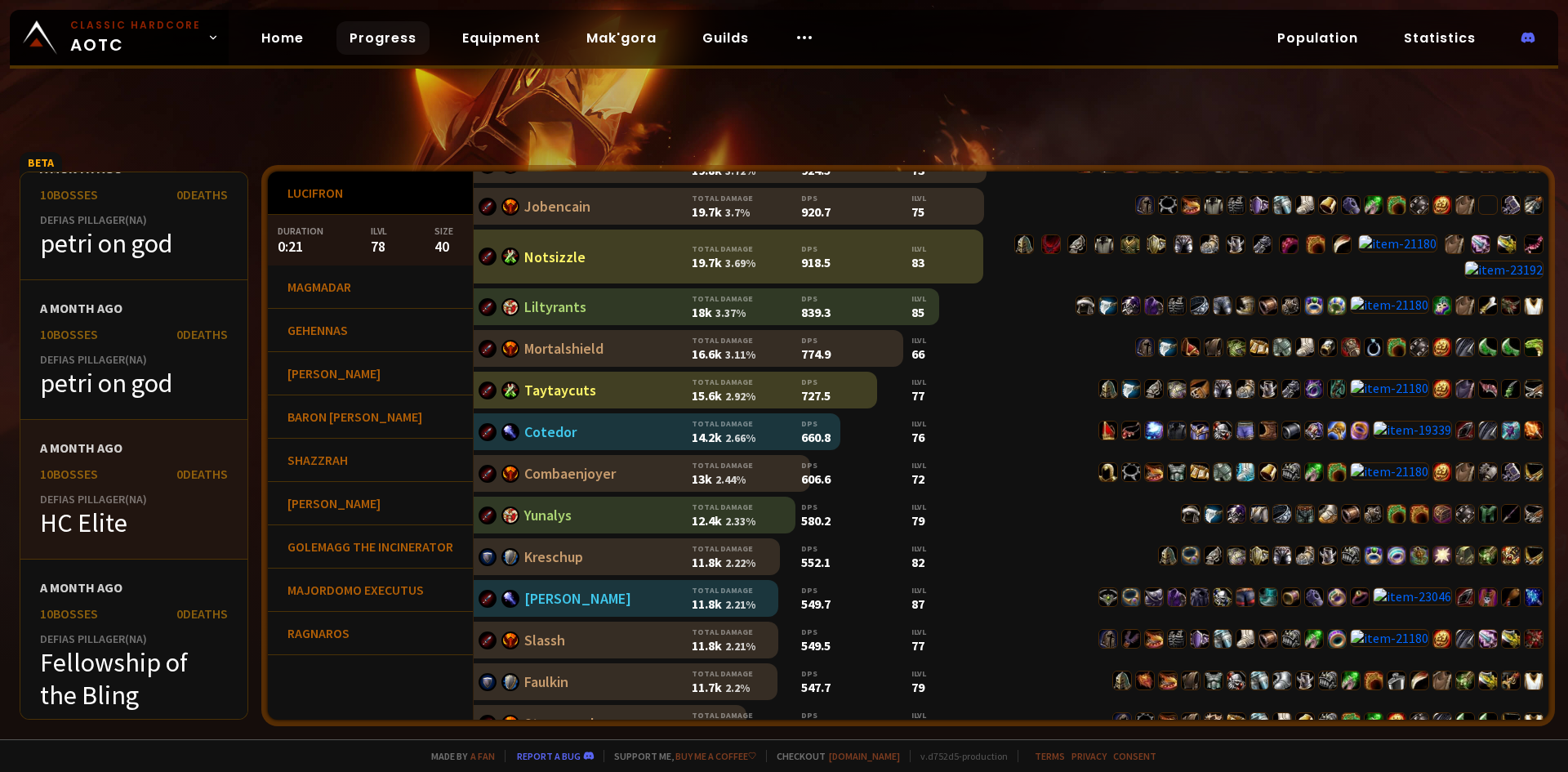
scroll to position [793, 0]
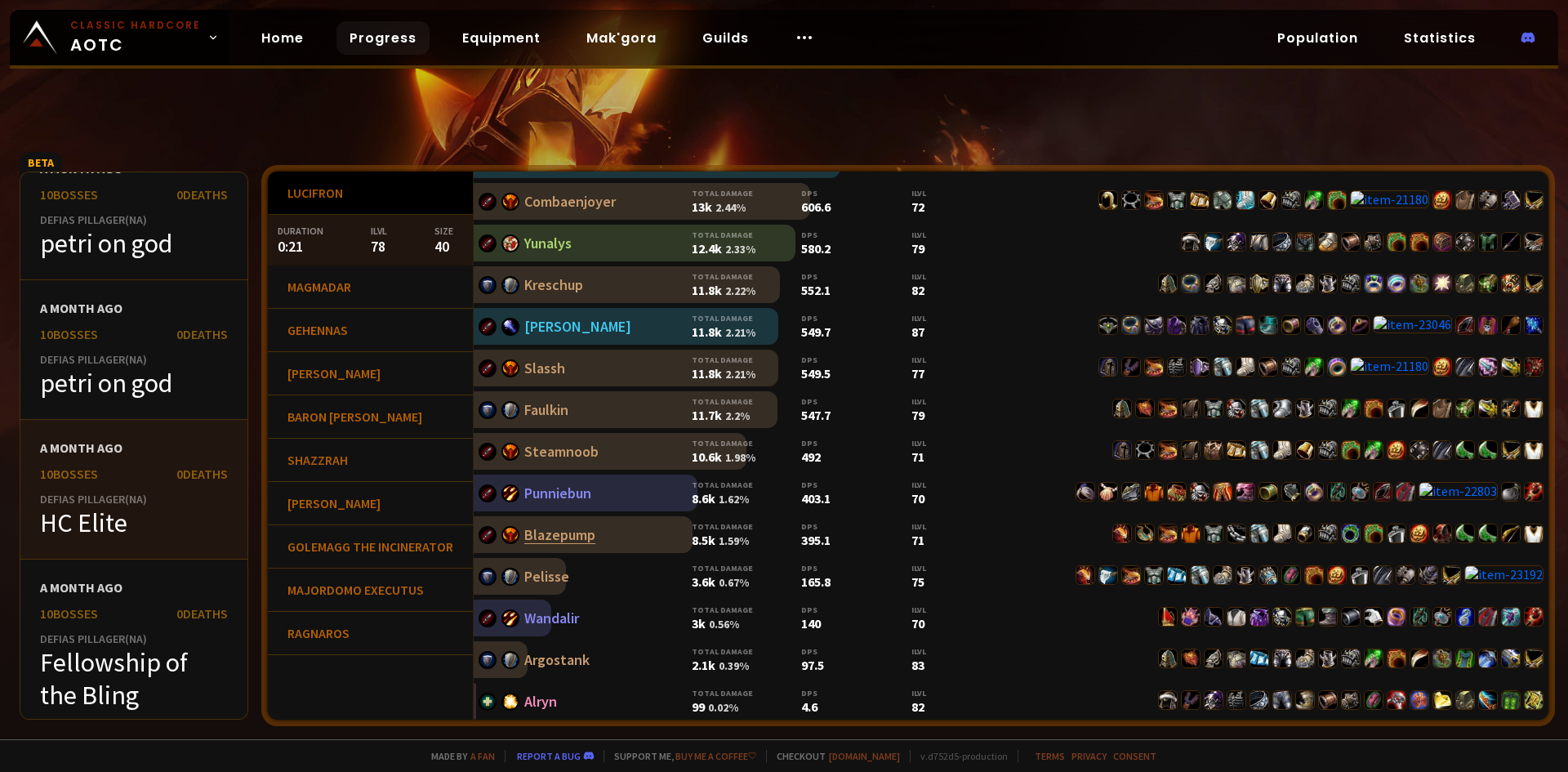
click at [558, 539] on link "Blazepump" at bounding box center [559, 534] width 71 height 19
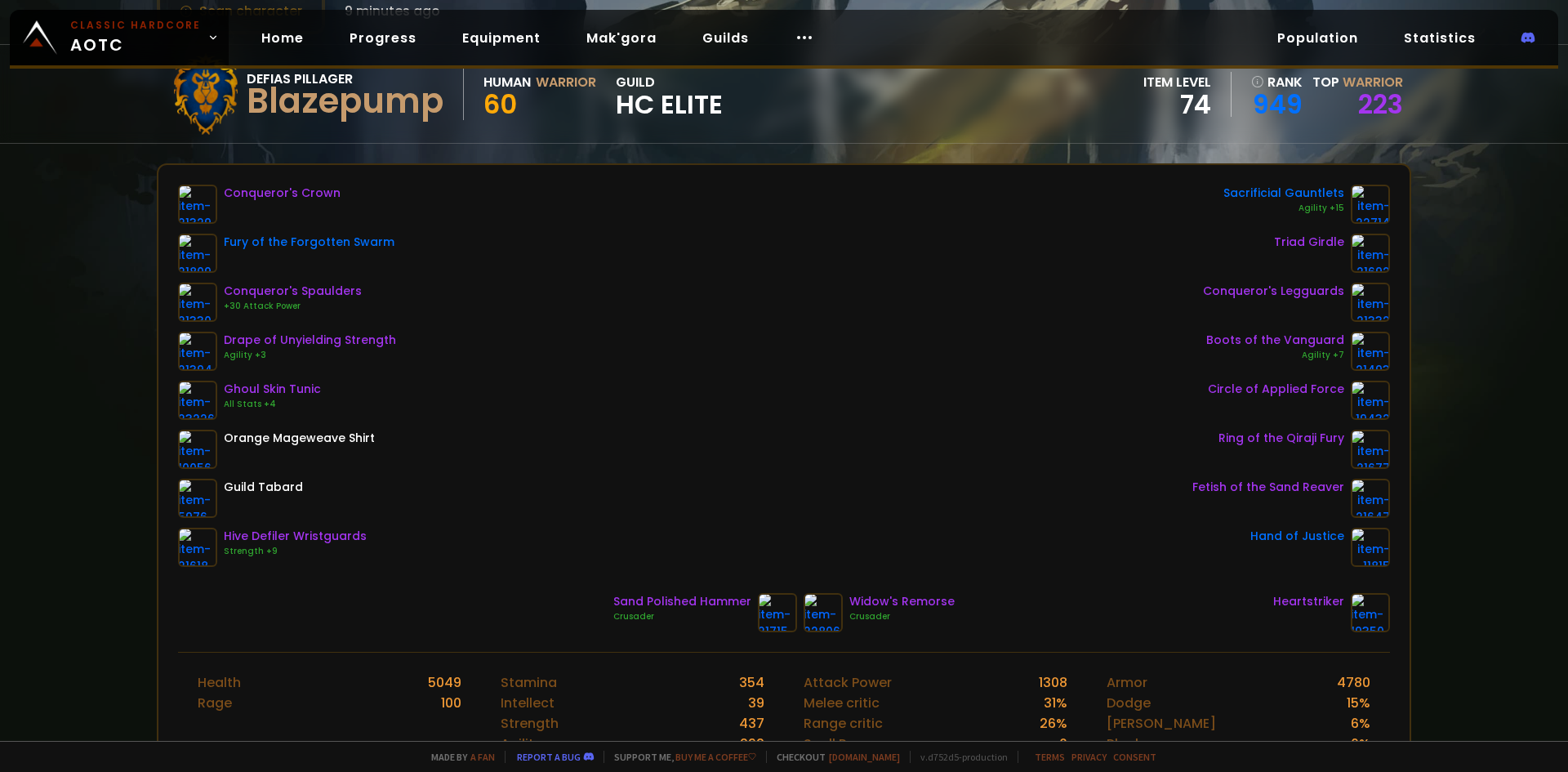
scroll to position [625, 0]
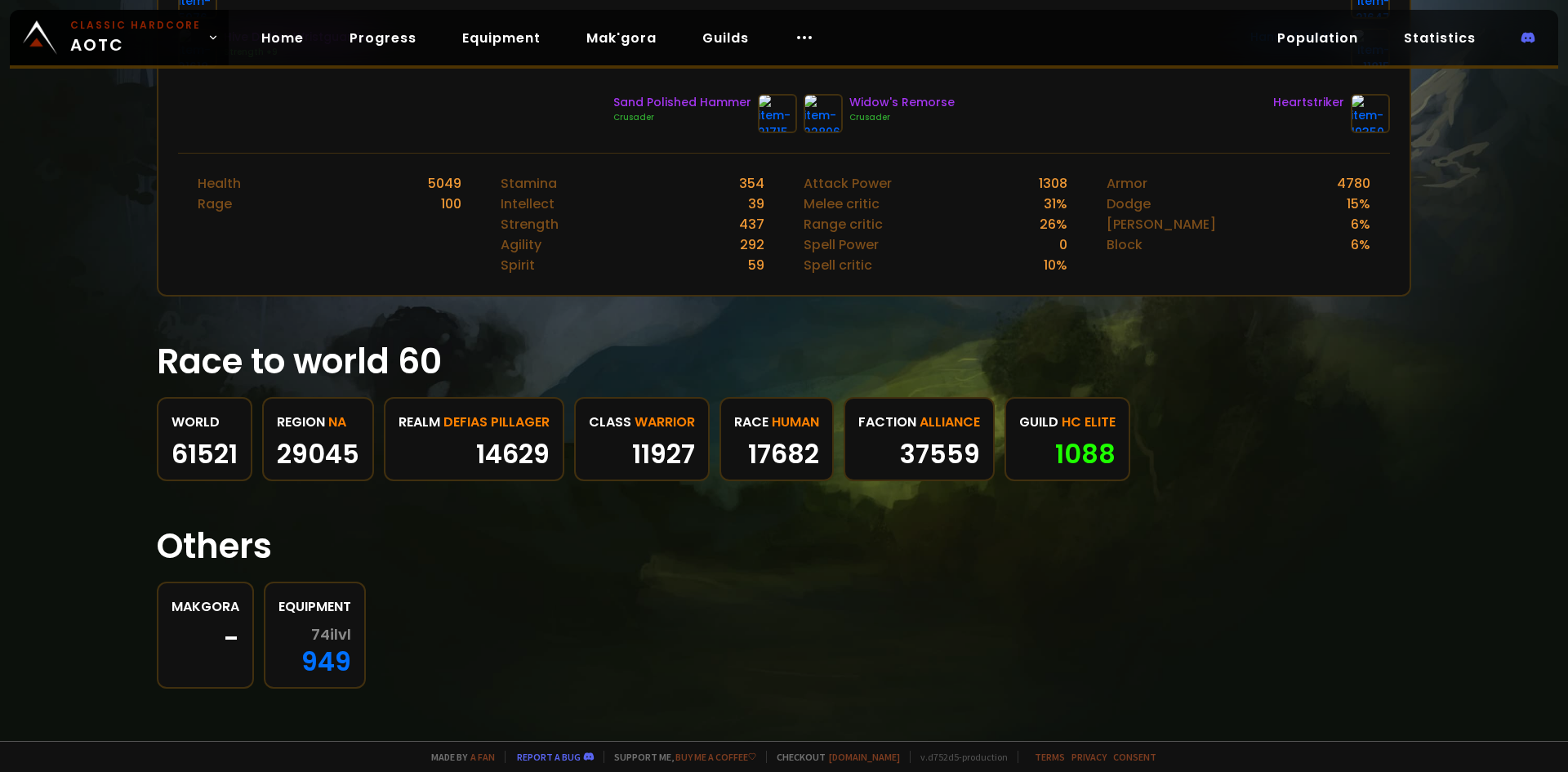
click at [1080, 416] on span "HC Elite" at bounding box center [1089, 422] width 54 height 20
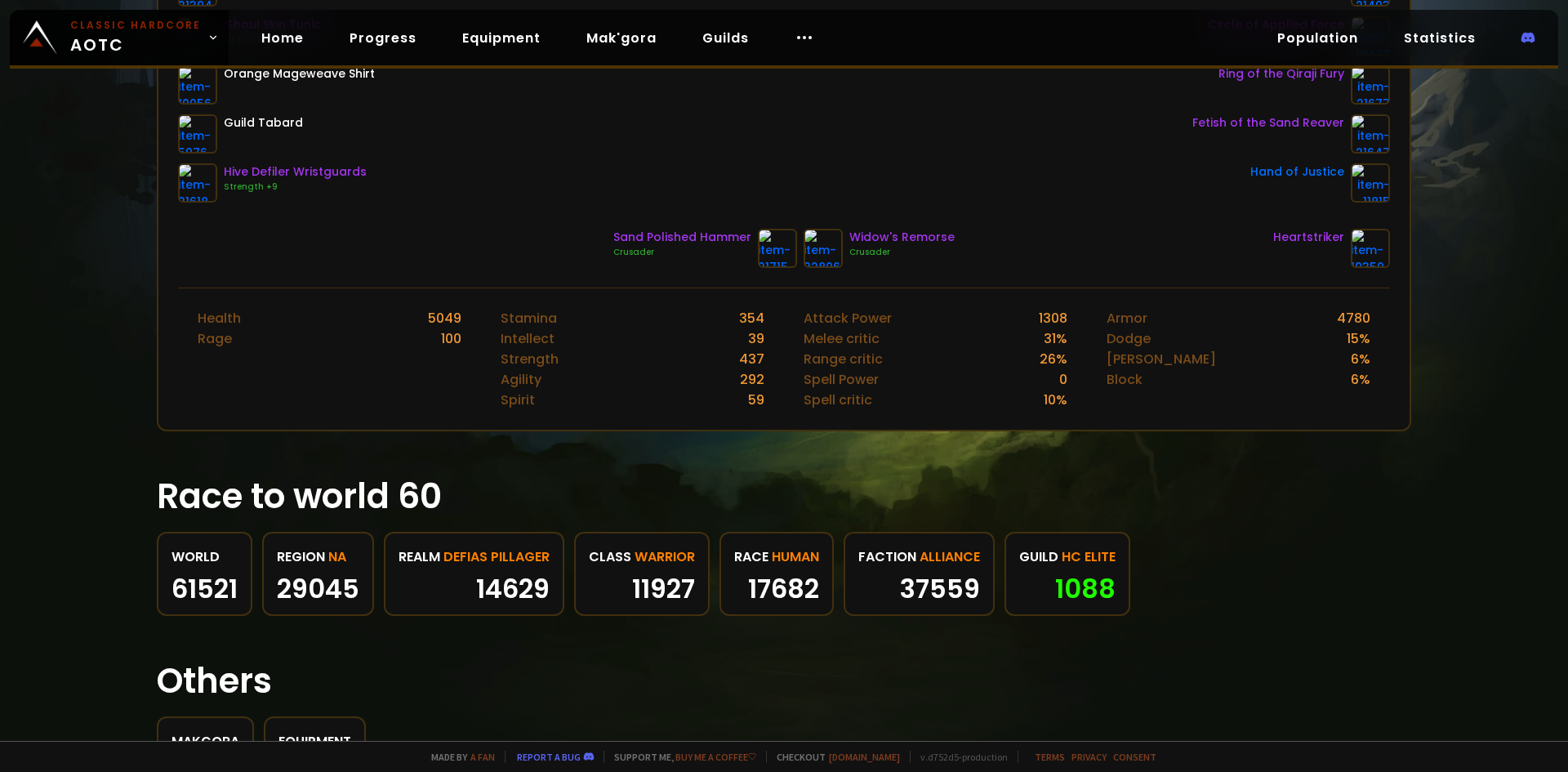
scroll to position [54, 0]
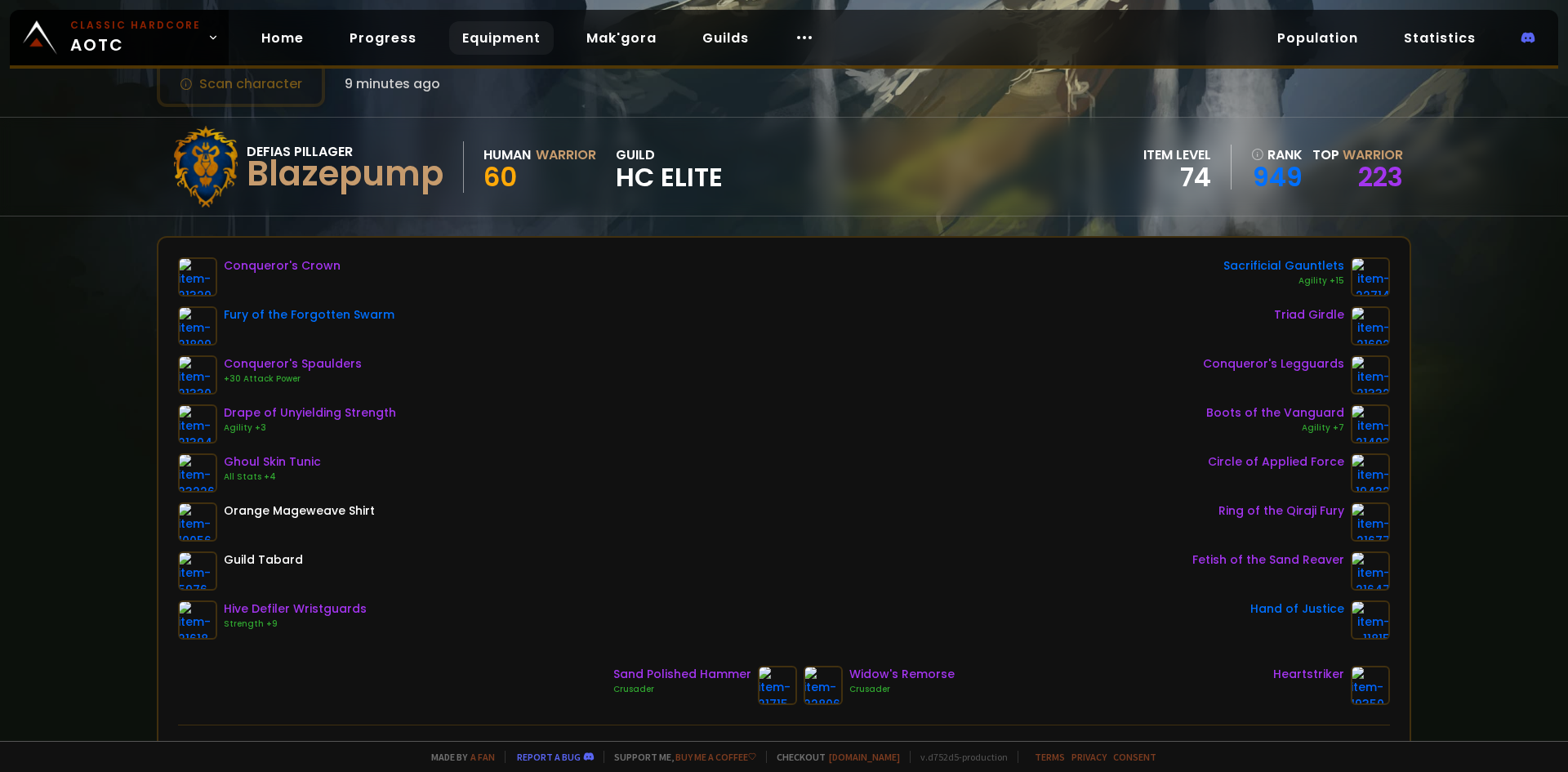
click at [503, 37] on link "Equipment" at bounding box center [502, 38] width 105 height 34
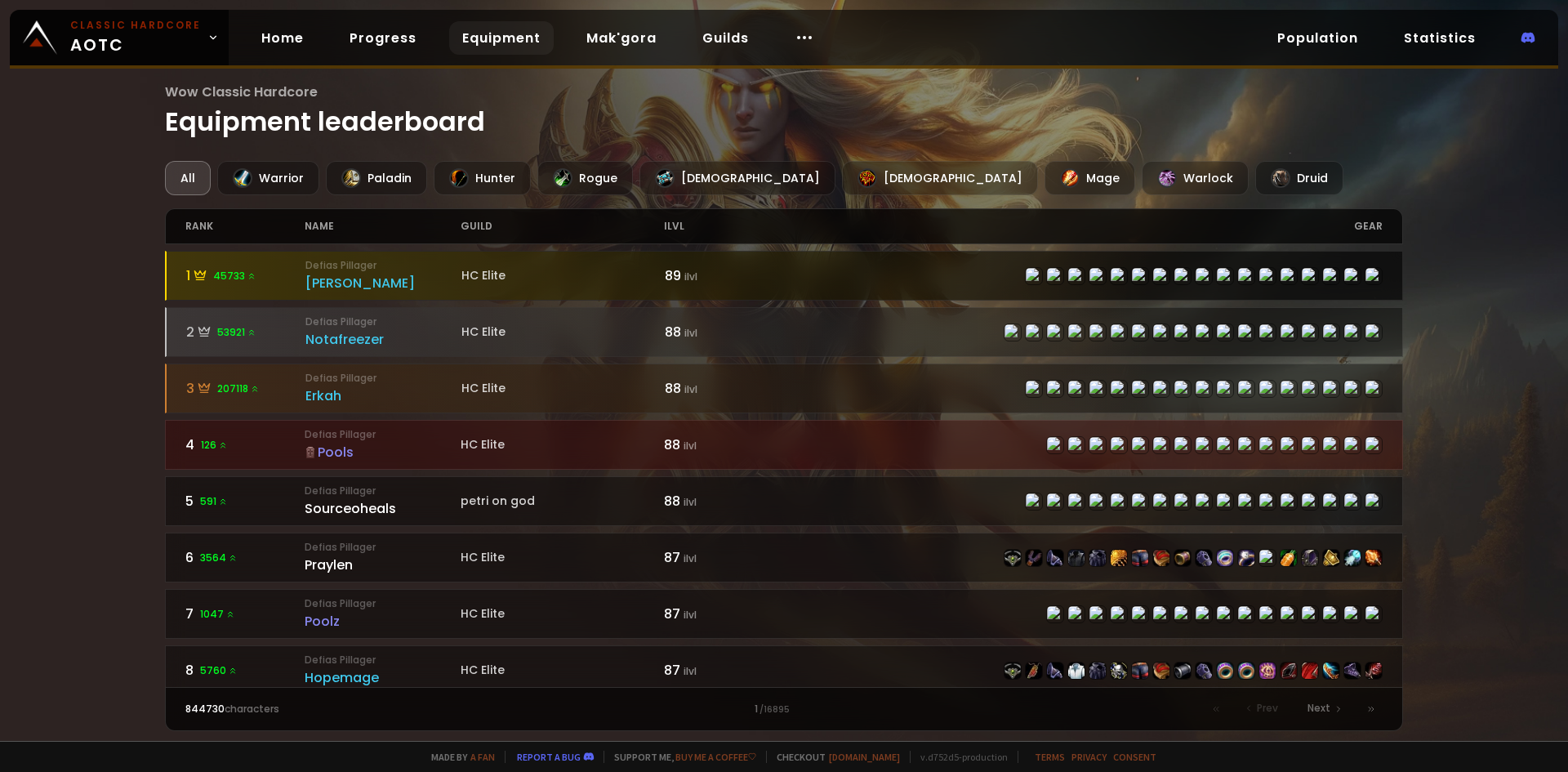
click at [698, 269] on div "89 ilvl" at bounding box center [725, 275] width 120 height 20
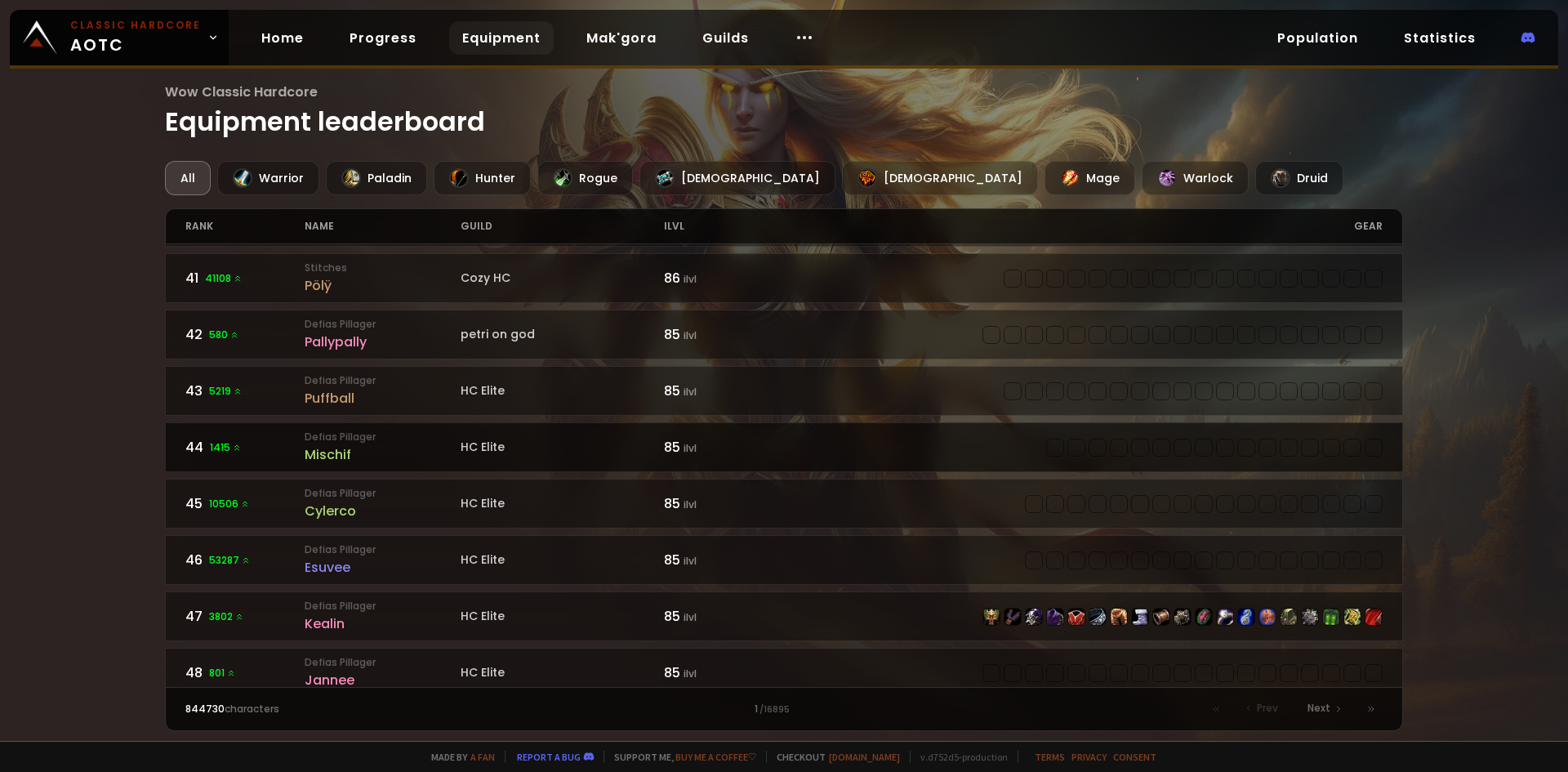
scroll to position [2381, 0]
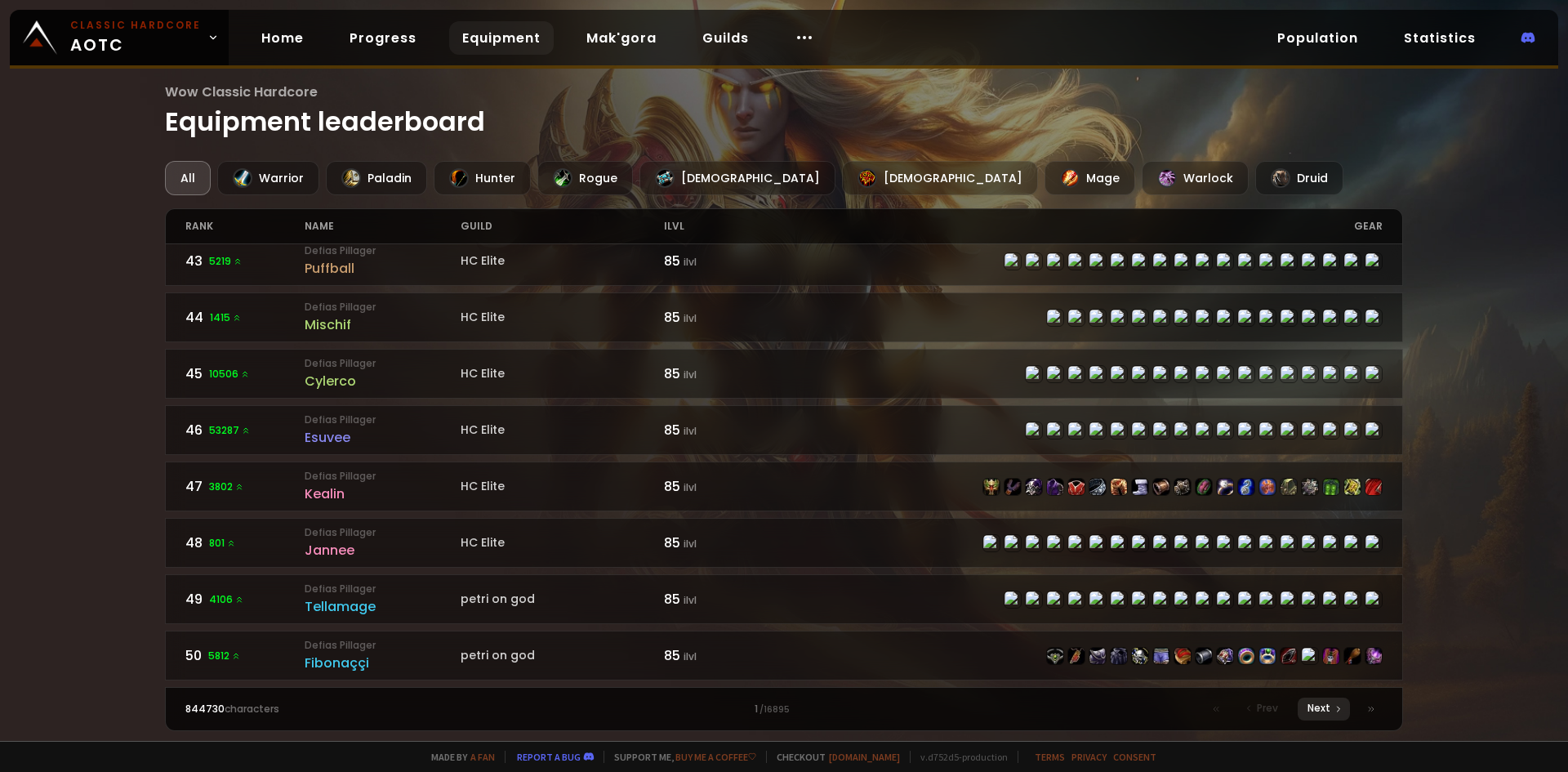
click at [1339, 714] on div "Next" at bounding box center [1324, 709] width 52 height 23
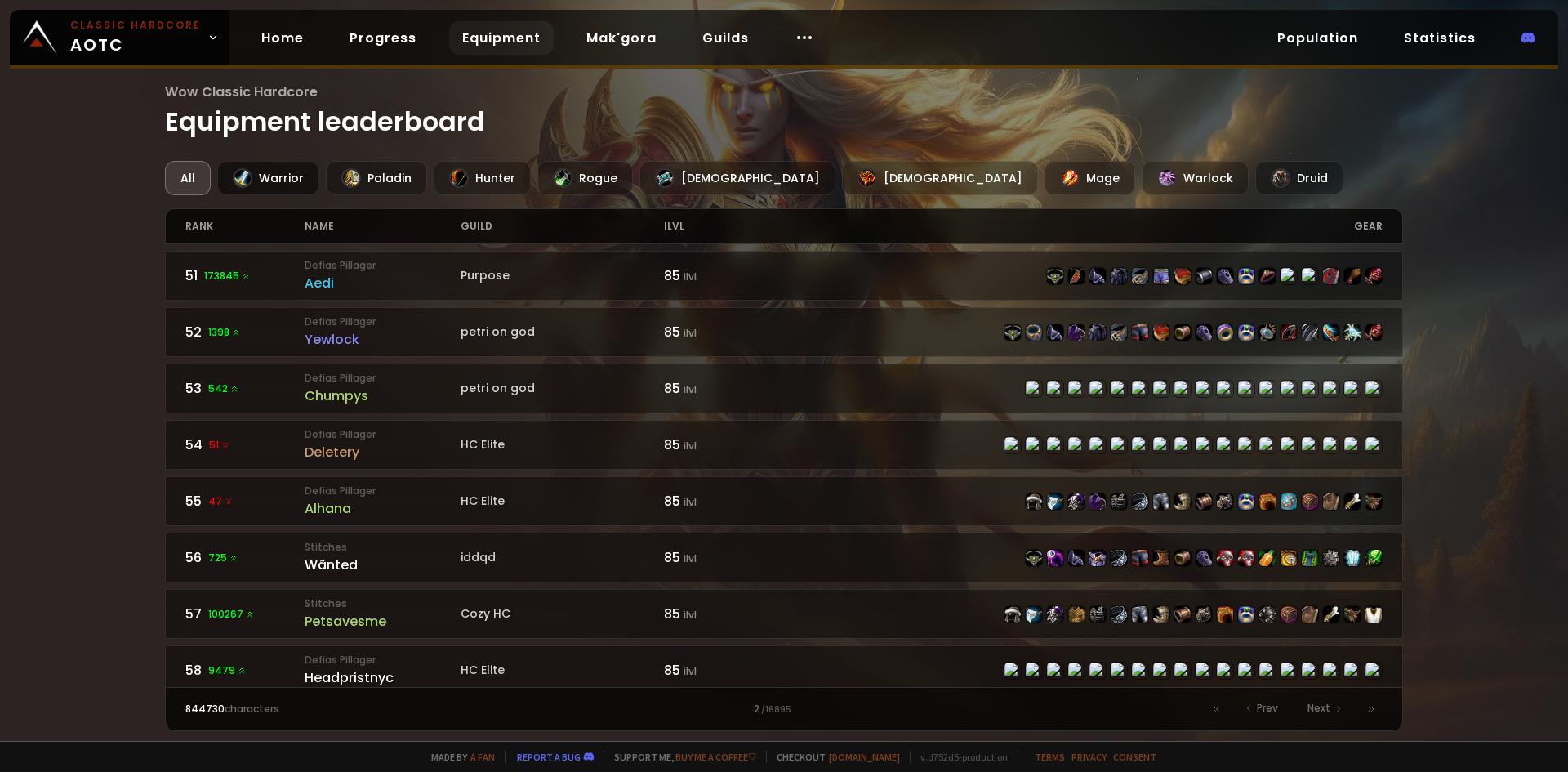
click at [287, 175] on div "Warrior" at bounding box center [268, 178] width 102 height 34
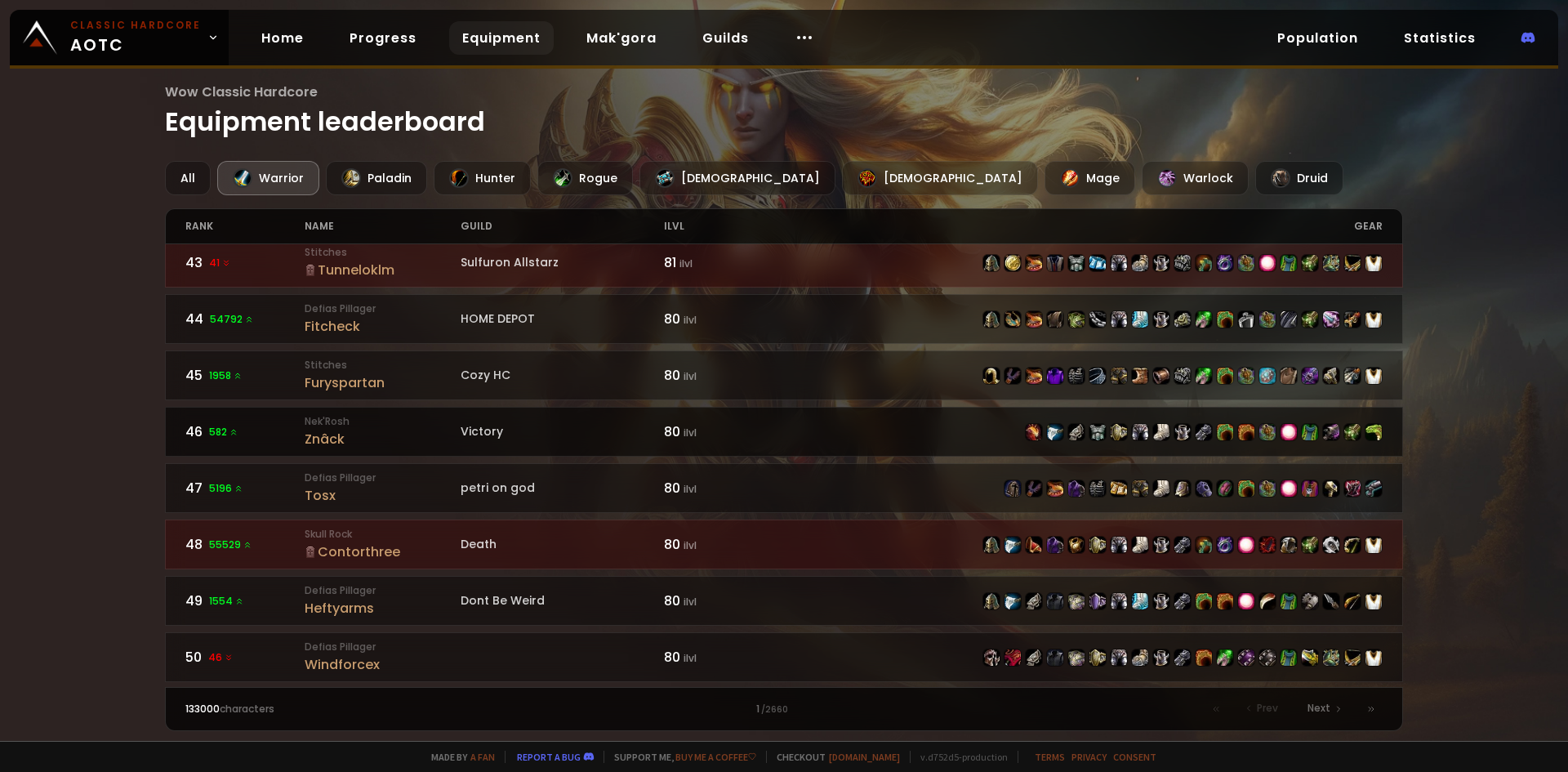
scroll to position [2381, 0]
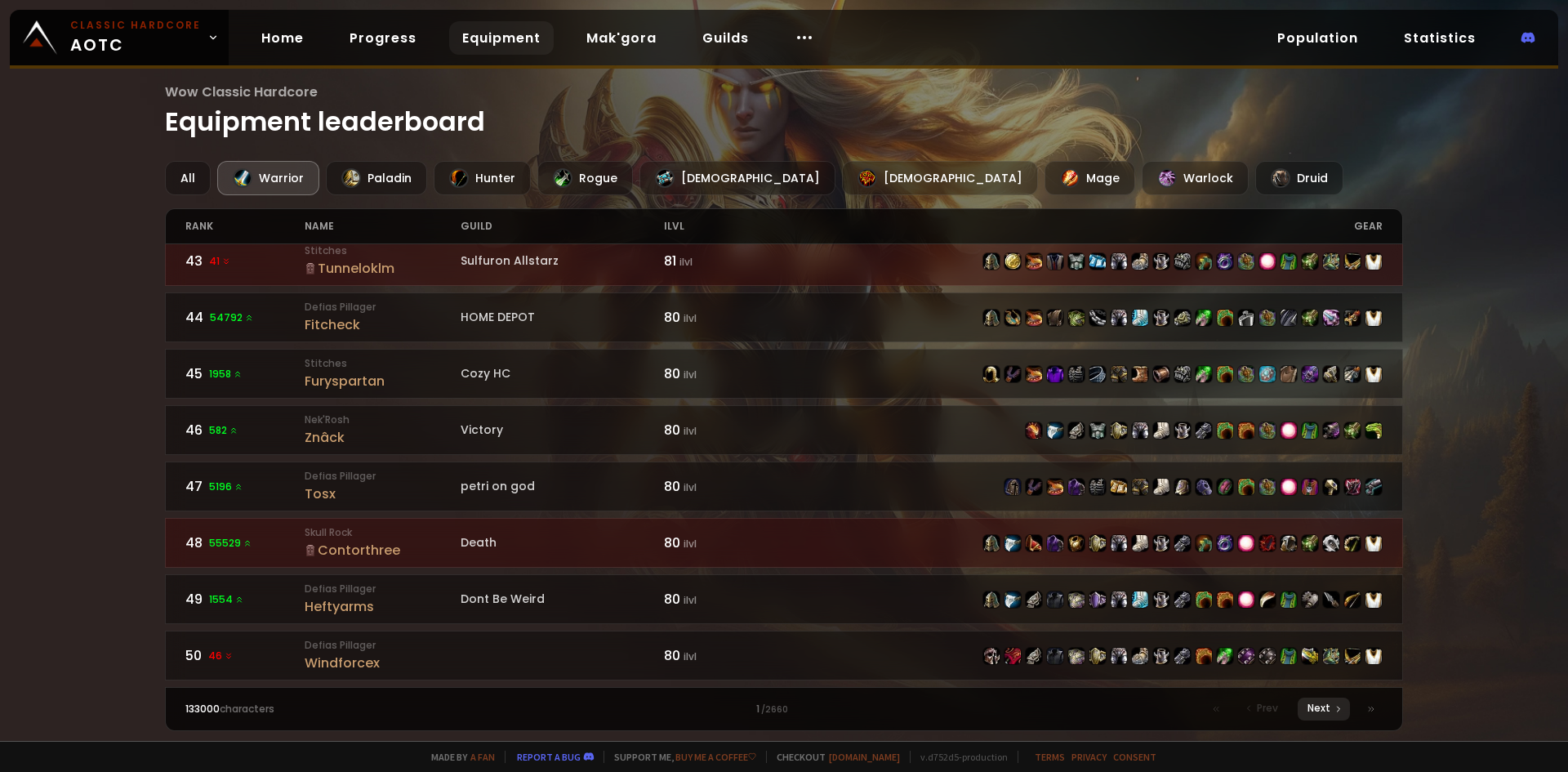
click at [1311, 714] on span "Next" at bounding box center [1319, 708] width 23 height 15
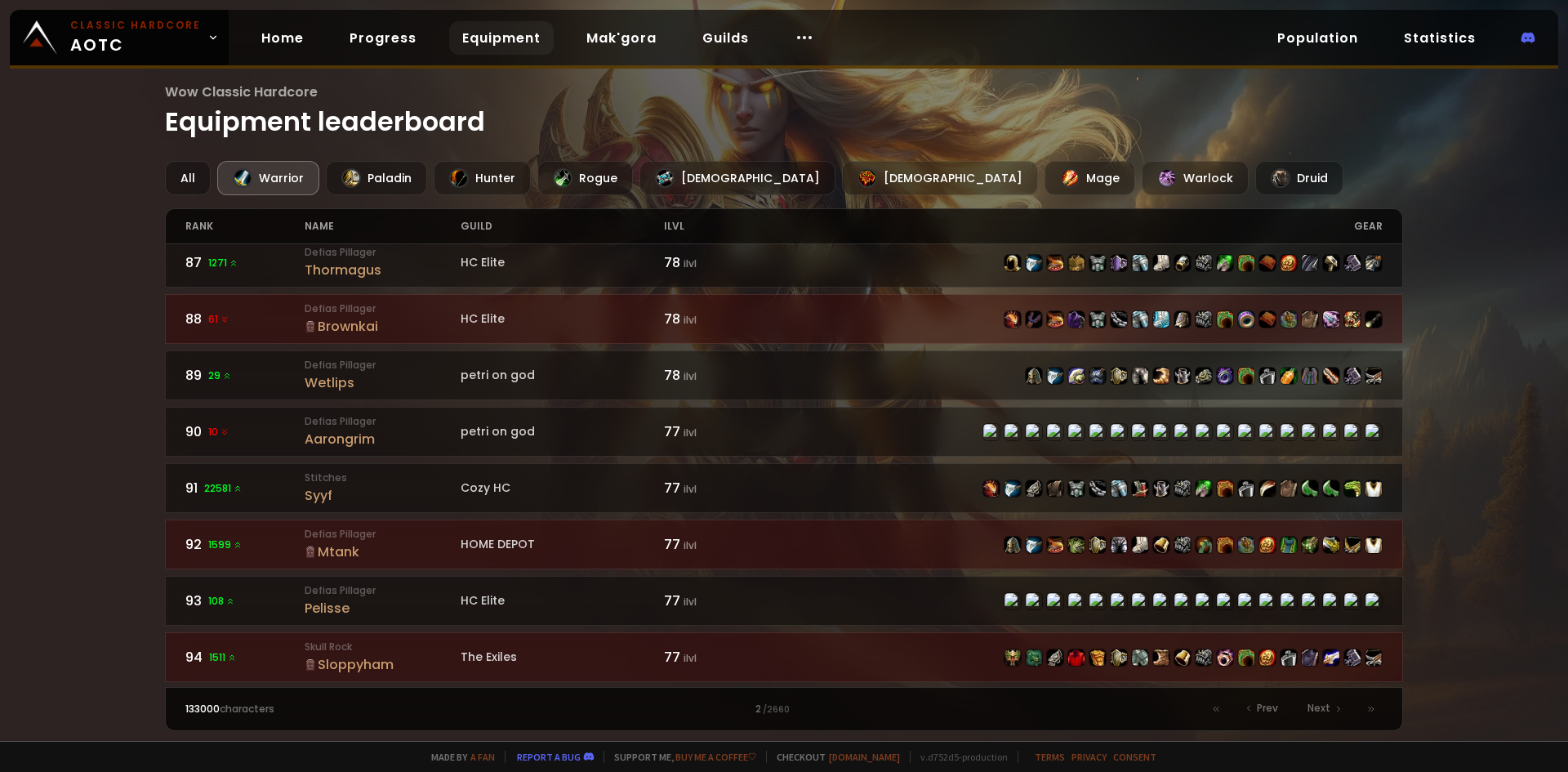
scroll to position [2381, 0]
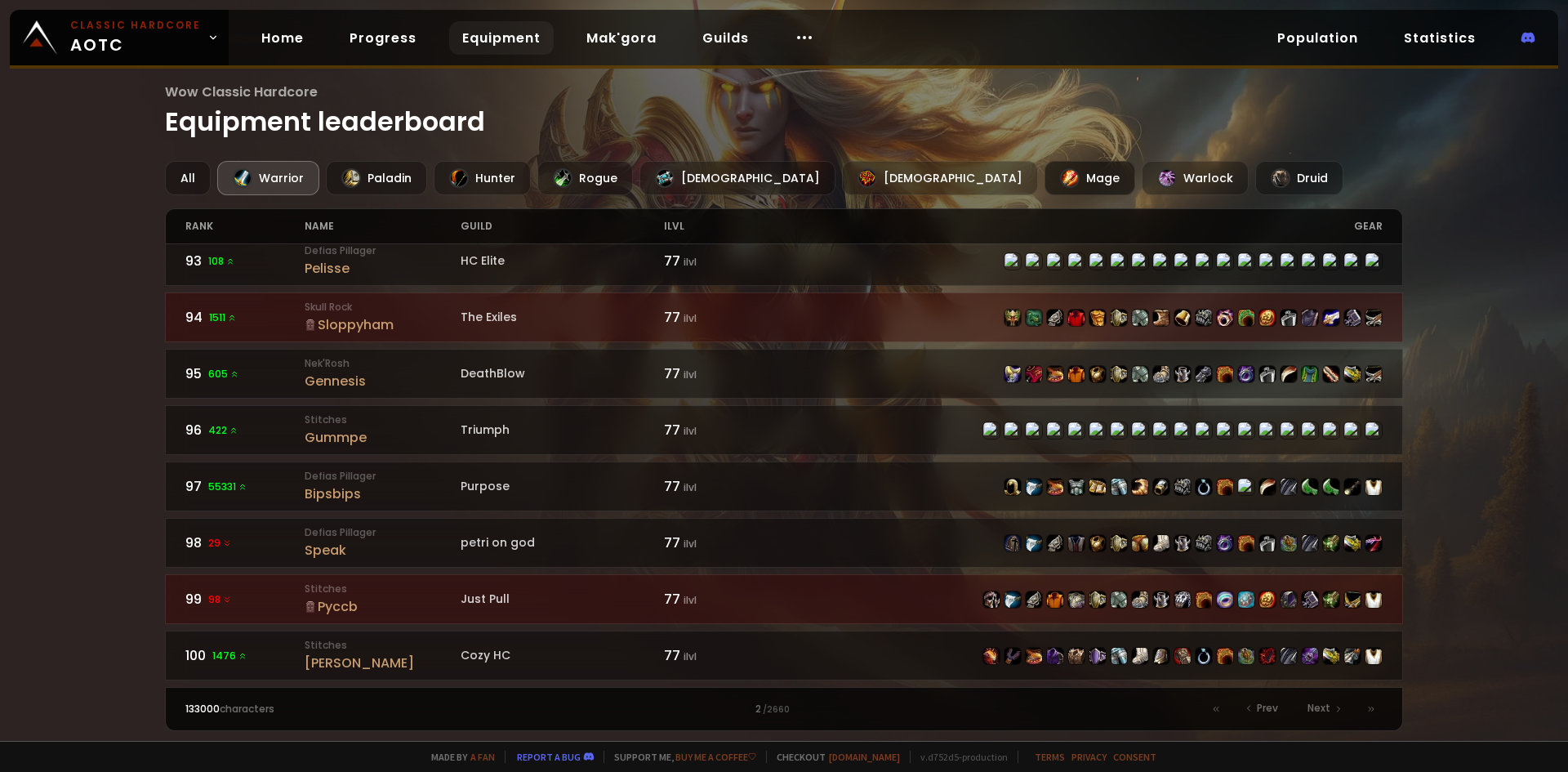
click at [1045, 182] on div "Mage" at bounding box center [1090, 178] width 91 height 34
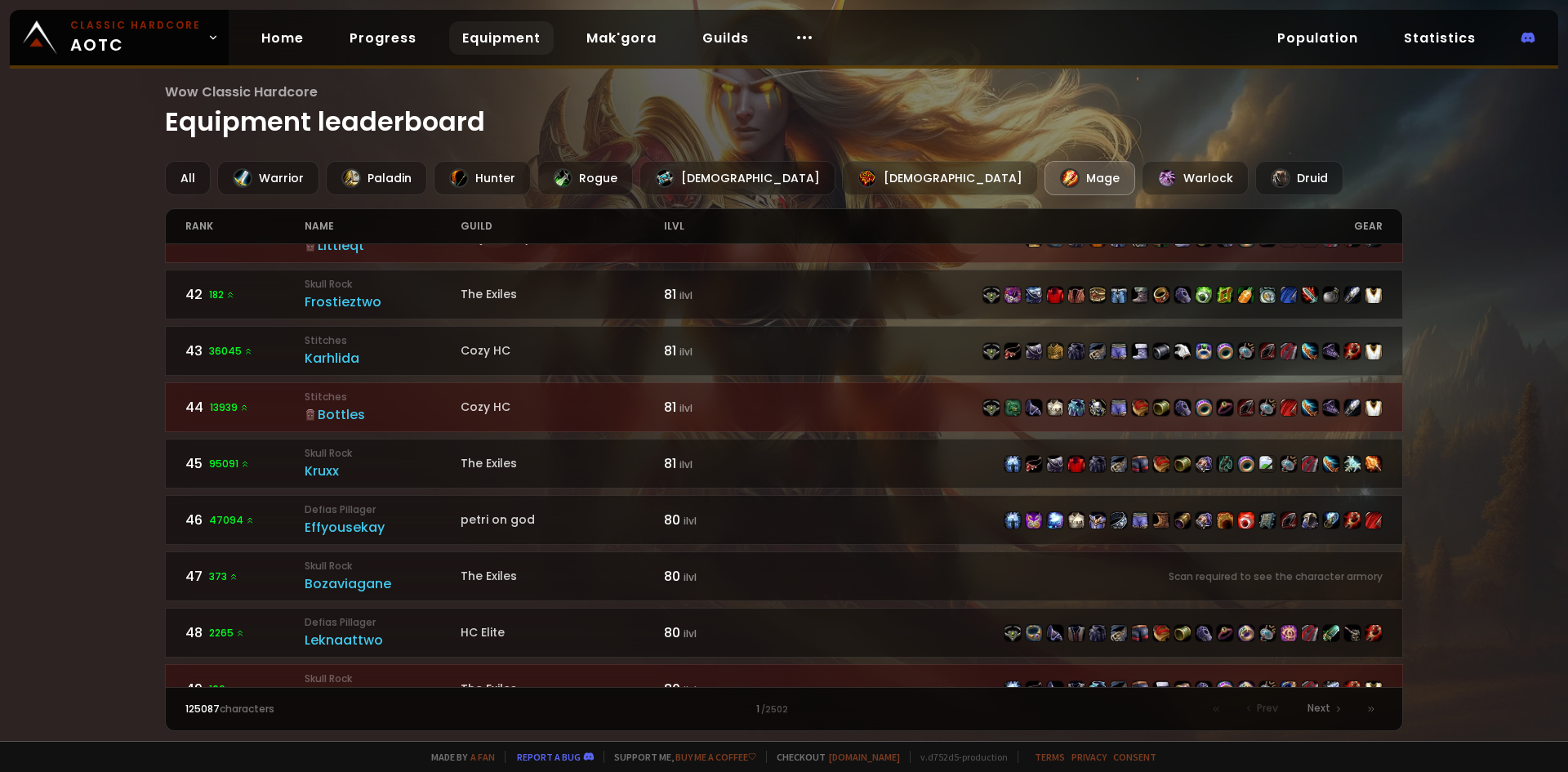
scroll to position [2381, 0]
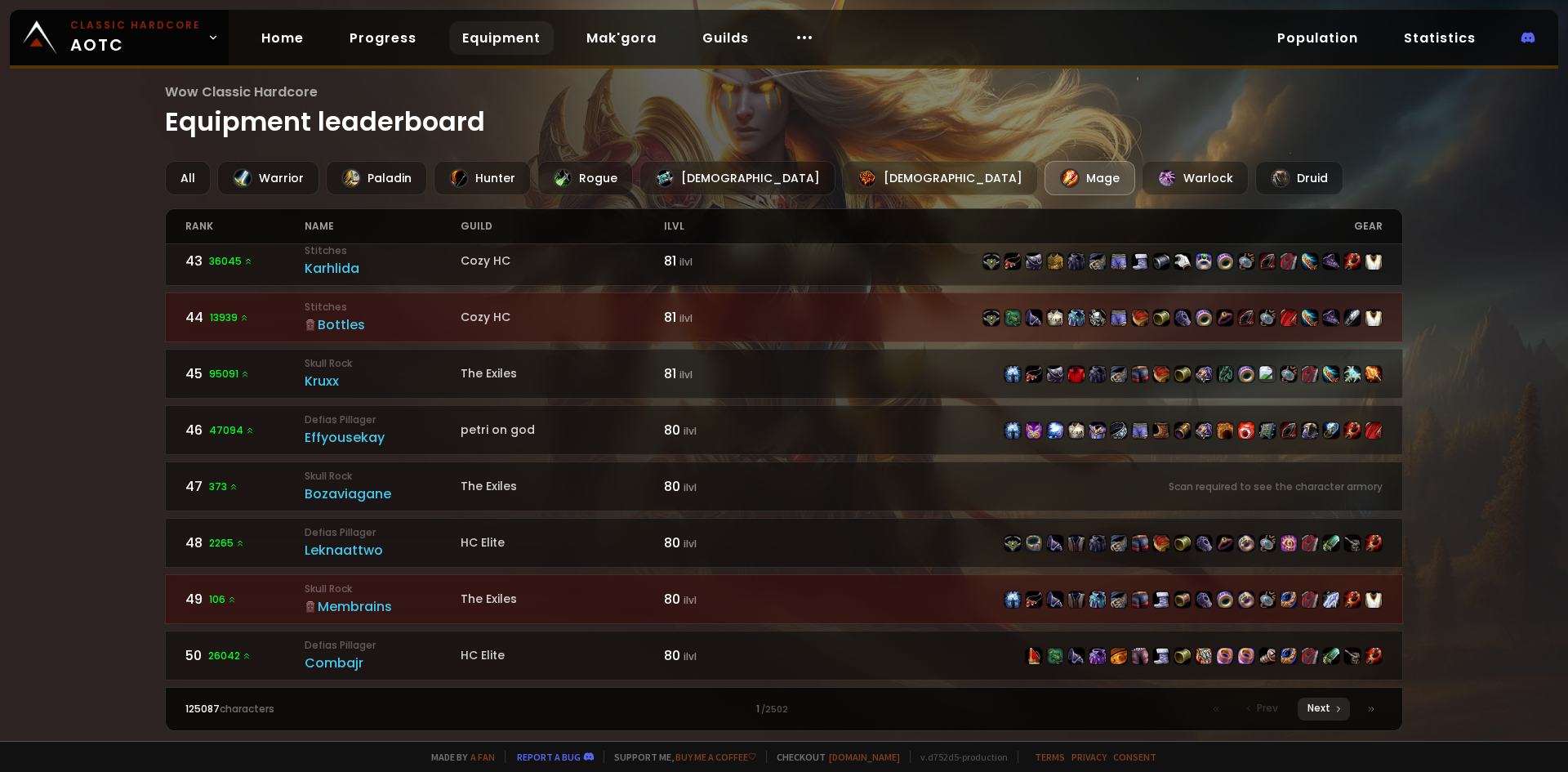
click at [1308, 705] on span "Next" at bounding box center [1319, 708] width 23 height 15
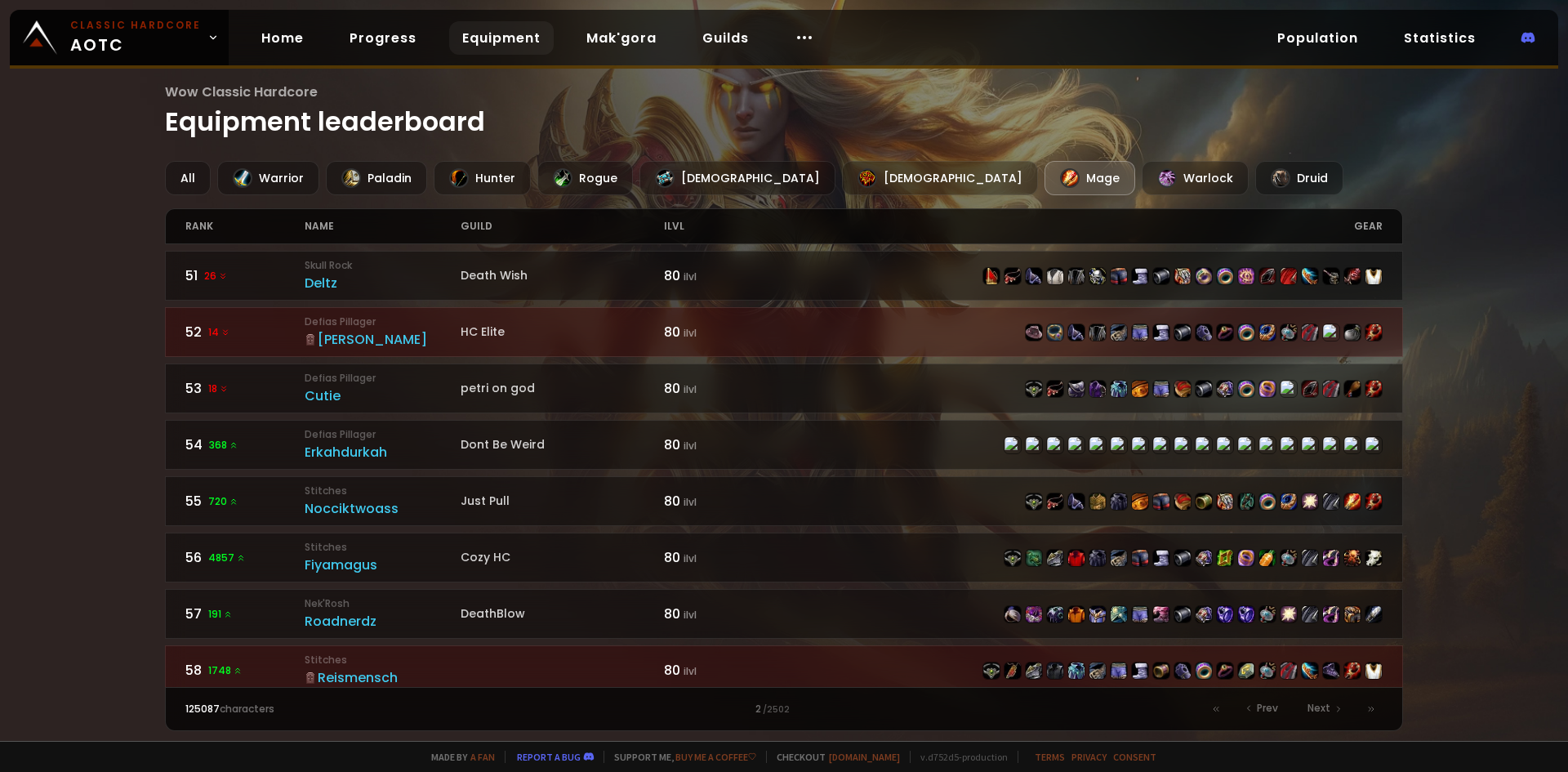
click at [668, 229] on div "ilvl" at bounding box center [724, 226] width 120 height 34
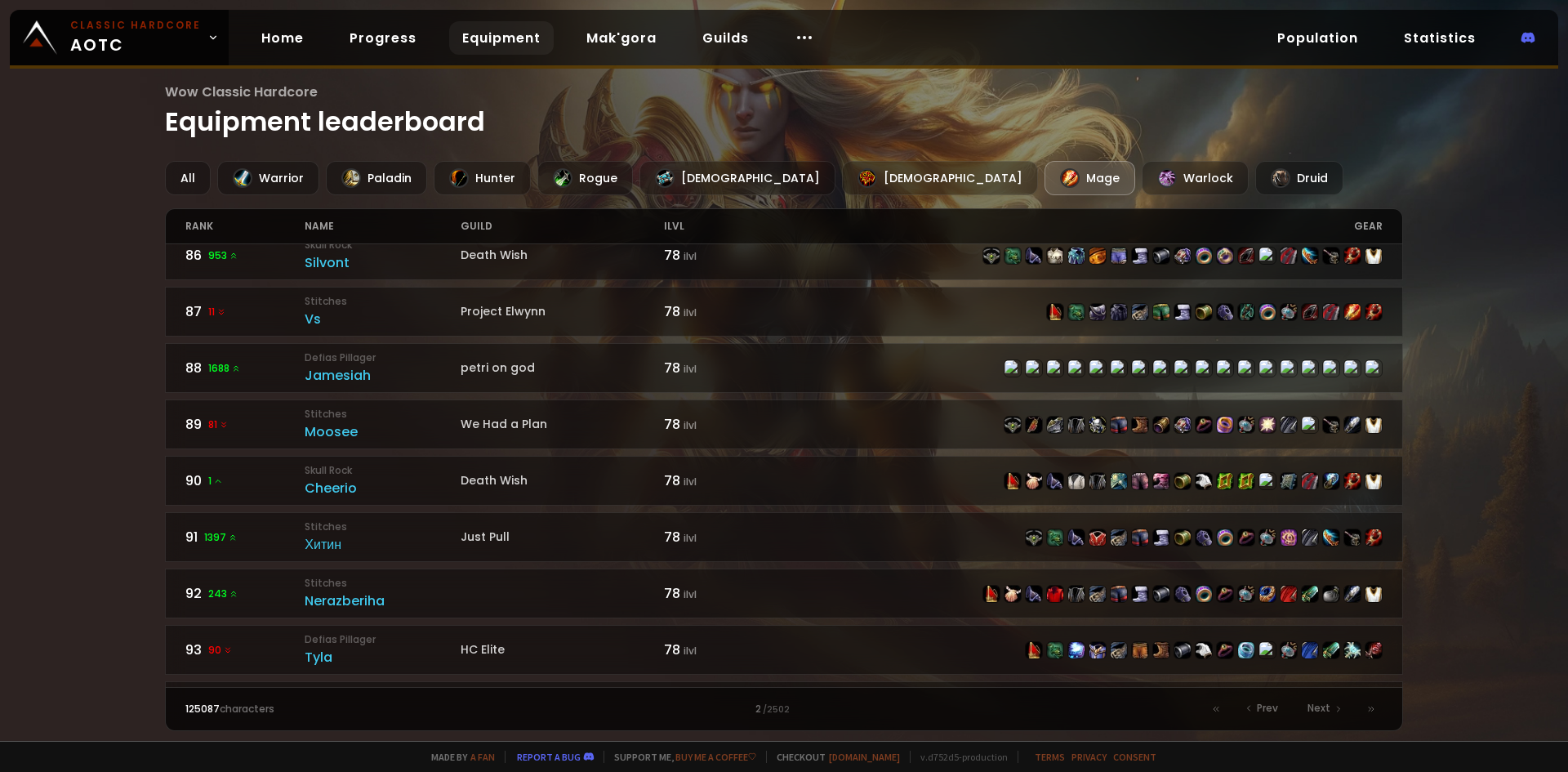
scroll to position [2205, 0]
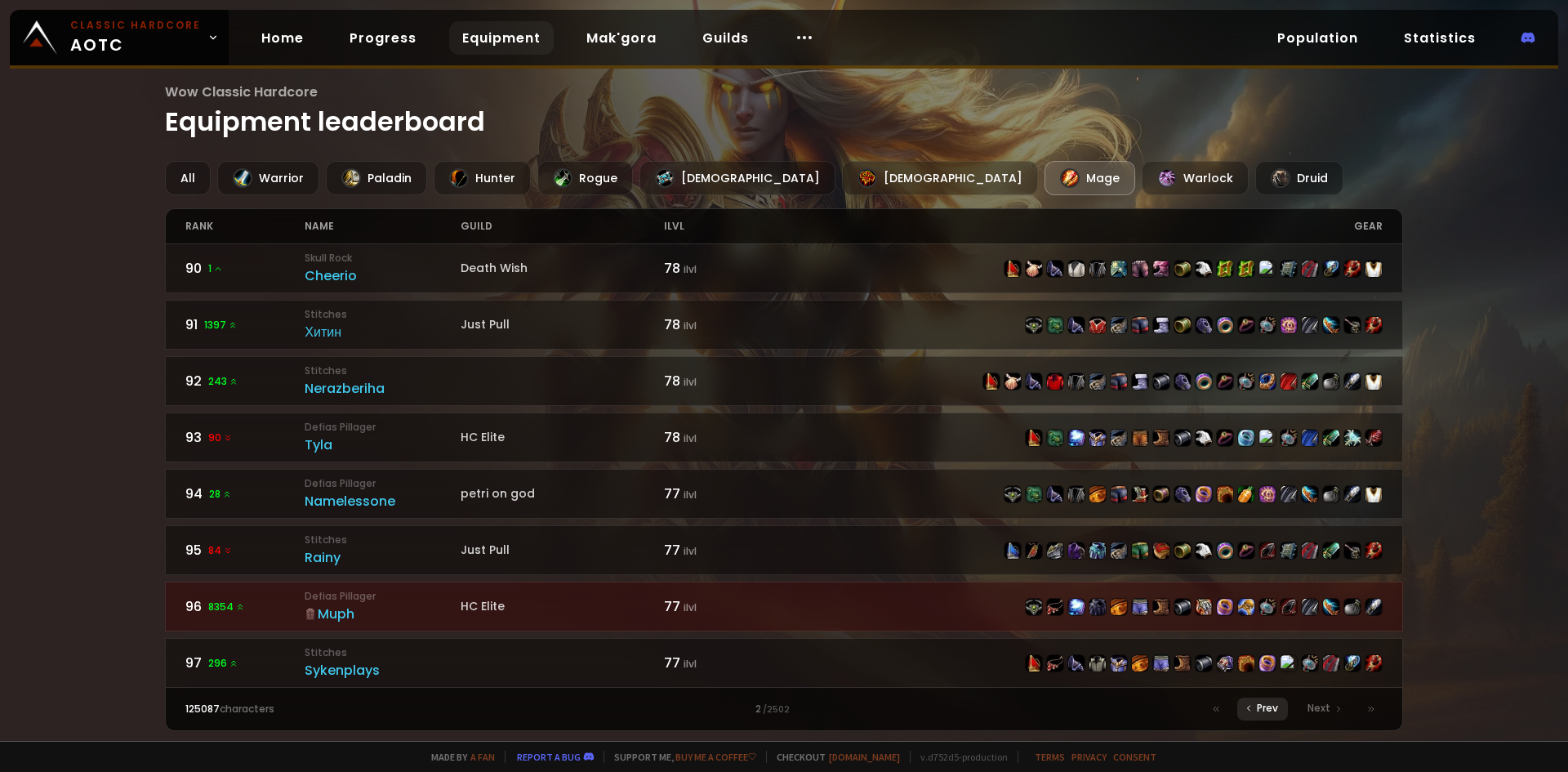
click at [1268, 707] on span "Prev" at bounding box center [1268, 708] width 21 height 15
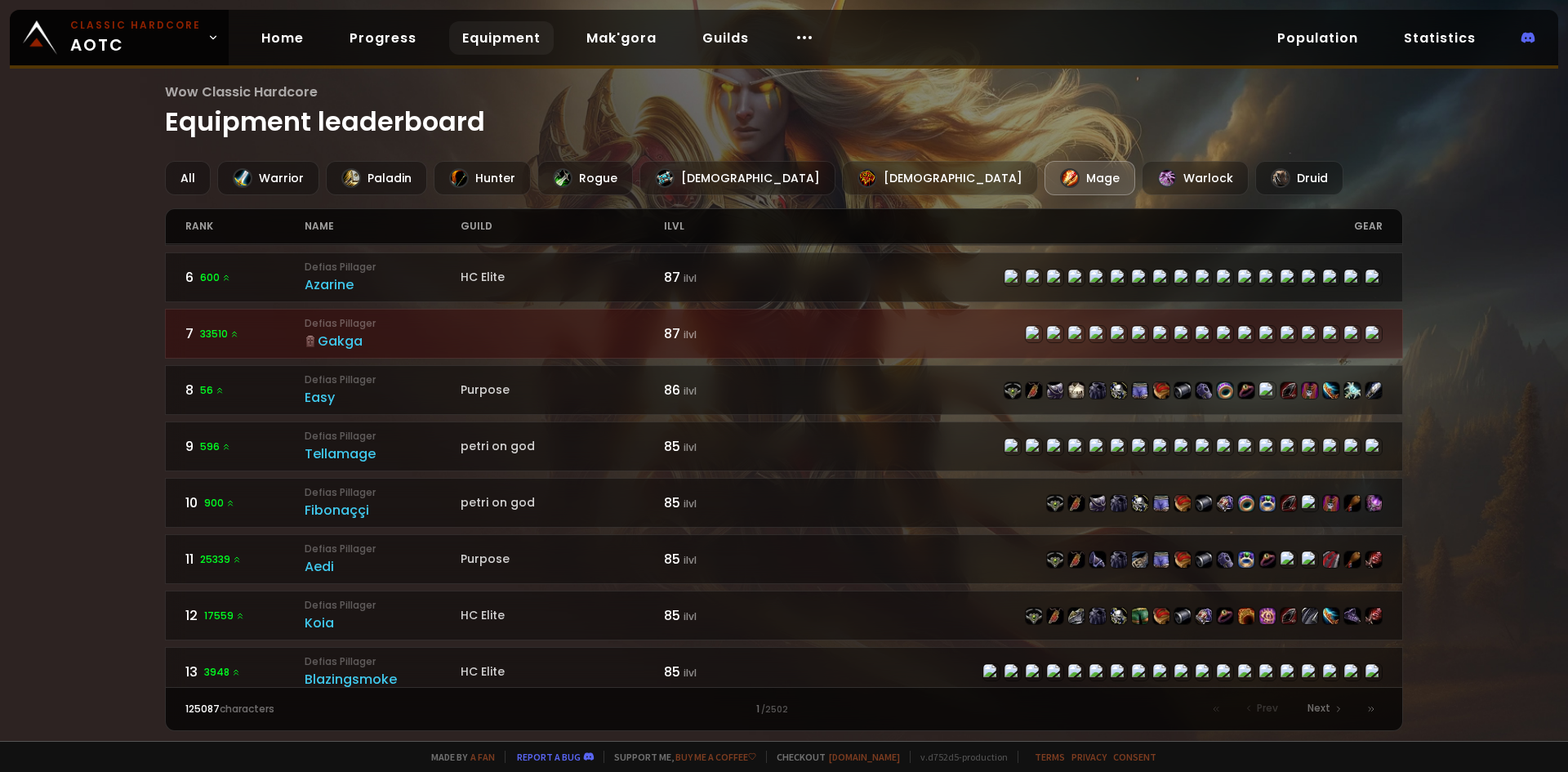
scroll to position [291, 0]
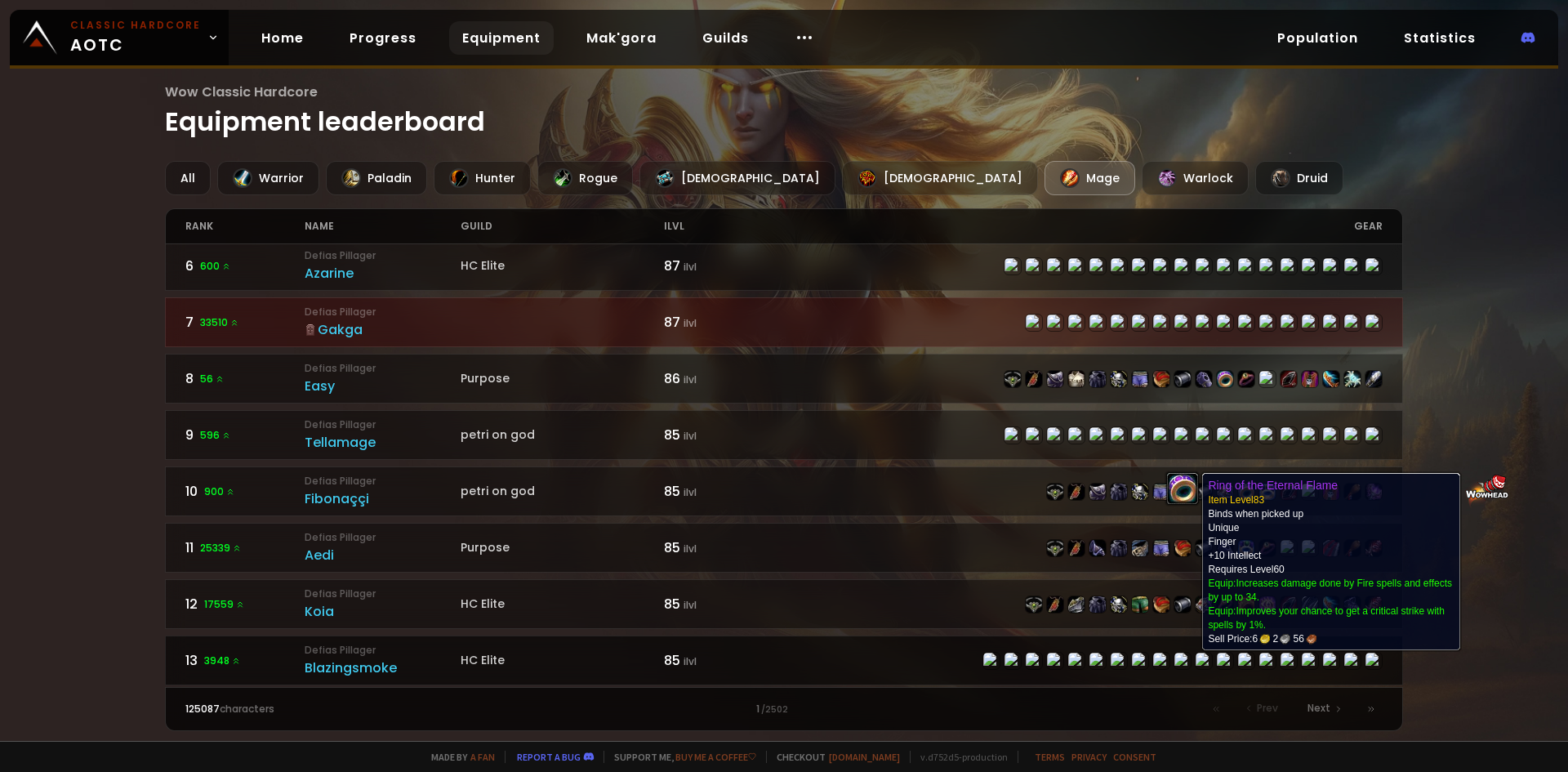
click at [1195, 661] on img at bounding box center [1216, 679] width 41 height 54
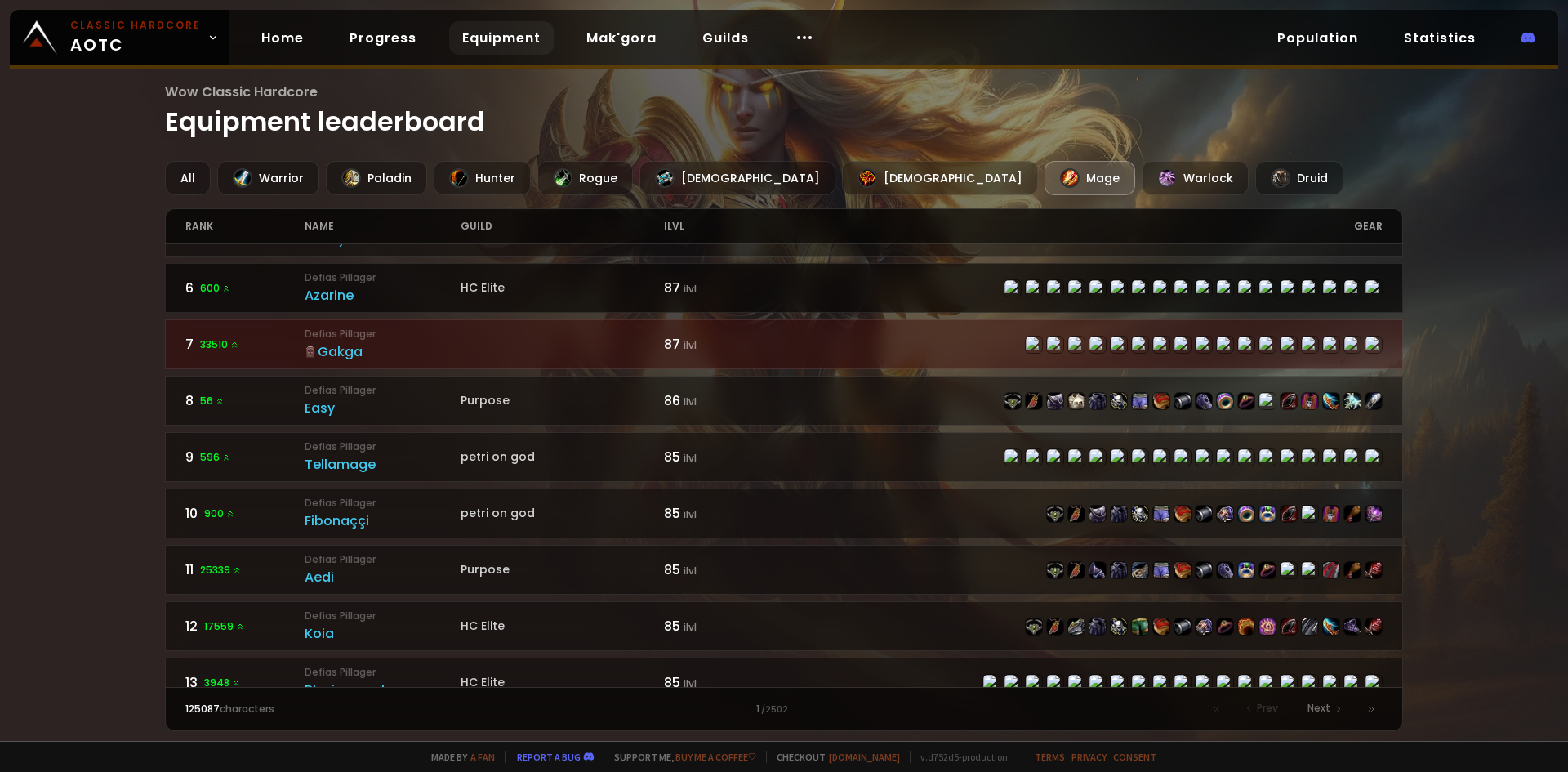
scroll to position [327, 0]
